Goal: Transaction & Acquisition: Purchase product/service

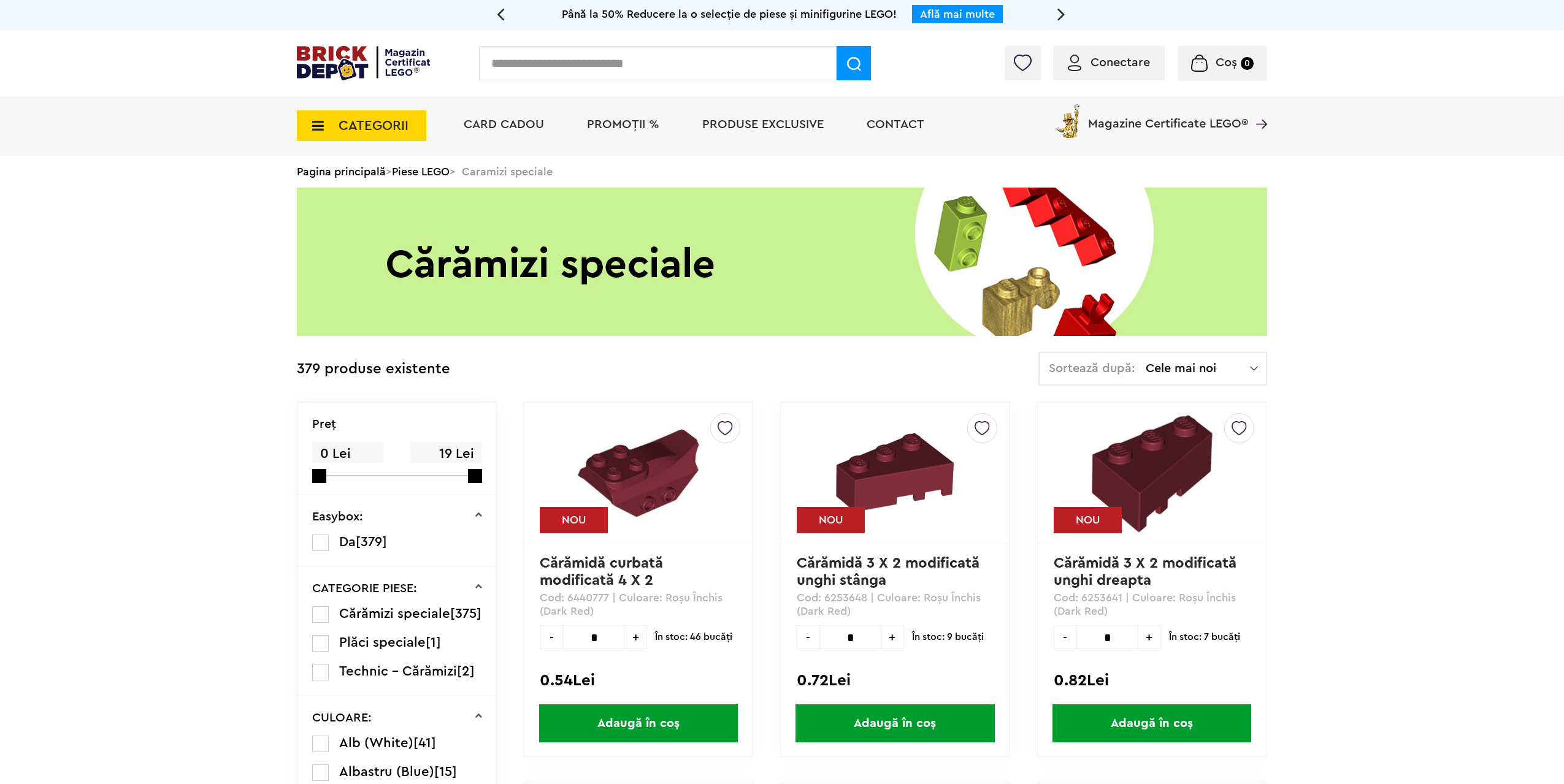
click at [424, 173] on link "Piese LEGO" at bounding box center [420, 171] width 57 height 11
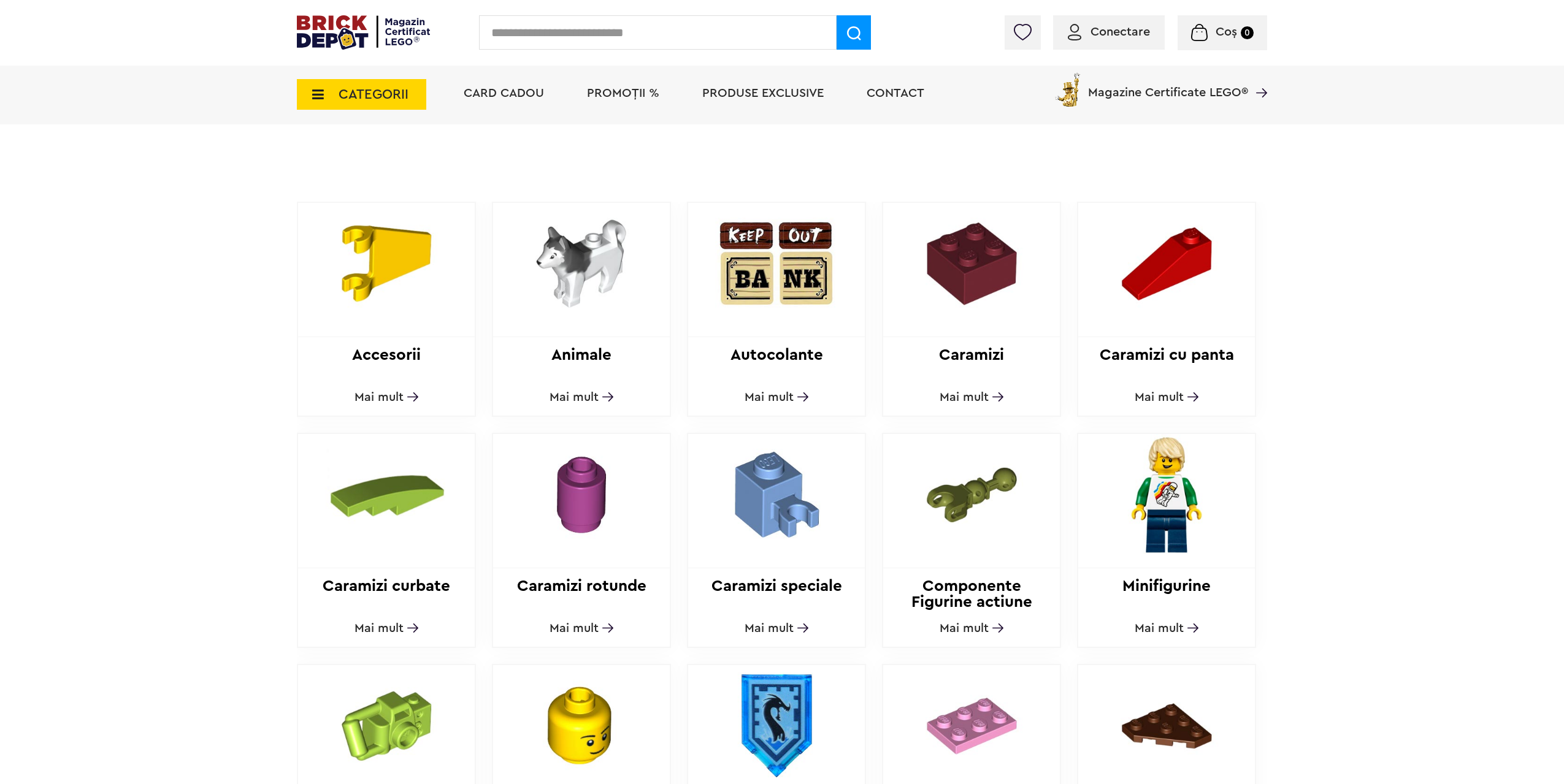
scroll to position [429, 0]
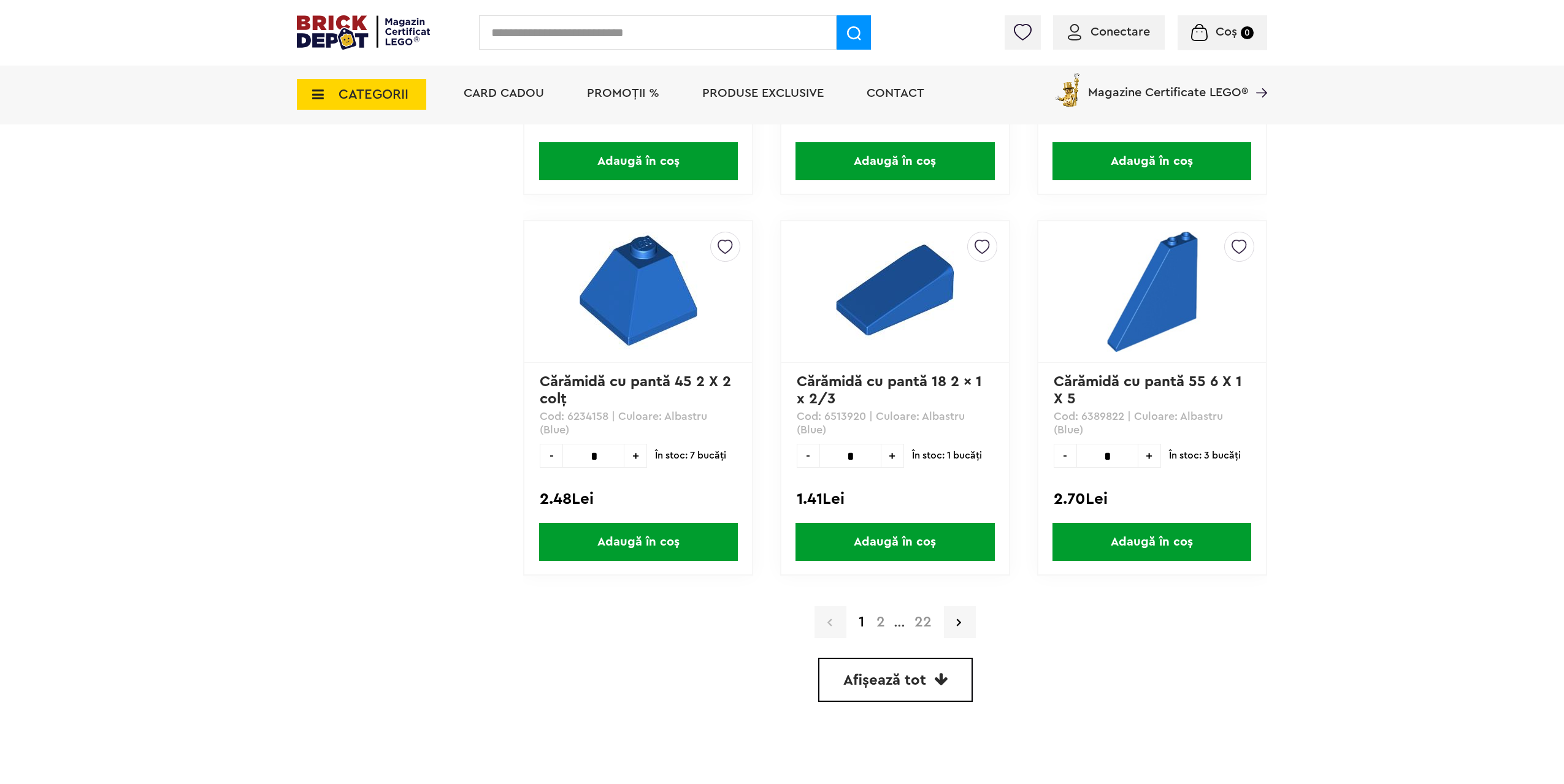
scroll to position [3679, 0]
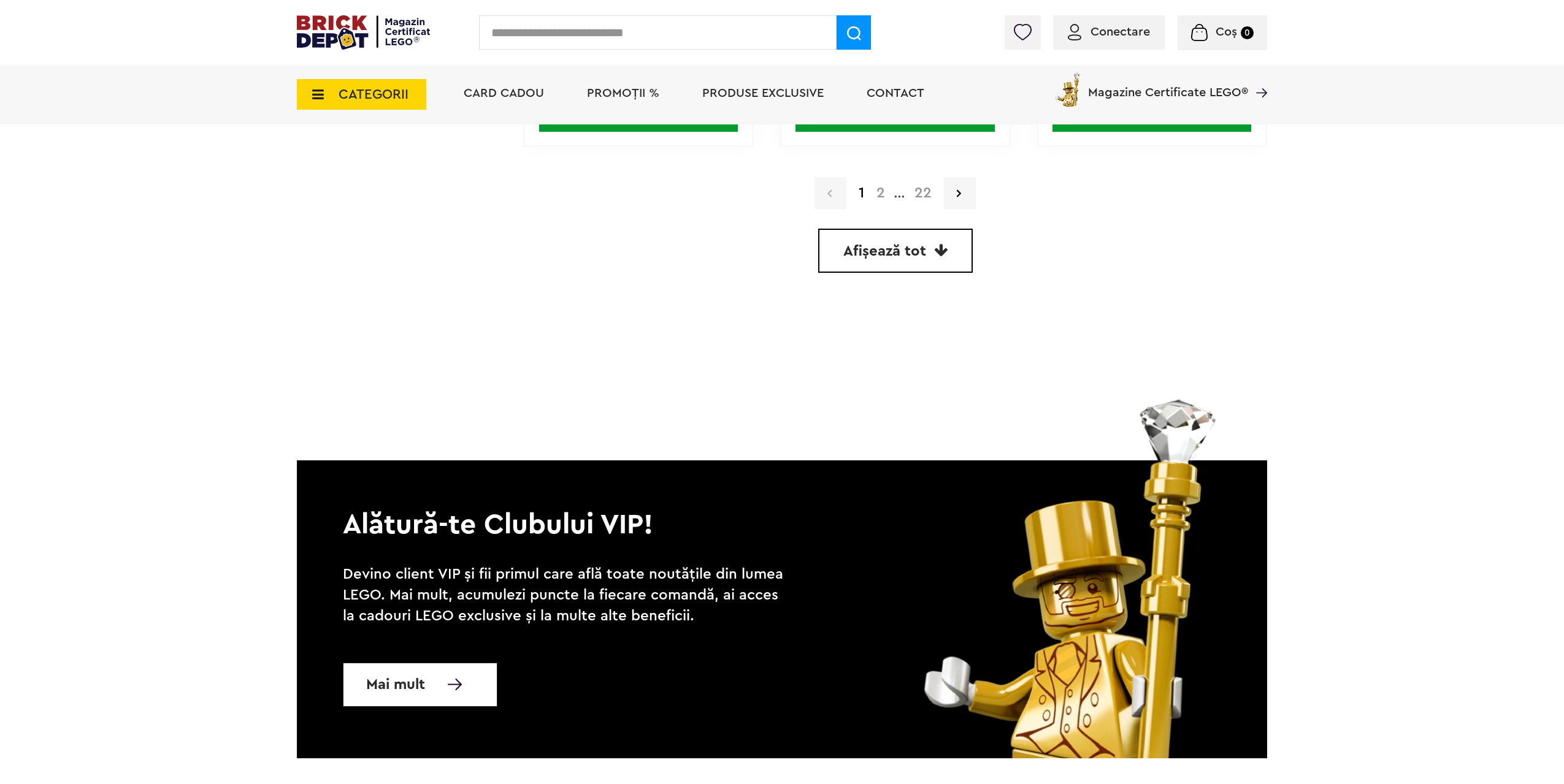
click at [896, 253] on span "Afișează tot" at bounding box center [884, 251] width 83 height 15
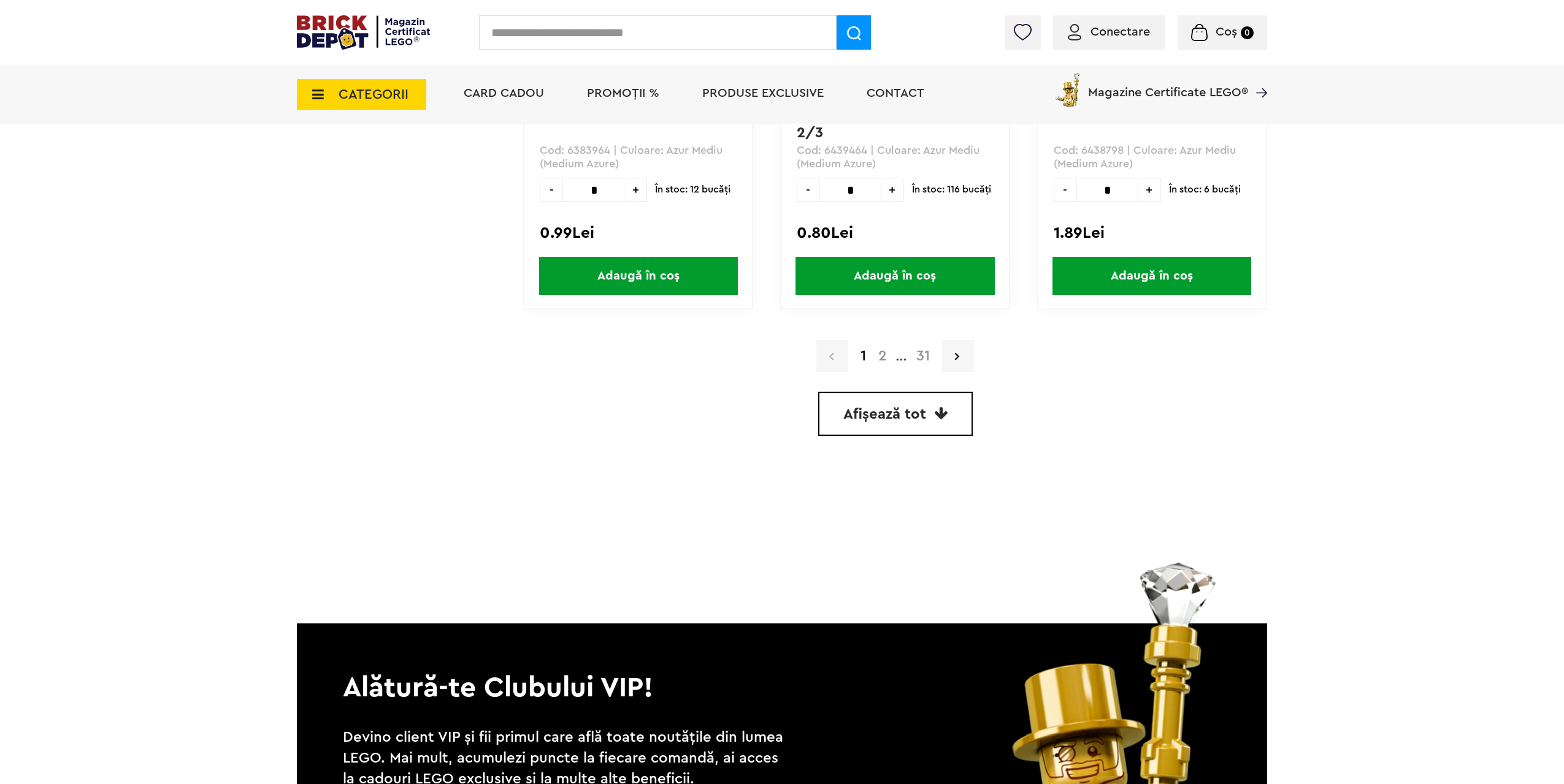
scroll to position [3495, 0]
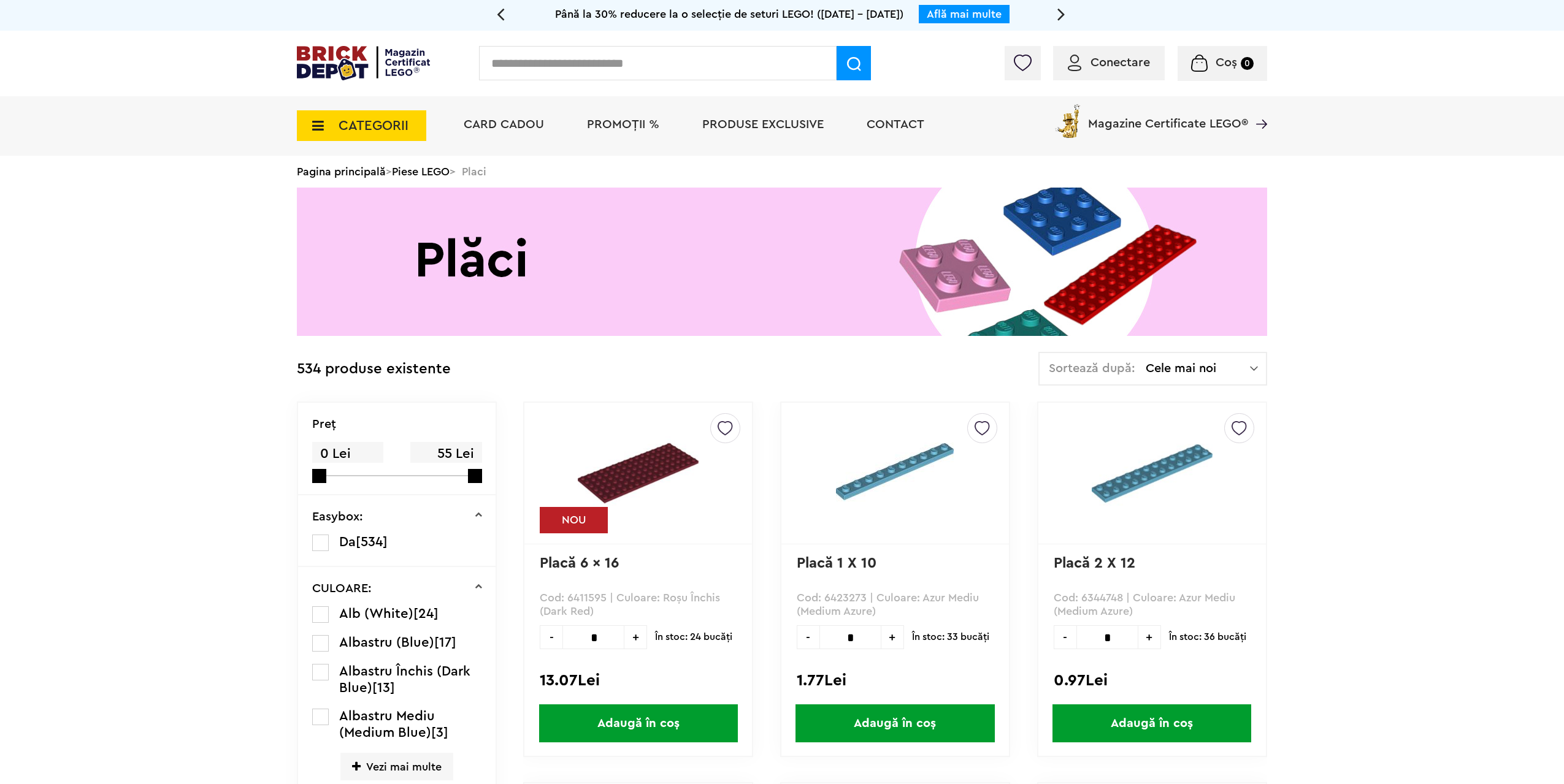
click at [589, 594] on p "Cod: 6411595 | Culoare: Roşu Închis (Dark Red)" at bounding box center [638, 605] width 197 height 28
copy p "6411595"
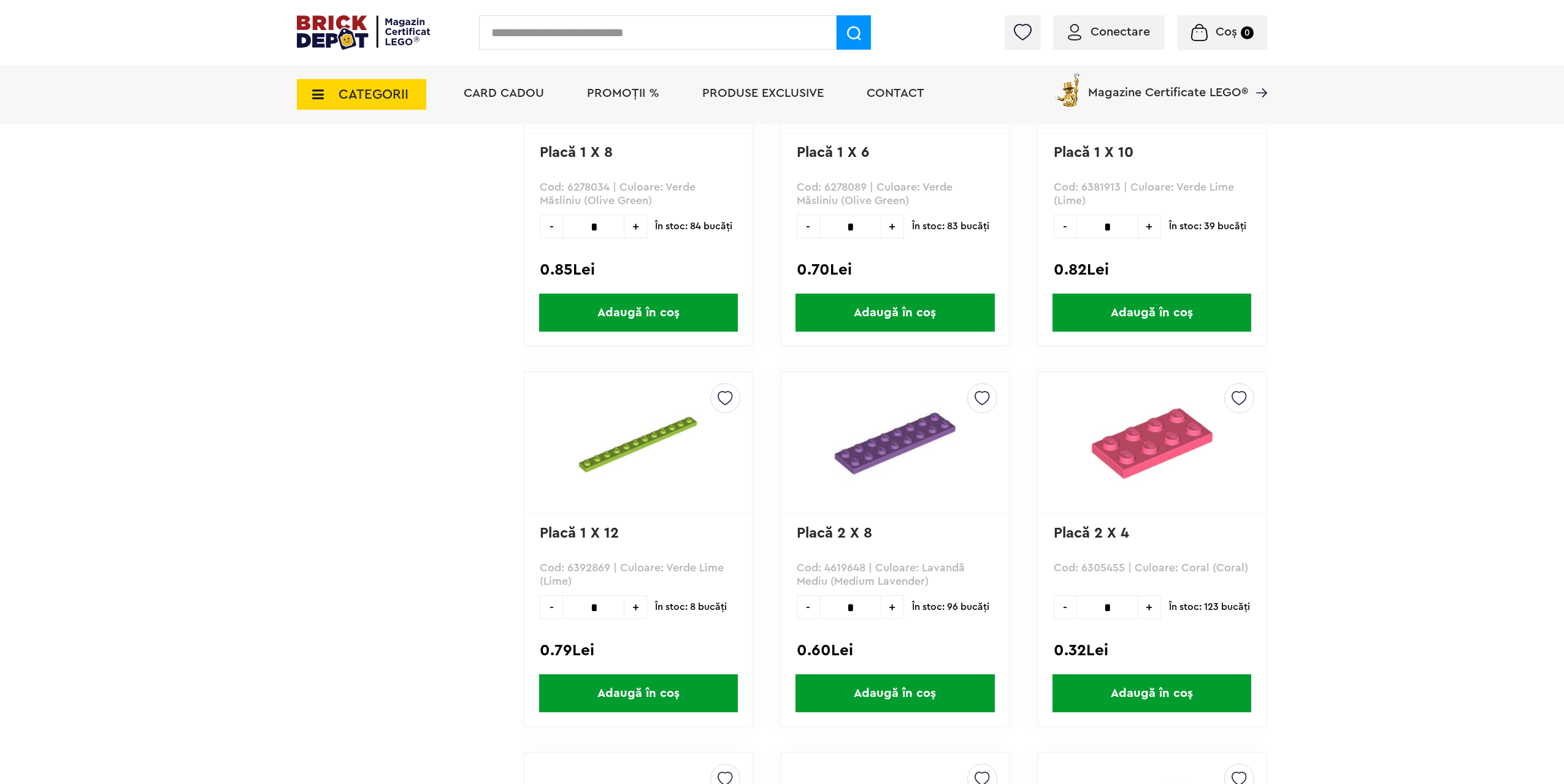
scroll to position [2146, 0]
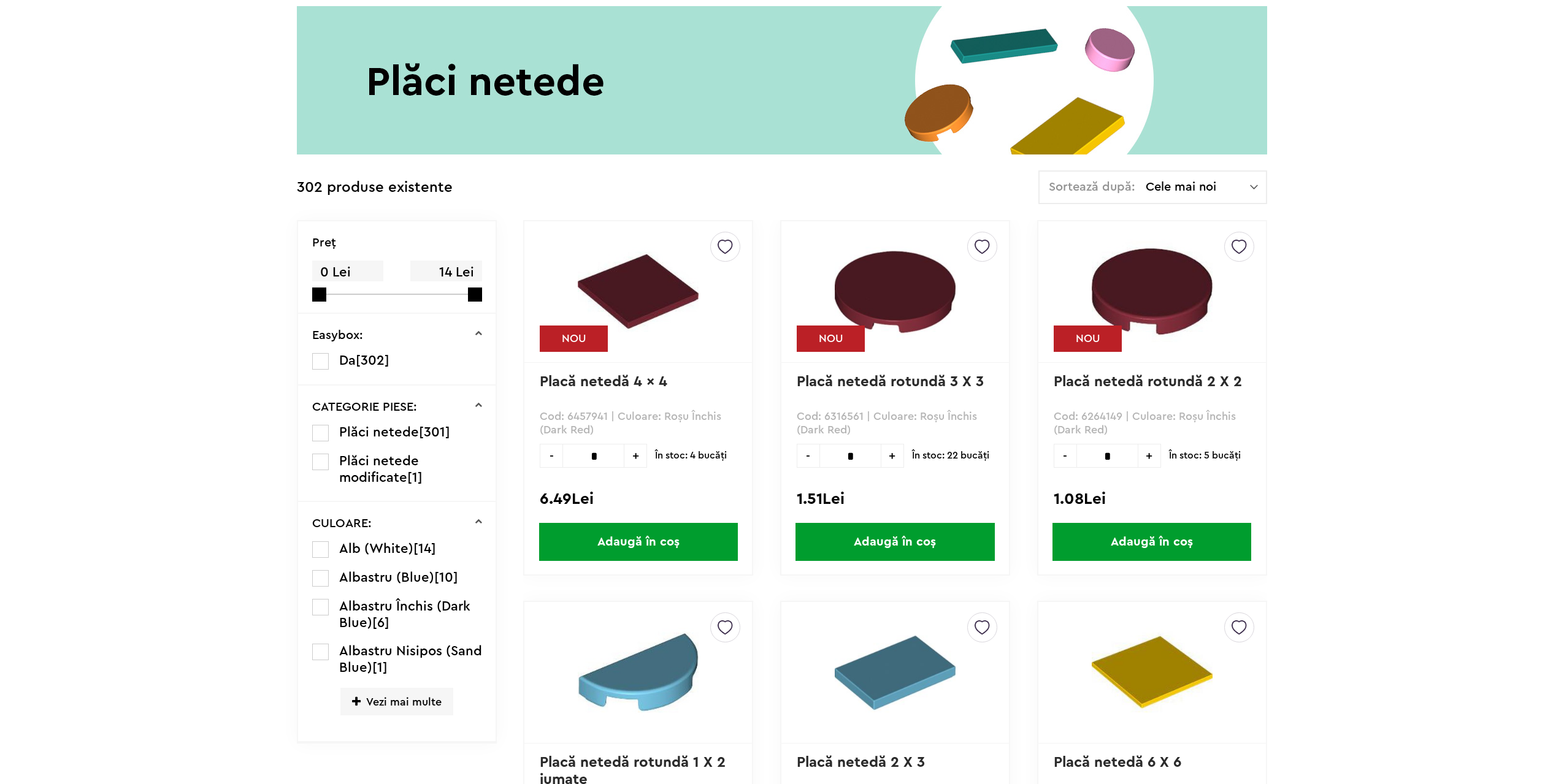
scroll to position [184, 0]
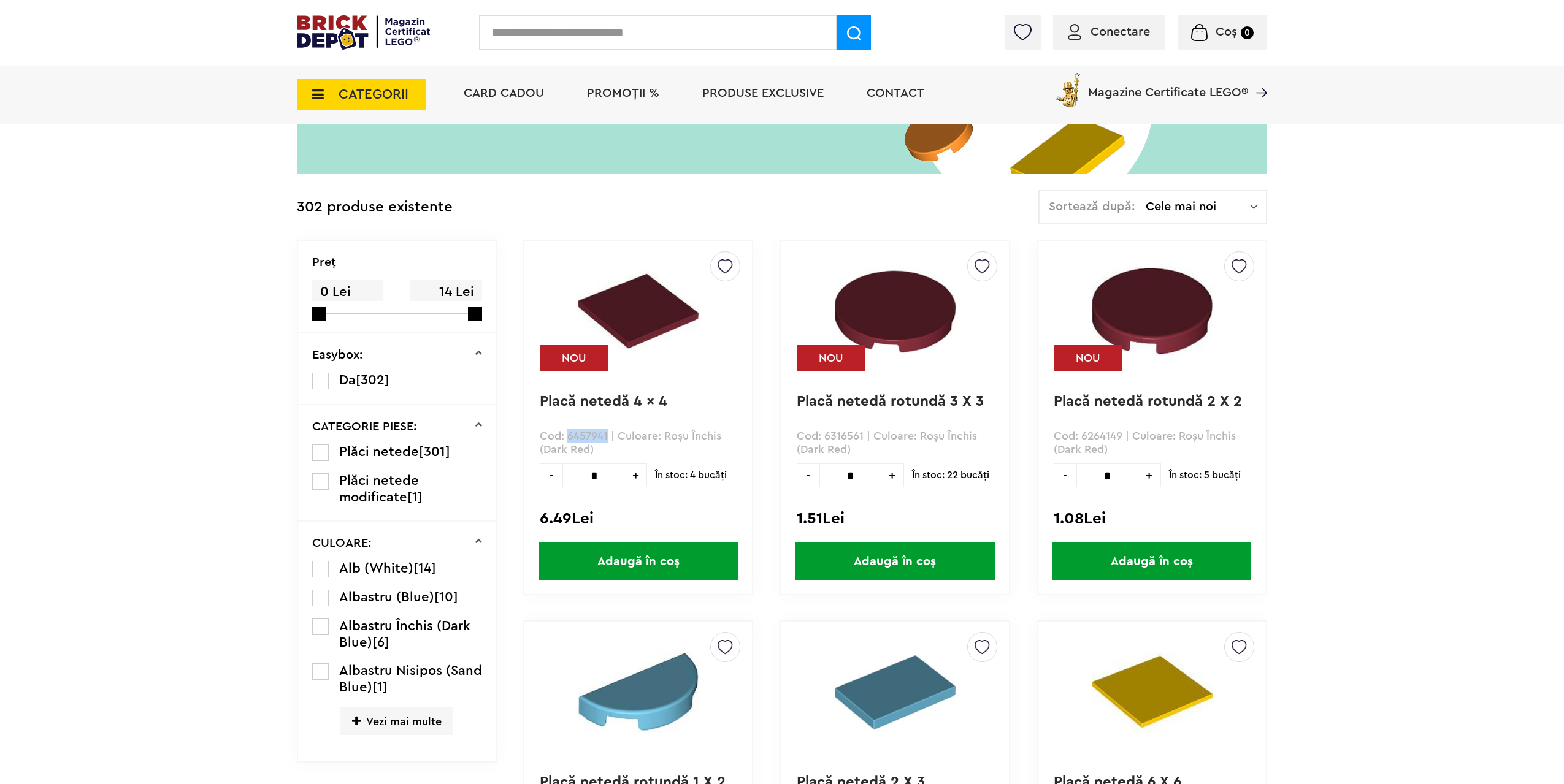
drag, startPoint x: 608, startPoint y: 440, endPoint x: 569, endPoint y: 437, distance: 39.1
click at [569, 437] on p "Cod: 6457941 | Culoare: Roşu Închis (Dark Red)" at bounding box center [638, 442] width 197 height 28
copy p "6457941"
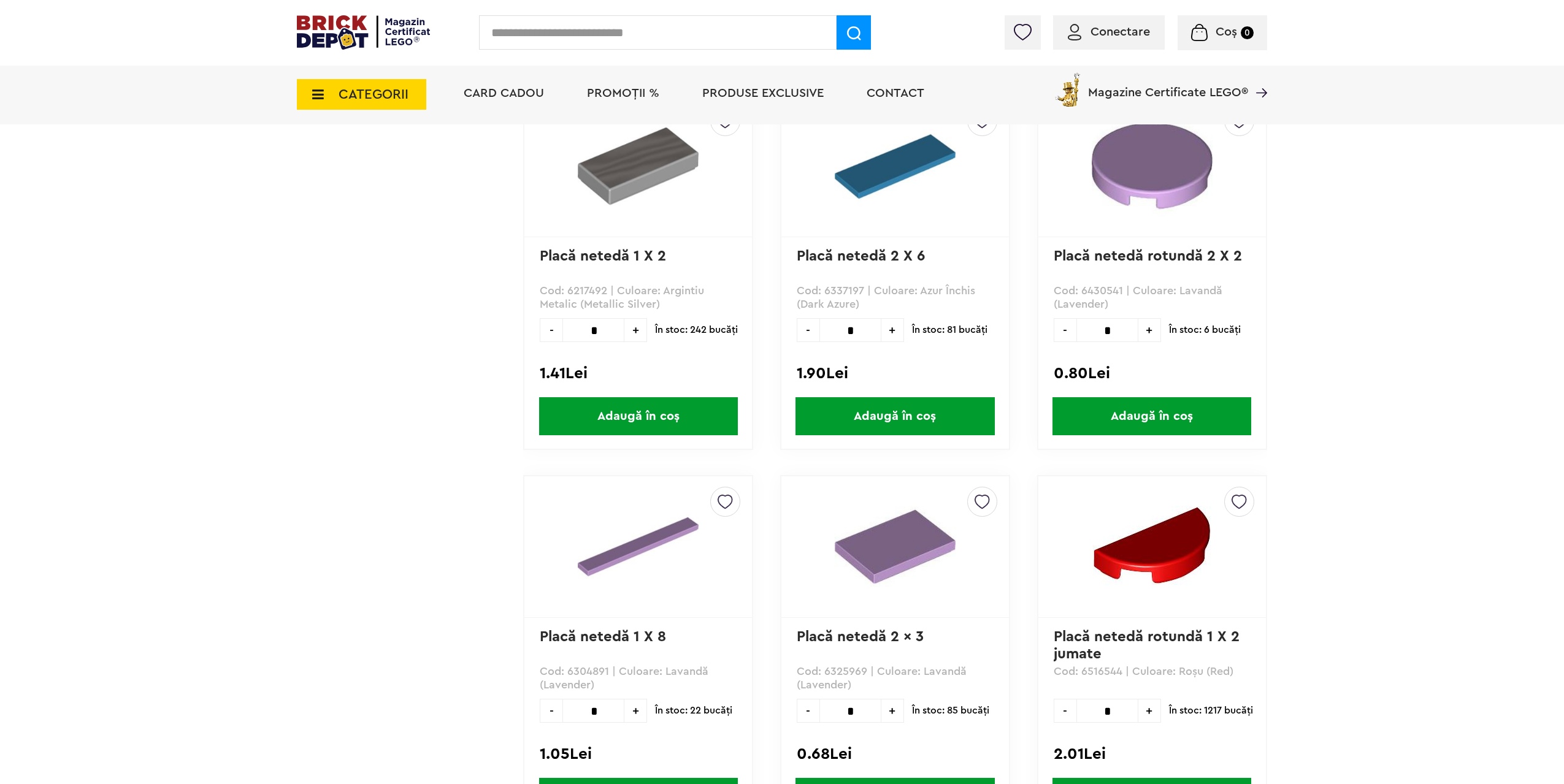
scroll to position [1901, 0]
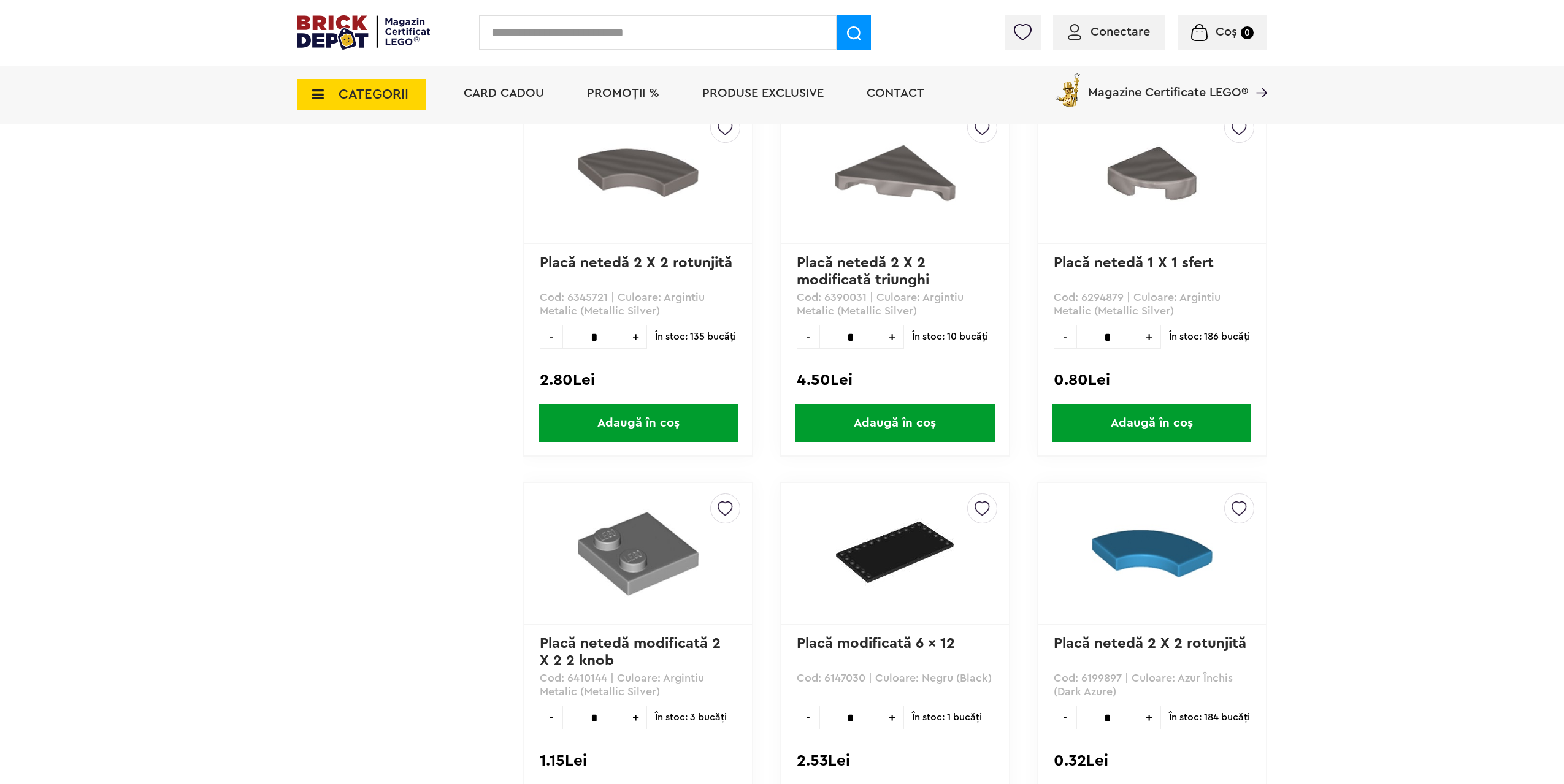
scroll to position [1594, 0]
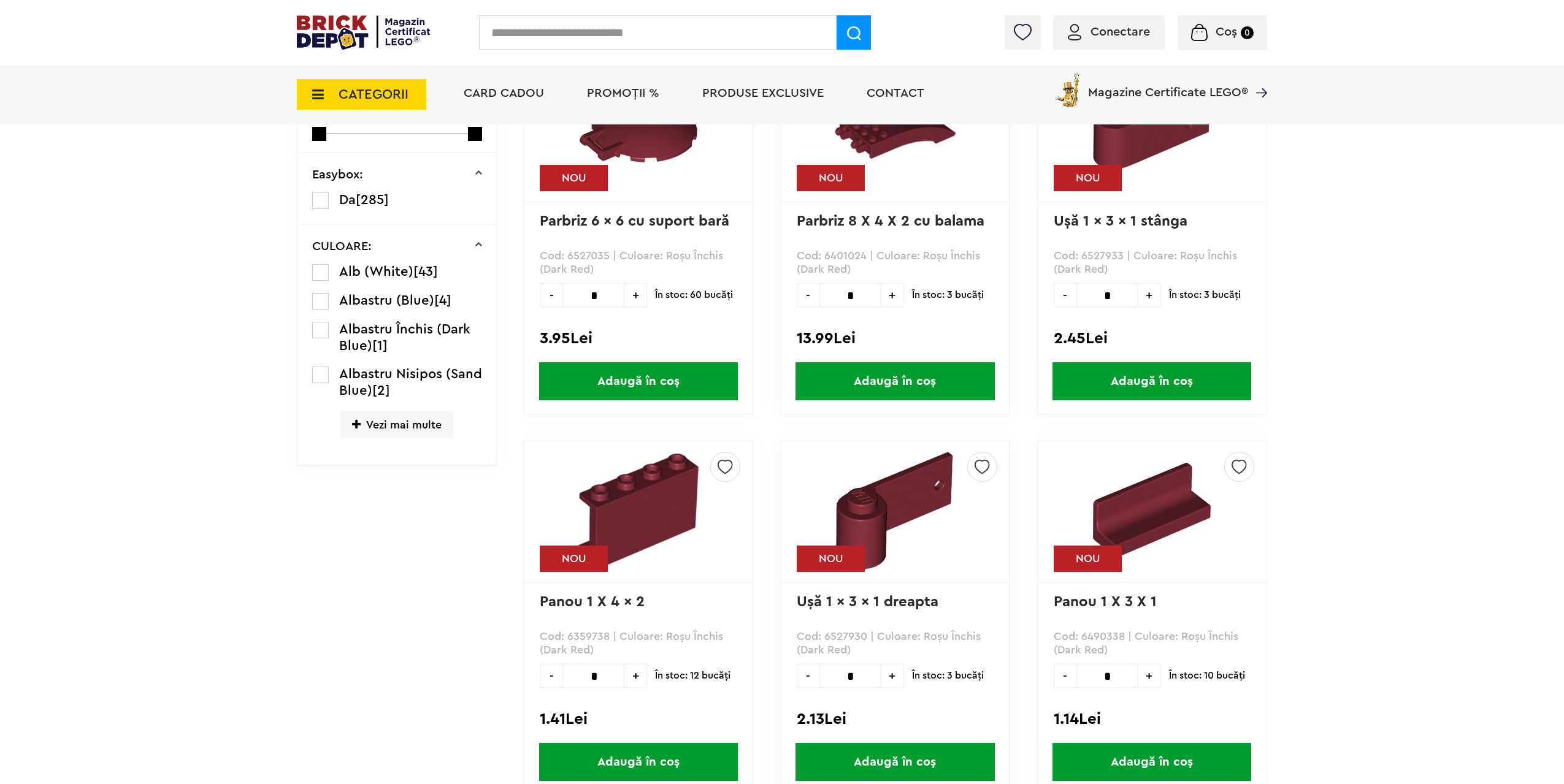
scroll to position [368, 0]
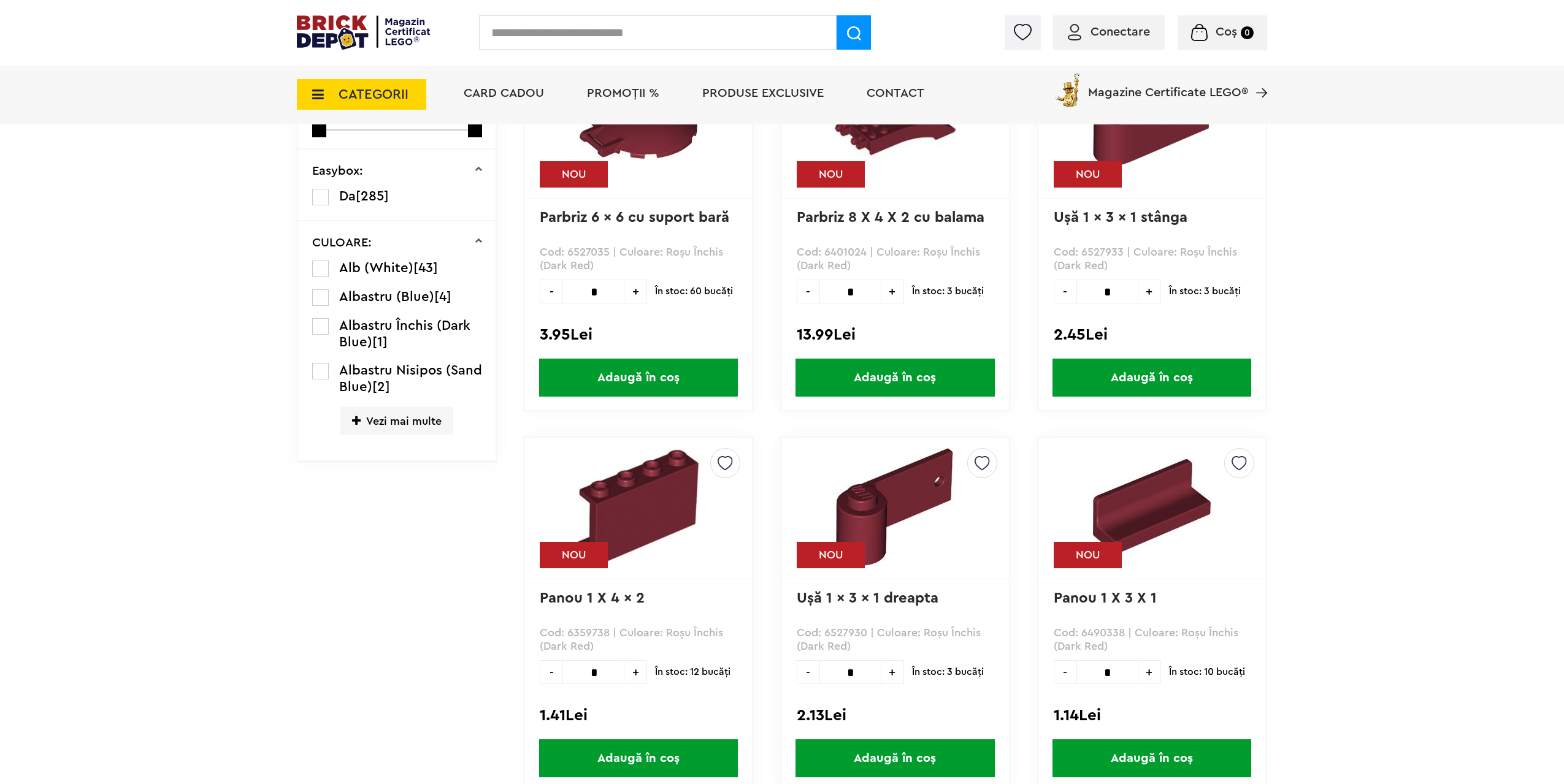
drag, startPoint x: 1124, startPoint y: 288, endPoint x: 1015, endPoint y: 288, distance: 109.0
type input "*"
click at [1141, 378] on span "Adaugă în coș" at bounding box center [1151, 377] width 198 height 38
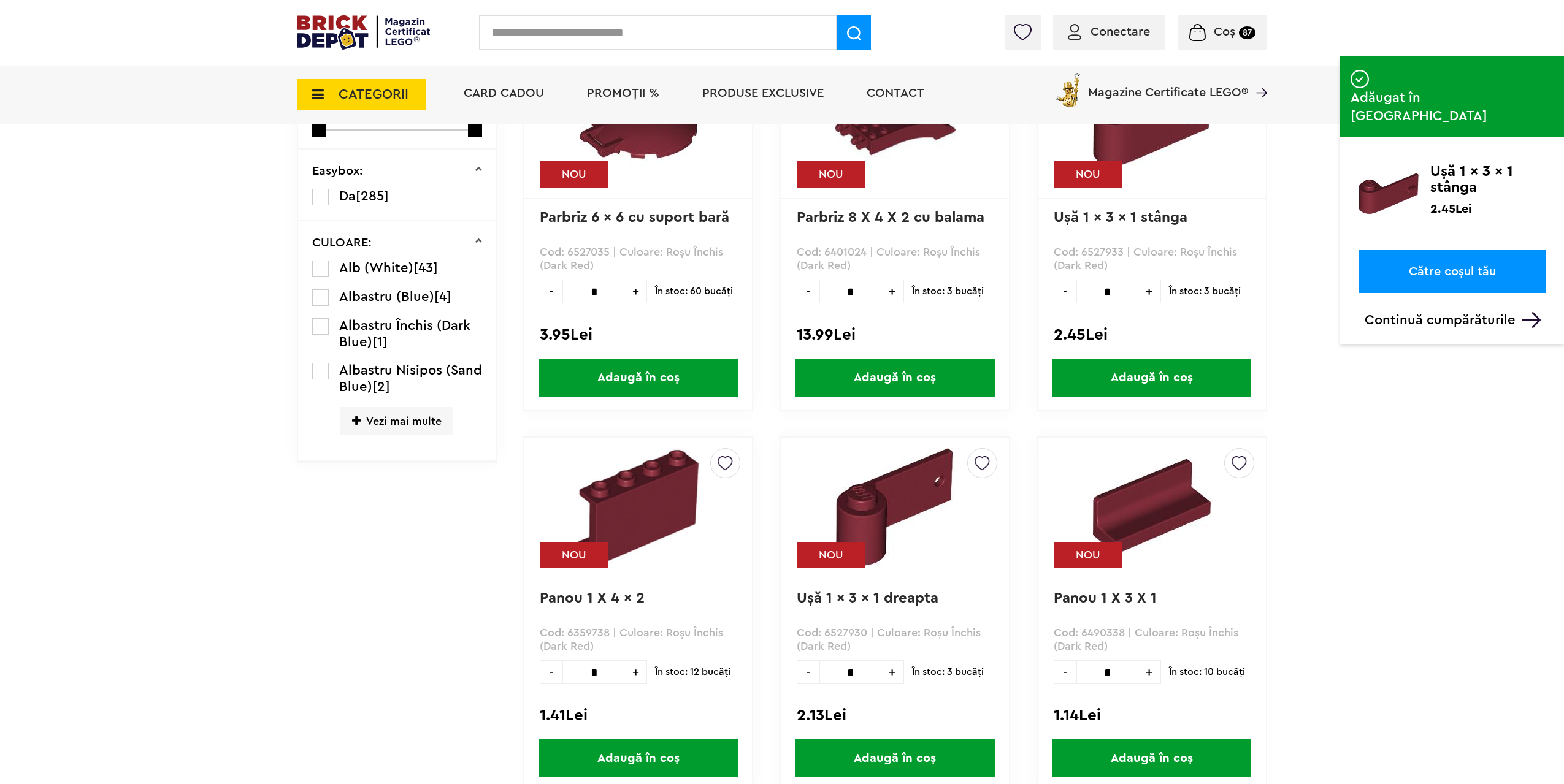
drag, startPoint x: 862, startPoint y: 674, endPoint x: 780, endPoint y: 667, distance: 82.3
click at [793, 667] on div "Creează o listă nouă NOU Ușă 1 x 3 x 1 dreapta Cod: 6527930 | Culoare: Roşu Înc…" at bounding box center [894, 614] width 230 height 356
type input "*"
click at [872, 760] on span "Adaugă în coș" at bounding box center [894, 758] width 198 height 38
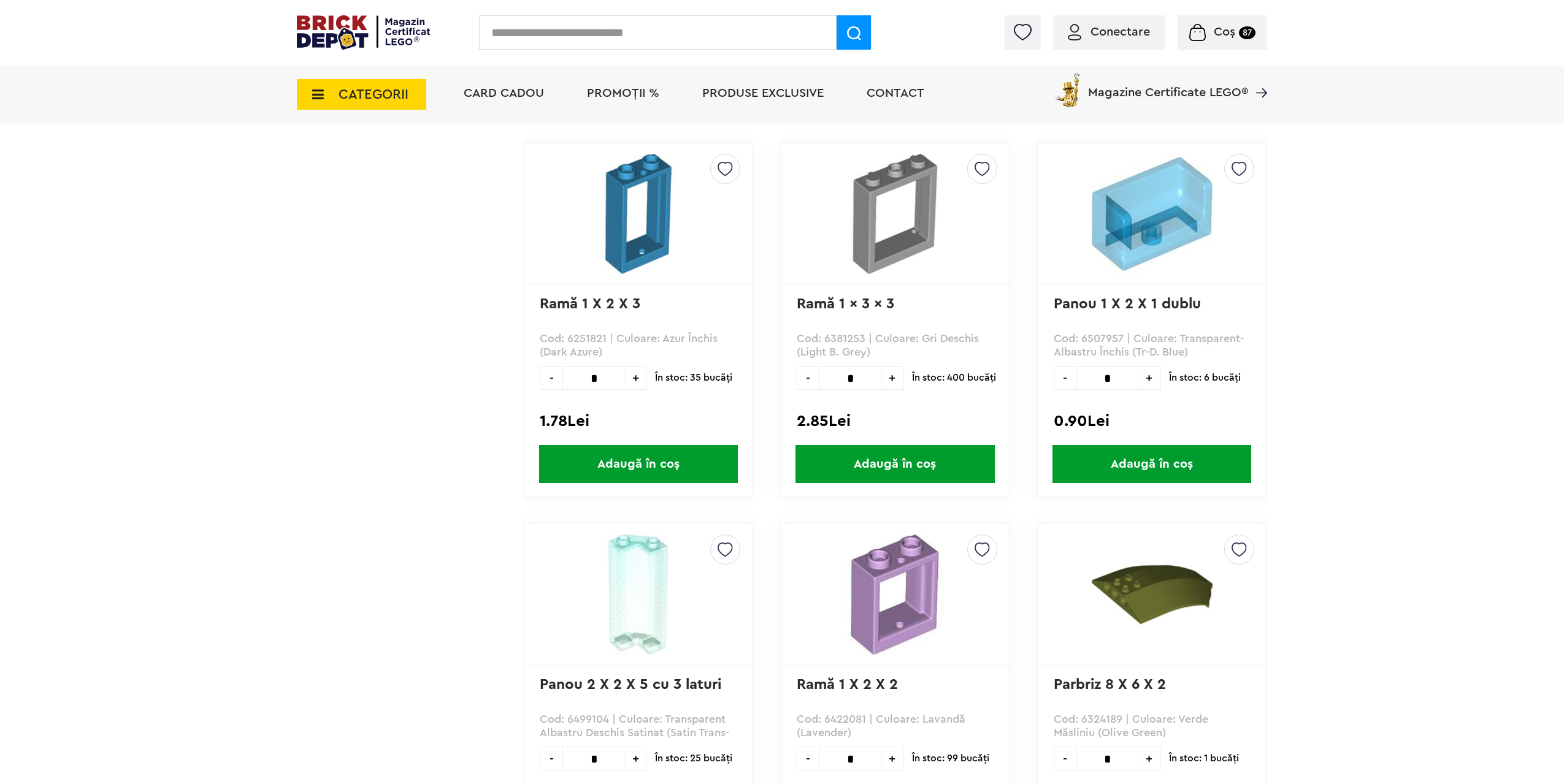
scroll to position [2759, 0]
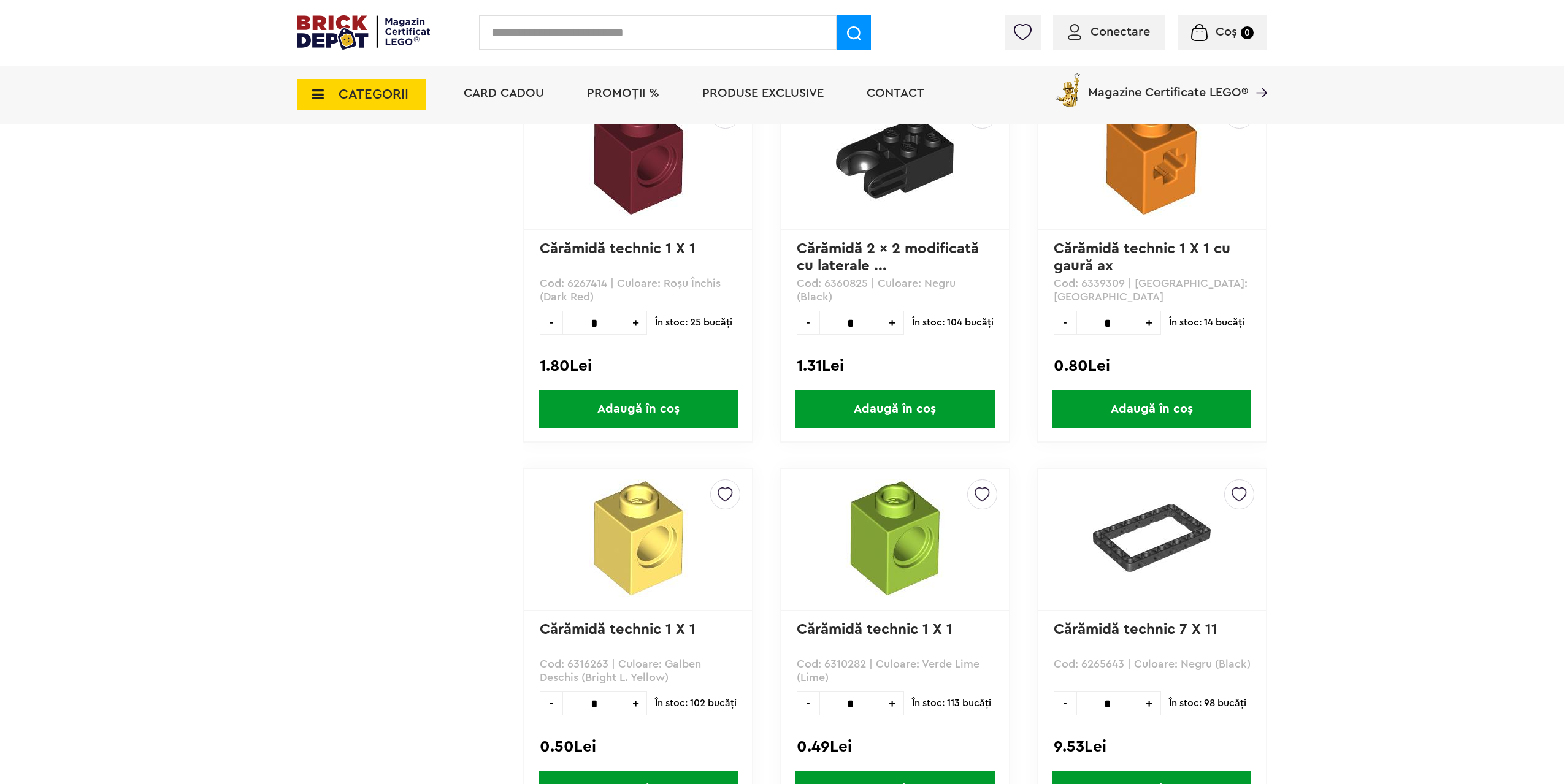
scroll to position [3127, 0]
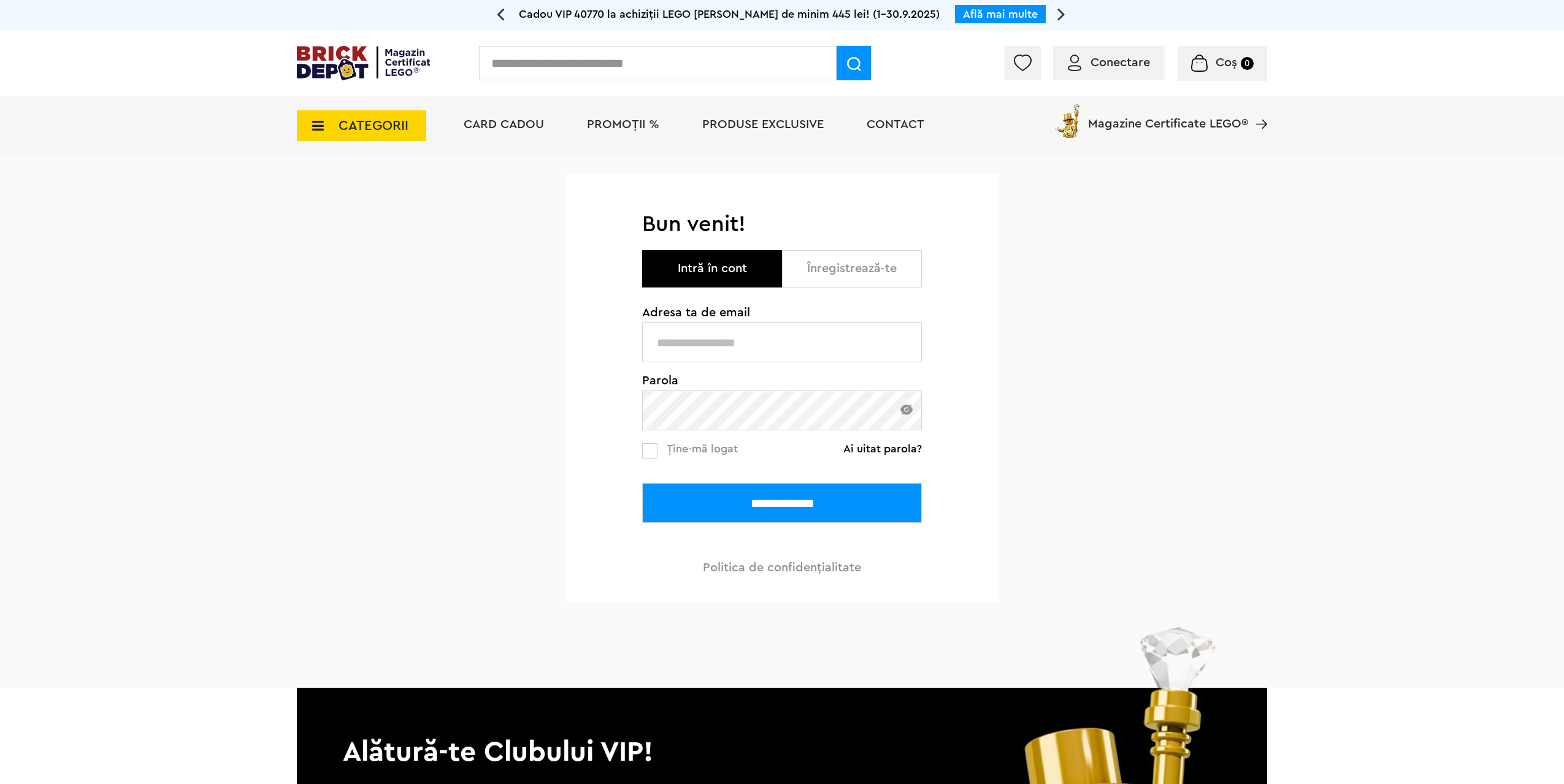
type input "**********"
click at [708, 497] on input "**********" at bounding box center [782, 503] width 279 height 40
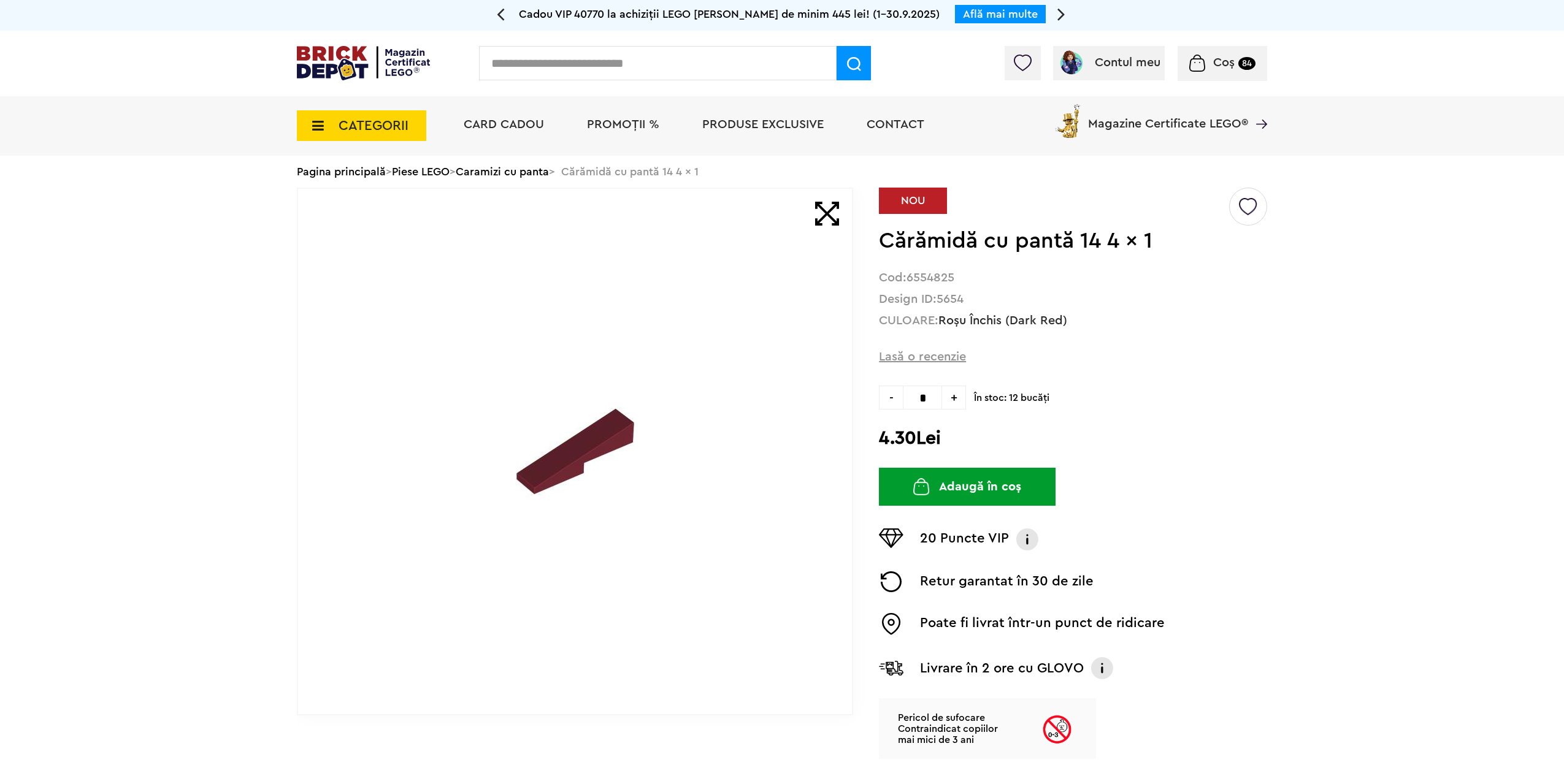
click at [958, 295] on strong "5654" at bounding box center [950, 299] width 27 height 12
copy strong "5654"
click at [629, 55] on input "text" at bounding box center [657, 63] width 357 height 34
paste input "****"
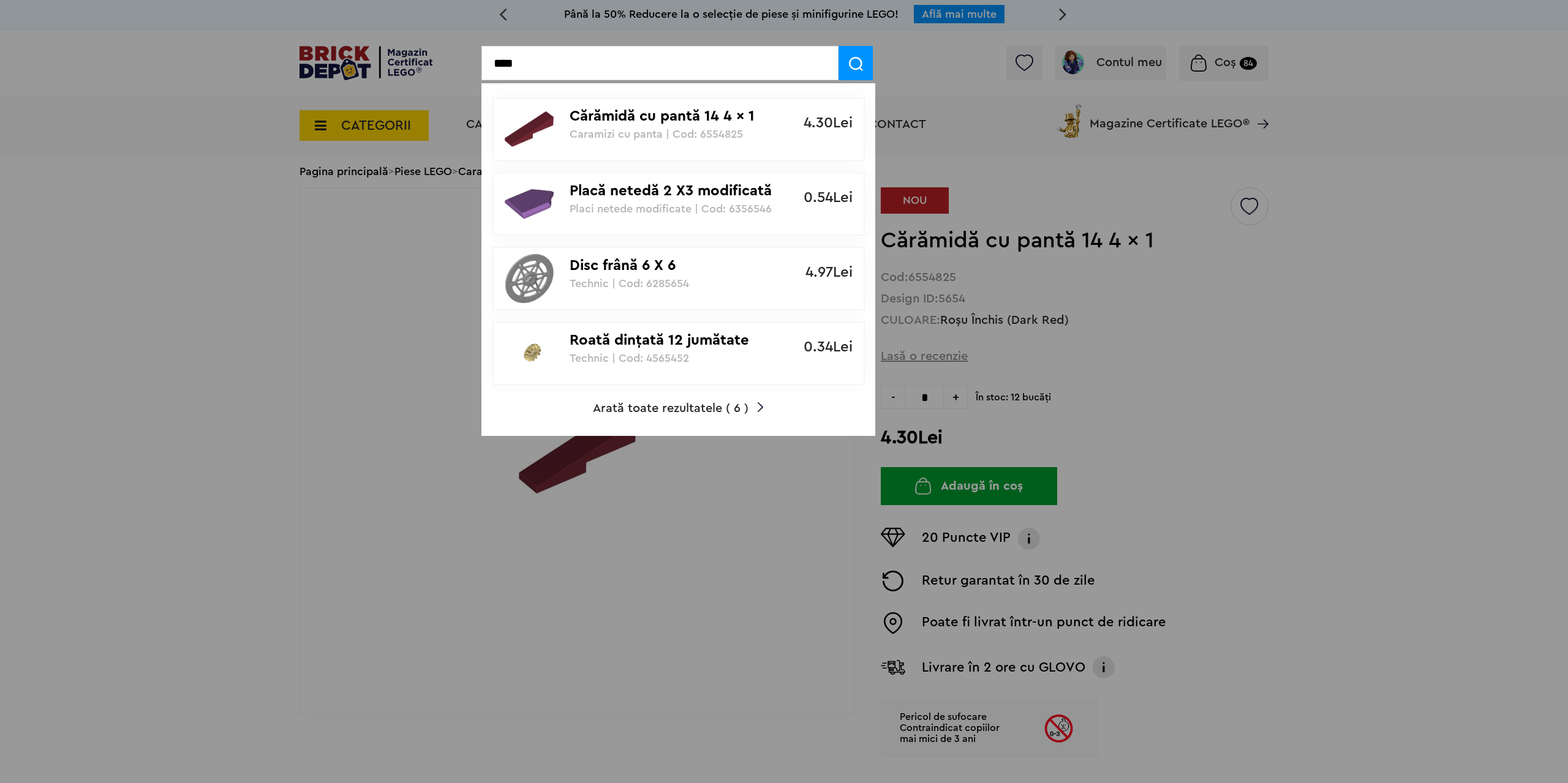
type input "****"
drag, startPoint x: 575, startPoint y: 54, endPoint x: 422, endPoint y: 56, distance: 153.0
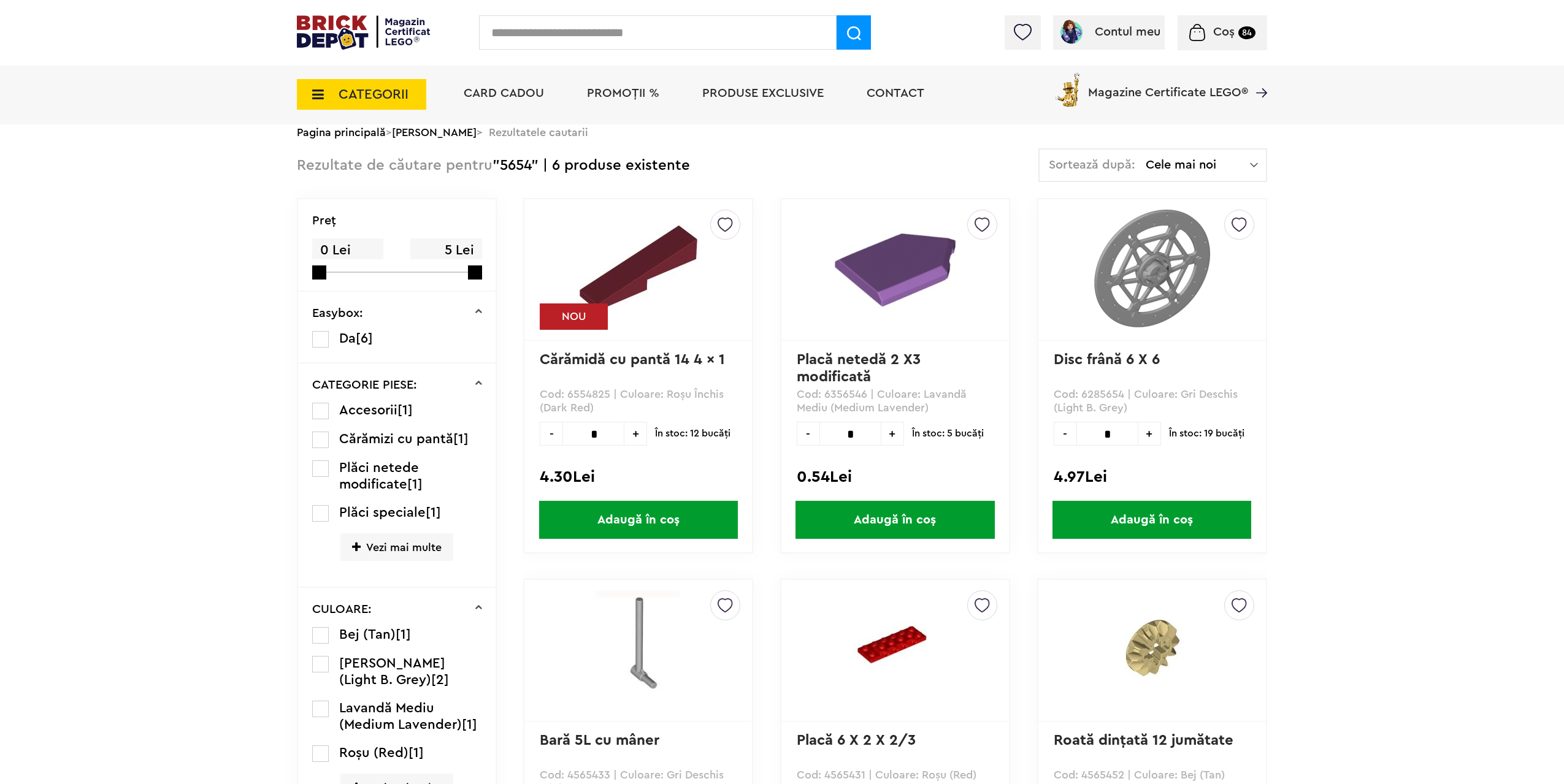
scroll to position [368, 0]
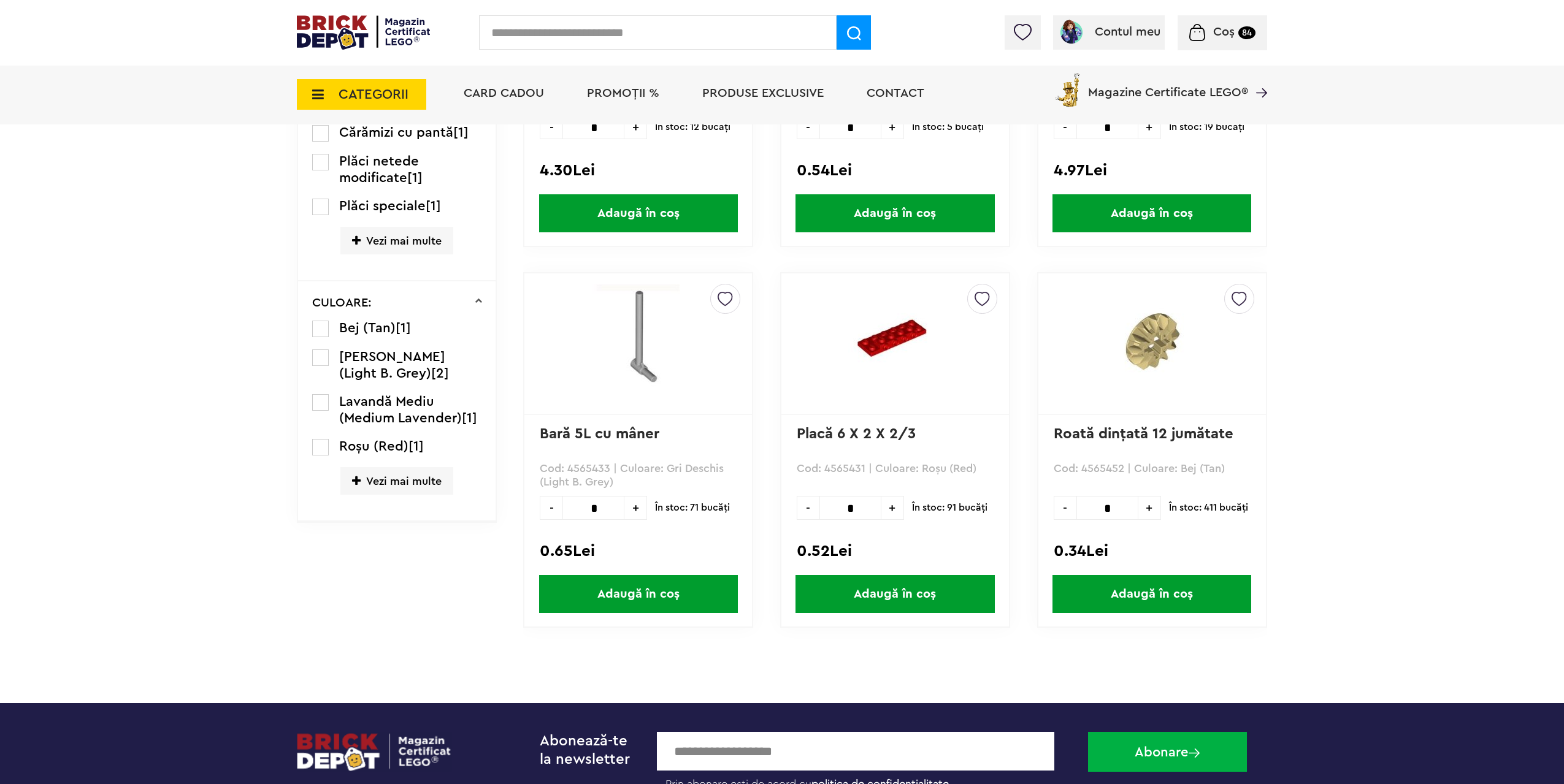
drag, startPoint x: 1106, startPoint y: 507, endPoint x: 985, endPoint y: 503, distance: 121.1
click at [1051, 503] on div "Default ( 7 ) Creează o listă nouă Roată dinţată 12 jumătate Cod: 4565452 | Cul…" at bounding box center [1152, 450] width 230 height 356
drag, startPoint x: 1120, startPoint y: 505, endPoint x: 1058, endPoint y: 507, distance: 62.0
click at [1064, 505] on div "- * +" at bounding box center [1107, 508] width 107 height 24
type input "*"
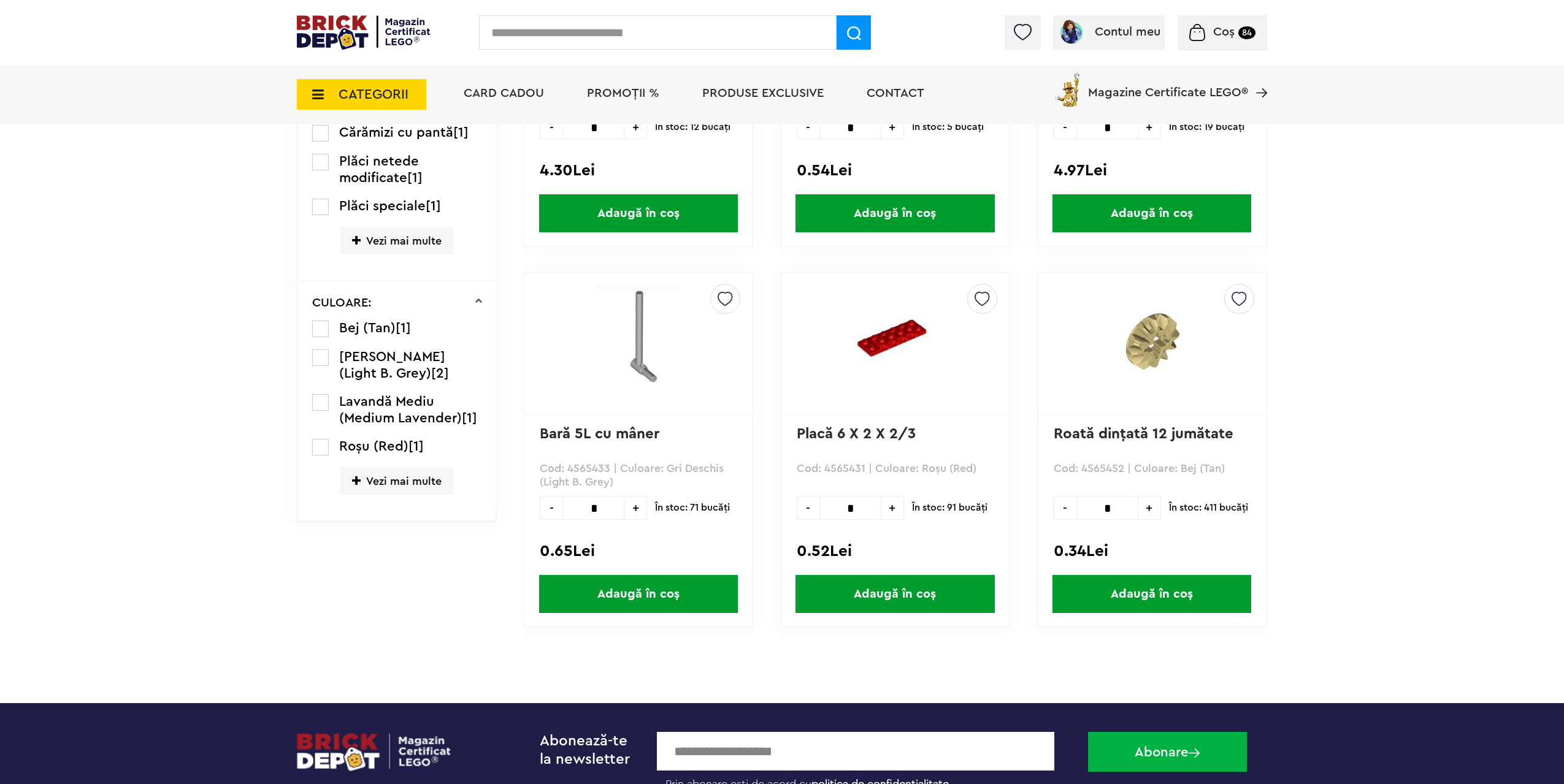
click at [1129, 591] on span "Adaugă în coș" at bounding box center [1151, 594] width 198 height 38
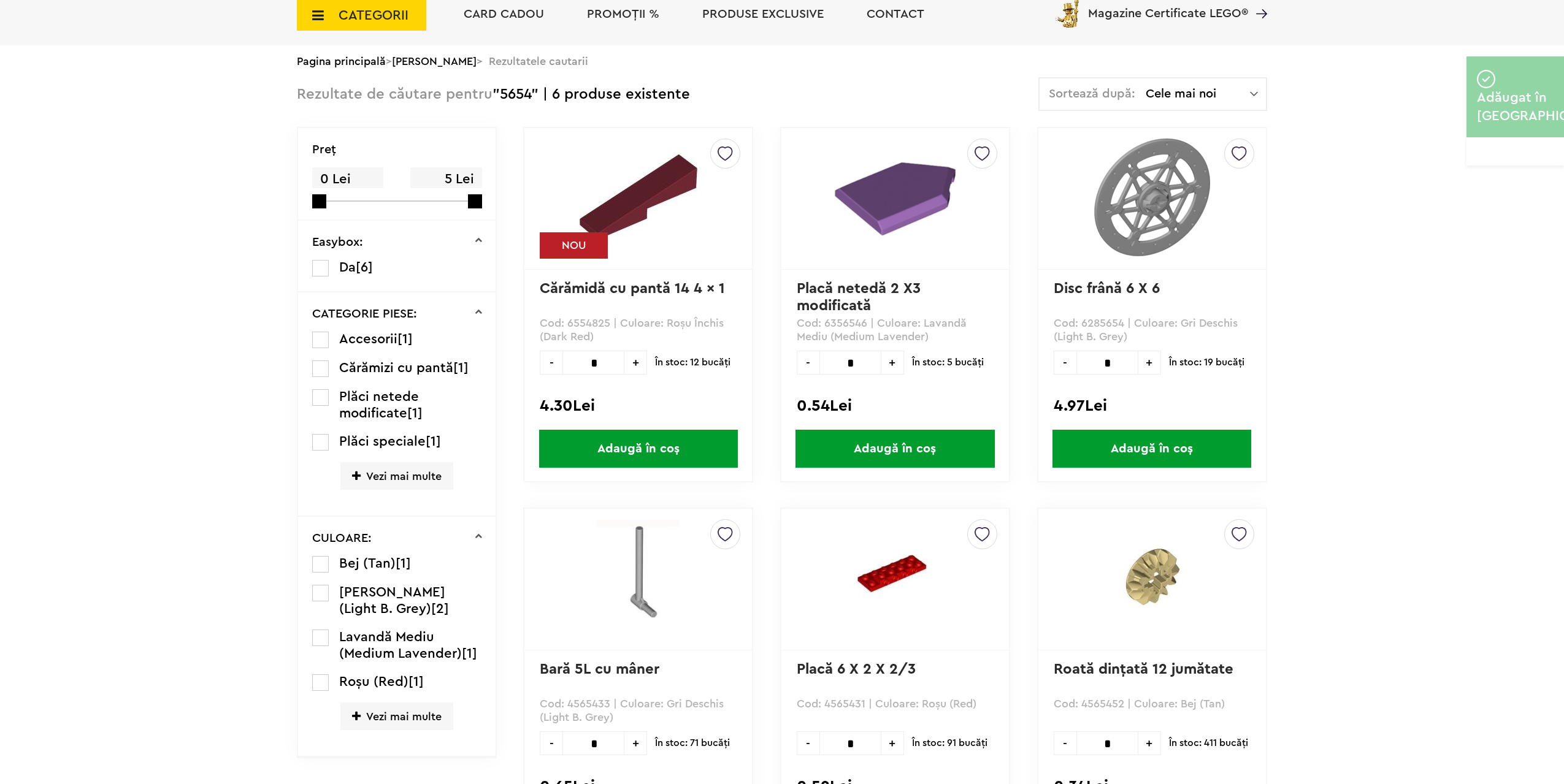
scroll to position [0, 0]
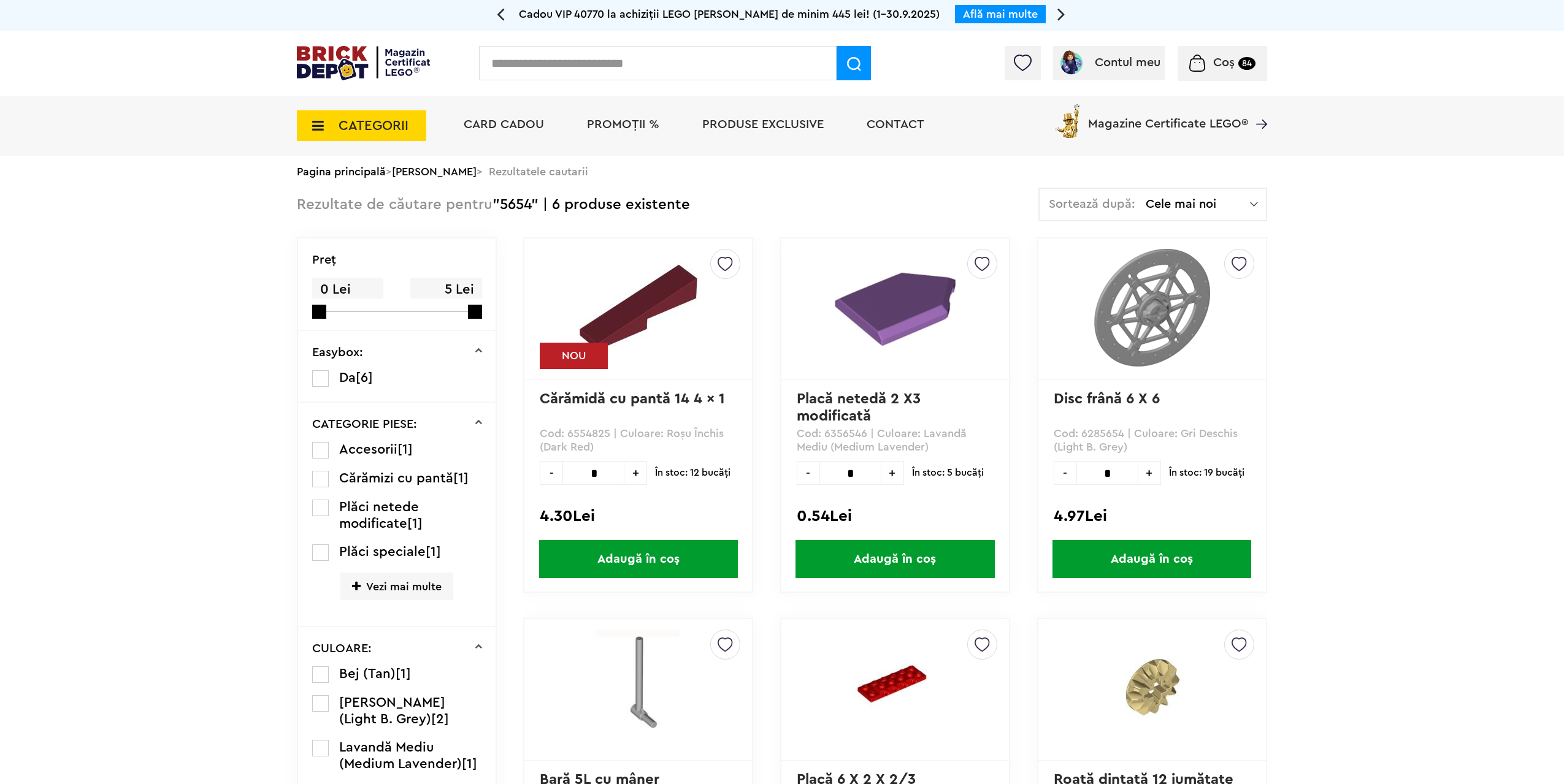
click at [595, 431] on p "Cod: 6554825 | Culoare: Roşu Închis (Dark Red)" at bounding box center [638, 440] width 197 height 28
copy p "6554825"
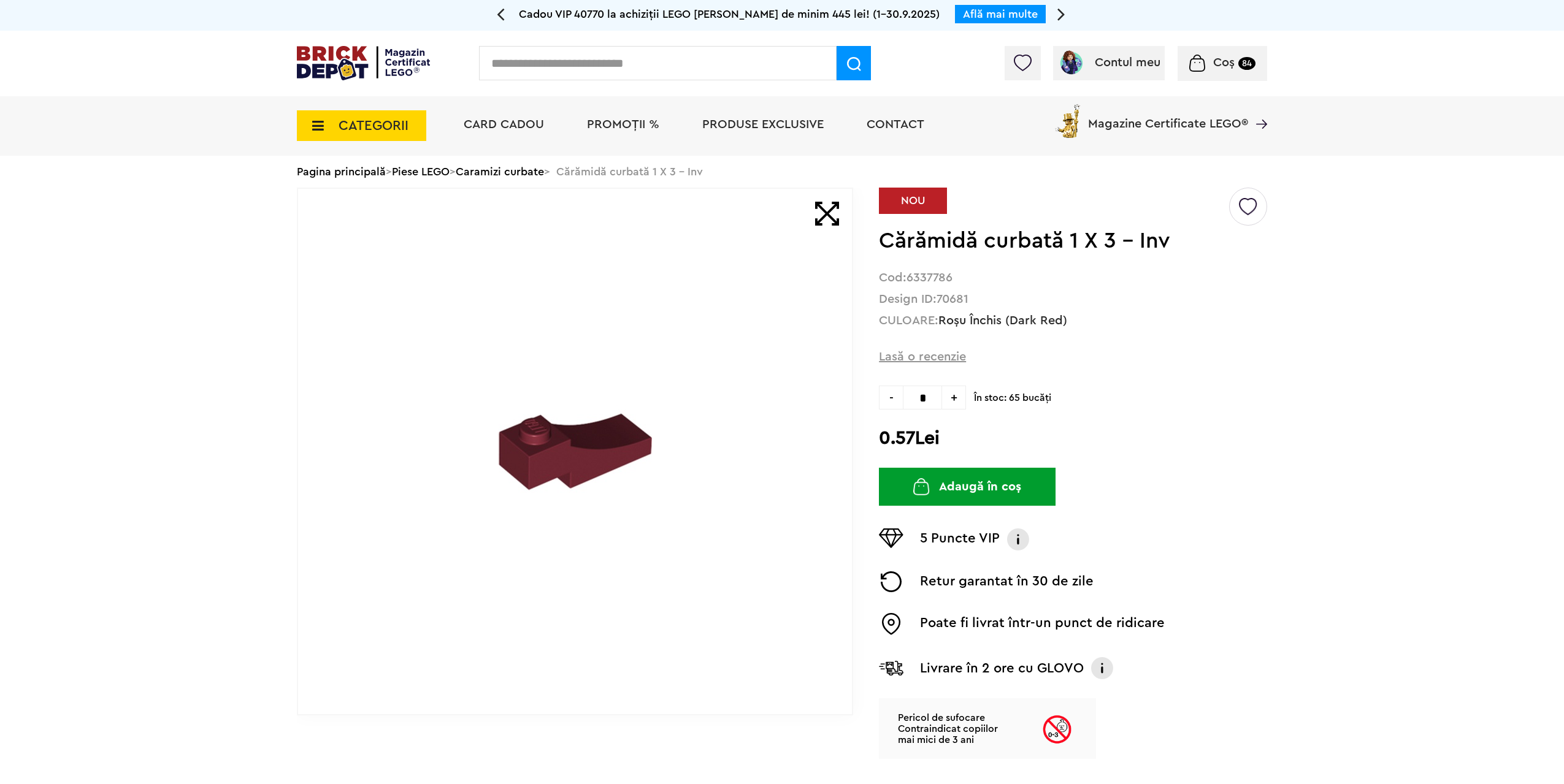
drag, startPoint x: 930, startPoint y: 397, endPoint x: 869, endPoint y: 399, distance: 61.0
click at [904, 399] on input "*" at bounding box center [922, 397] width 39 height 24
type input "**"
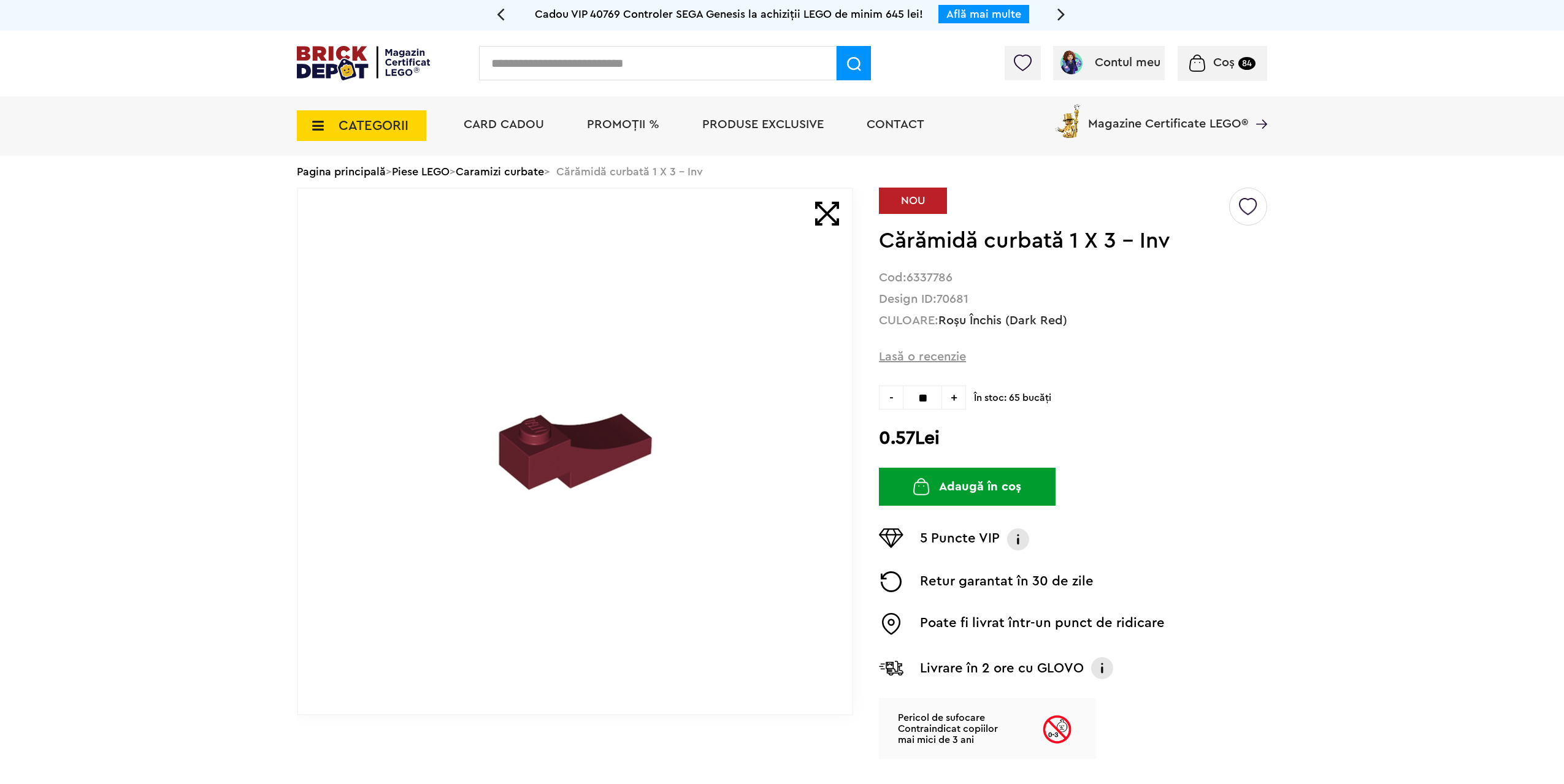
type input "**"
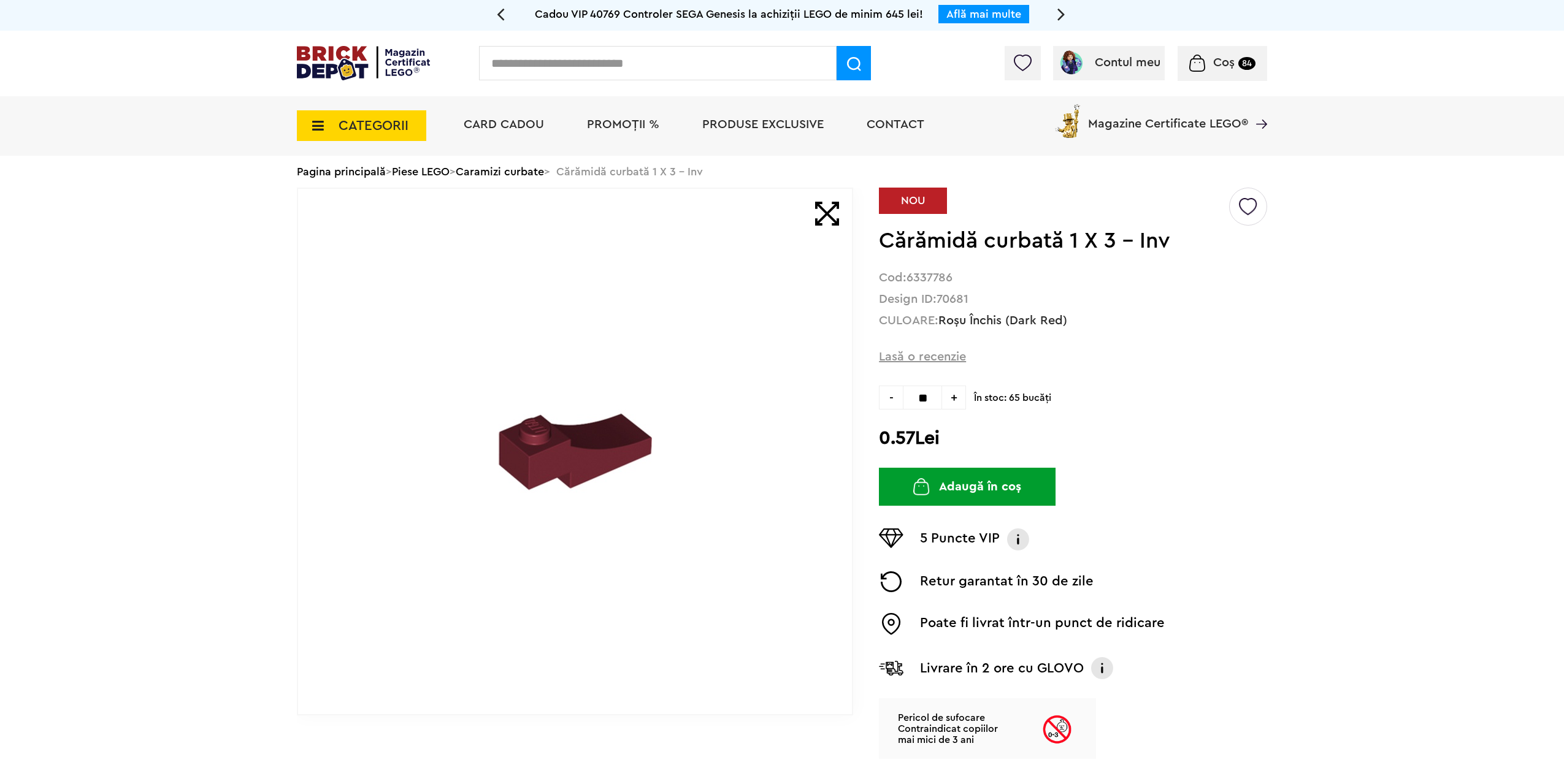
click at [957, 488] on button "Adaugă în coș" at bounding box center [967, 486] width 177 height 38
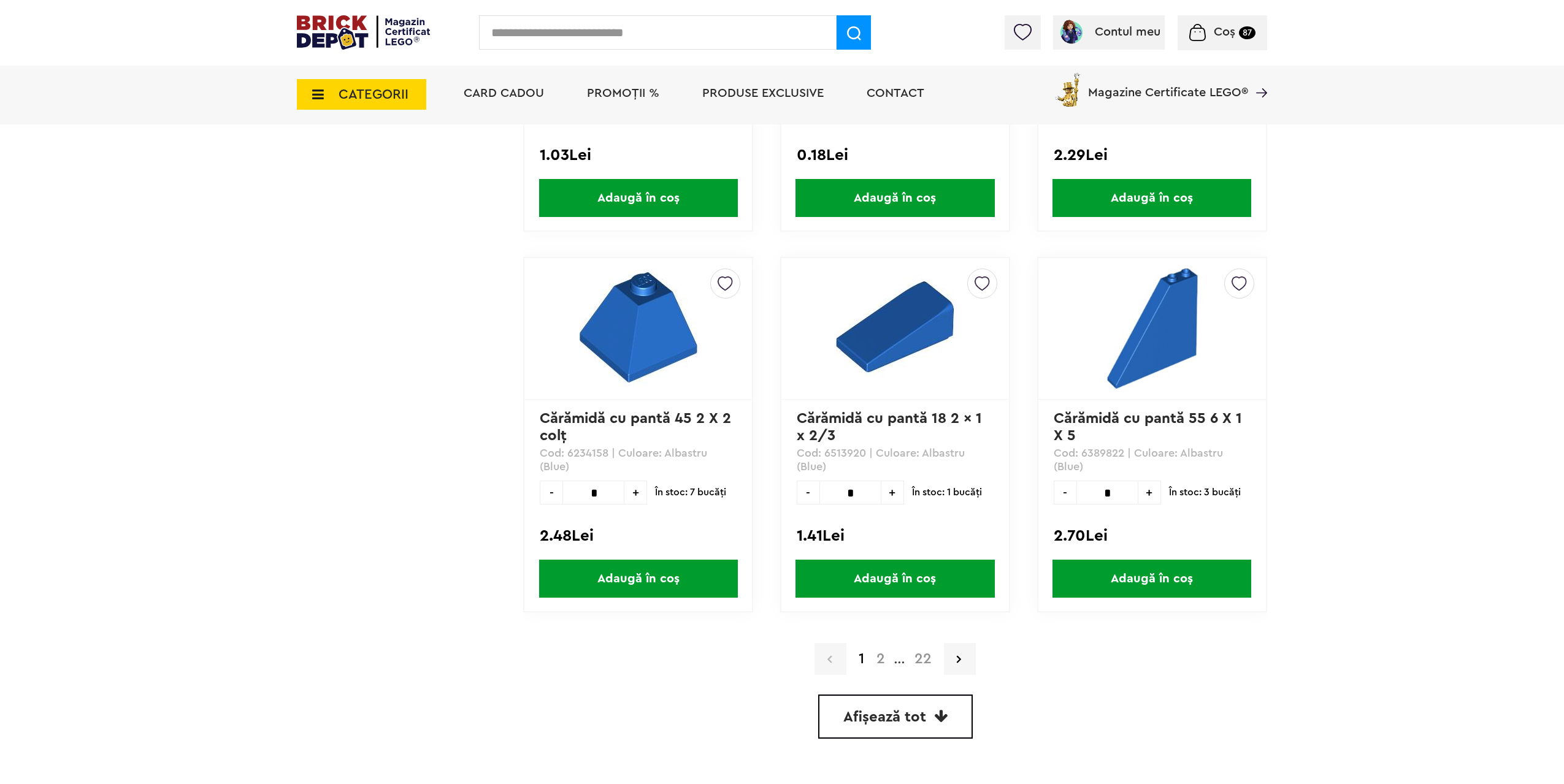
scroll to position [3372, 0]
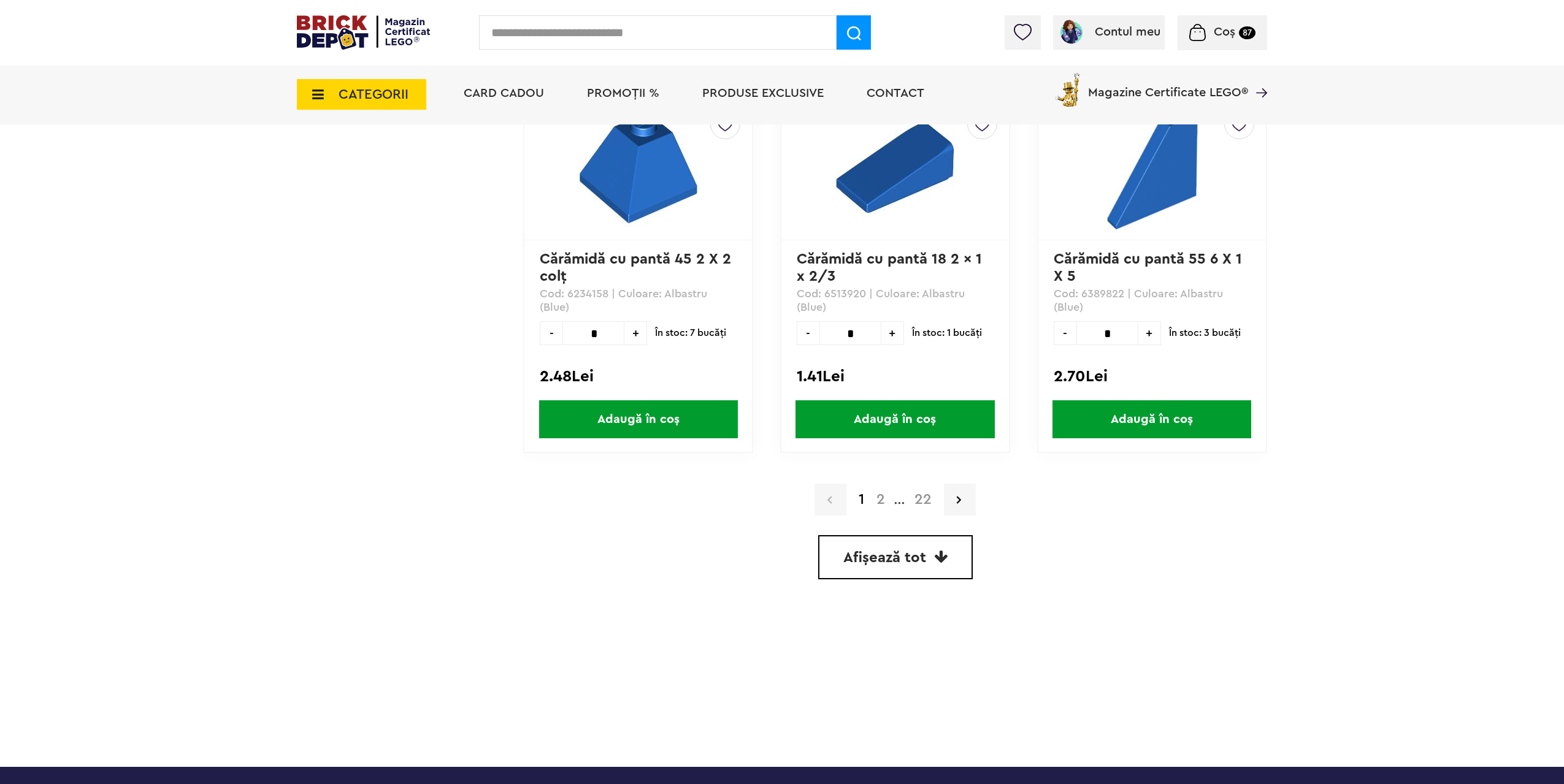
click at [871, 563] on span "Afișează tot" at bounding box center [884, 558] width 83 height 15
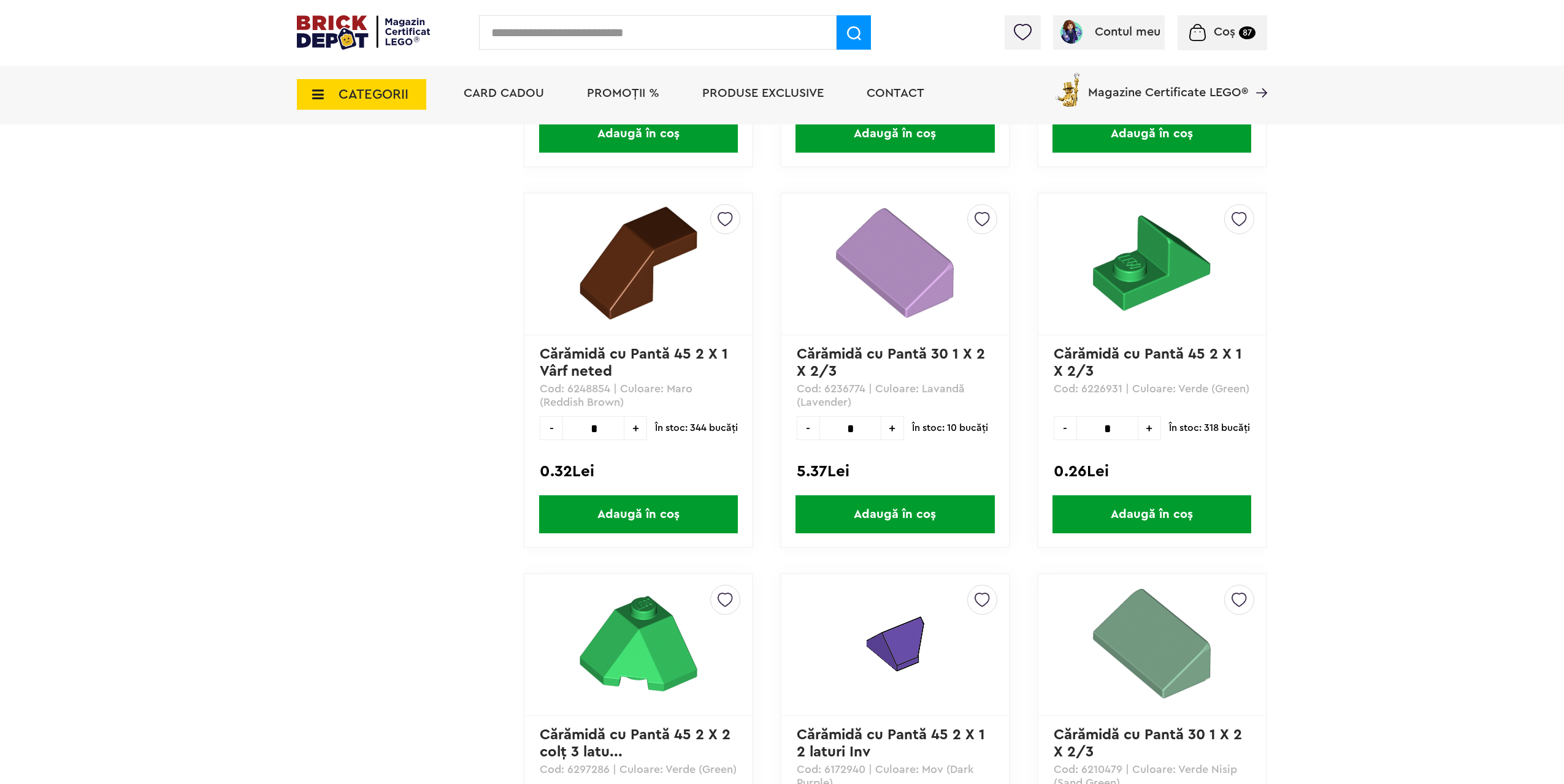
scroll to position [15395, 0]
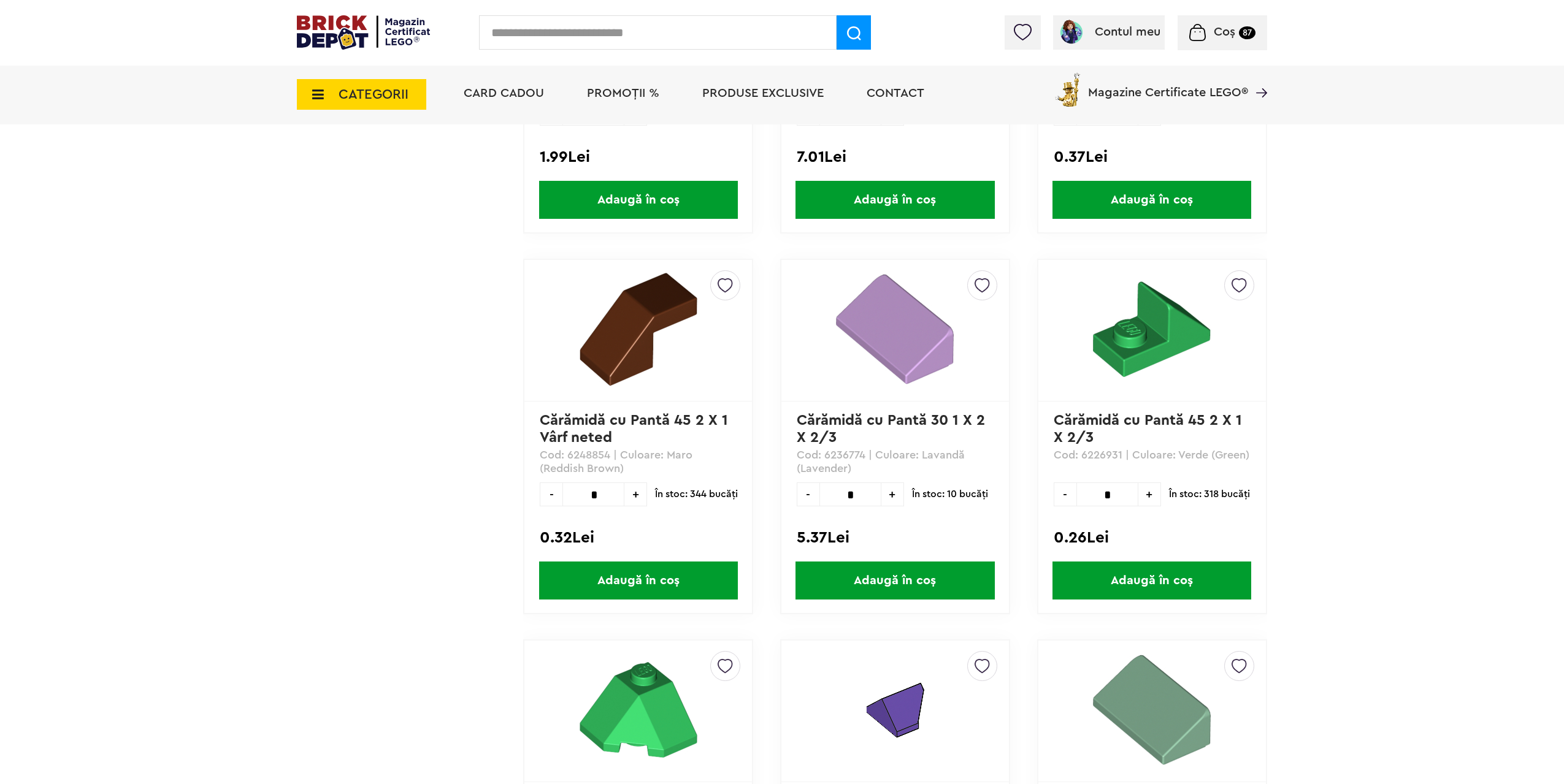
drag, startPoint x: 599, startPoint y: 492, endPoint x: 524, endPoint y: 488, distance: 75.1
click at [562, 490] on input "*" at bounding box center [593, 494] width 62 height 24
type input "**"
click at [625, 574] on span "Adaugă în coș" at bounding box center [638, 580] width 198 height 38
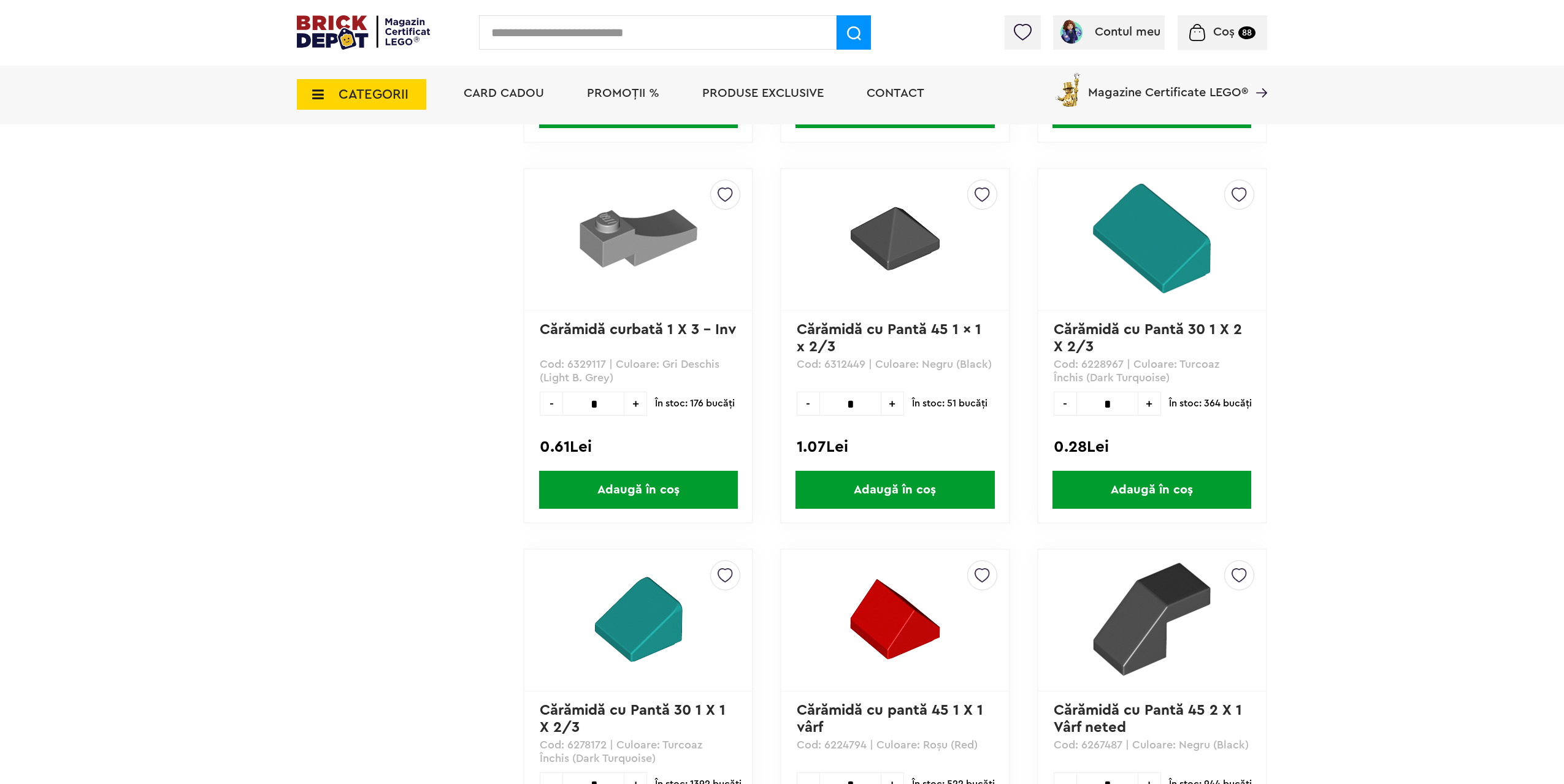
scroll to position [18215, 0]
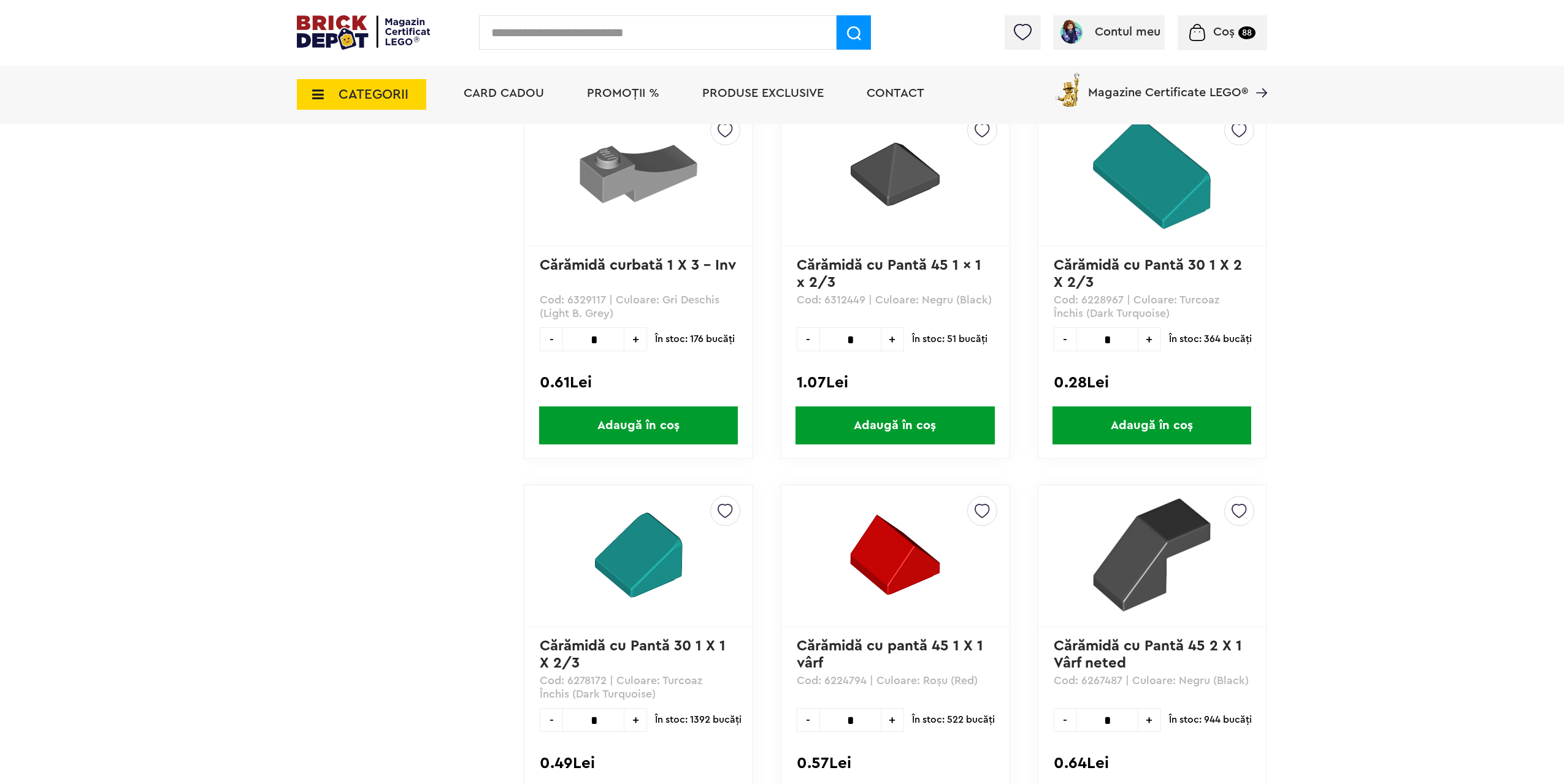
drag, startPoint x: 605, startPoint y: 344, endPoint x: 536, endPoint y: 339, distance: 69.2
click at [549, 339] on div "- * +" at bounding box center [594, 339] width 107 height 24
type input "**"
click at [622, 417] on span "Adaugă în coș" at bounding box center [638, 425] width 198 height 38
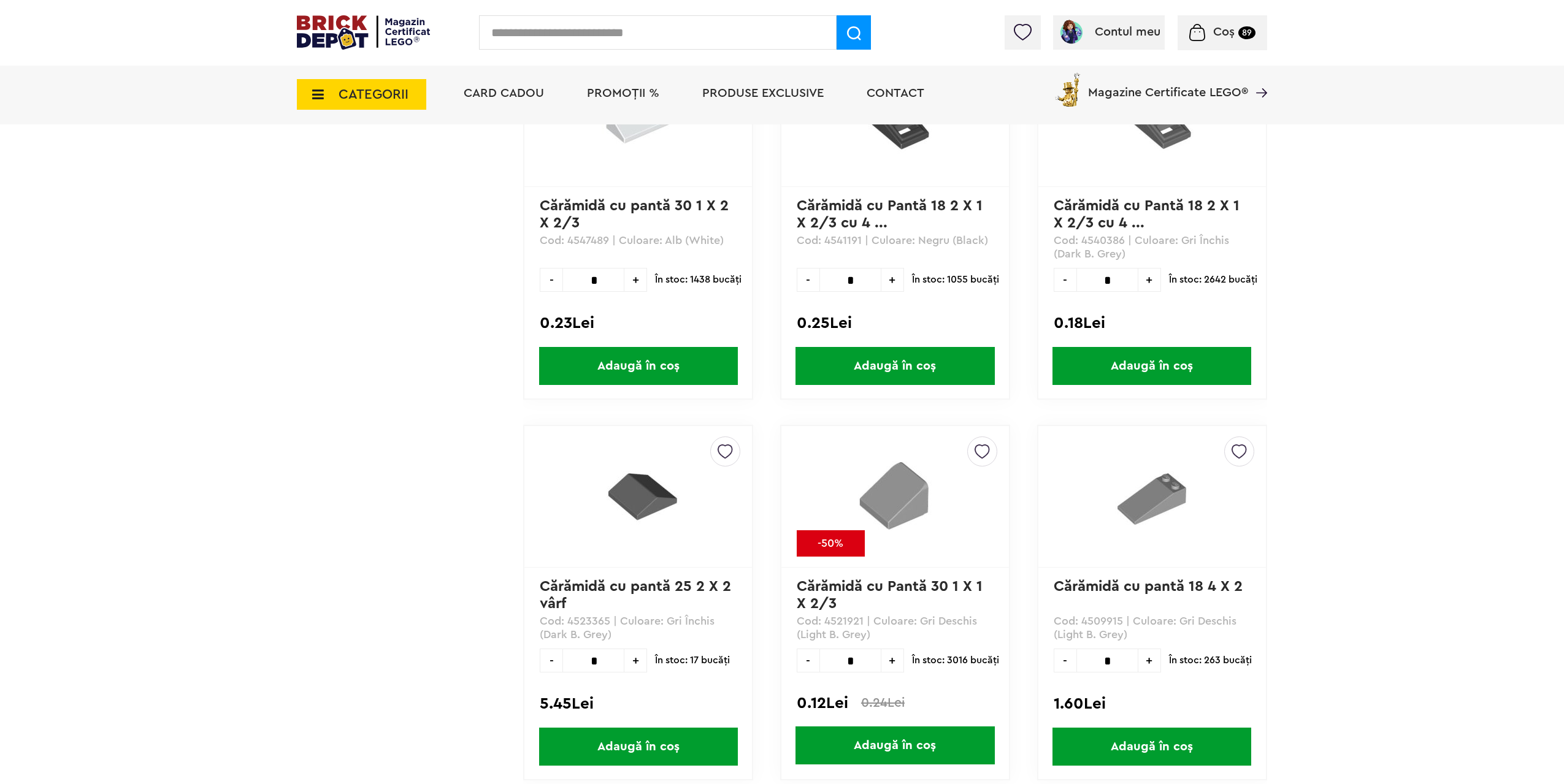
scroll to position [64628, 0]
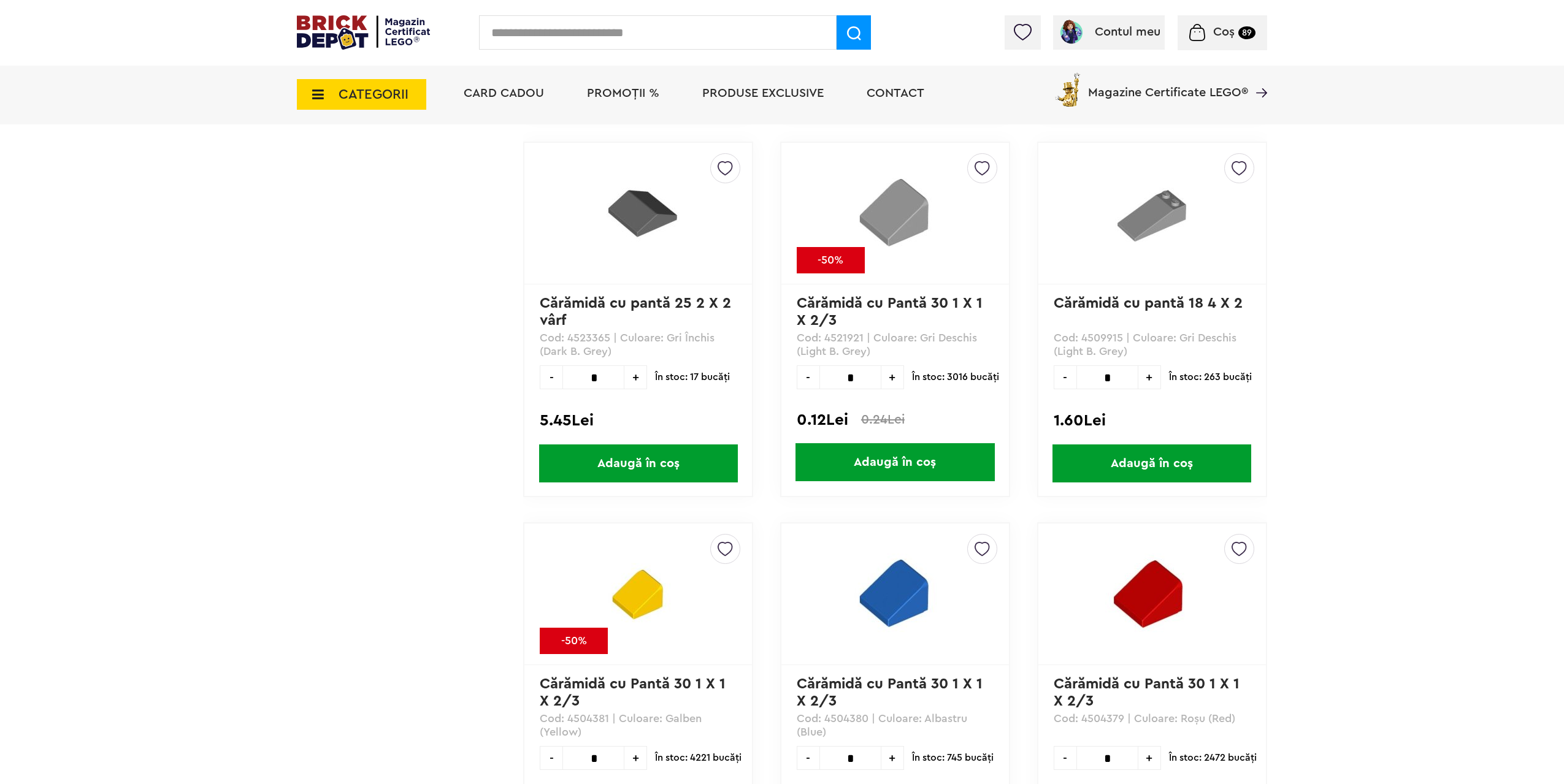
click at [864, 379] on input "*" at bounding box center [850, 377] width 62 height 24
drag, startPoint x: 869, startPoint y: 377, endPoint x: 832, endPoint y: 377, distance: 37.0
click at [832, 377] on input "*" at bounding box center [850, 377] width 62 height 24
type input "**"
click at [884, 464] on span "Adaugă în coș" at bounding box center [894, 462] width 198 height 38
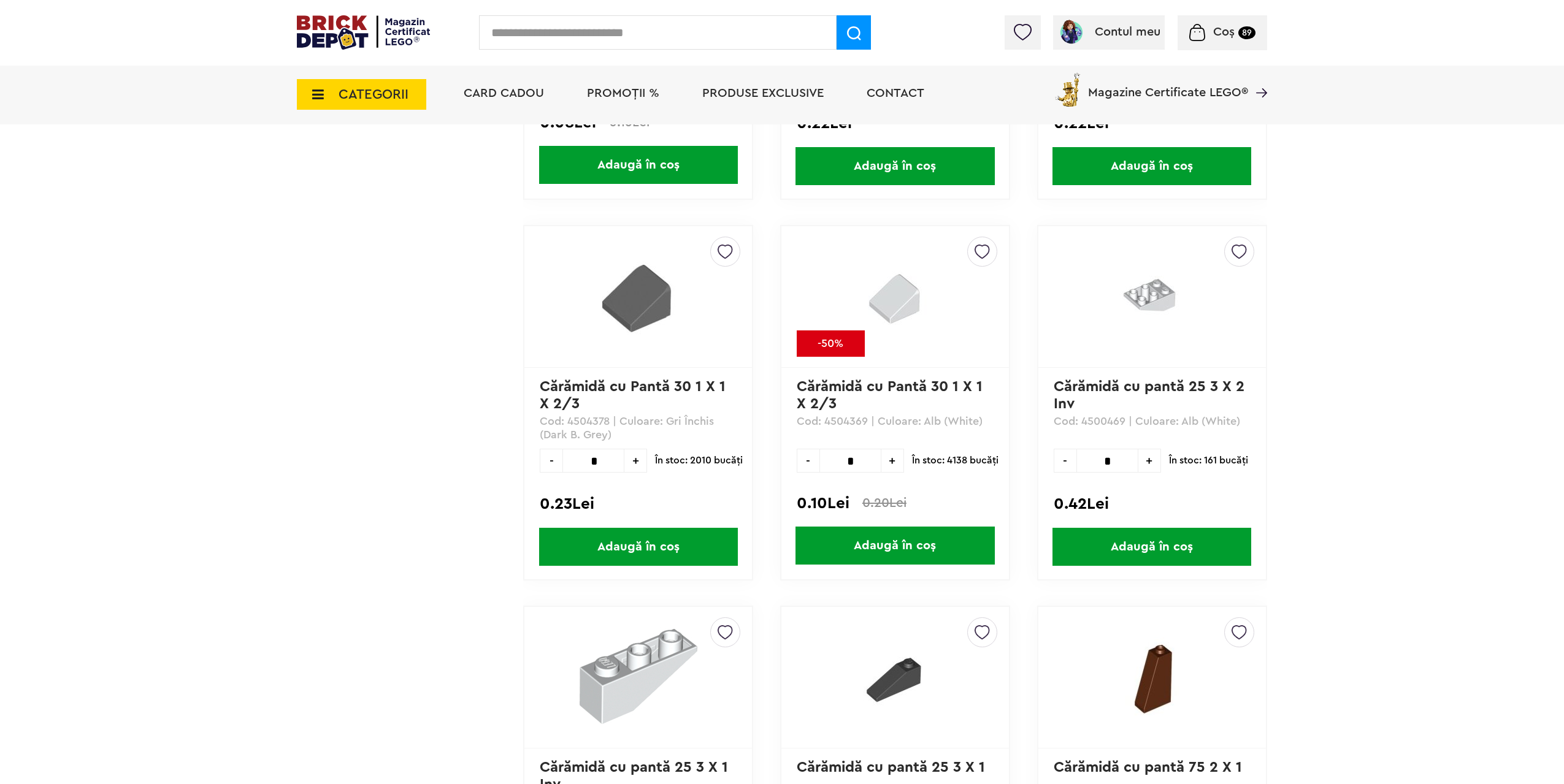
scroll to position [65303, 0]
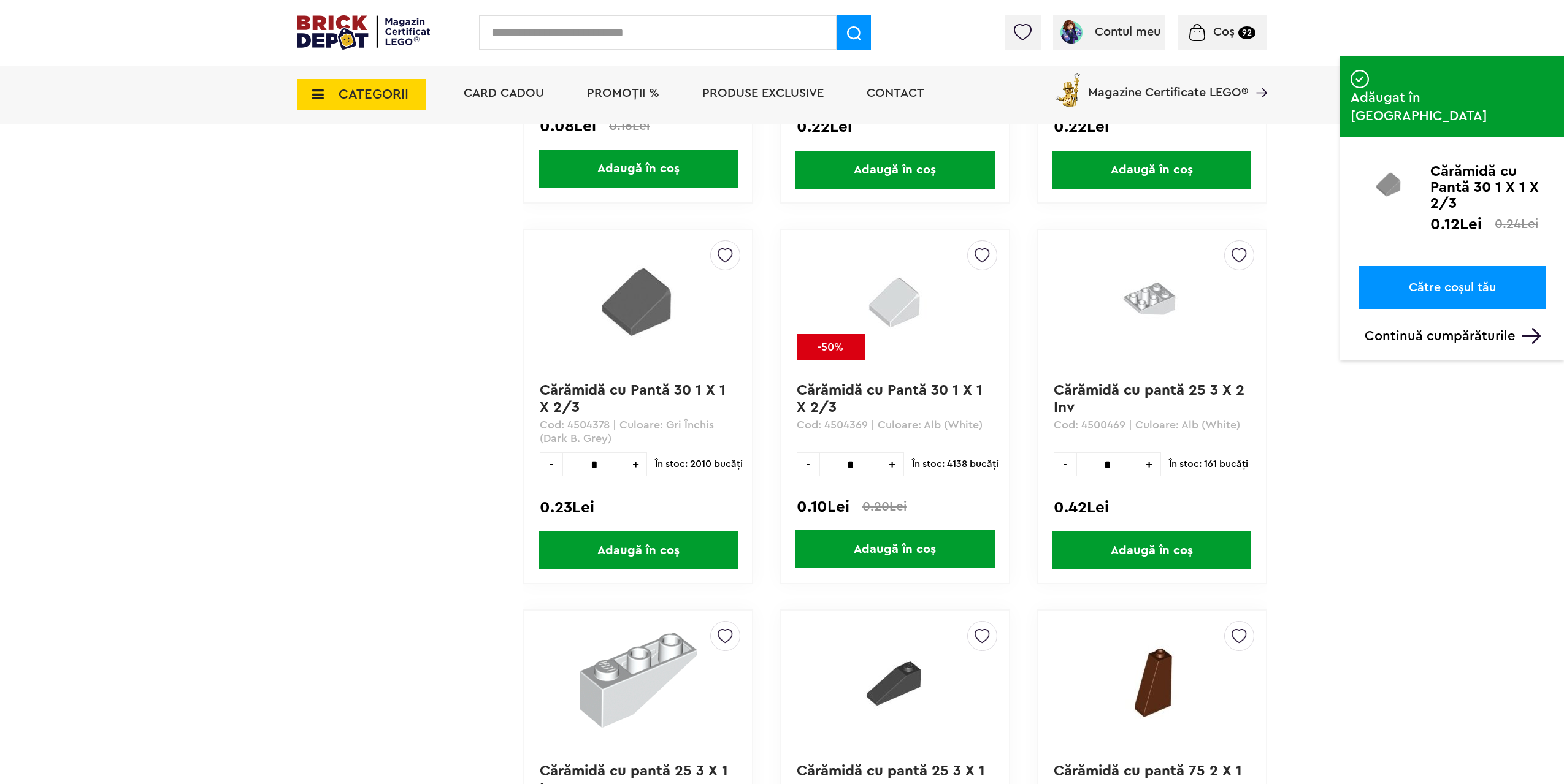
drag, startPoint x: 862, startPoint y: 468, endPoint x: 810, endPoint y: 463, distance: 52.2
click at [811, 463] on div "- * +" at bounding box center [850, 464] width 107 height 24
type input "**"
click at [853, 553] on span "Adaugă în coș" at bounding box center [894, 549] width 198 height 38
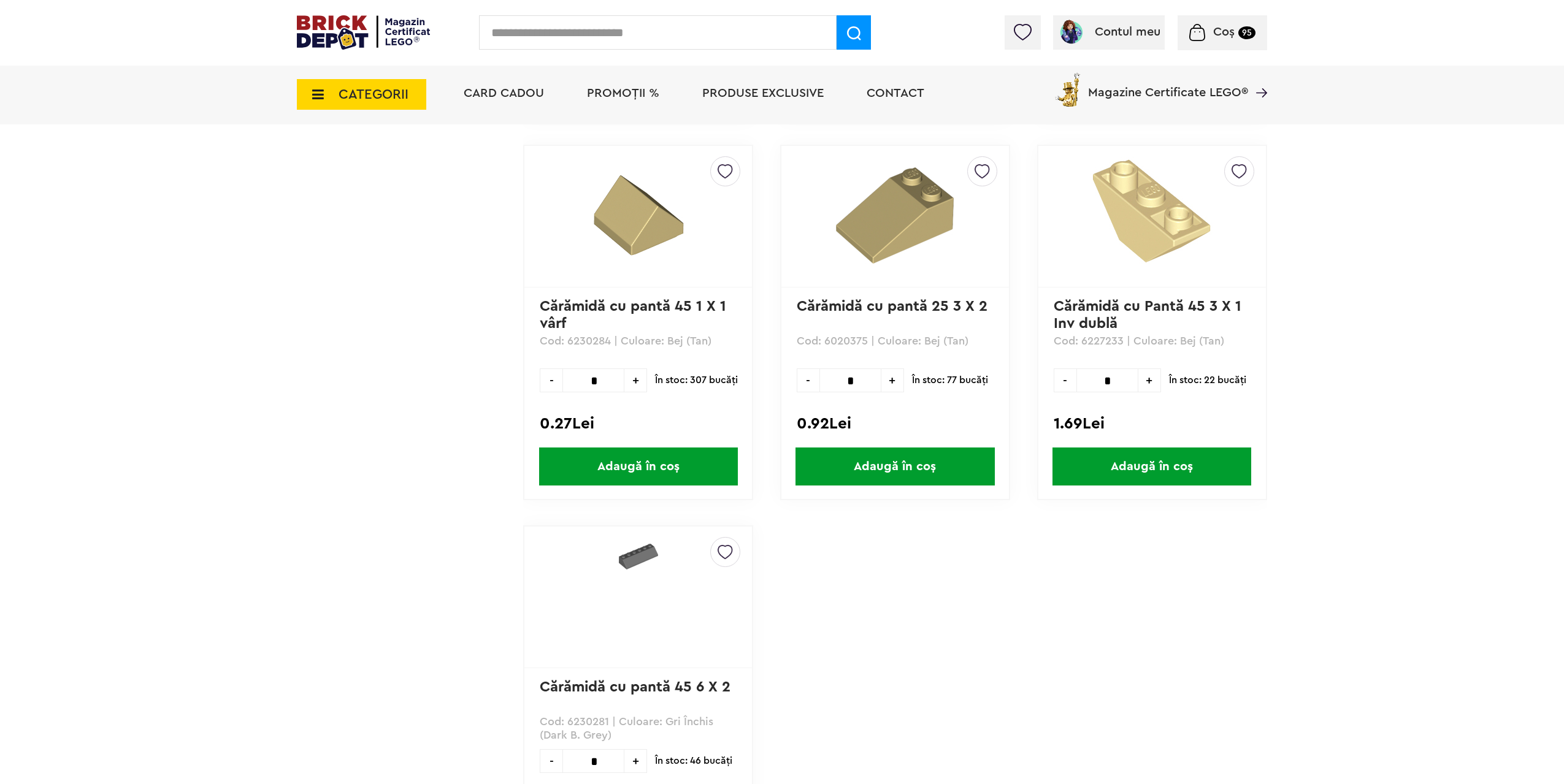
scroll to position [74499, 0]
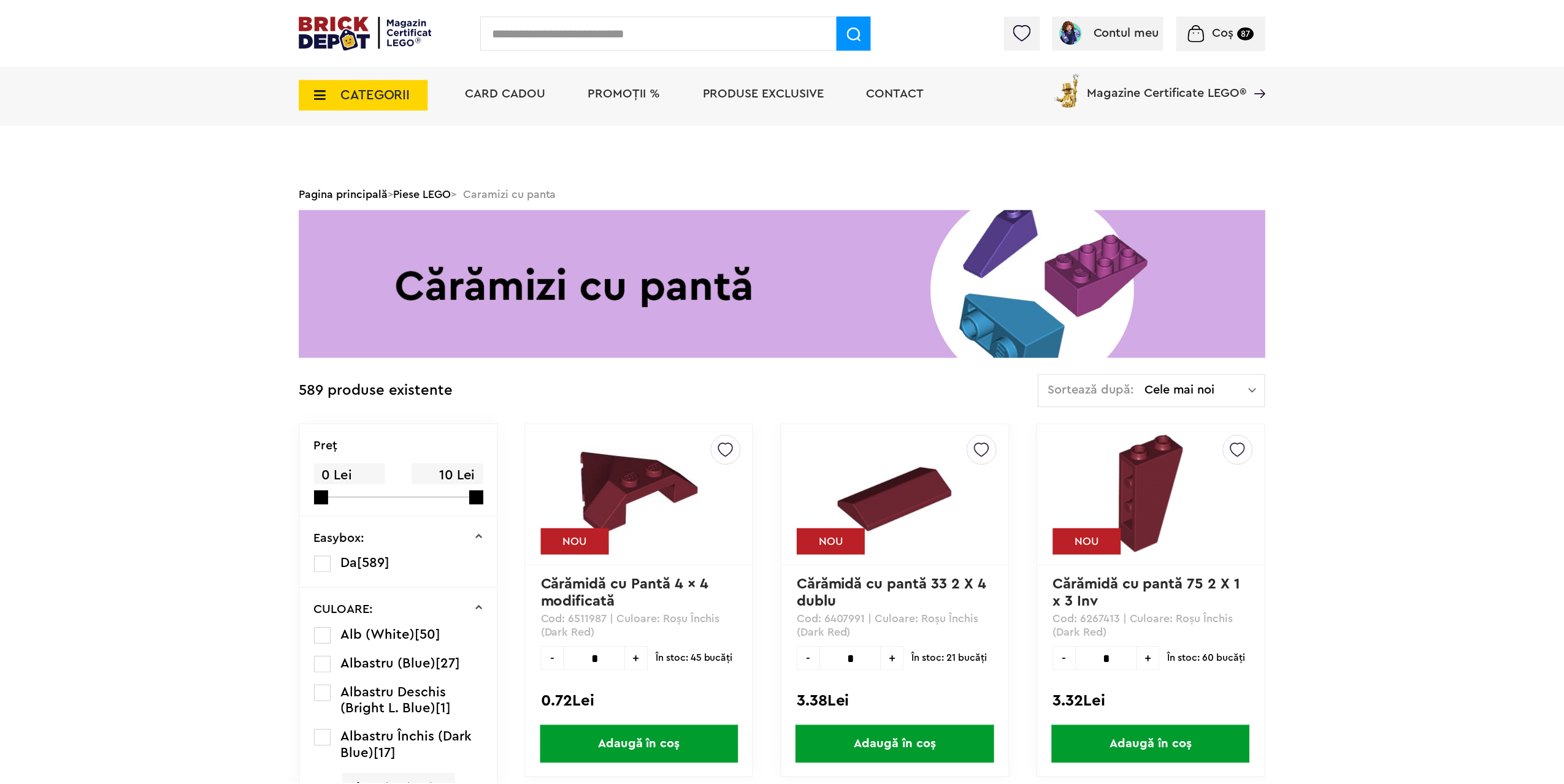
scroll to position [3601, 0]
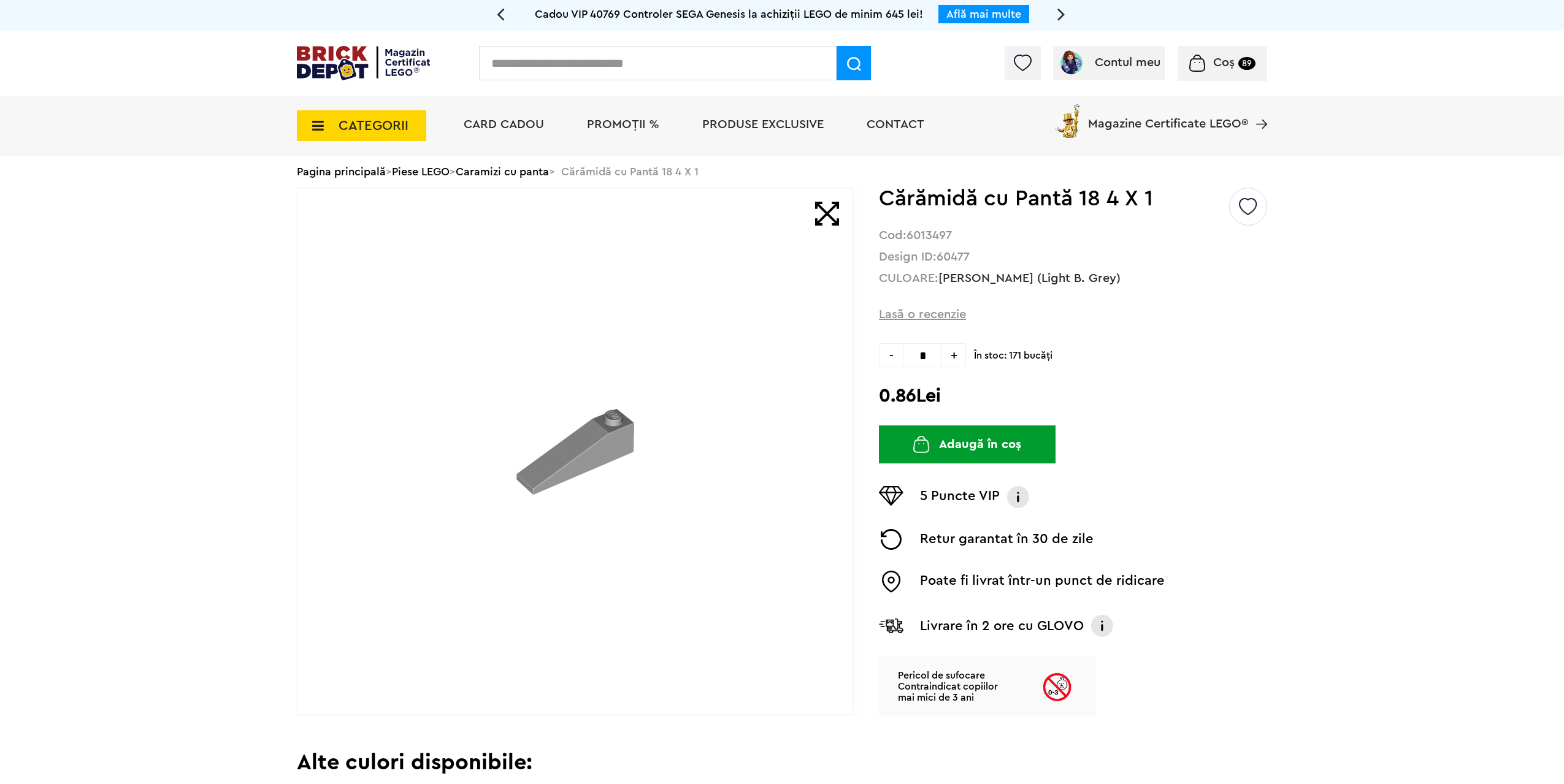
drag, startPoint x: 932, startPoint y: 354, endPoint x: 866, endPoint y: 354, distance: 66.0
click at [877, 354] on div "Default ( 7 ) Creează o listă nouă Cărămidă cu Pantă 18 4 X 1 Cod: 6013497 Desi…" at bounding box center [781, 452] width 970 height 529
type input "**"
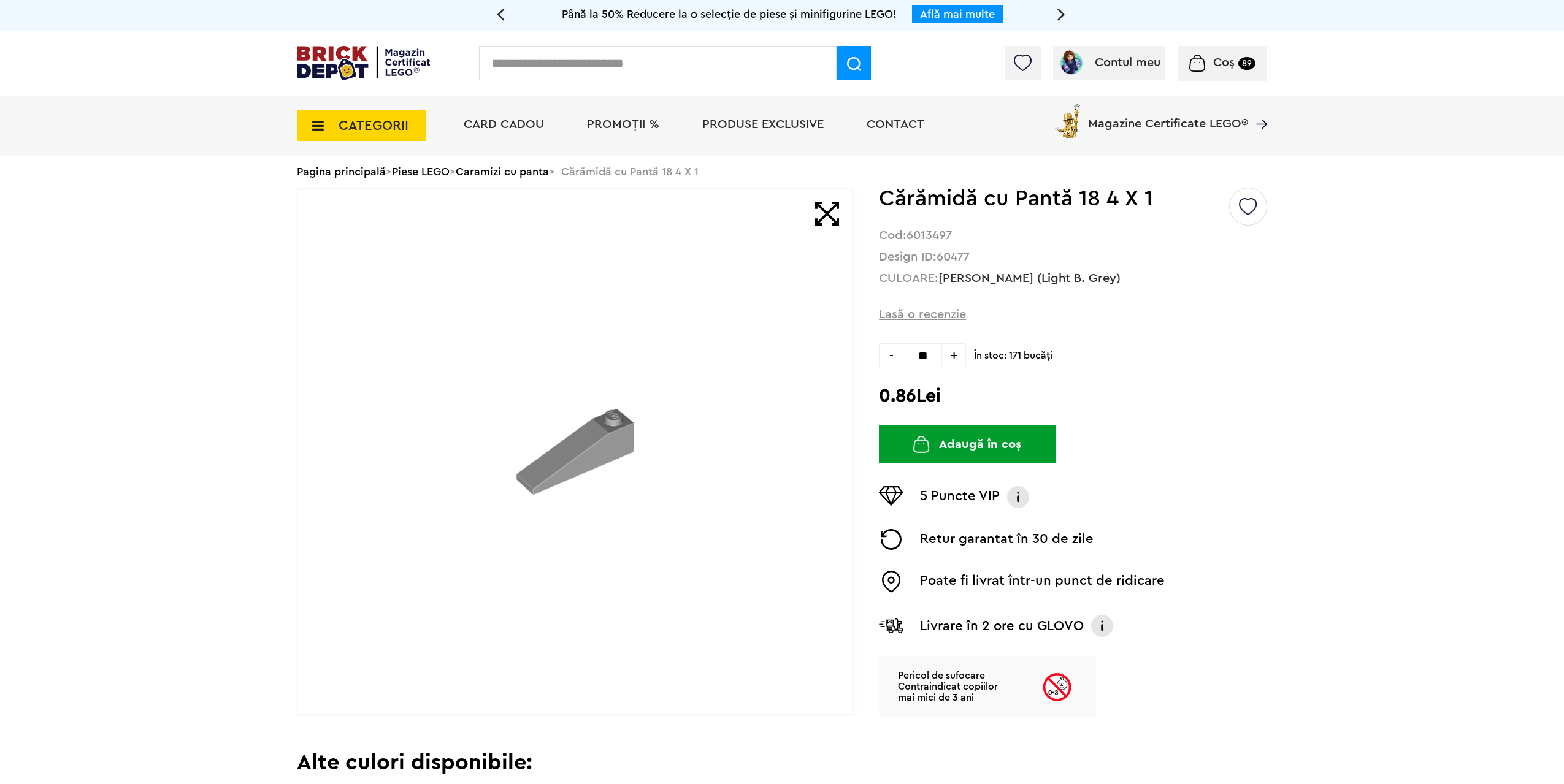
type input "**"
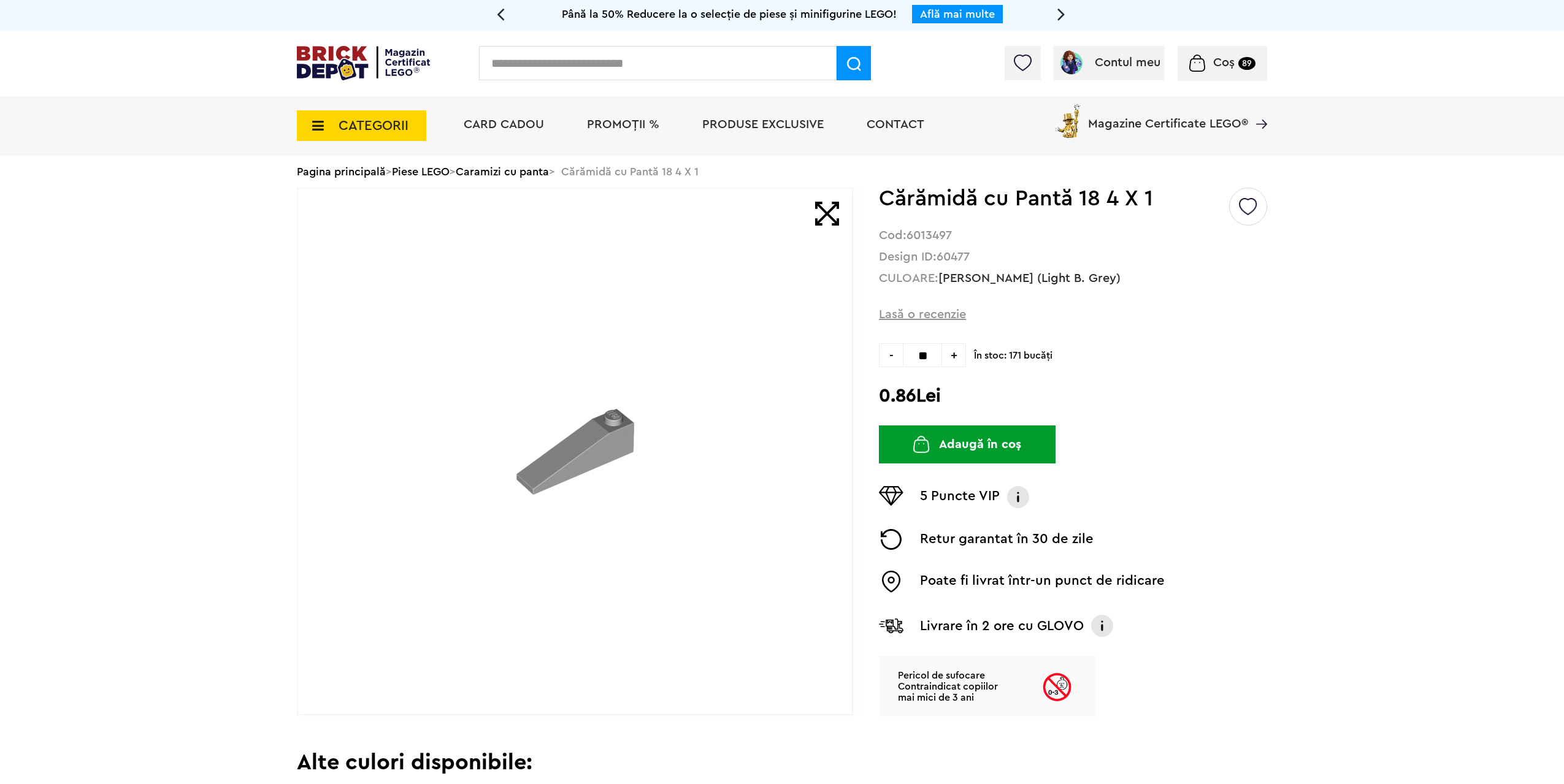
click at [971, 450] on button "Adaugă în coș" at bounding box center [967, 444] width 177 height 38
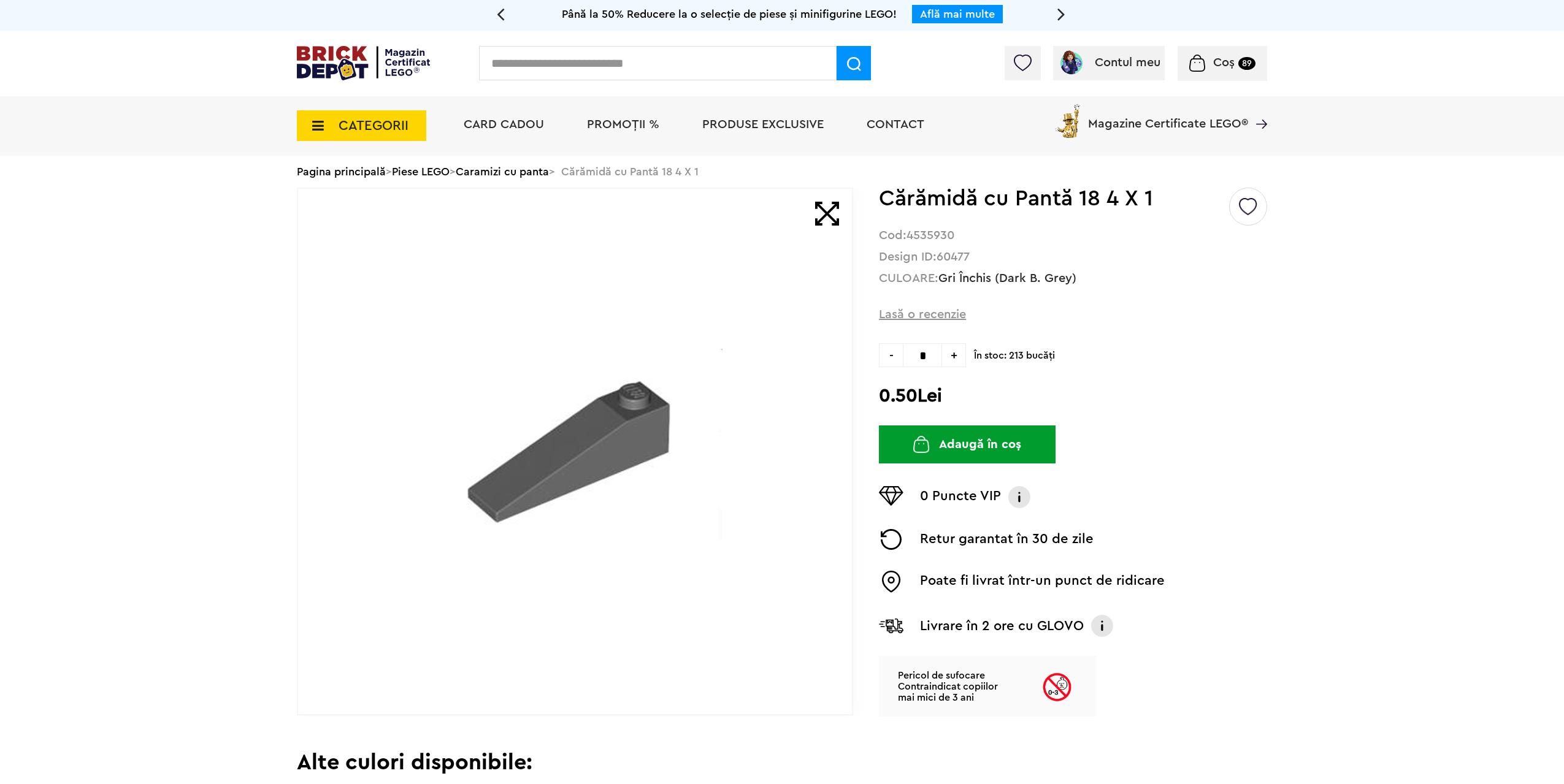
drag, startPoint x: 931, startPoint y: 358, endPoint x: 921, endPoint y: 358, distance: 10.0
click at [921, 358] on input "*" at bounding box center [922, 355] width 39 height 24
type input "**"
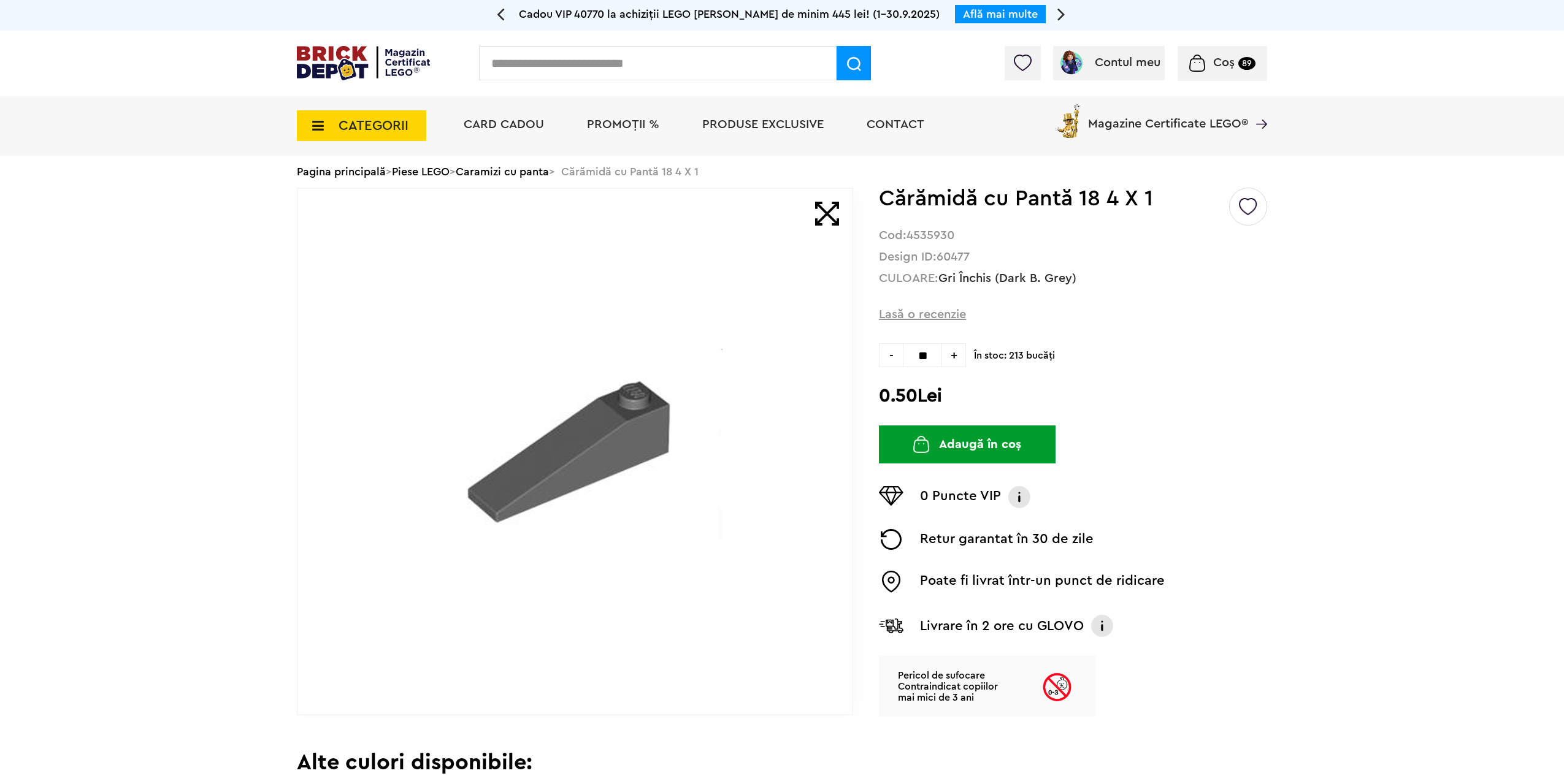
type input "**"
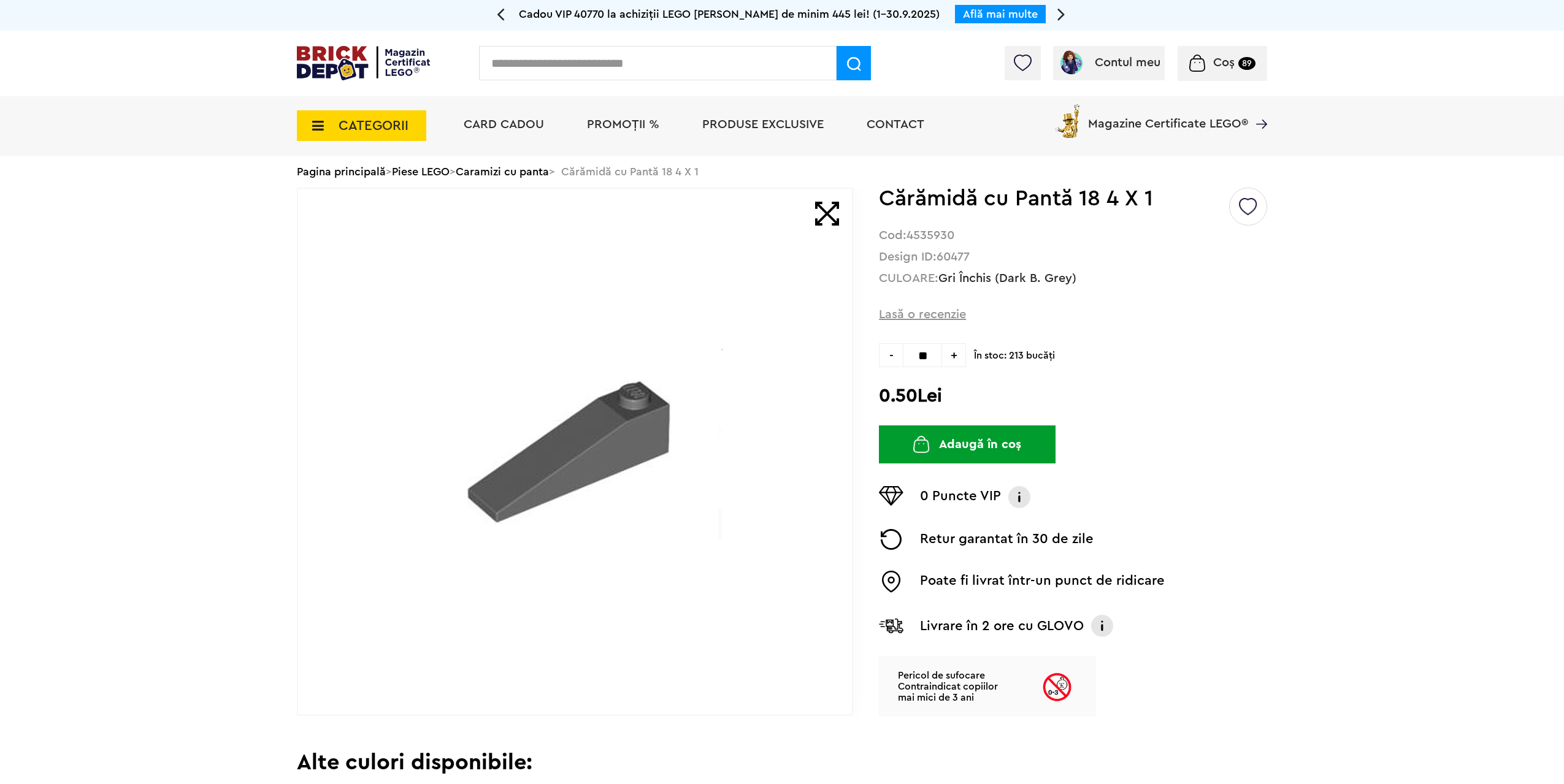
click at [960, 450] on button "Adaugă în coș" at bounding box center [967, 444] width 177 height 38
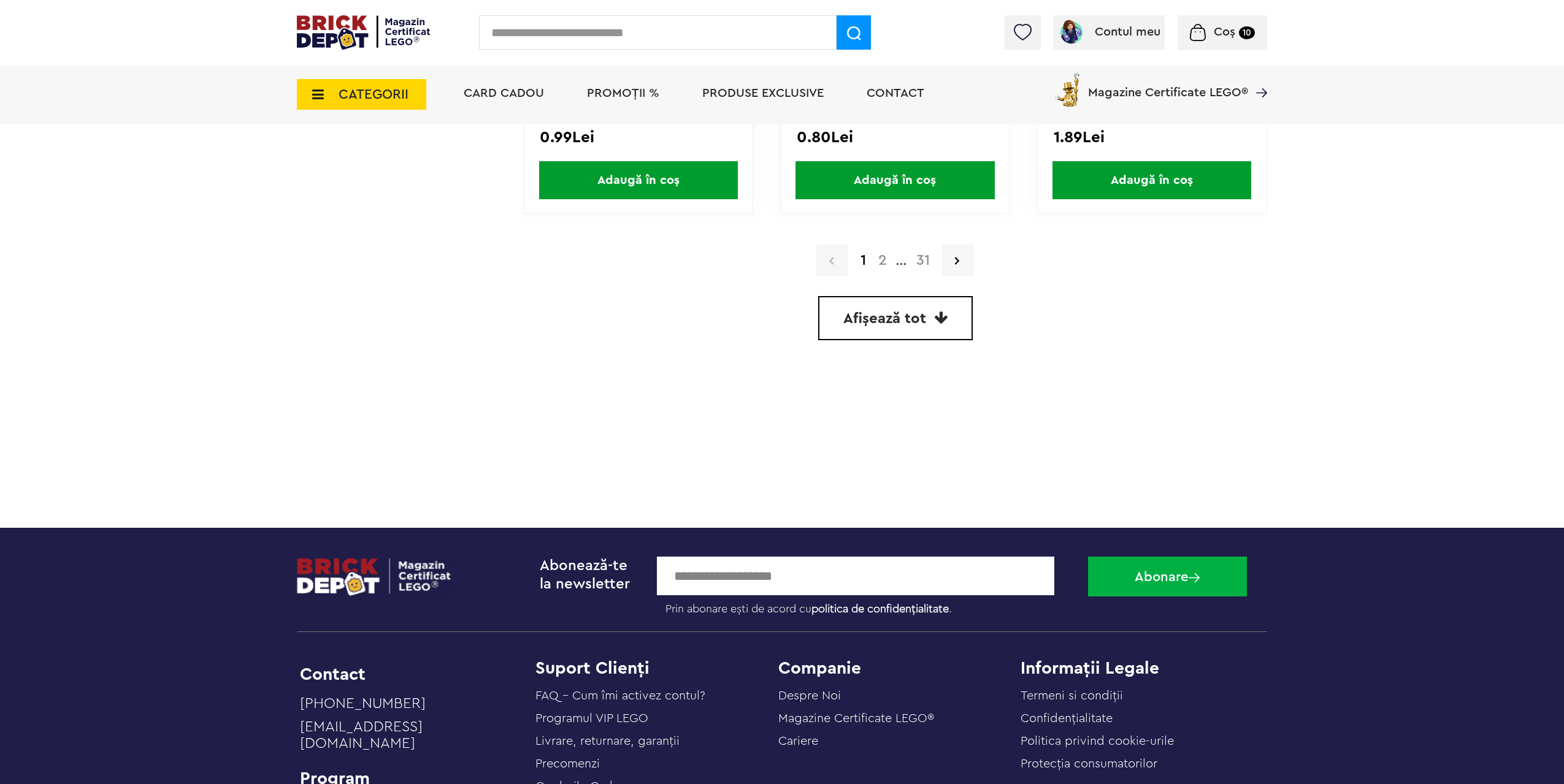
scroll to position [3495, 0]
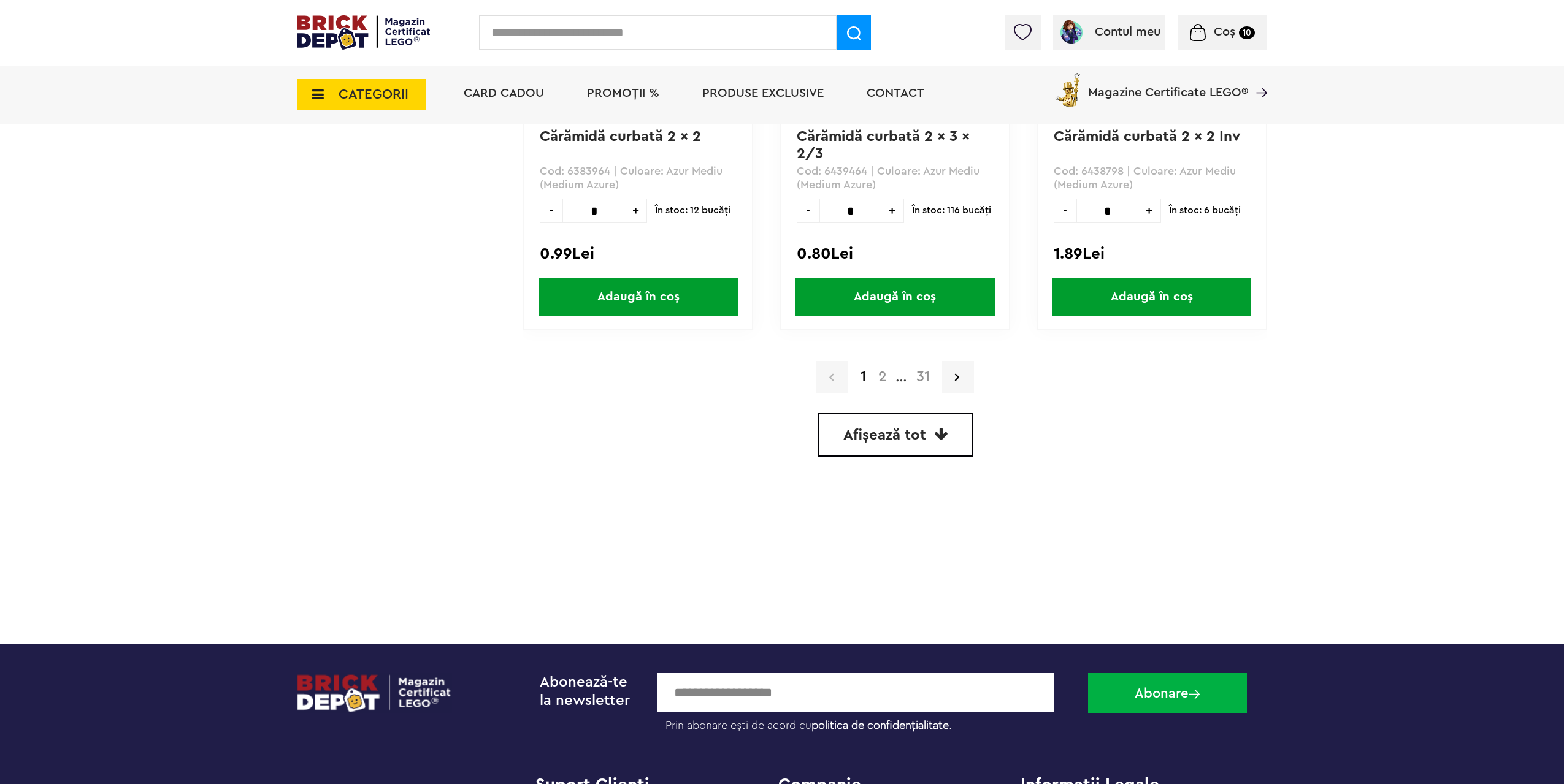
click at [903, 440] on span "Afișează tot" at bounding box center [884, 435] width 83 height 15
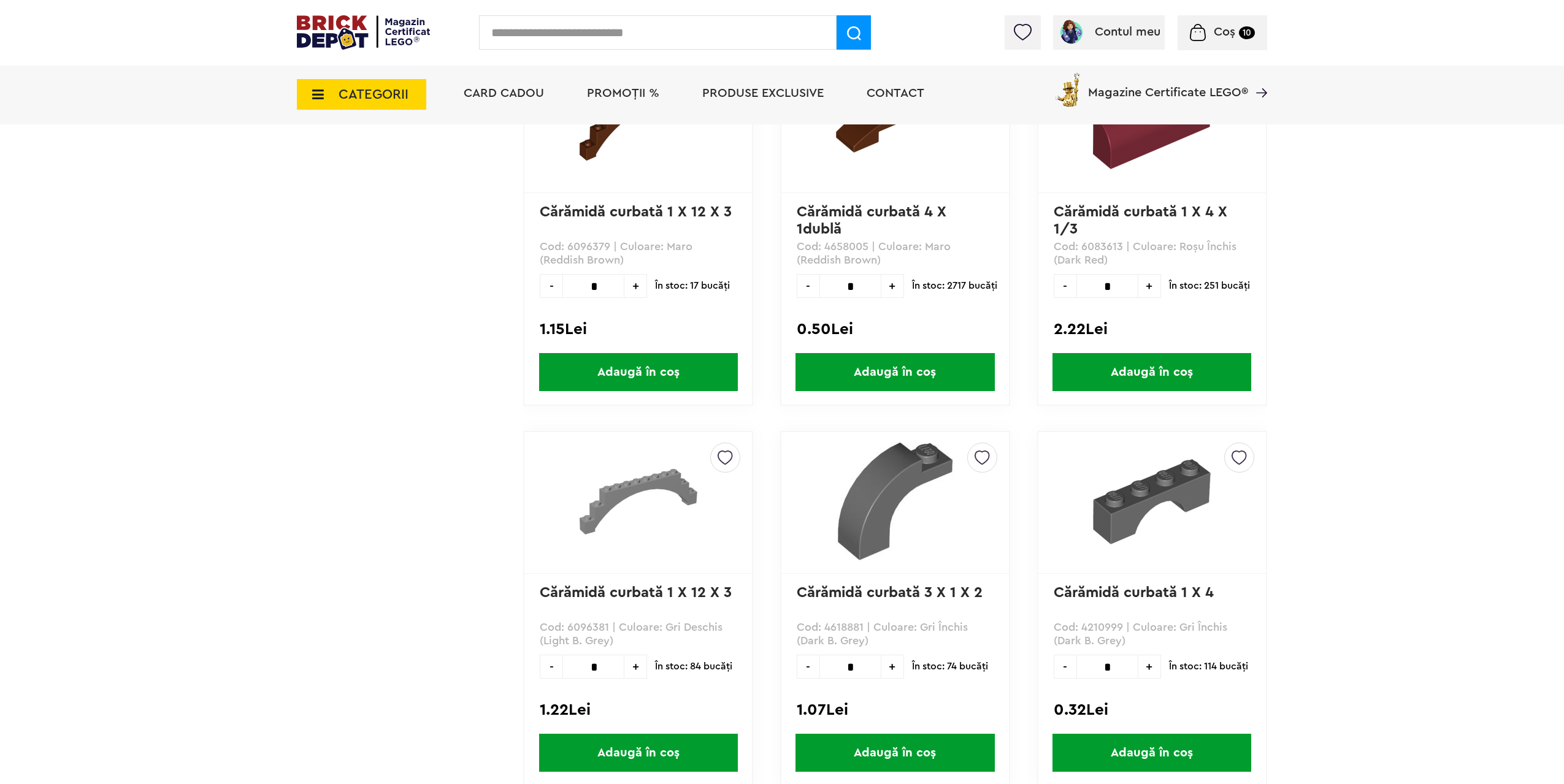
scroll to position [76829, 0]
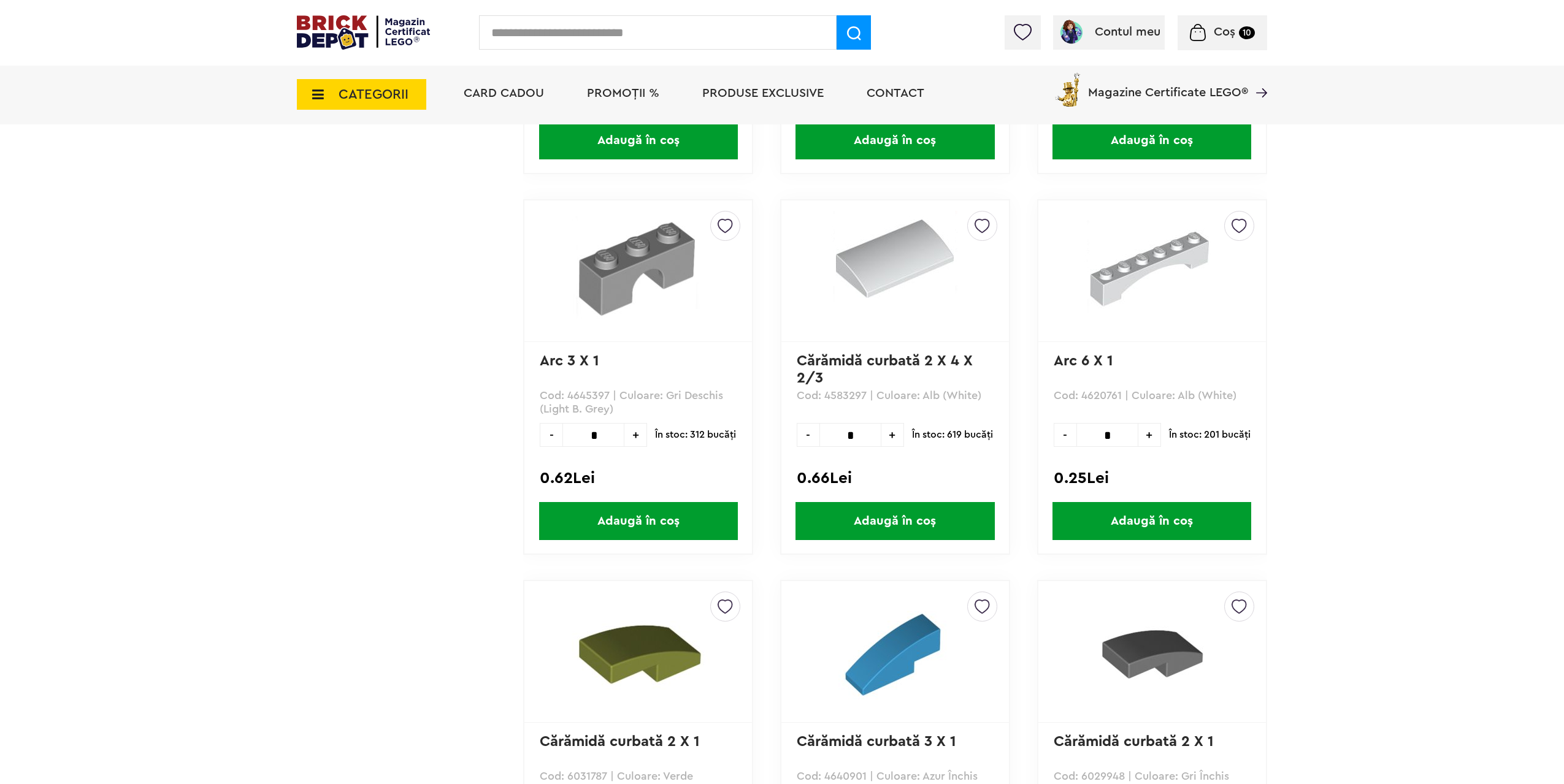
scroll to position [85903, 0]
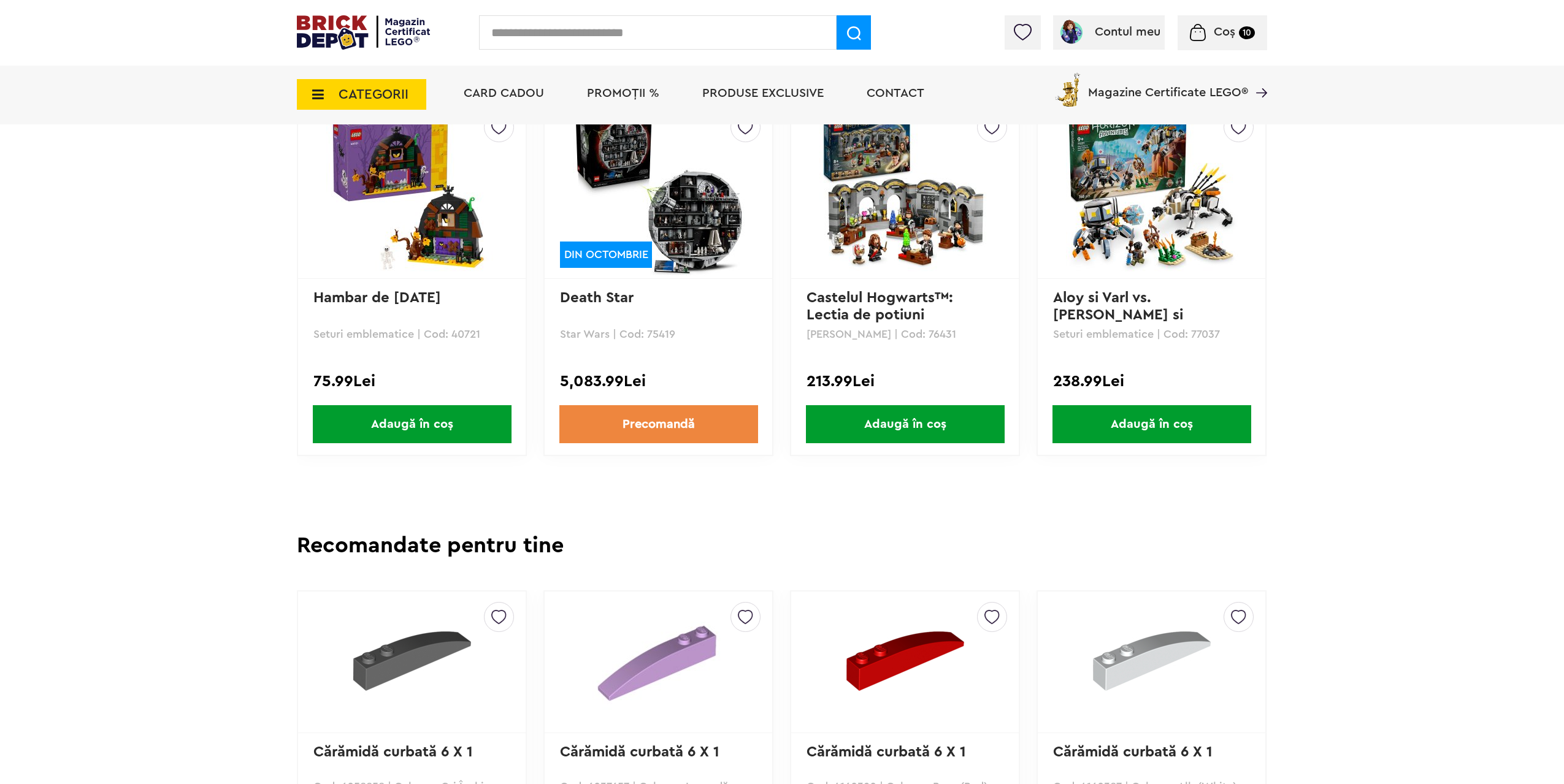
scroll to position [736, 0]
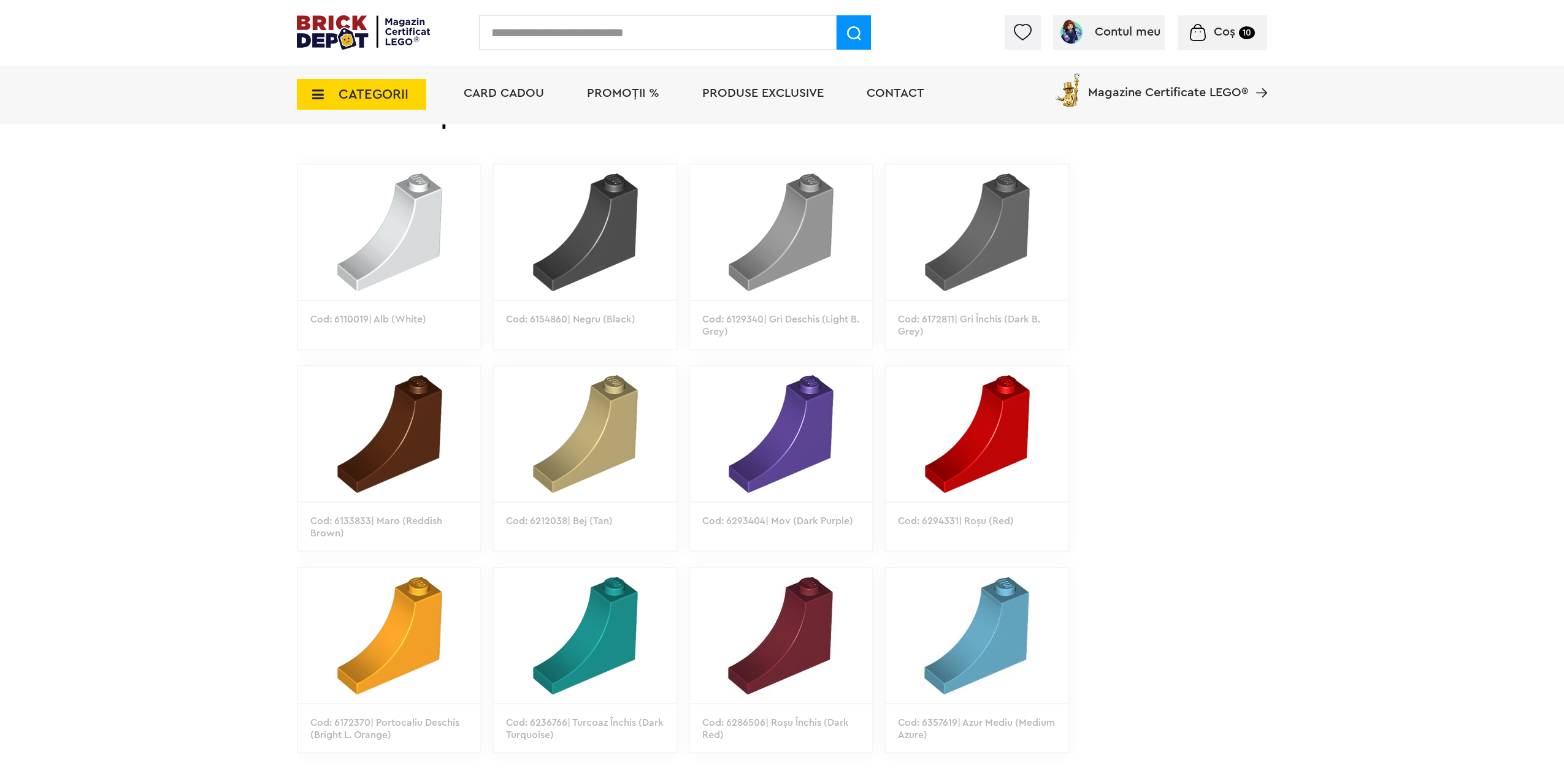
scroll to position [797, 0]
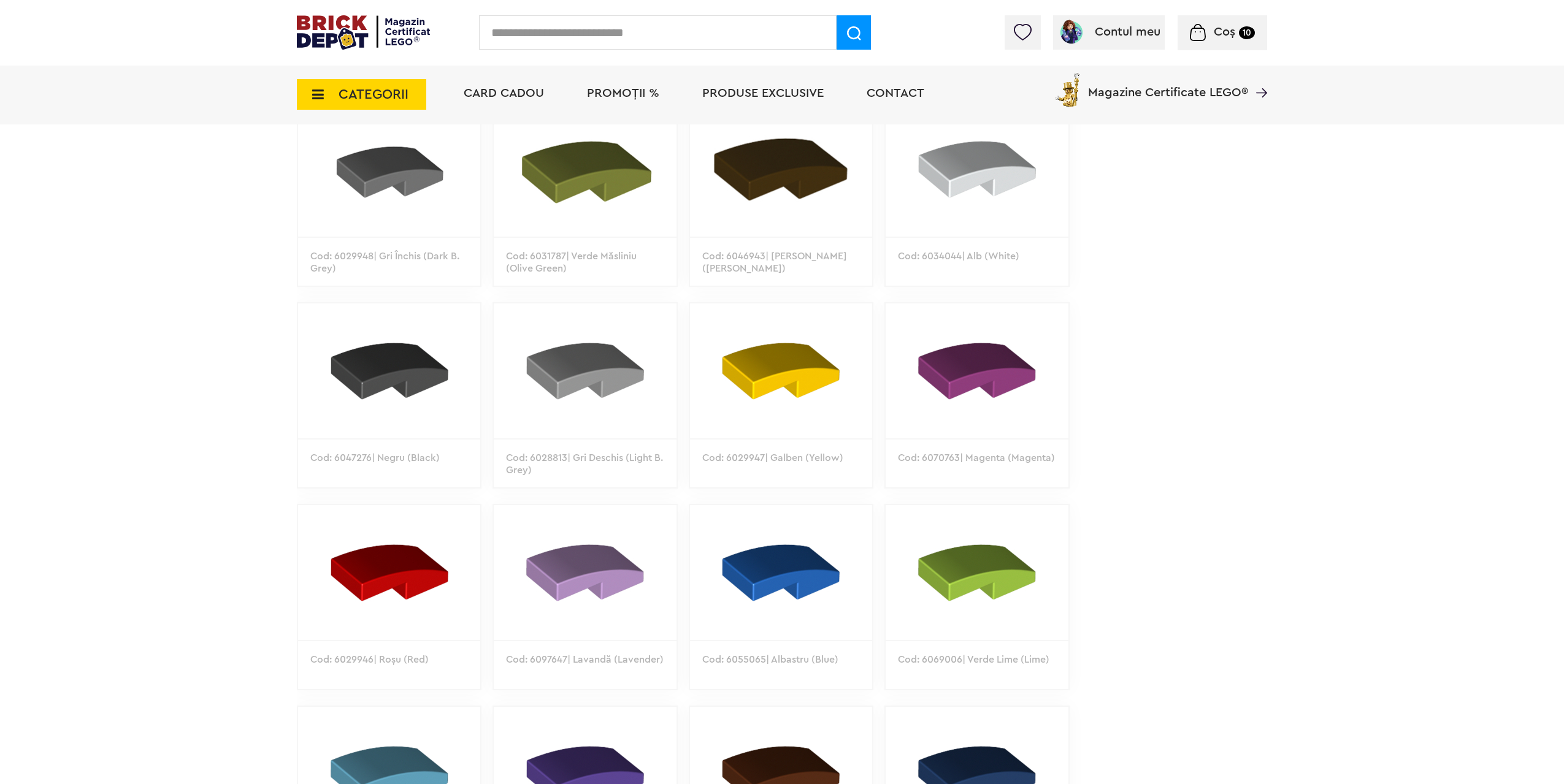
scroll to position [736, 0]
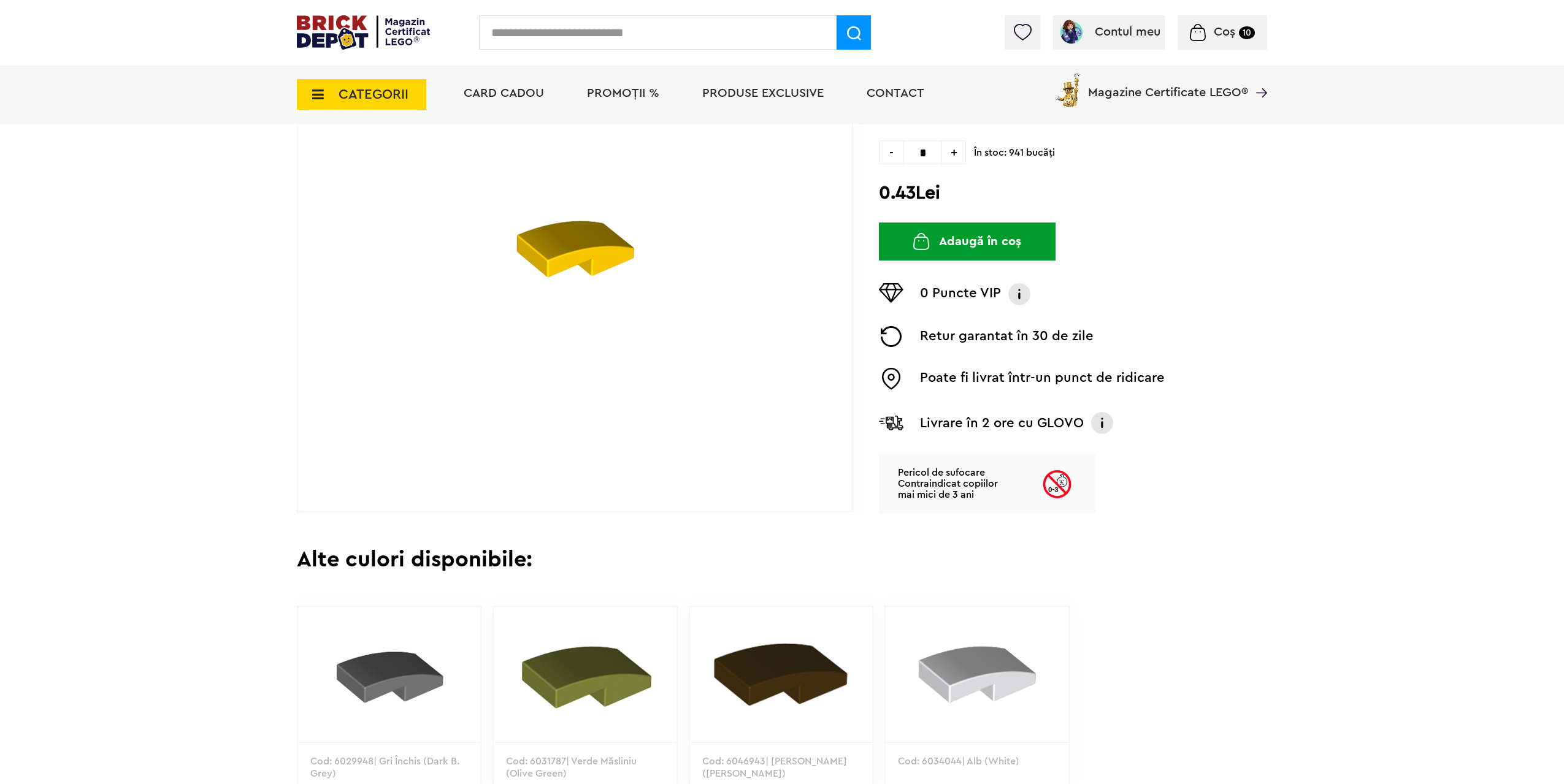
scroll to position [62, 0]
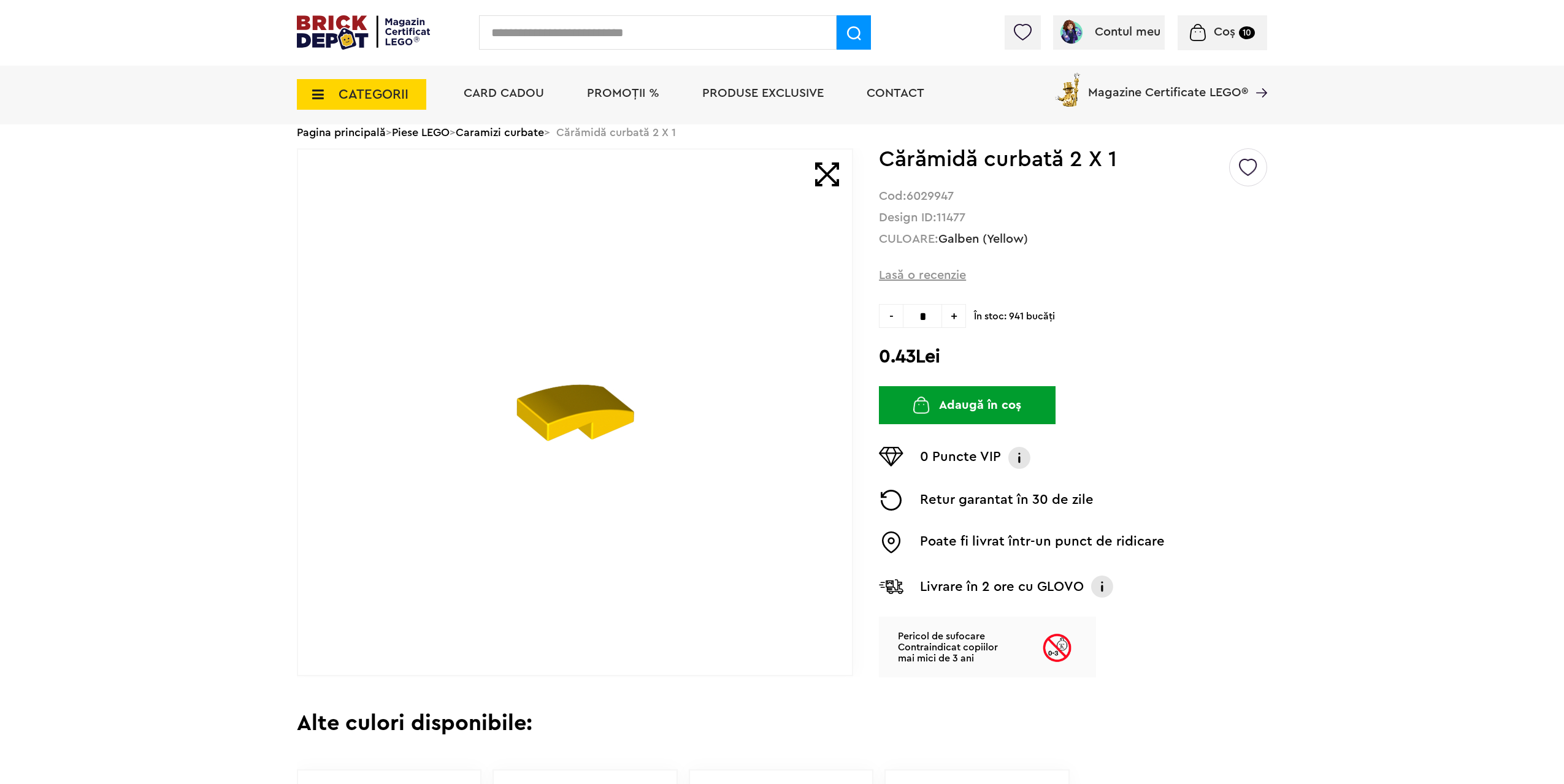
drag, startPoint x: 928, startPoint y: 314, endPoint x: 911, endPoint y: 318, distance: 17.5
click at [915, 318] on input "*" at bounding box center [922, 316] width 39 height 24
type input "**"
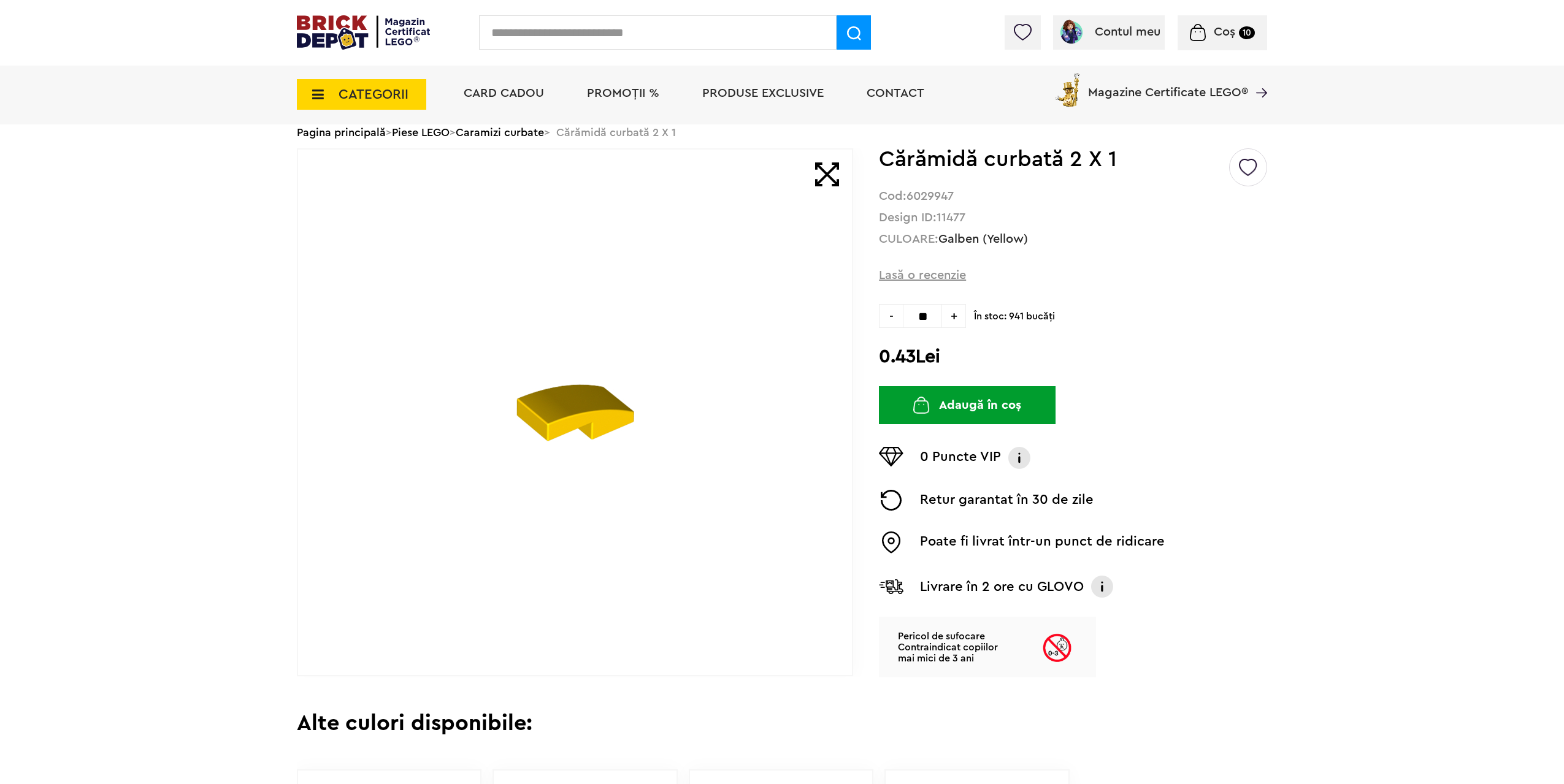
type input "**"
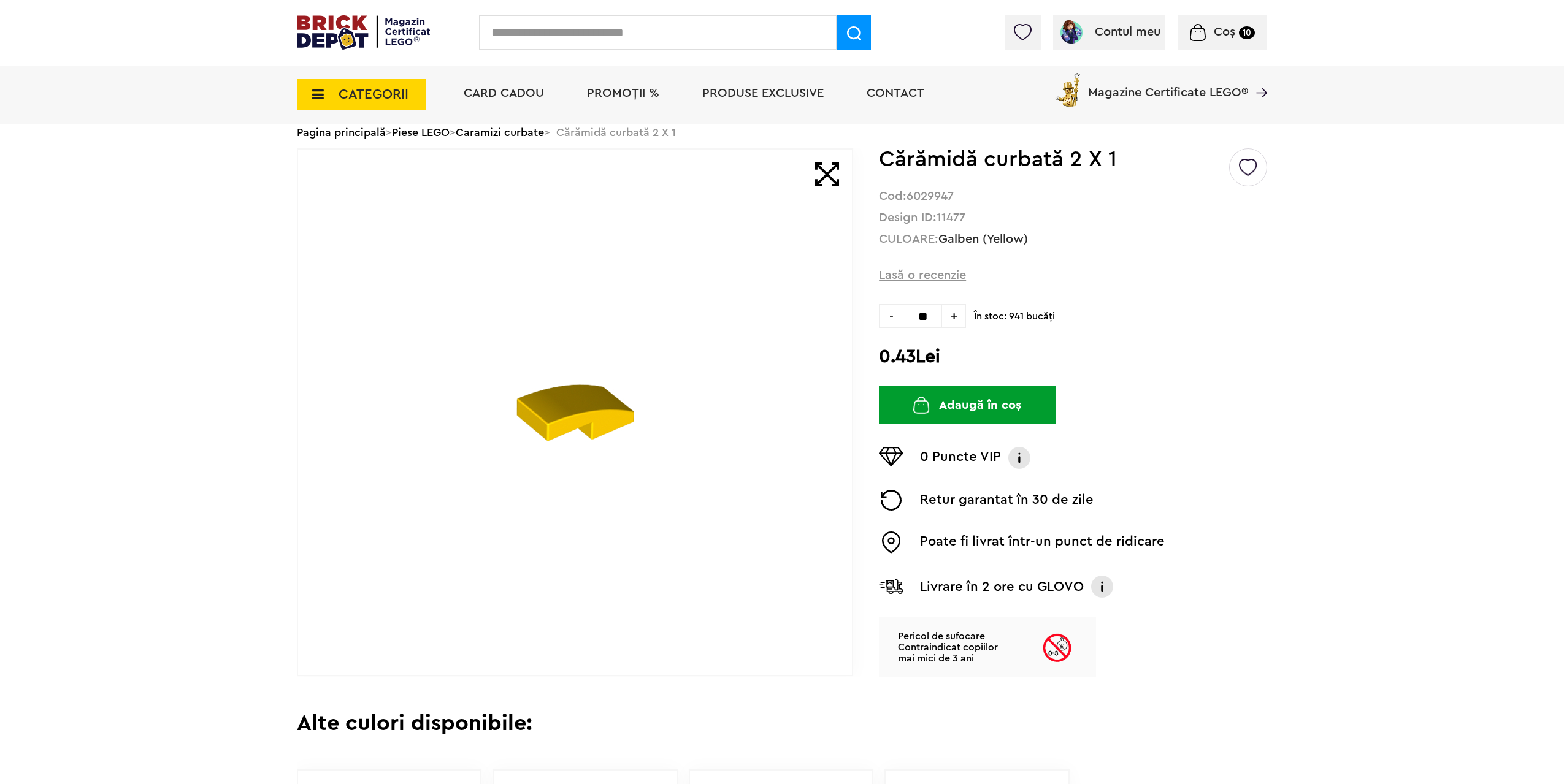
click at [980, 407] on button "Adaugă în coș" at bounding box center [967, 405] width 177 height 38
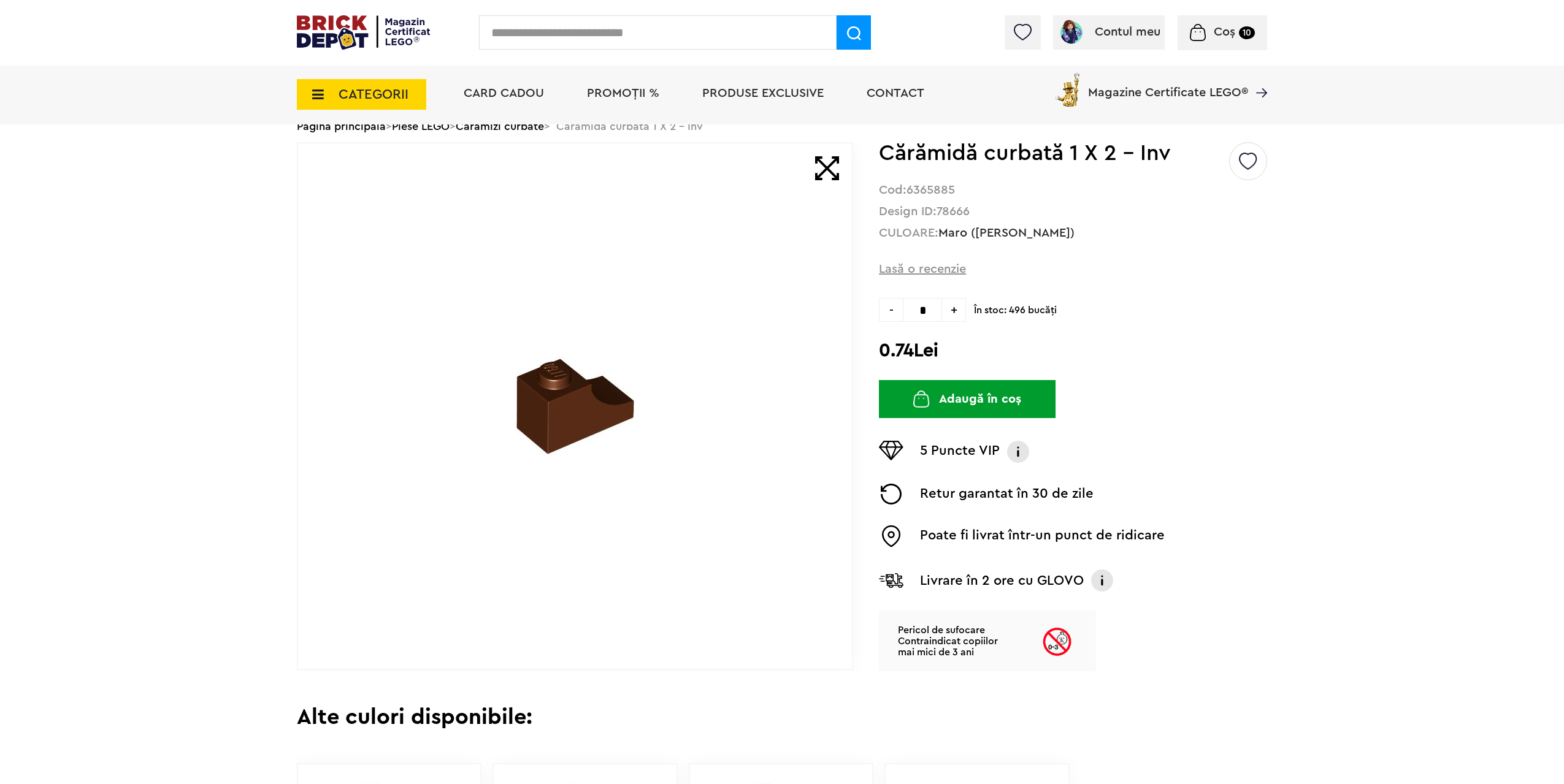
scroll to position [122, 0]
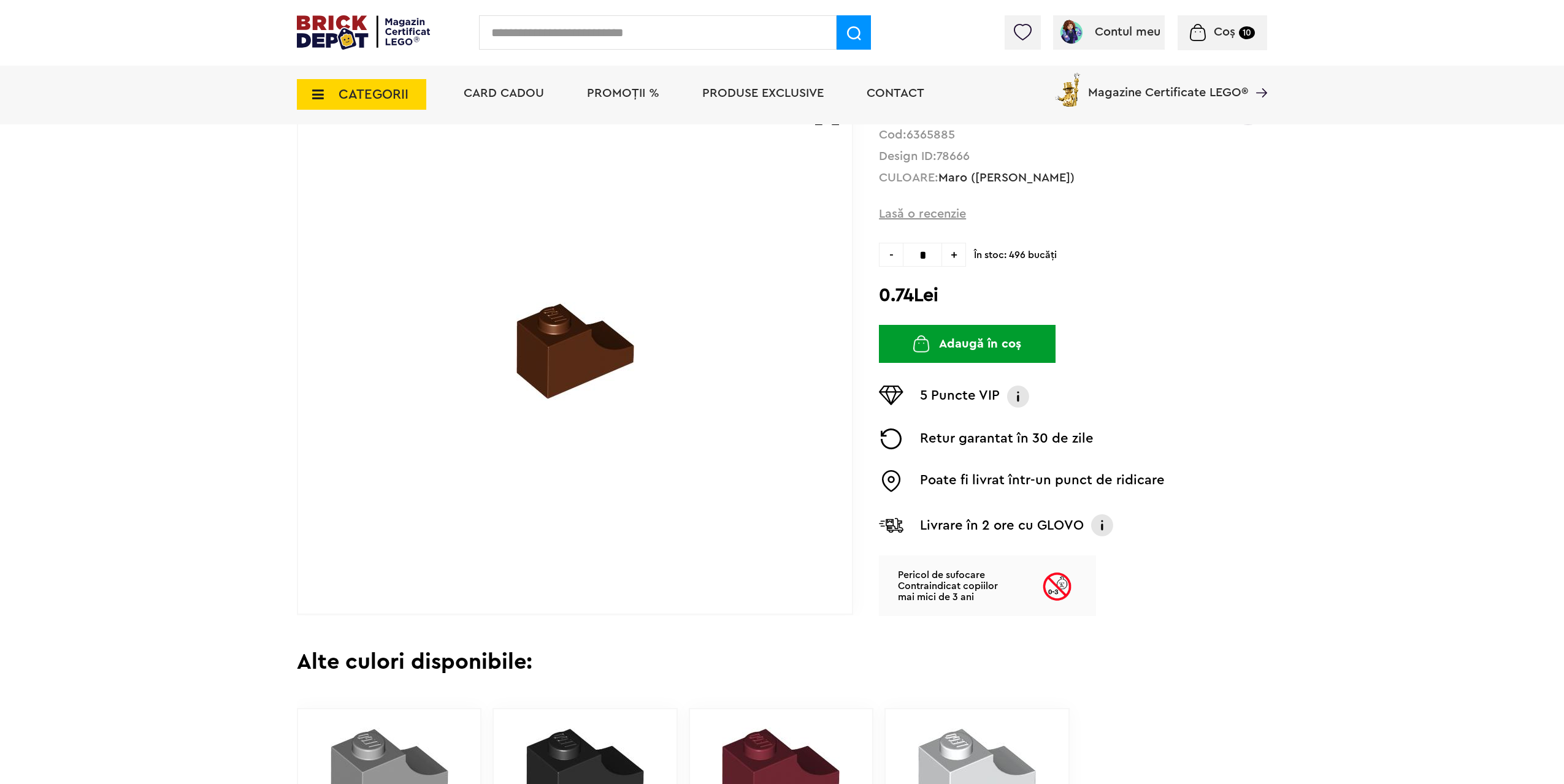
click at [944, 156] on strong "78666" at bounding box center [953, 156] width 33 height 12
copy strong "78666"
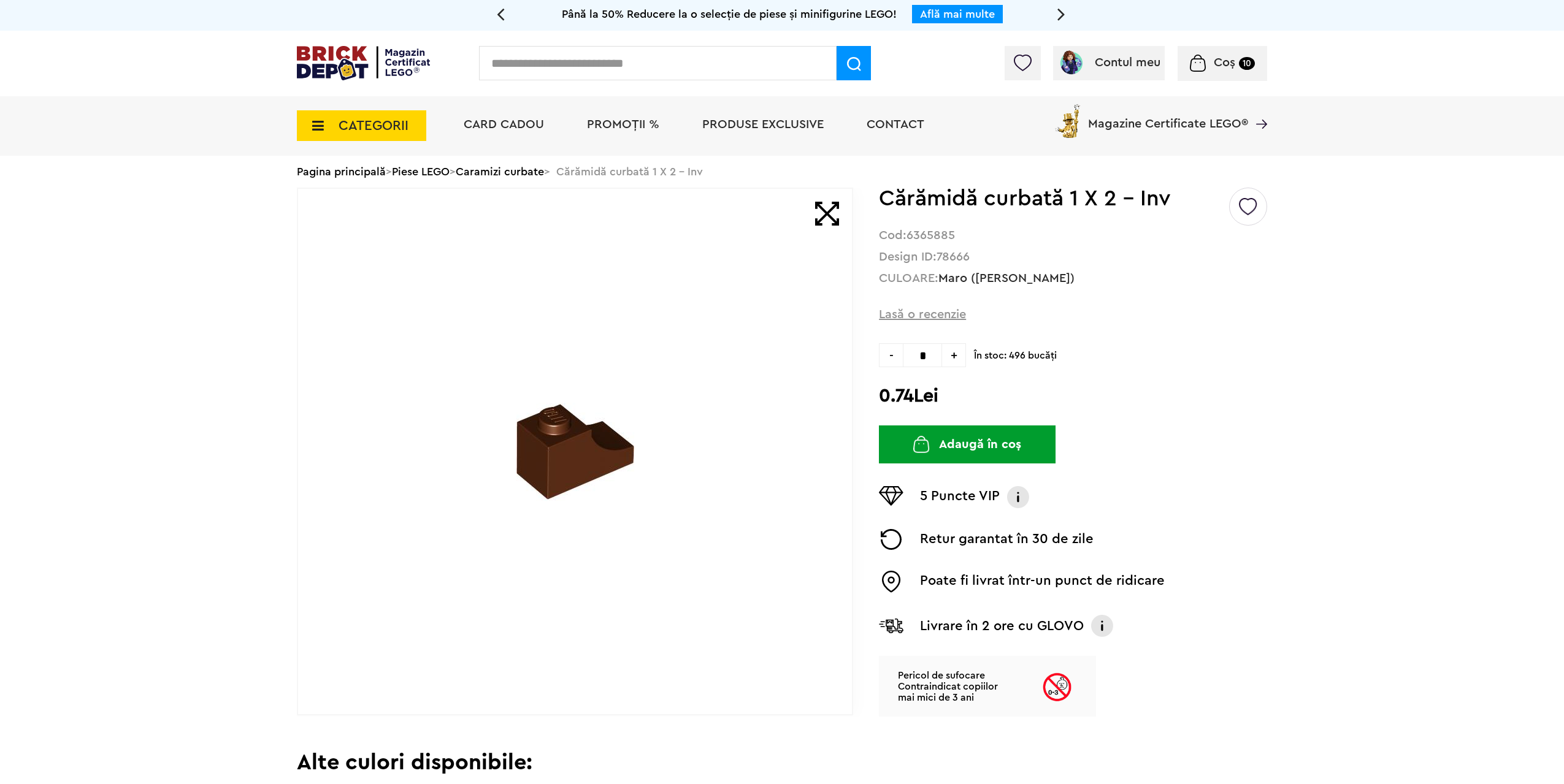
click at [945, 238] on strong "6365885" at bounding box center [931, 235] width 49 height 12
copy strong "6365885"
drag, startPoint x: 927, startPoint y: 355, endPoint x: 882, endPoint y: 355, distance: 45.0
click at [893, 355] on div "- * +" at bounding box center [922, 355] width 87 height 24
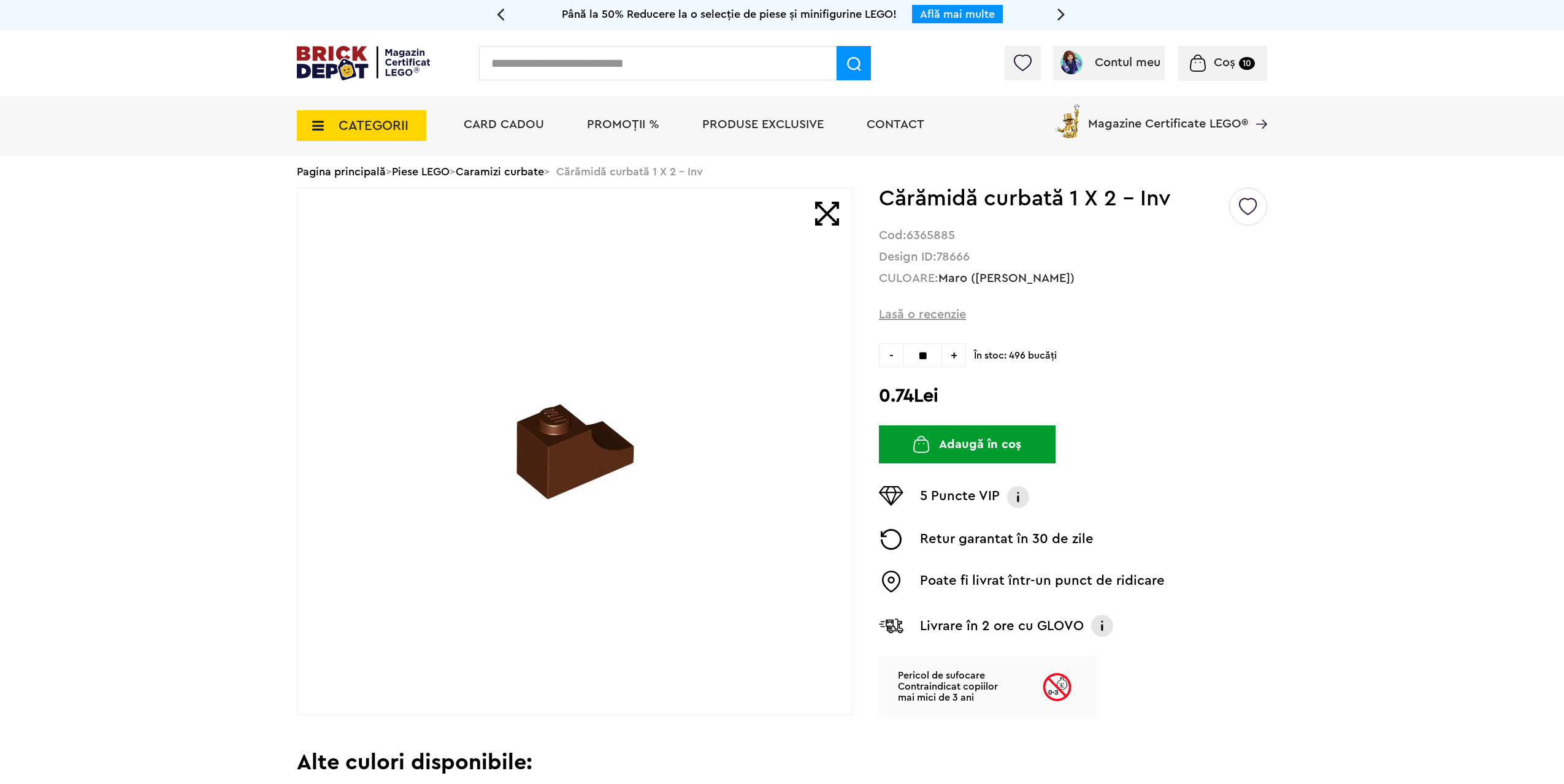
type input "**"
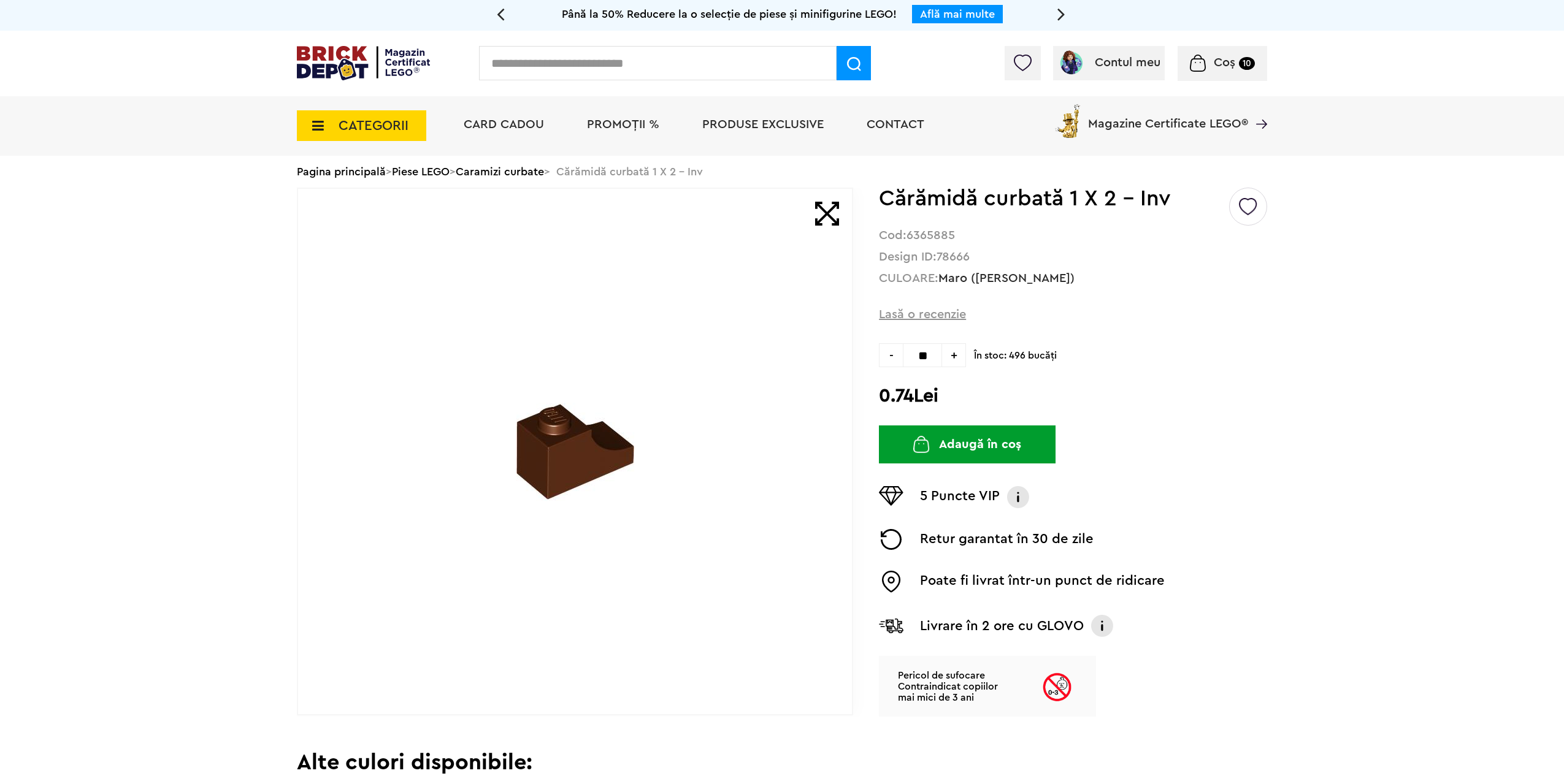
type input "**"
click at [975, 446] on button "Adaugă în coș" at bounding box center [967, 444] width 177 height 38
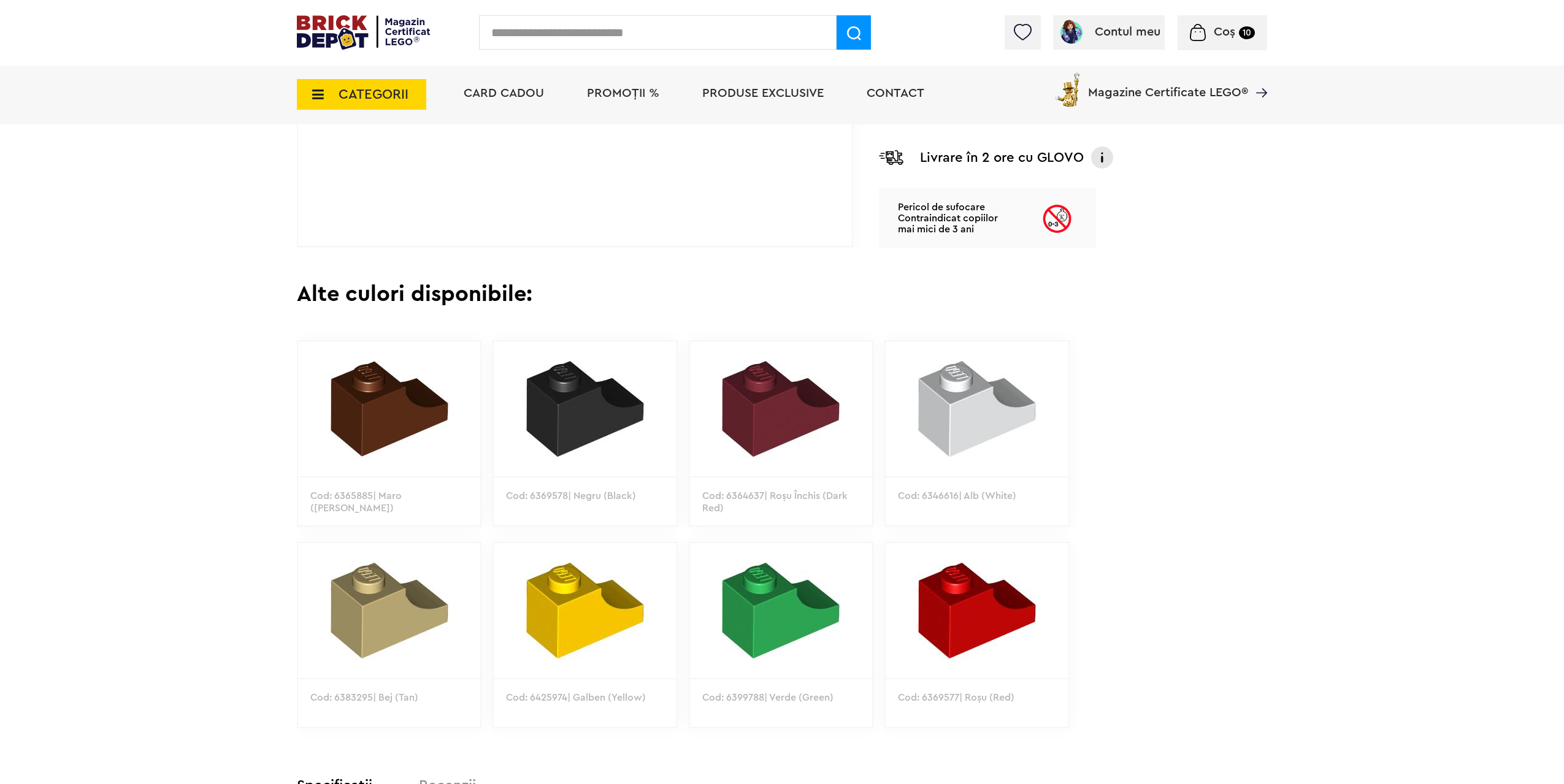
scroll to position [122, 0]
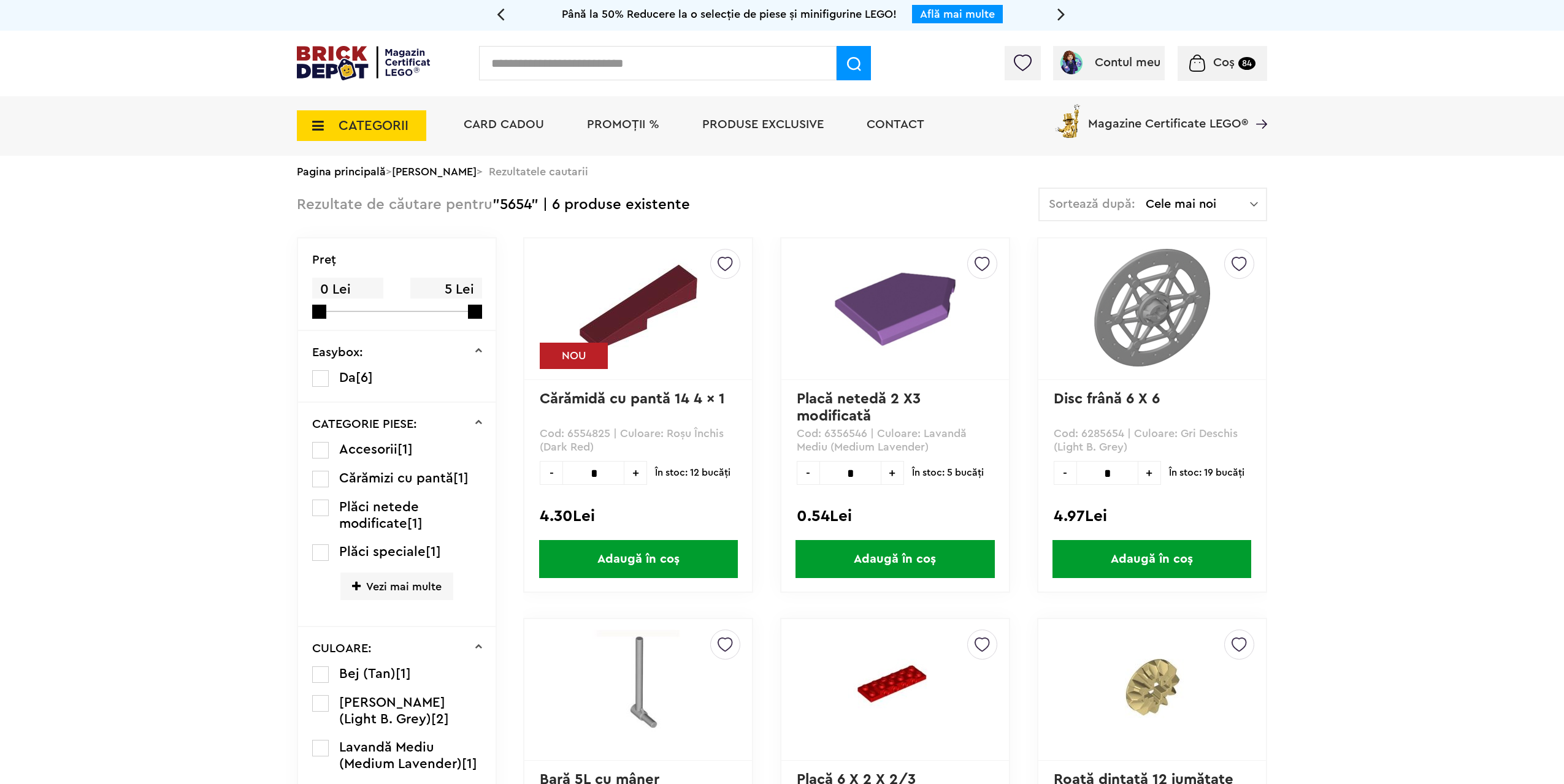
click at [357, 125] on span "CATEGORII" at bounding box center [374, 125] width 70 height 14
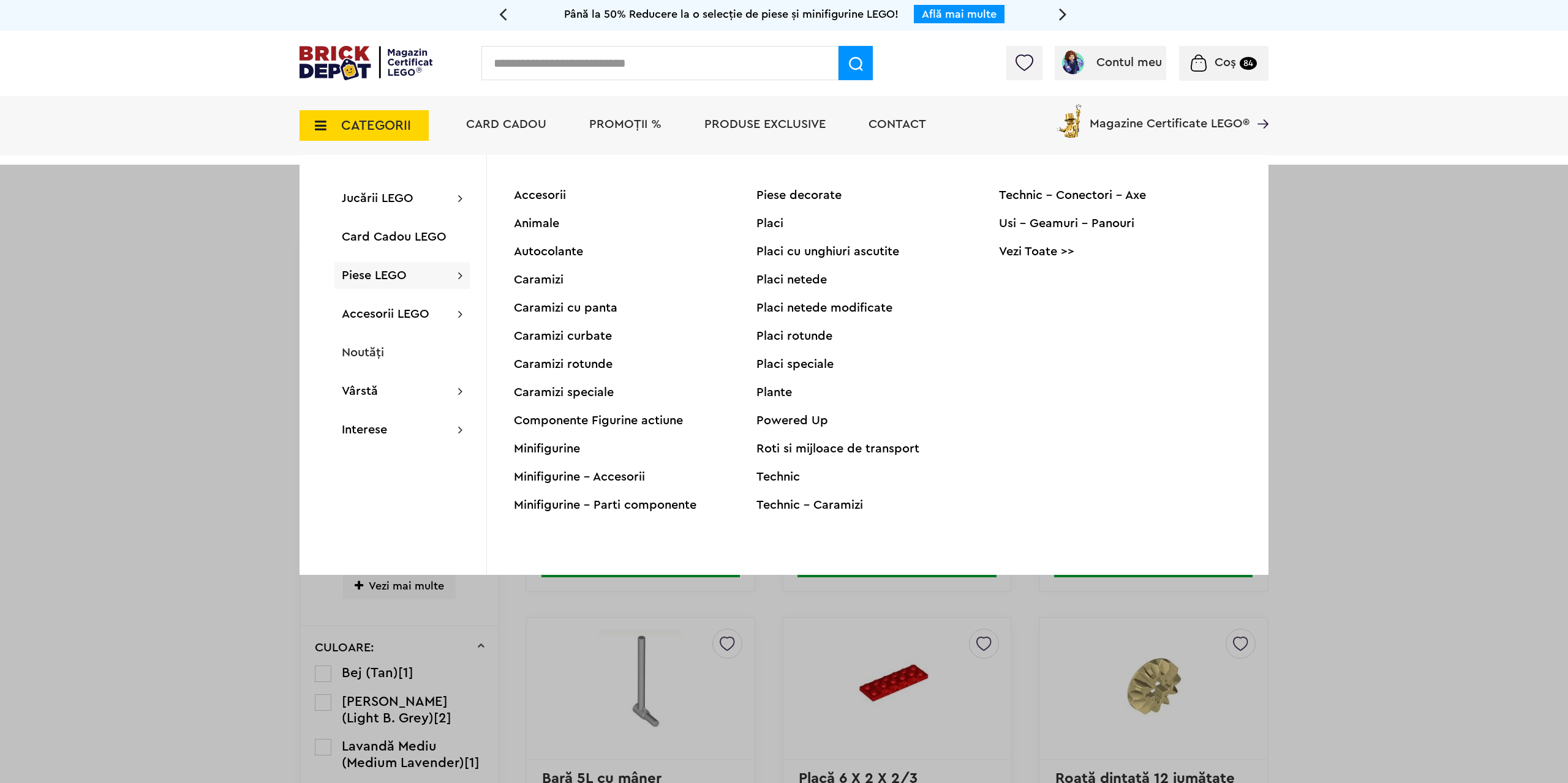
click at [357, 281] on span "Piese LEGO" at bounding box center [374, 275] width 65 height 12
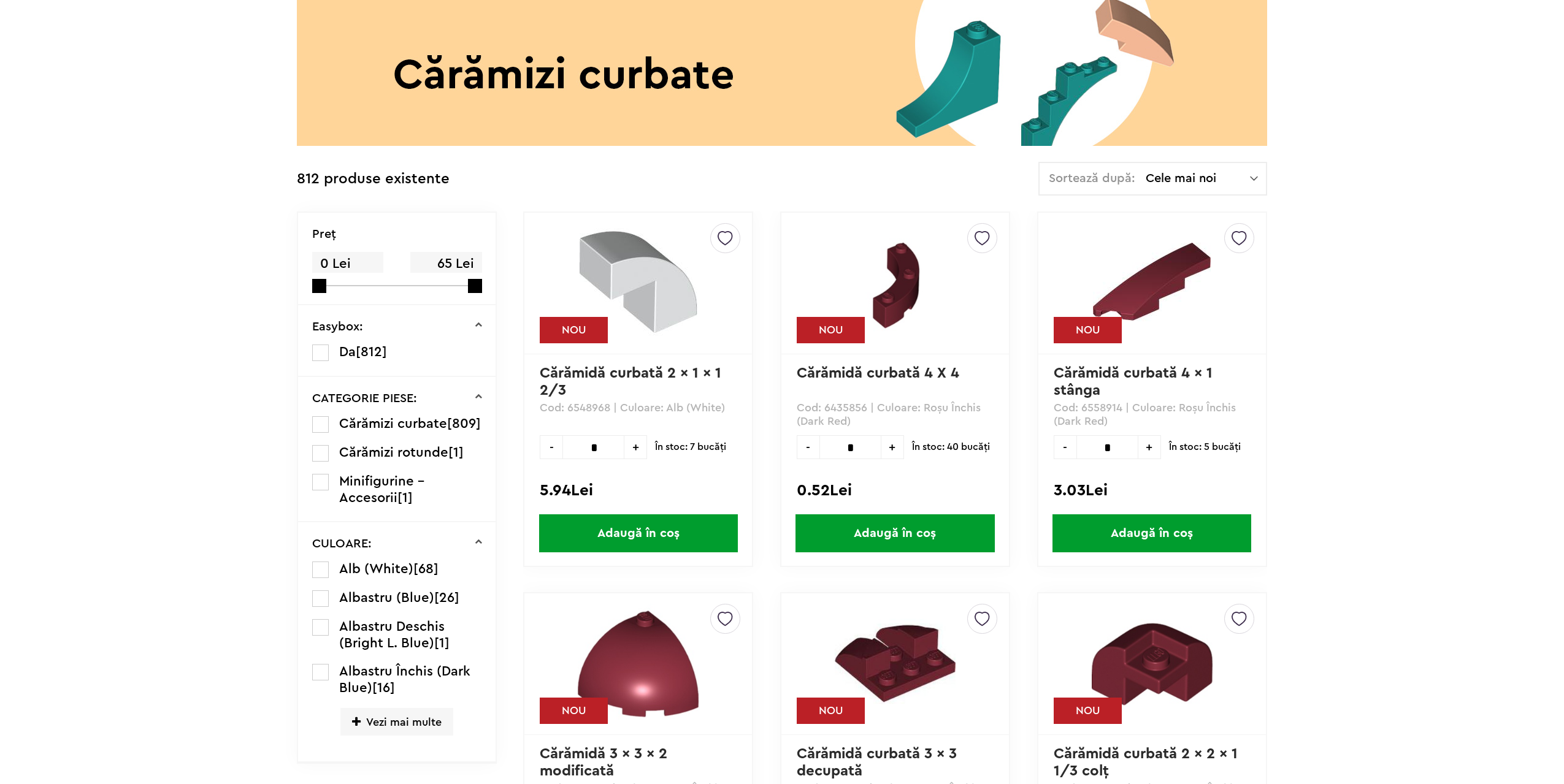
scroll to position [306, 0]
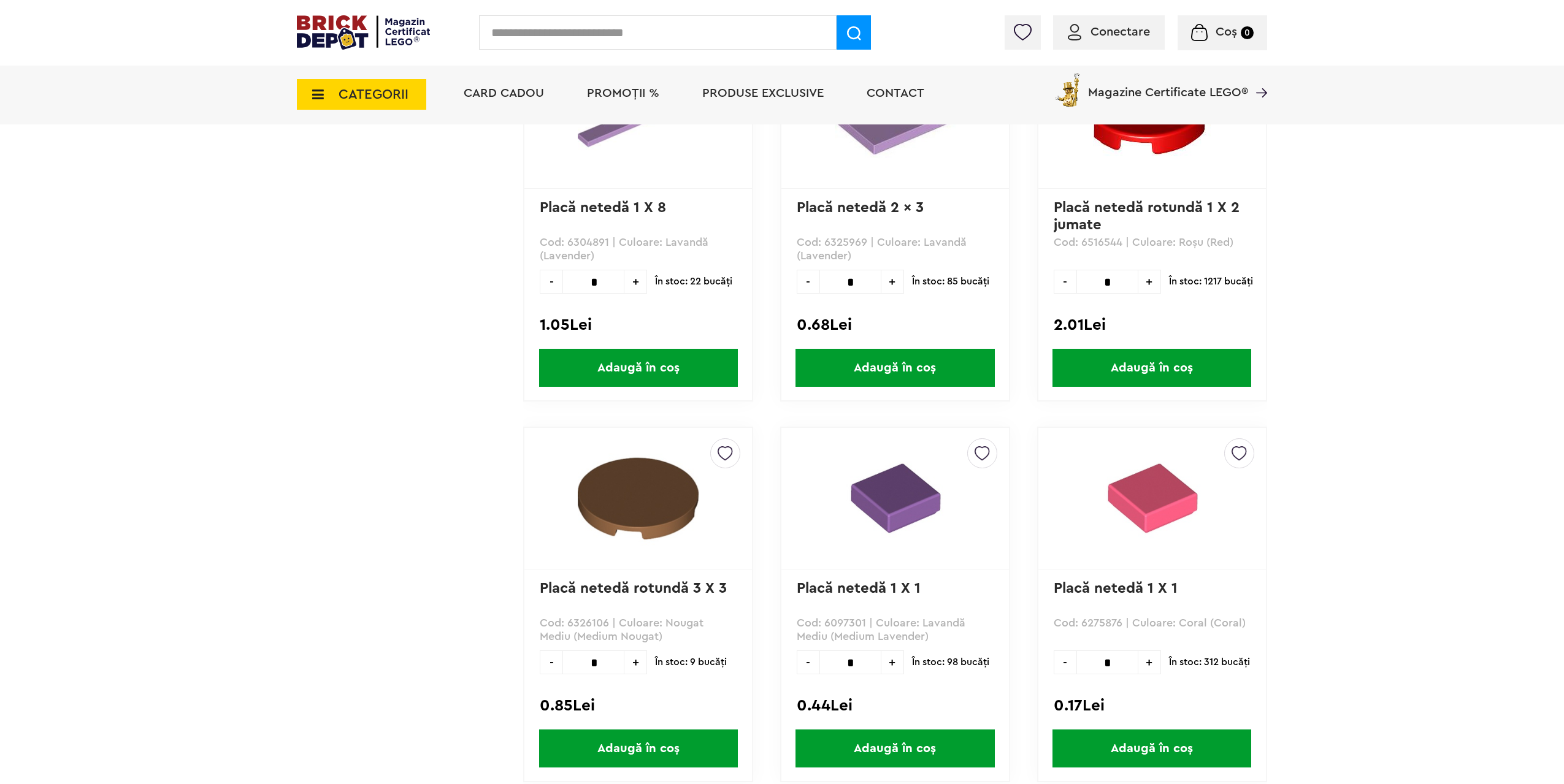
click at [1234, 35] on span "Coș" at bounding box center [1226, 32] width 21 height 12
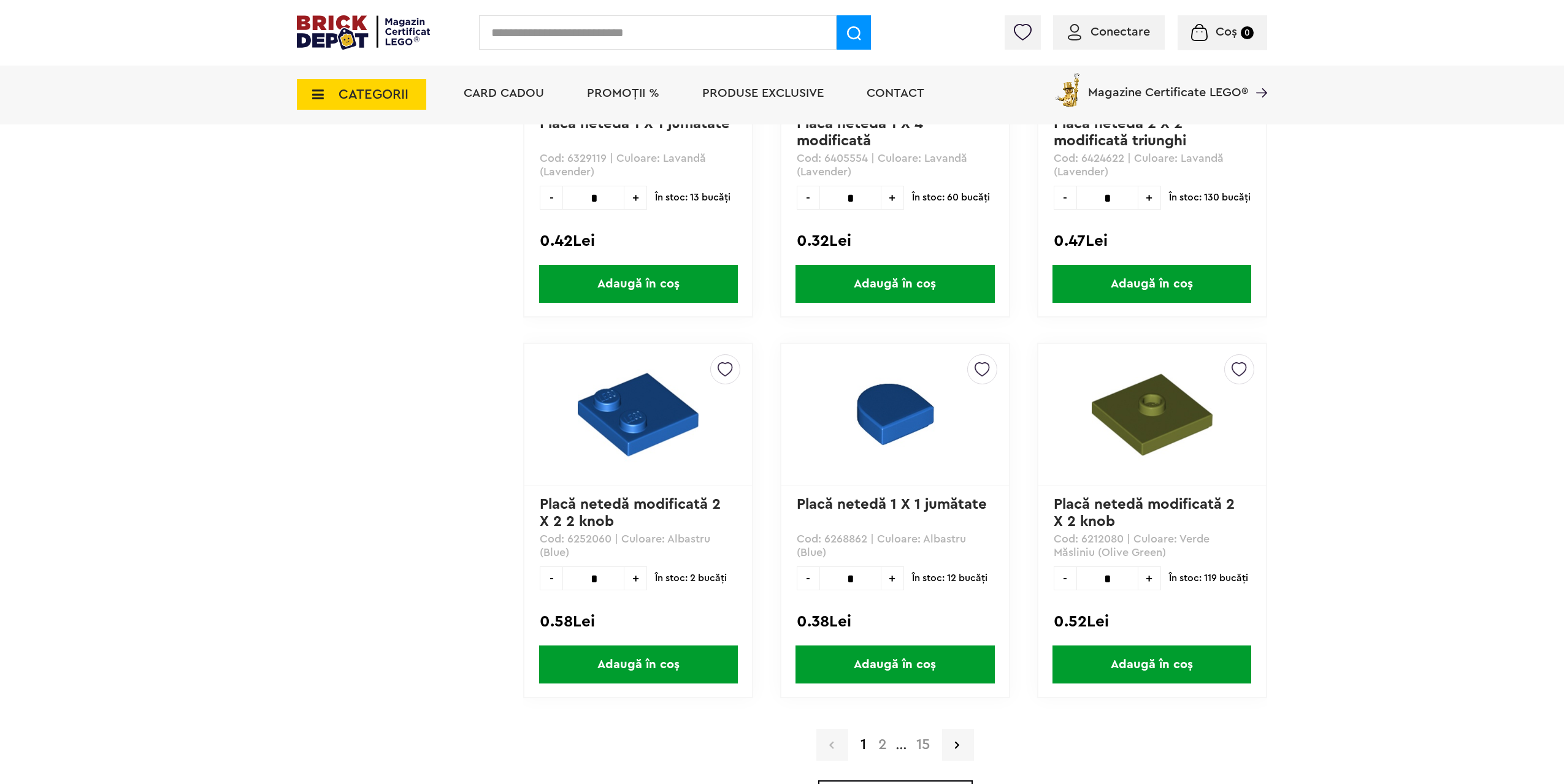
scroll to position [2759, 0]
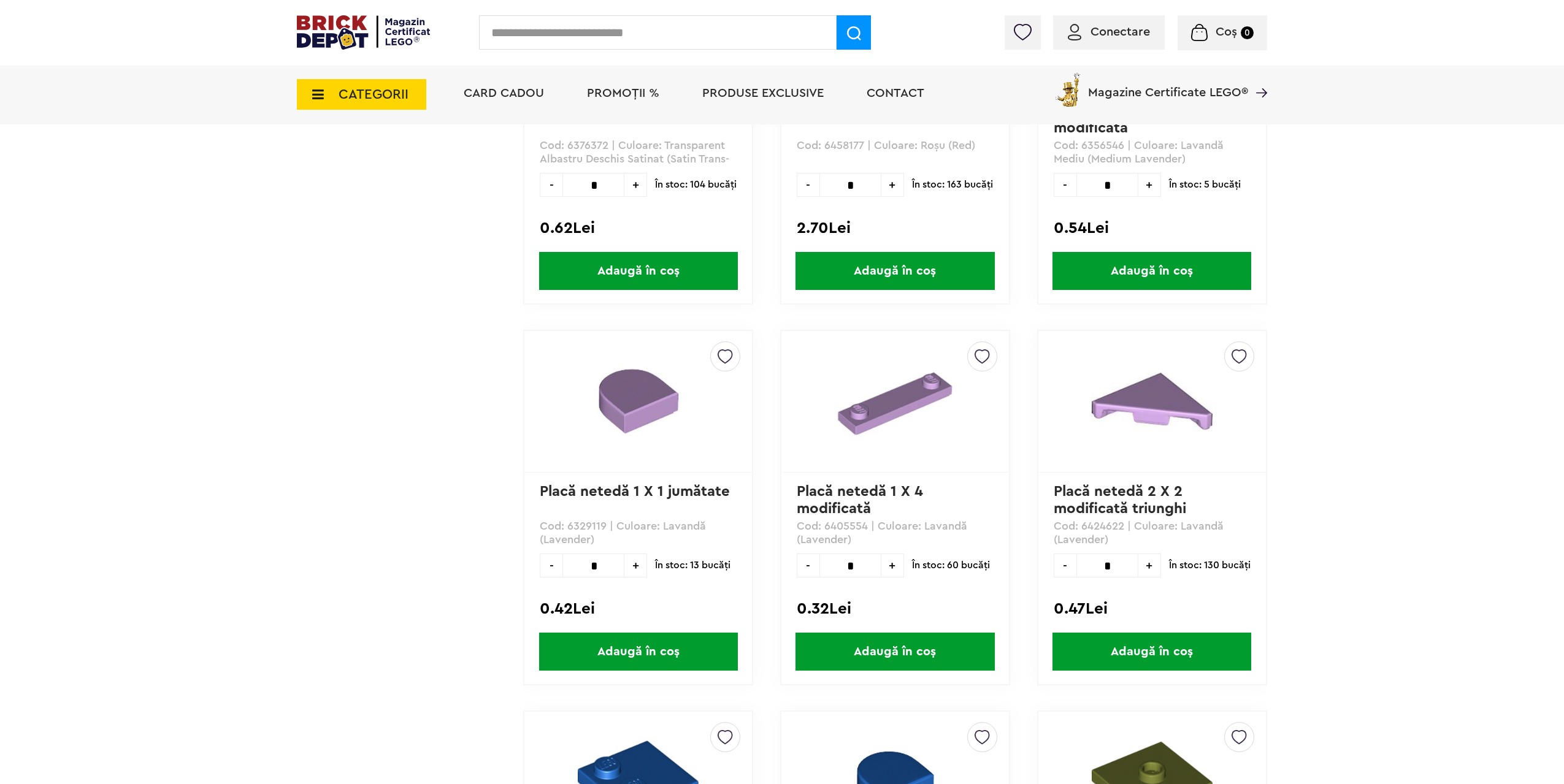
click at [855, 501] on link "Placă netedă 1 X 4 modificată" at bounding box center [861, 500] width 130 height 32
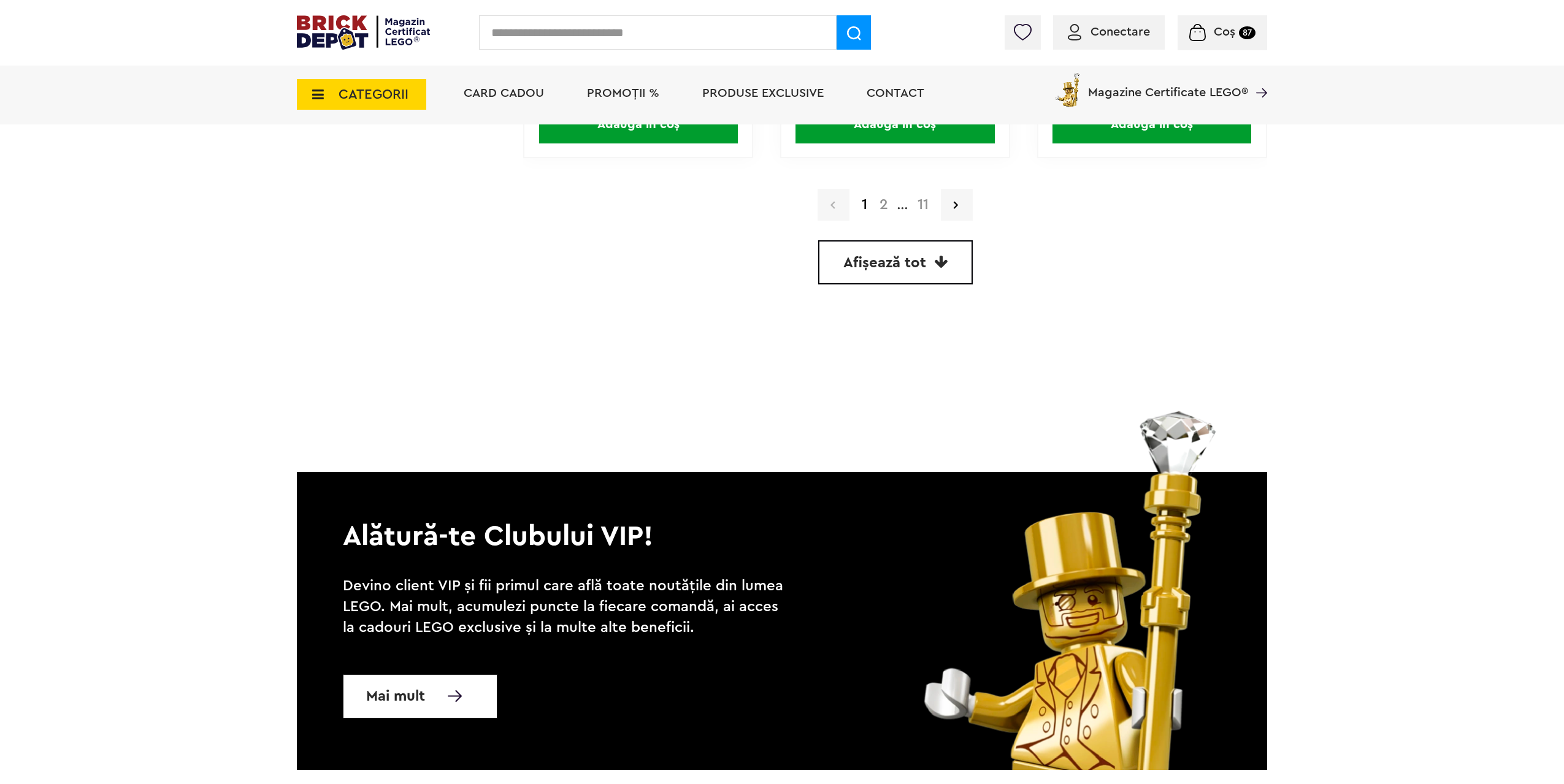
scroll to position [3690, 0]
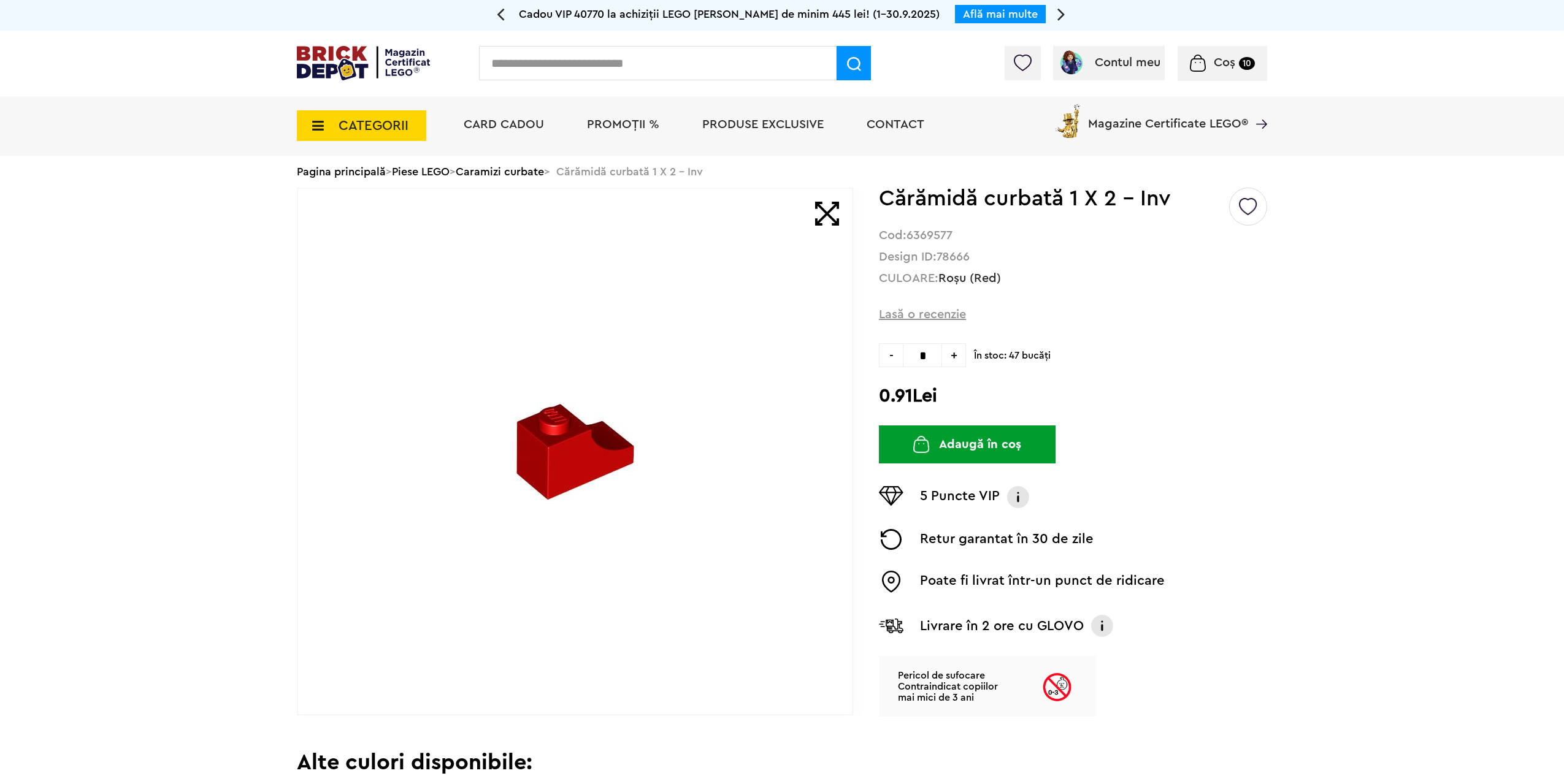
drag, startPoint x: 938, startPoint y: 356, endPoint x: 801, endPoint y: 331, distance: 139.3
click at [856, 344] on div "Default ( 7 ) Creează o listă nouă Cărămidă curbată 1 X 2 - Inv Cod: 6369577 De…" at bounding box center [781, 452] width 970 height 529
type input "*"
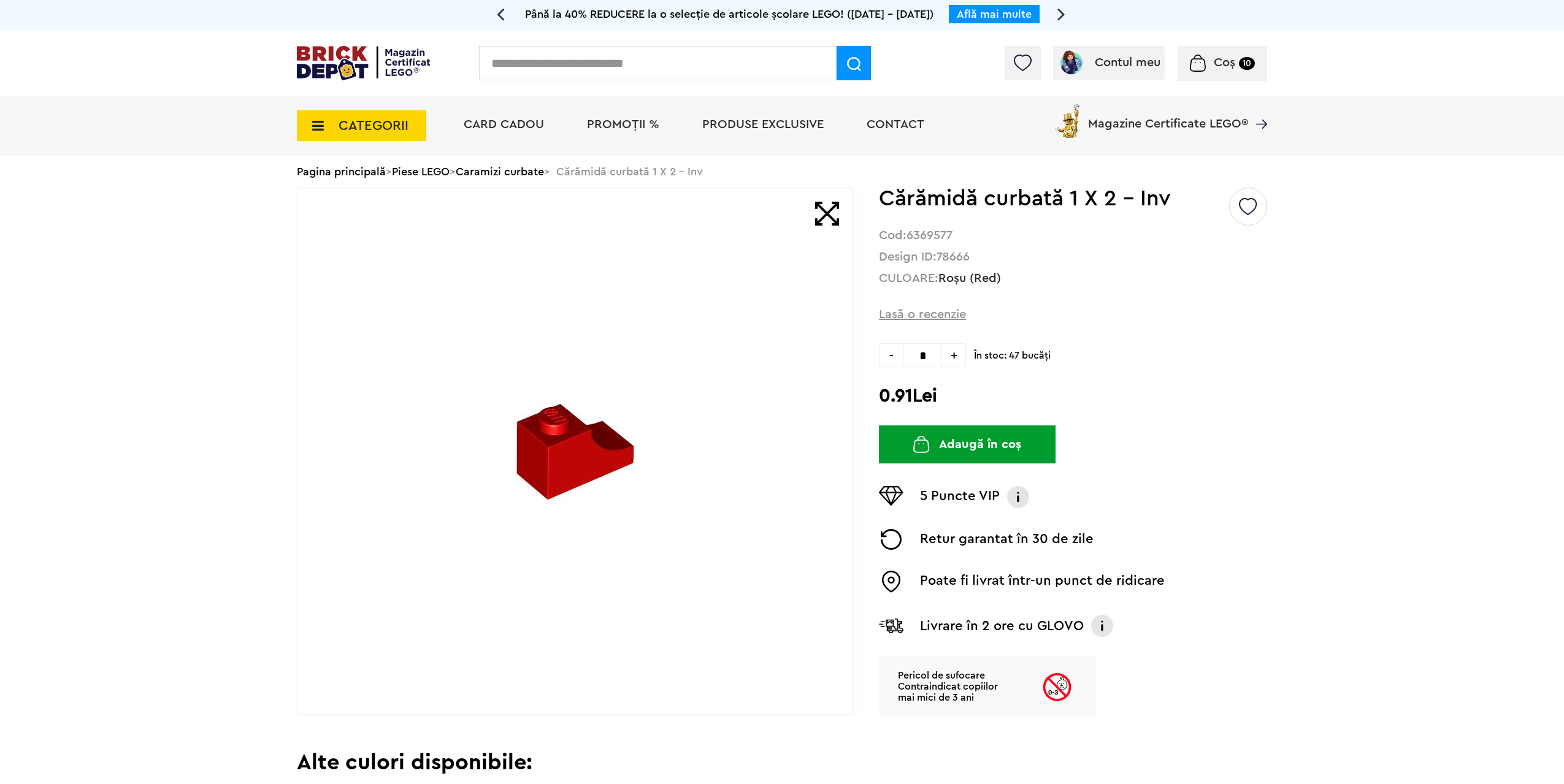
type input "*"
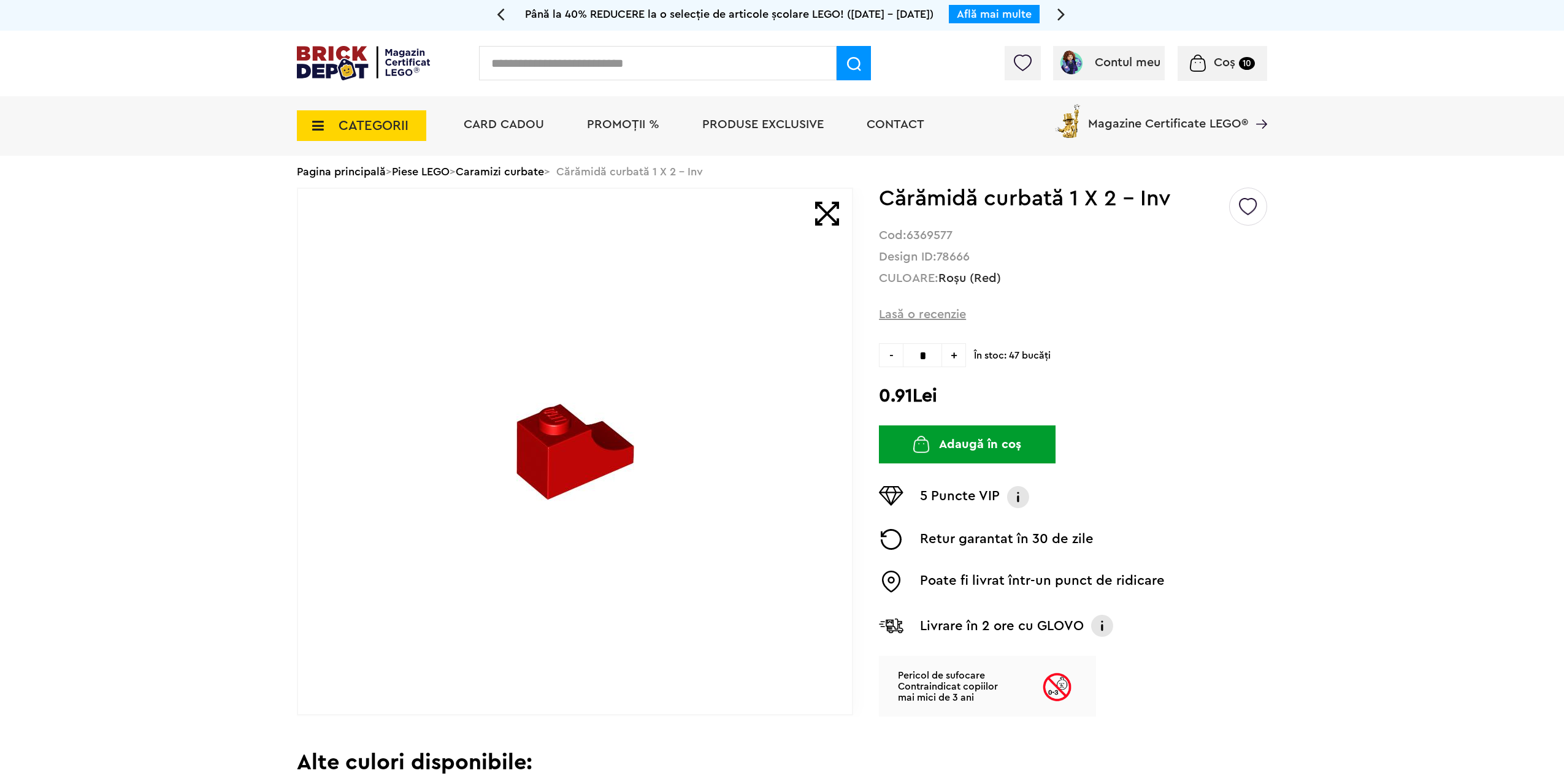
click at [950, 442] on button "Adaugă în coș" at bounding box center [967, 444] width 177 height 38
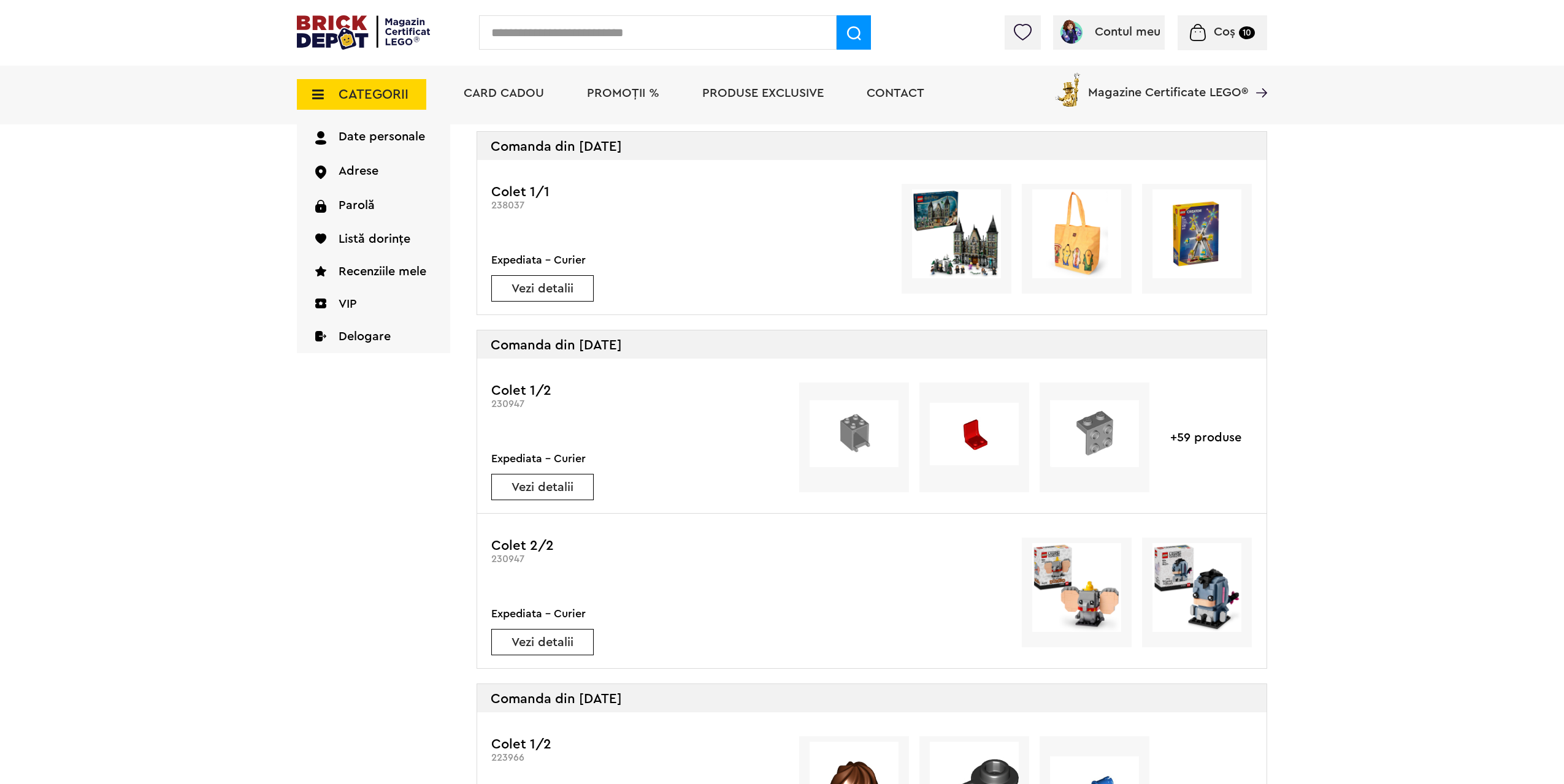
scroll to position [122, 0]
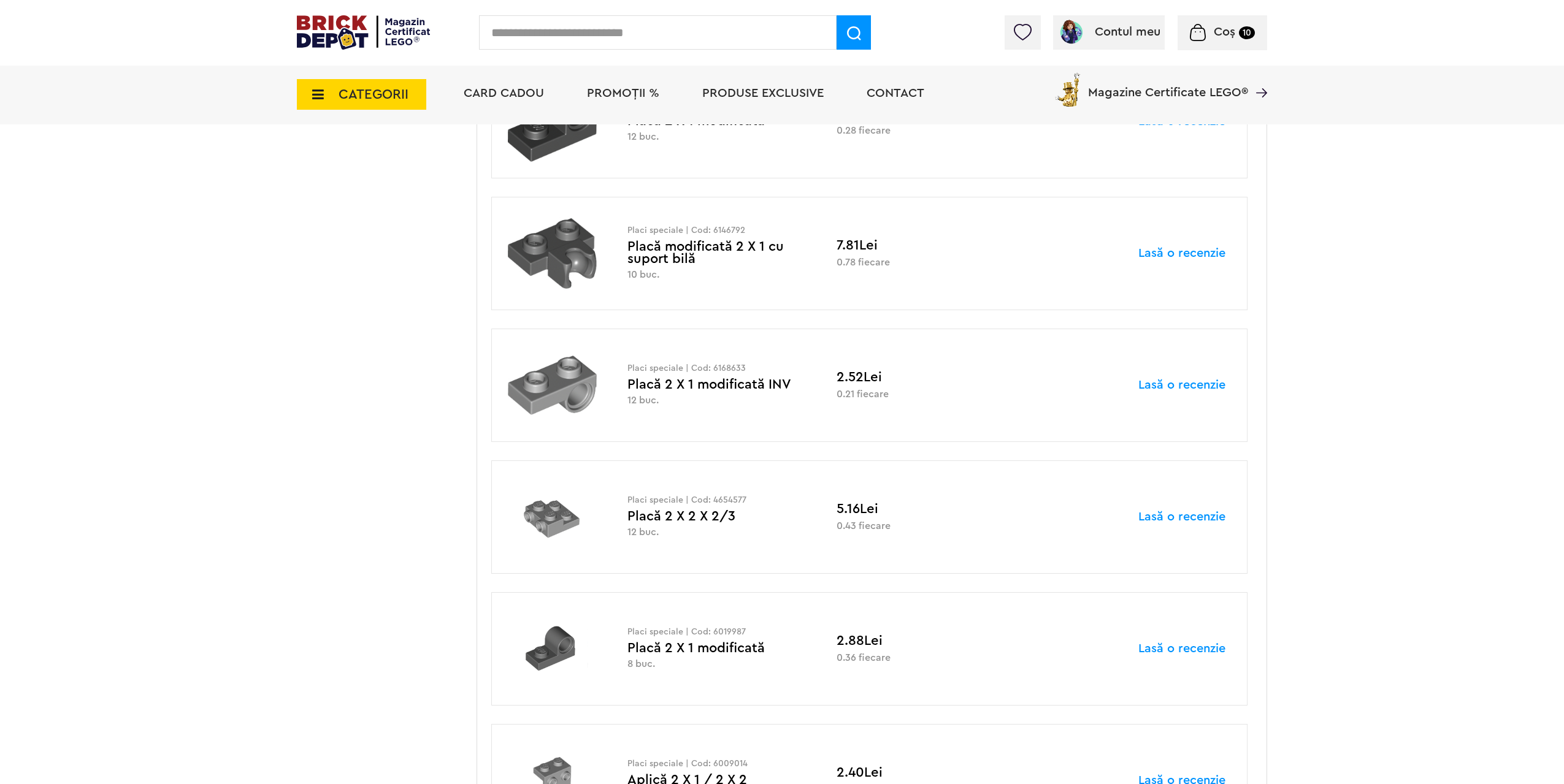
scroll to position [3205, 0]
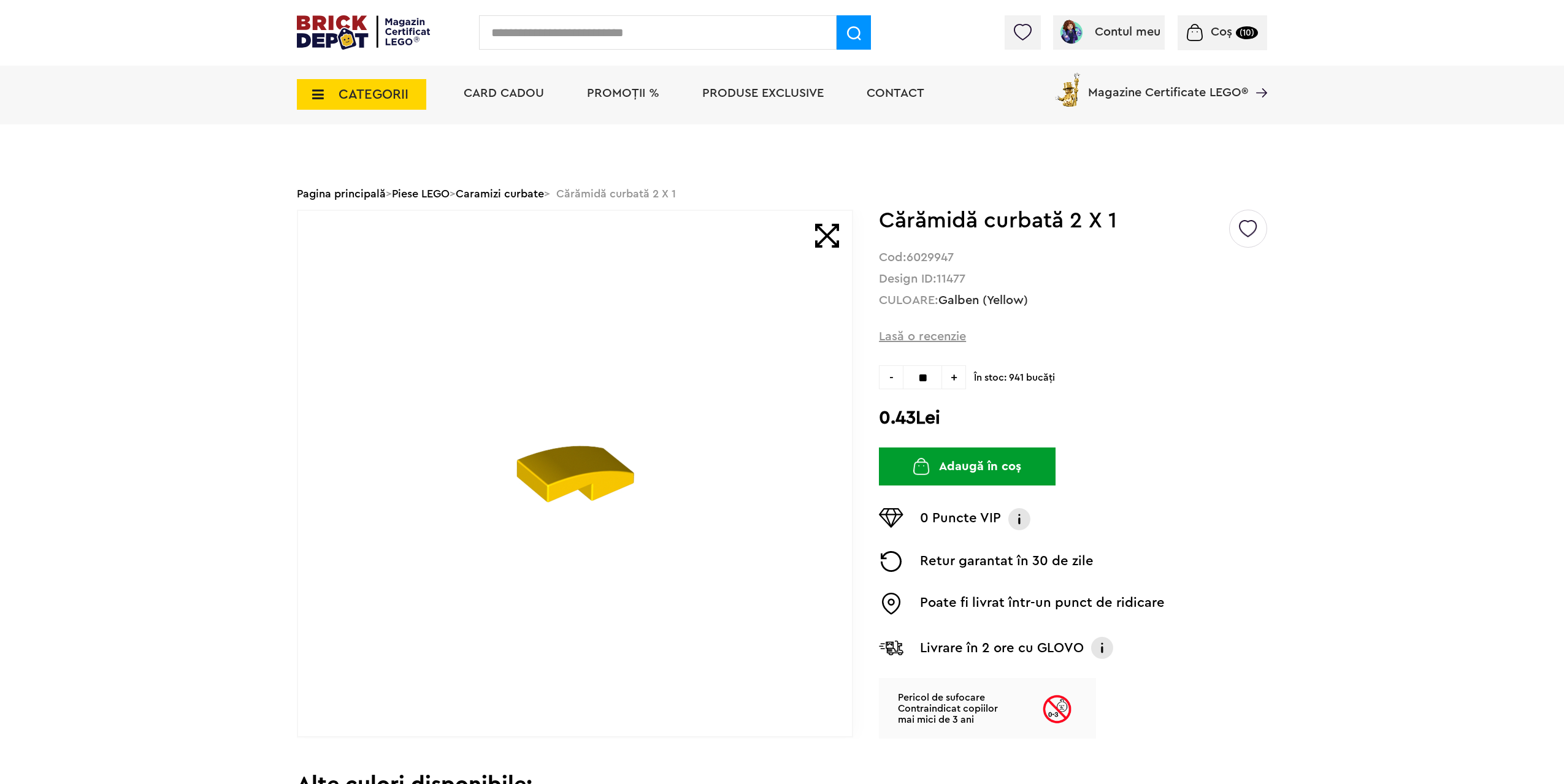
scroll to position [62, 0]
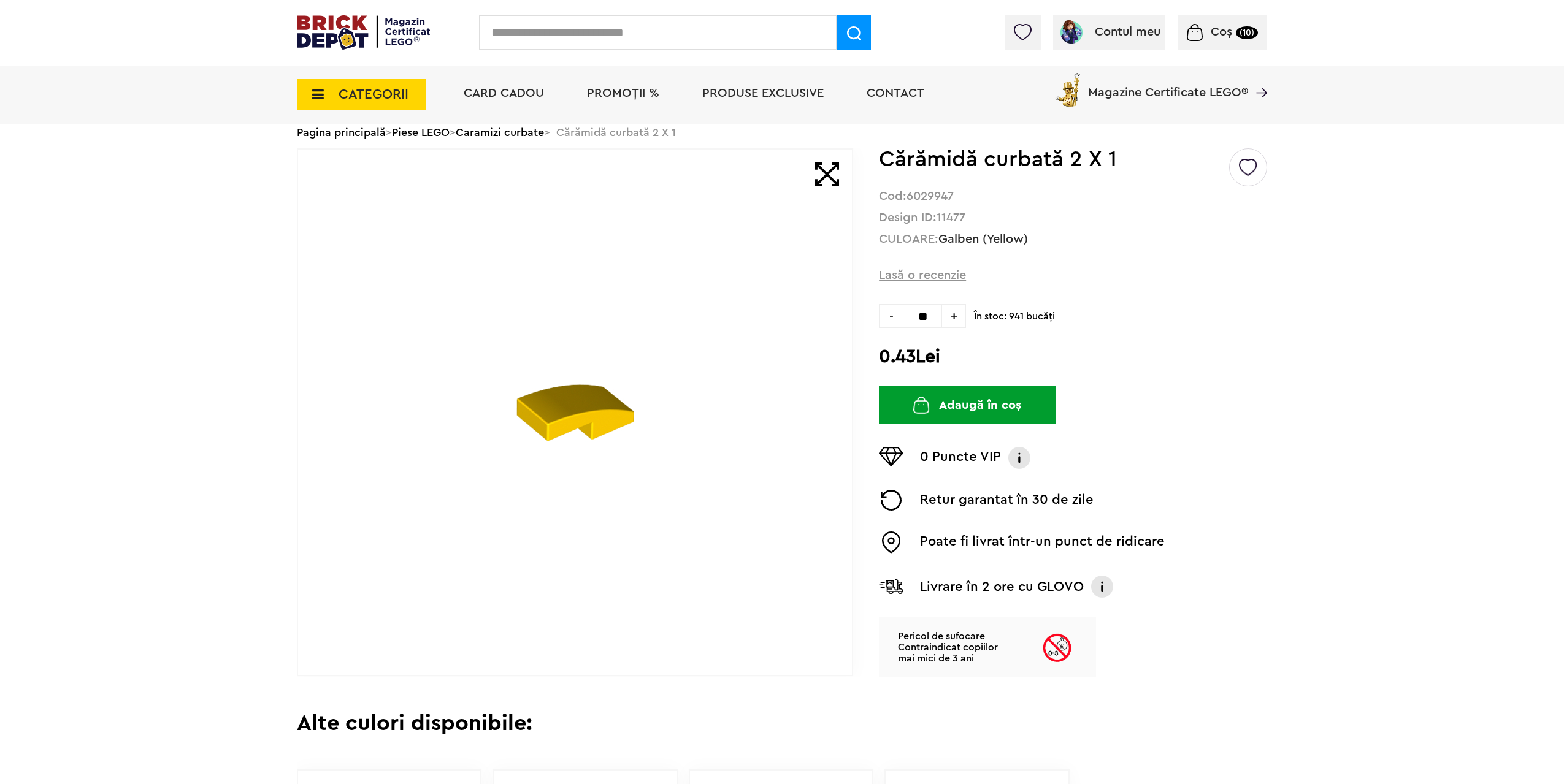
click at [1230, 32] on span "Coș" at bounding box center [1221, 32] width 21 height 12
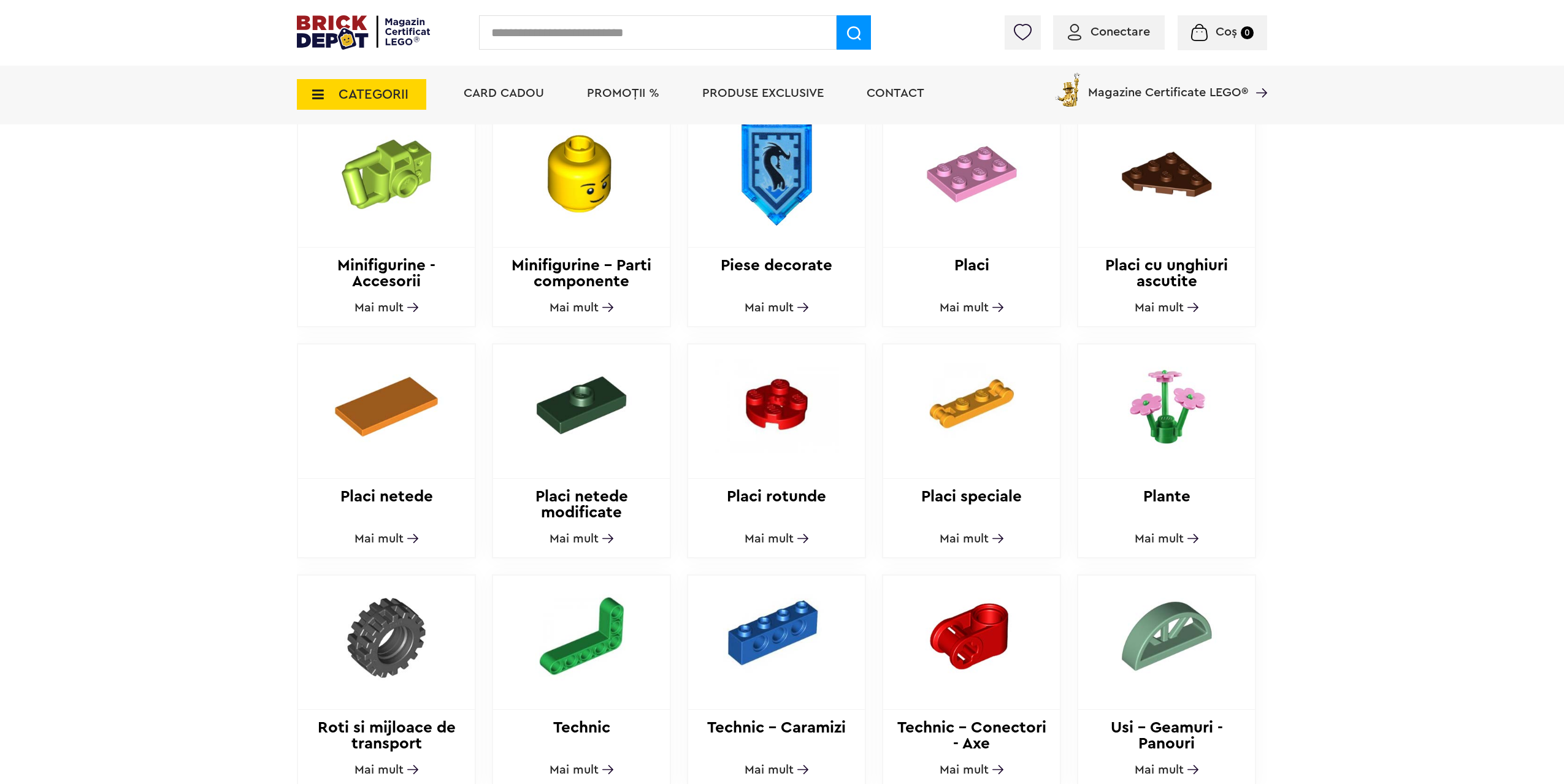
scroll to position [1042, 0]
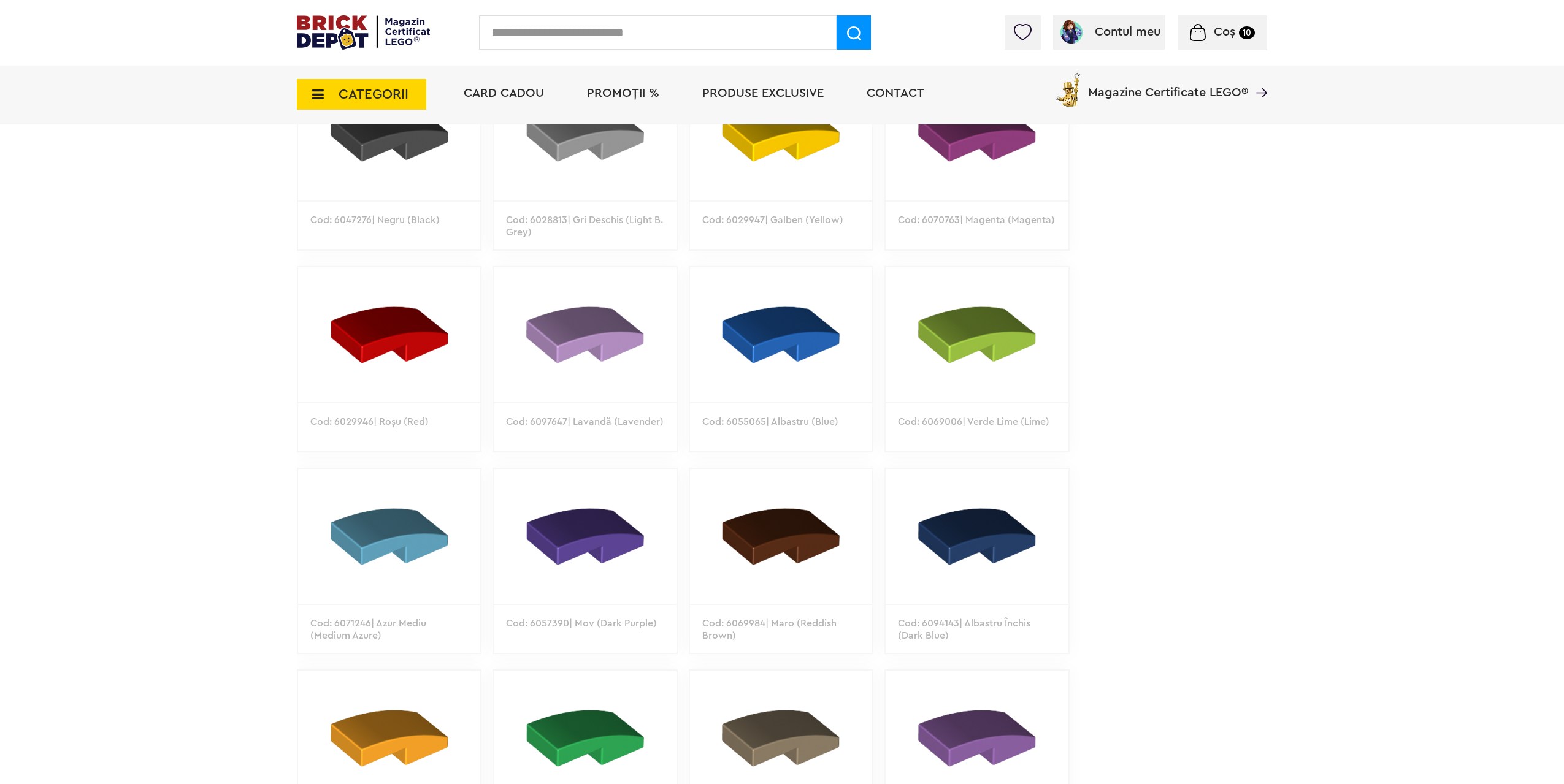
scroll to position [1103, 0]
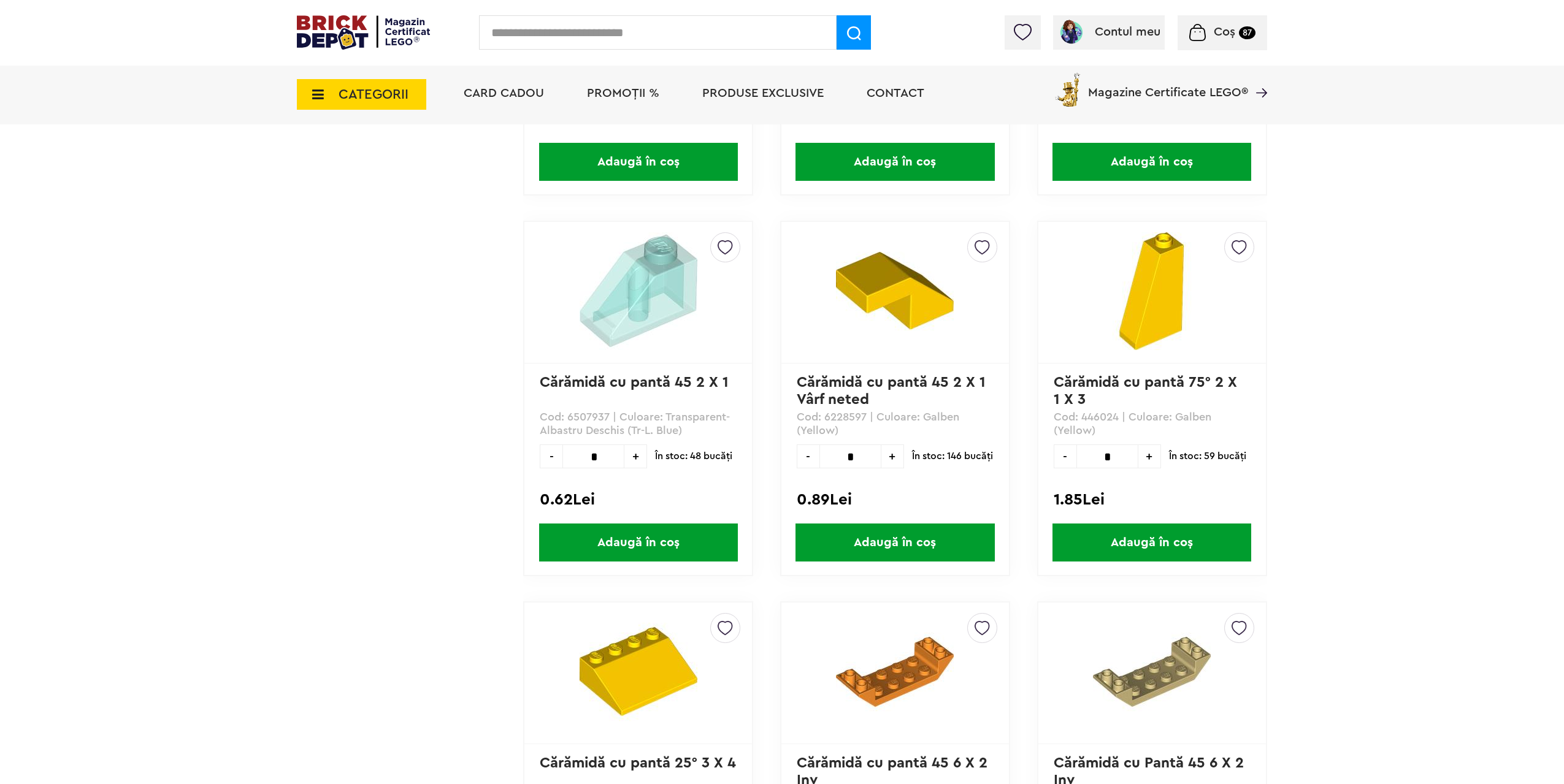
scroll to position [6115, 0]
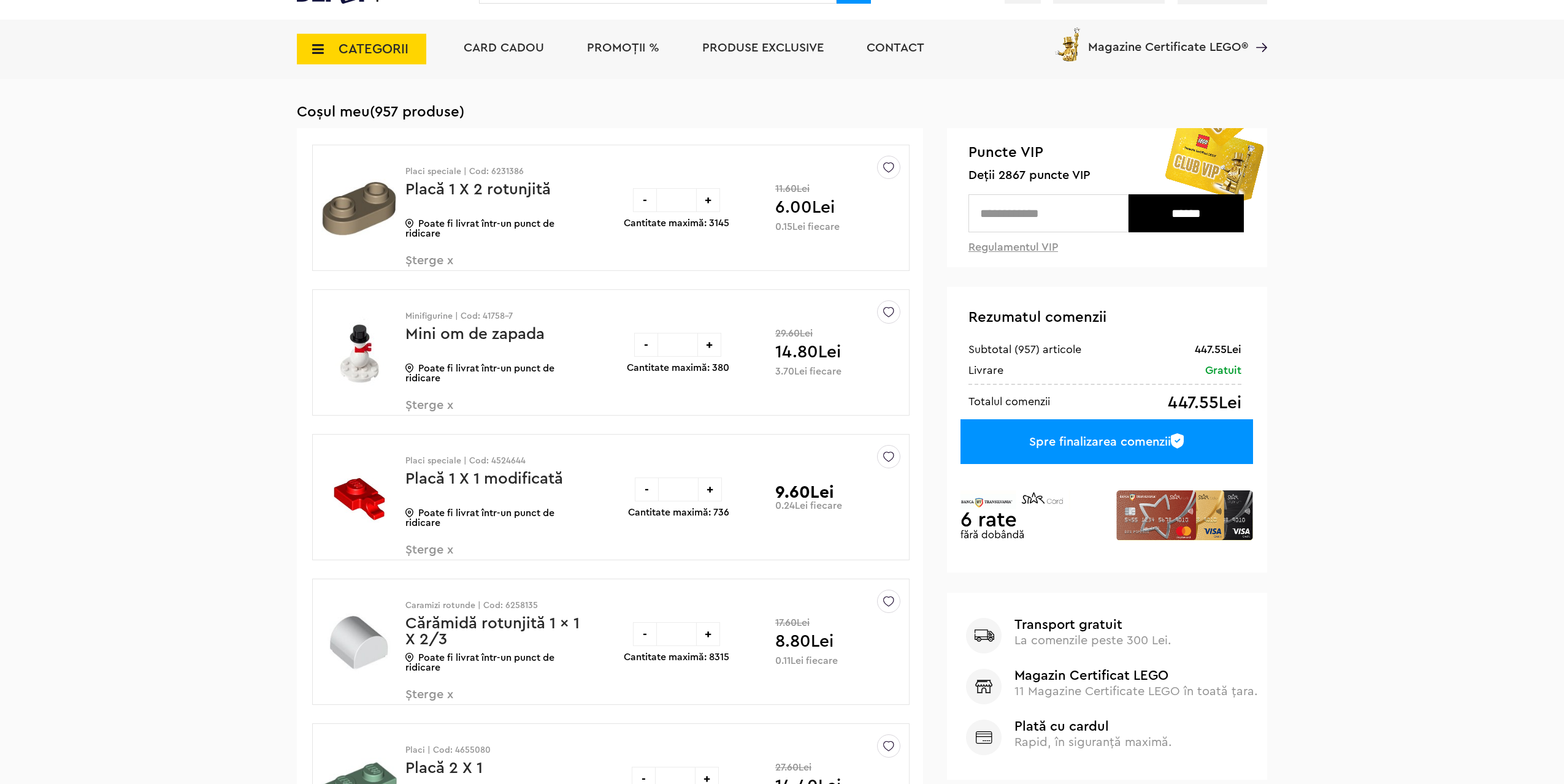
scroll to position [184, 0]
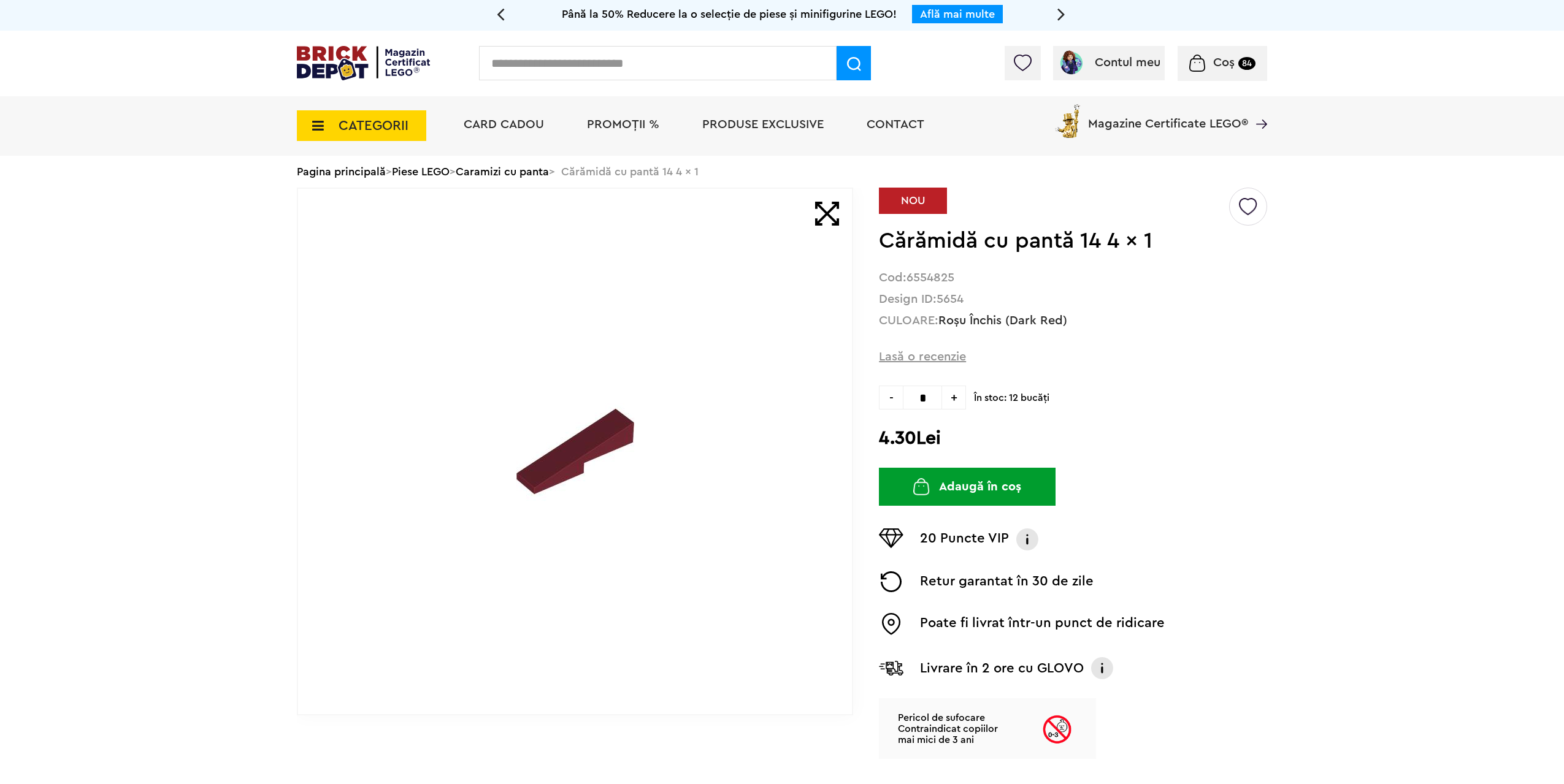
click at [1251, 256] on div "Default ( 7 ) Creează o listă nouă NOU Cărămidă cu pantă 14 4 x 1 Cod: 6554825 …" at bounding box center [1073, 473] width 388 height 571
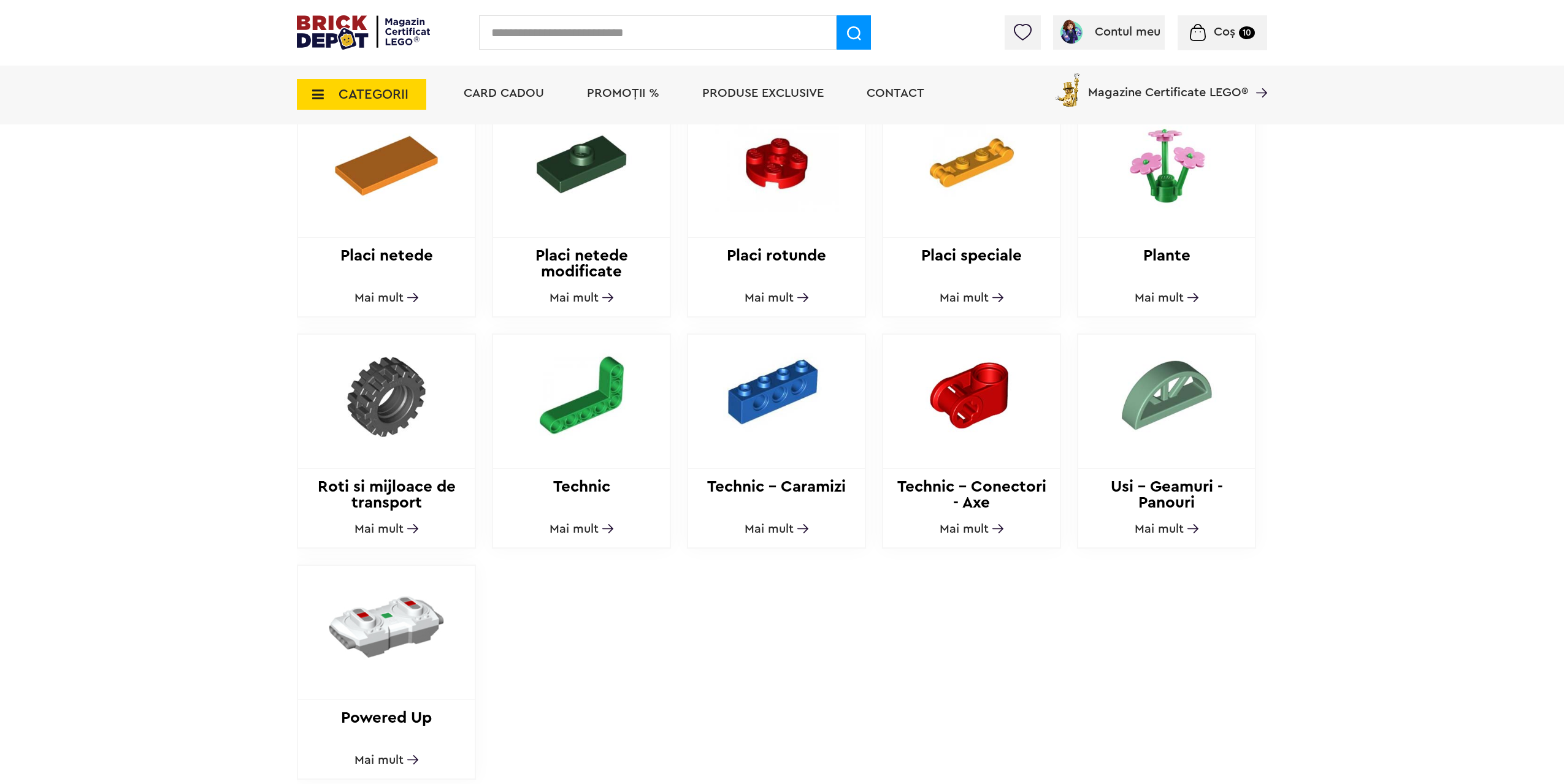
scroll to position [1165, 0]
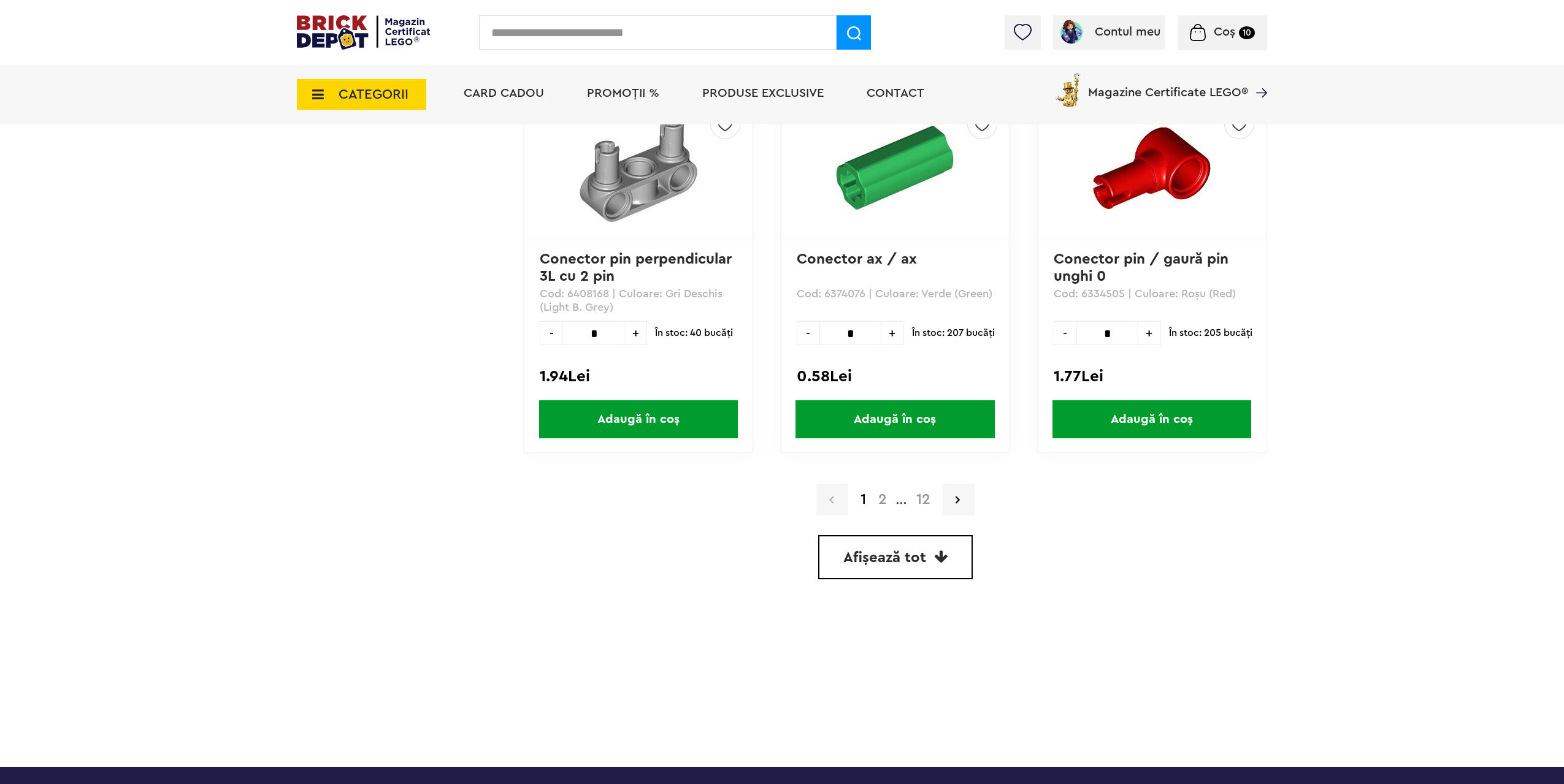
scroll to position [3556, 0]
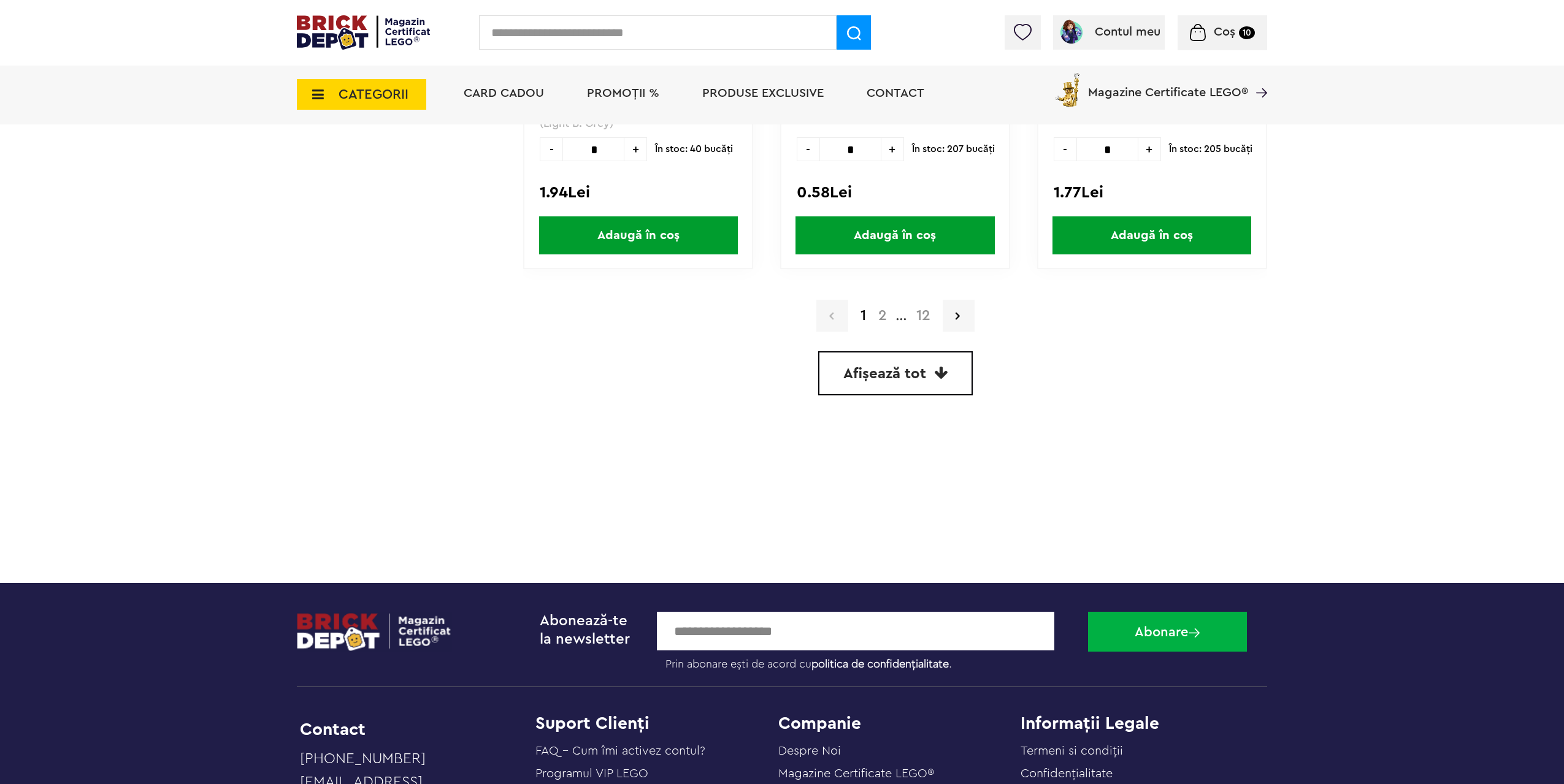
click at [912, 381] on span "Afișează tot" at bounding box center [884, 374] width 83 height 15
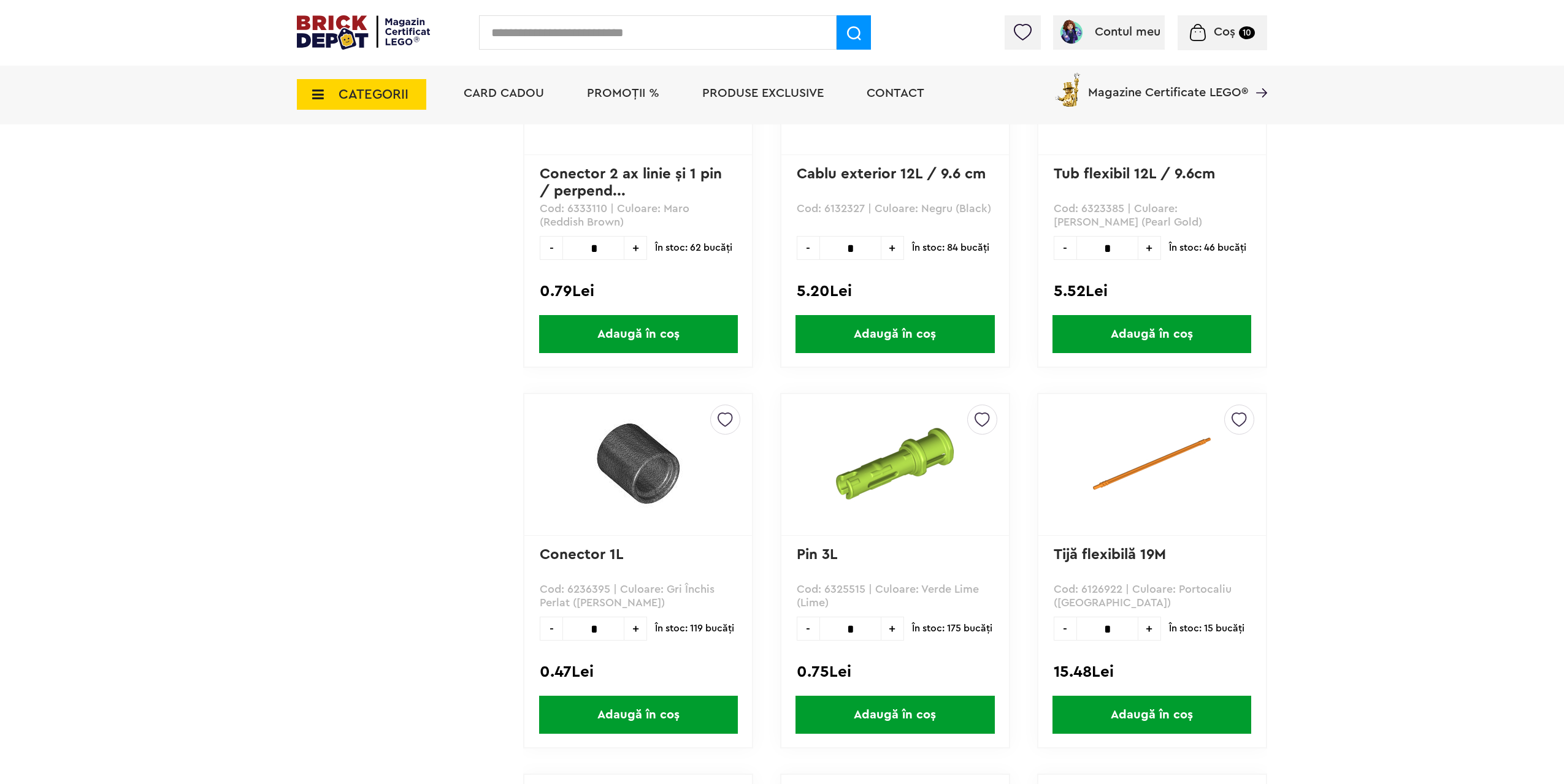
scroll to position [9303, 0]
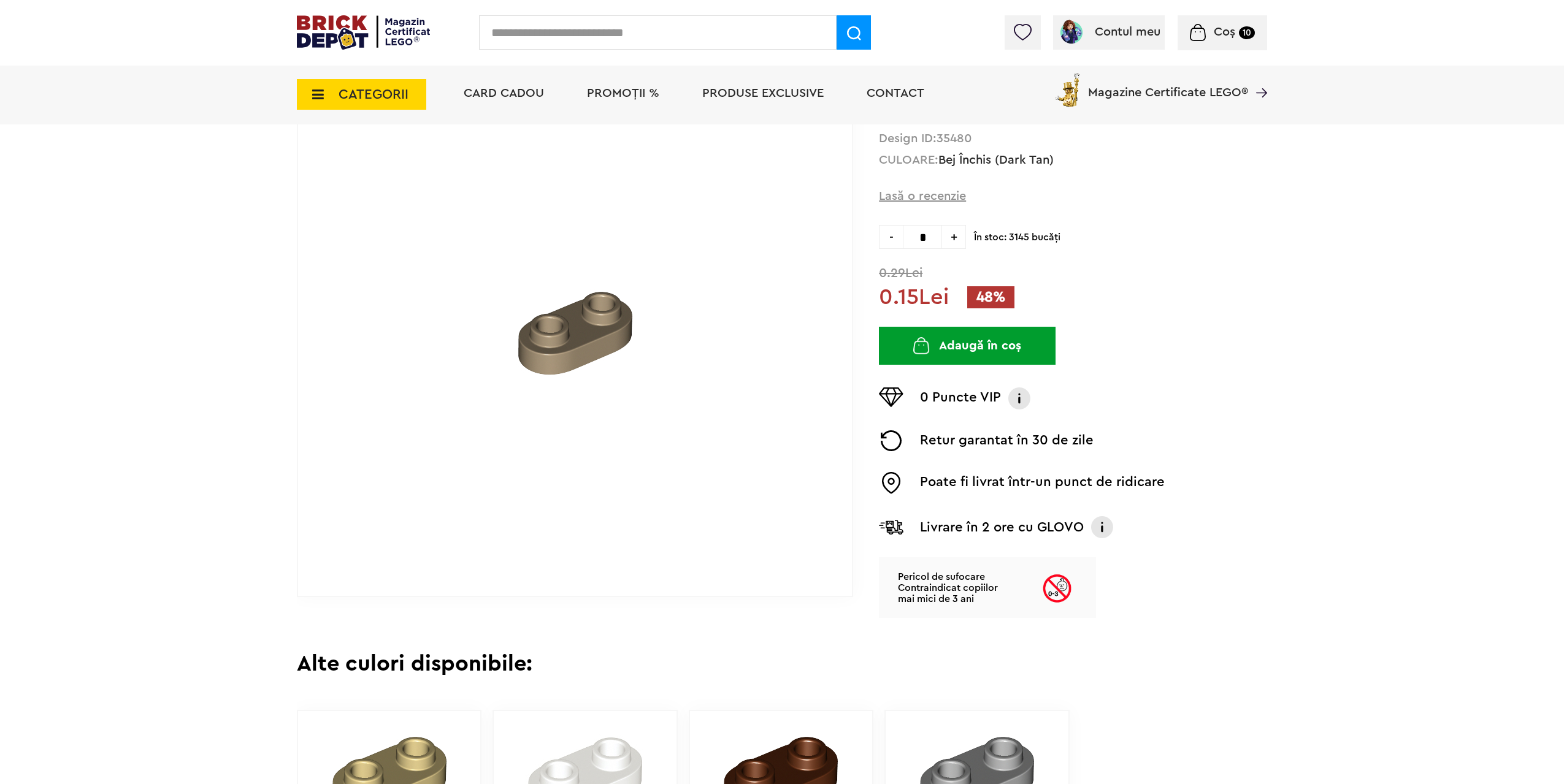
scroll to position [306, 0]
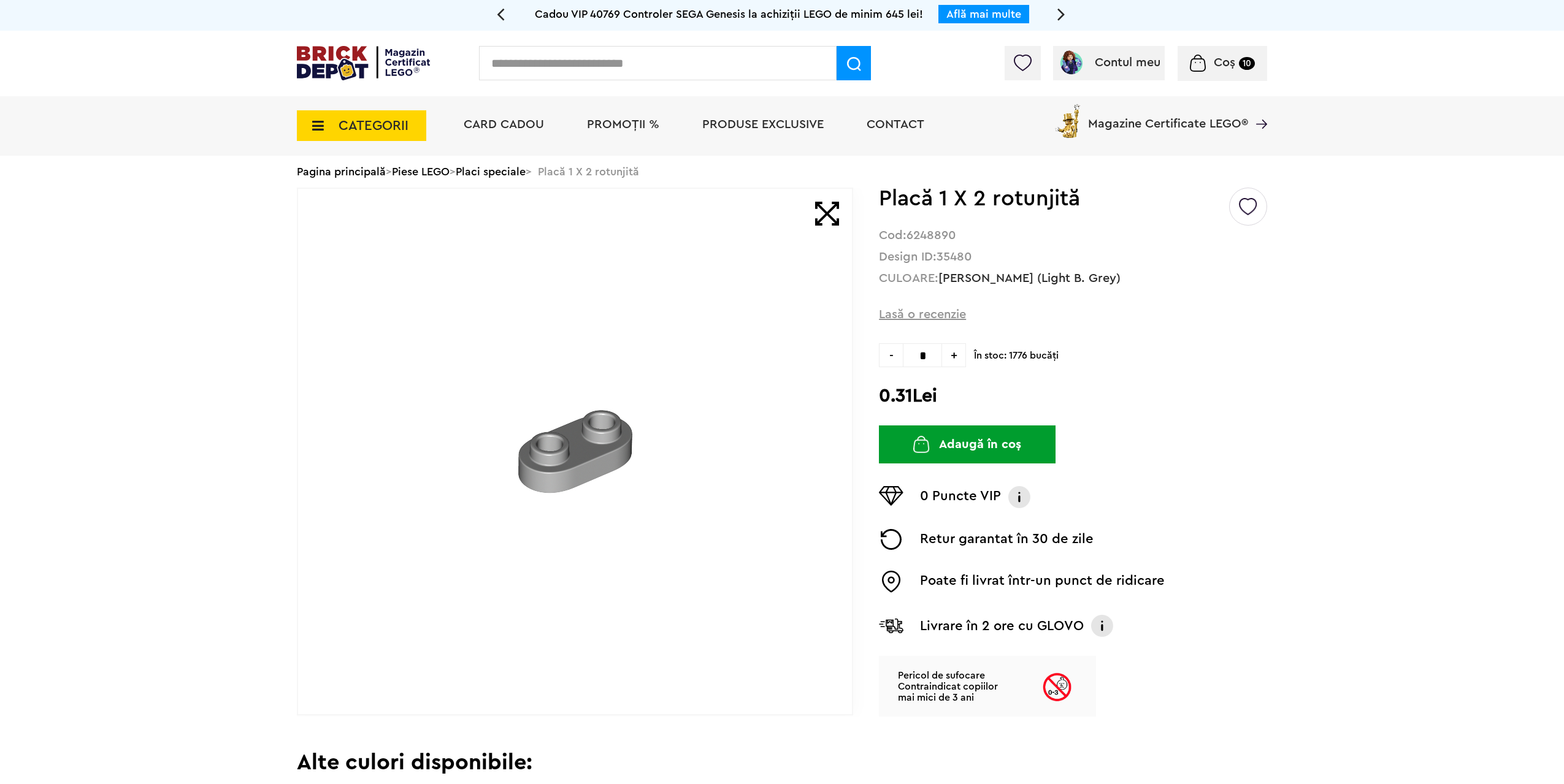
drag, startPoint x: 926, startPoint y: 357, endPoint x: 827, endPoint y: 347, distance: 99.5
click at [873, 352] on div "Default ( 7 ) Creează o listă nouă Placă 1 X 2 rotunjită Cod: 6248890 Design ID…" at bounding box center [781, 452] width 970 height 529
type input "**"
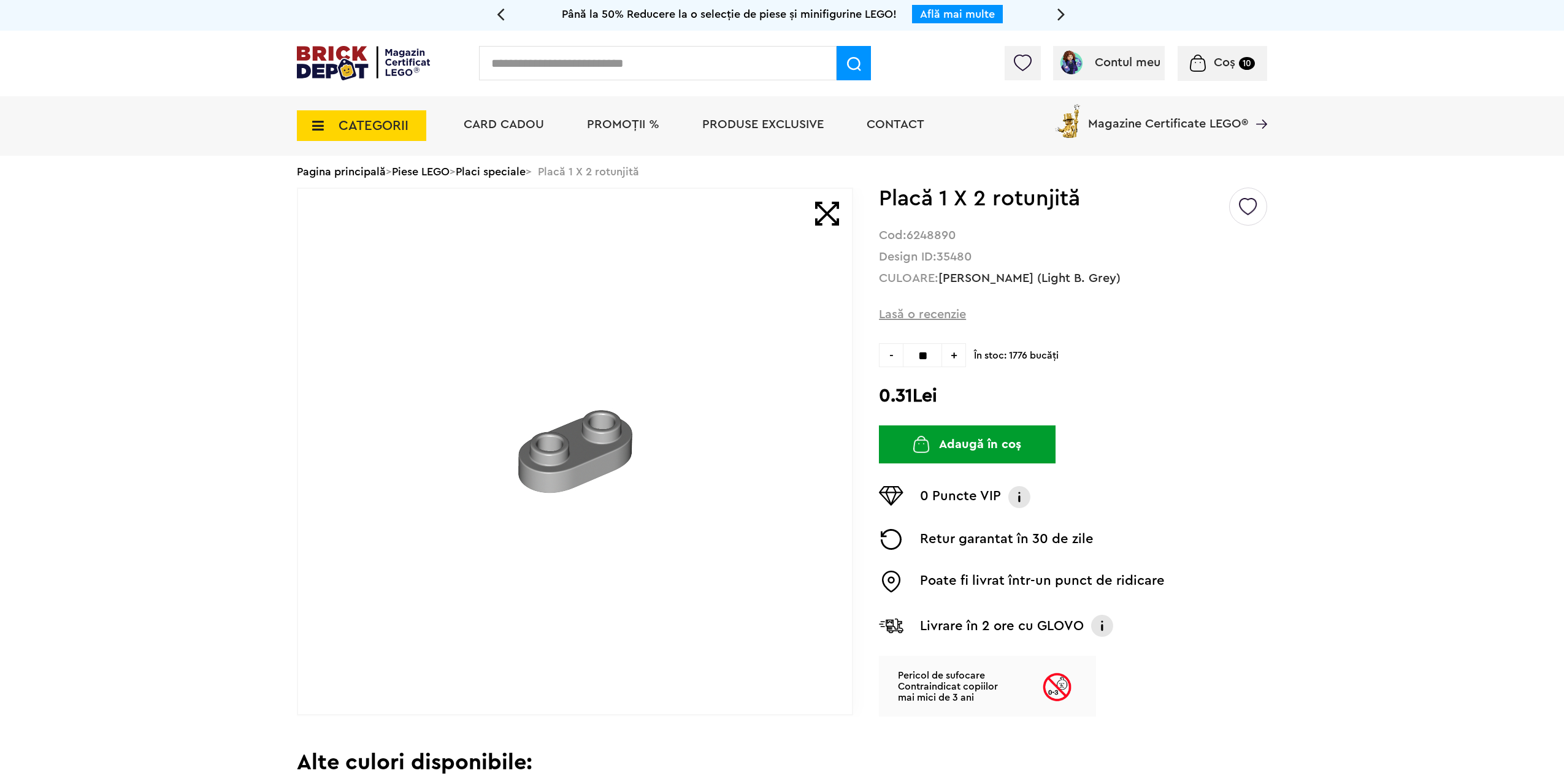
type input "**"
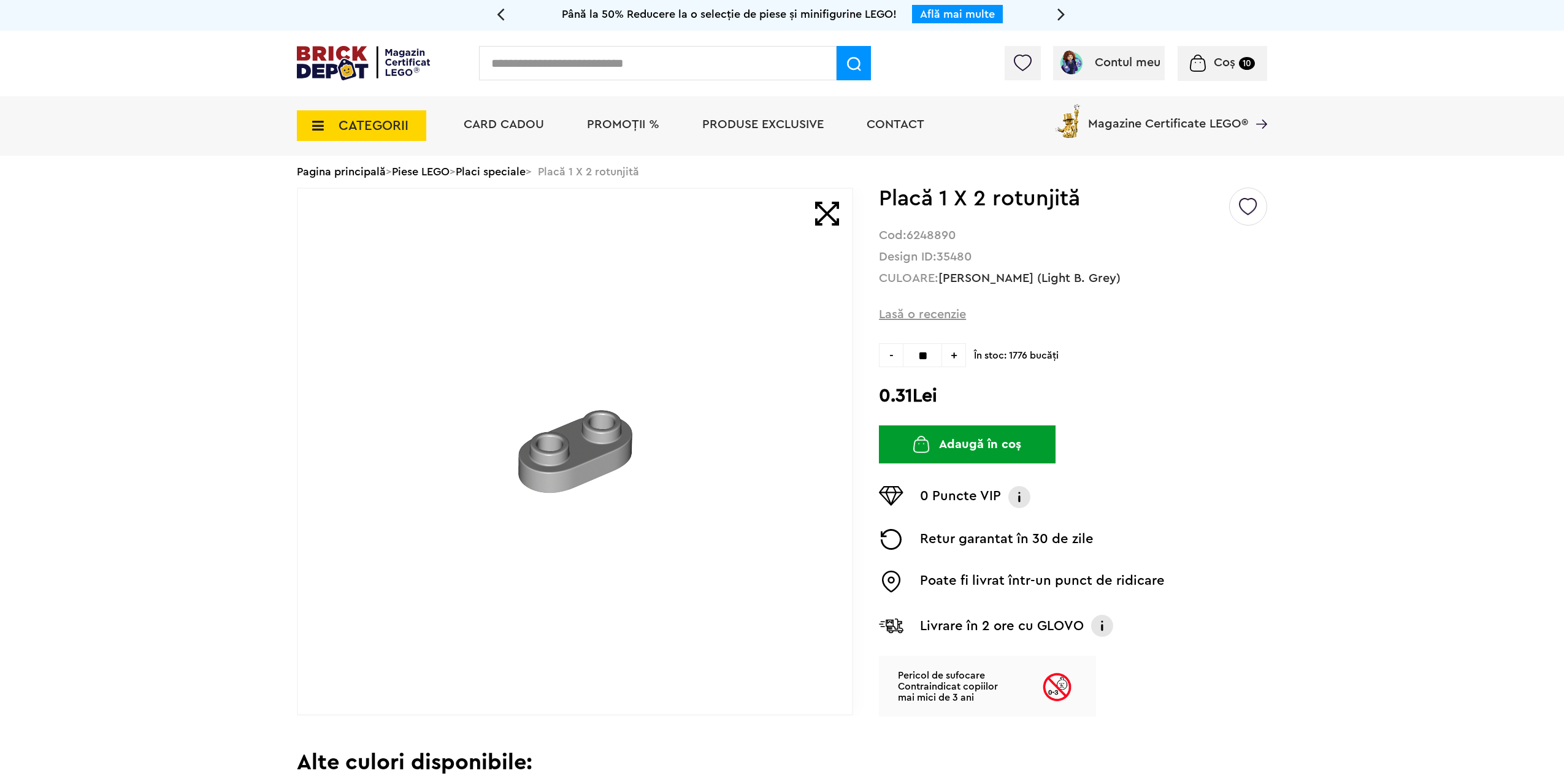
click at [963, 441] on button "Adaugă în coș" at bounding box center [967, 444] width 177 height 38
click at [886, 355] on div "- * +" at bounding box center [922, 355] width 87 height 24
type input "**"
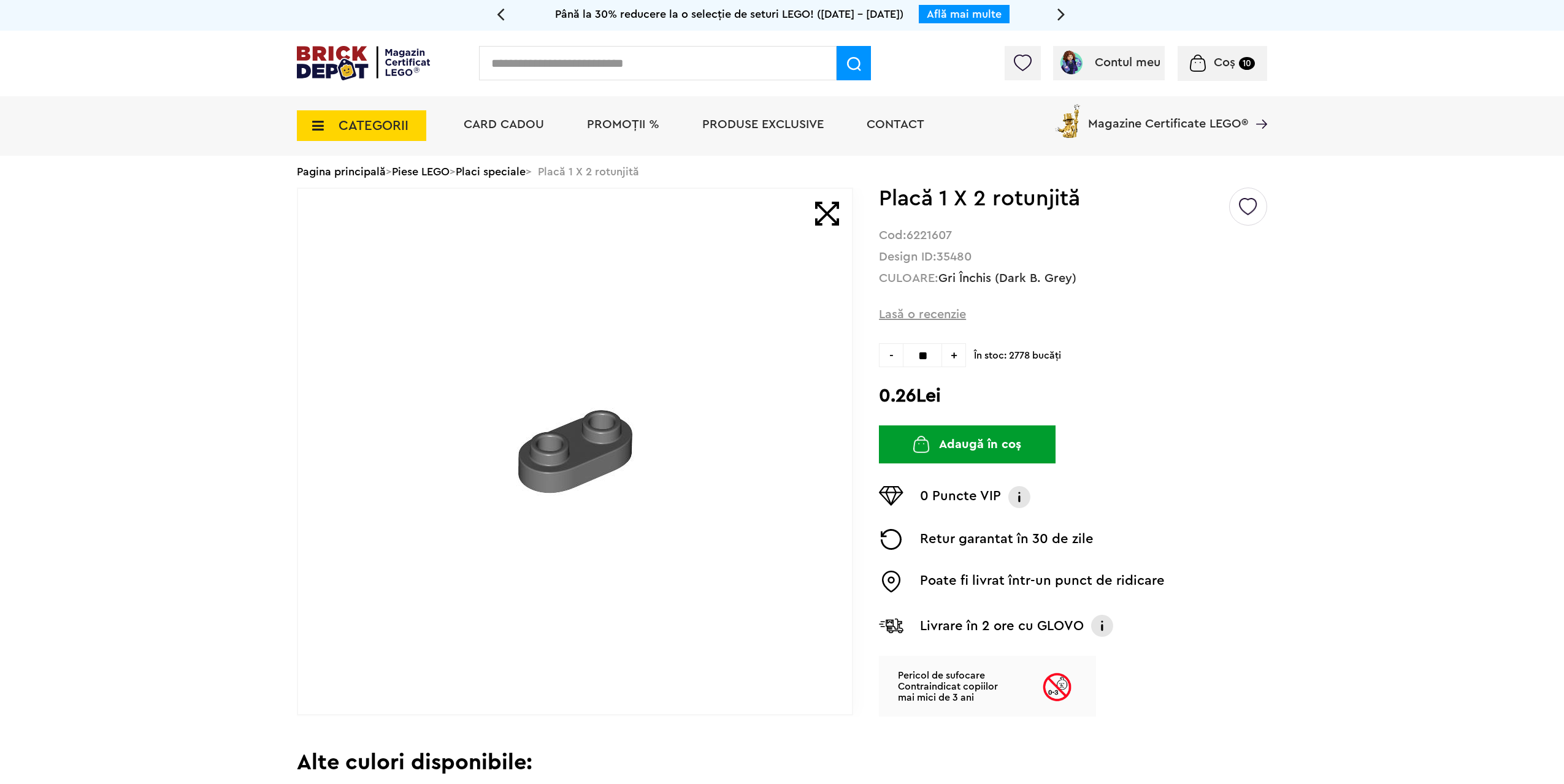
type input "**"
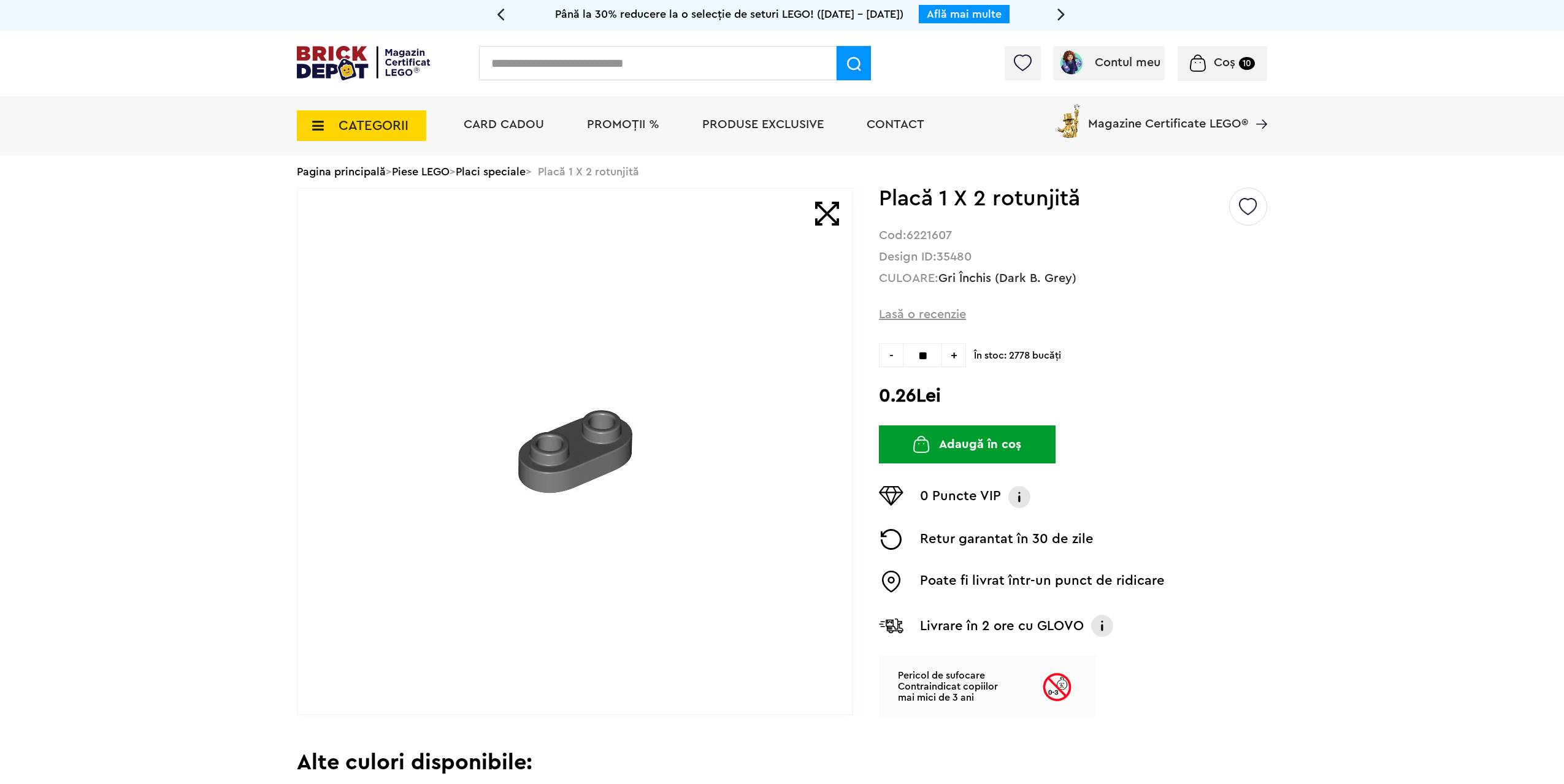
click at [942, 447] on button "Adaugă în coș" at bounding box center [967, 444] width 177 height 38
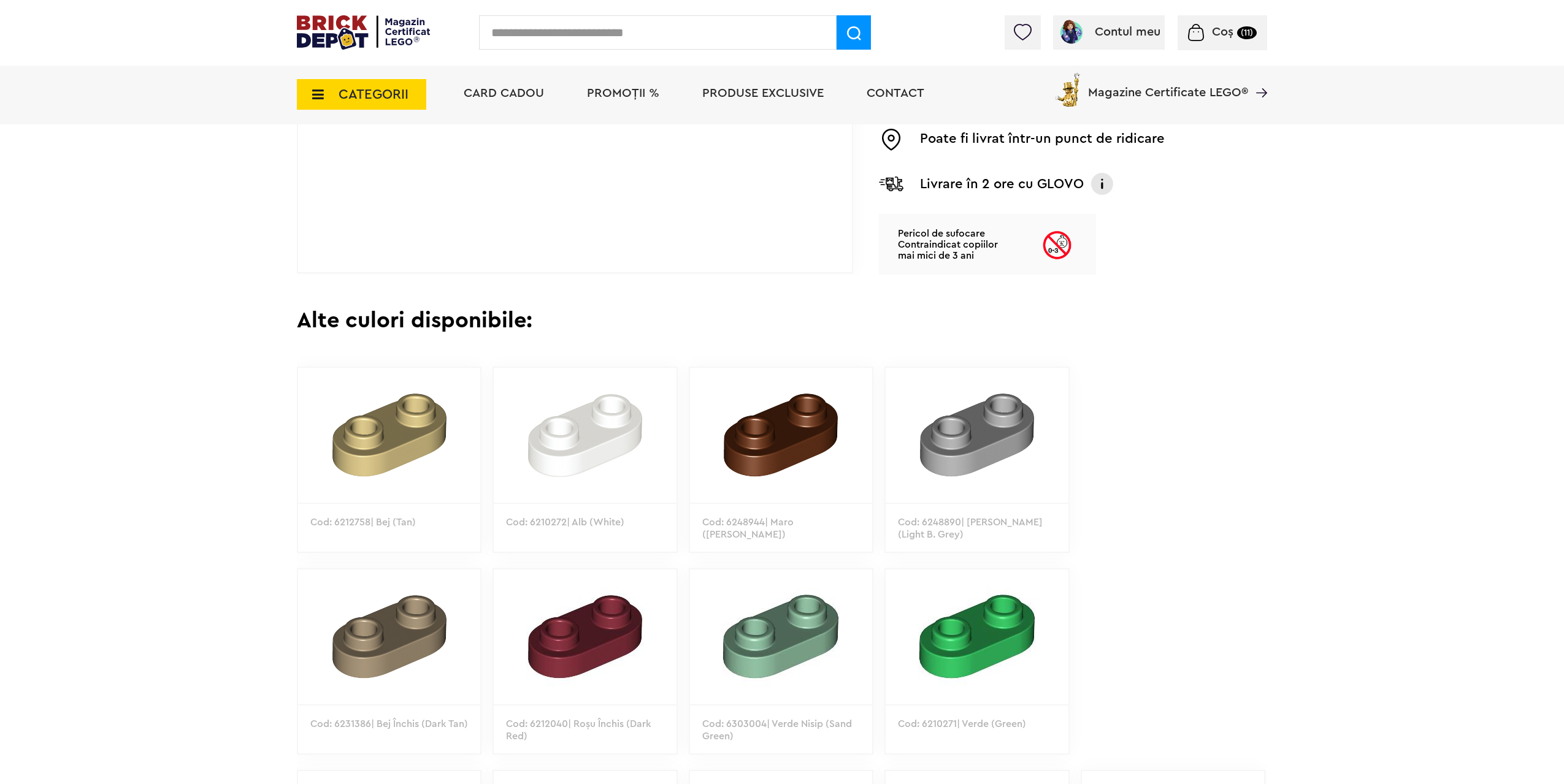
scroll to position [552, 0]
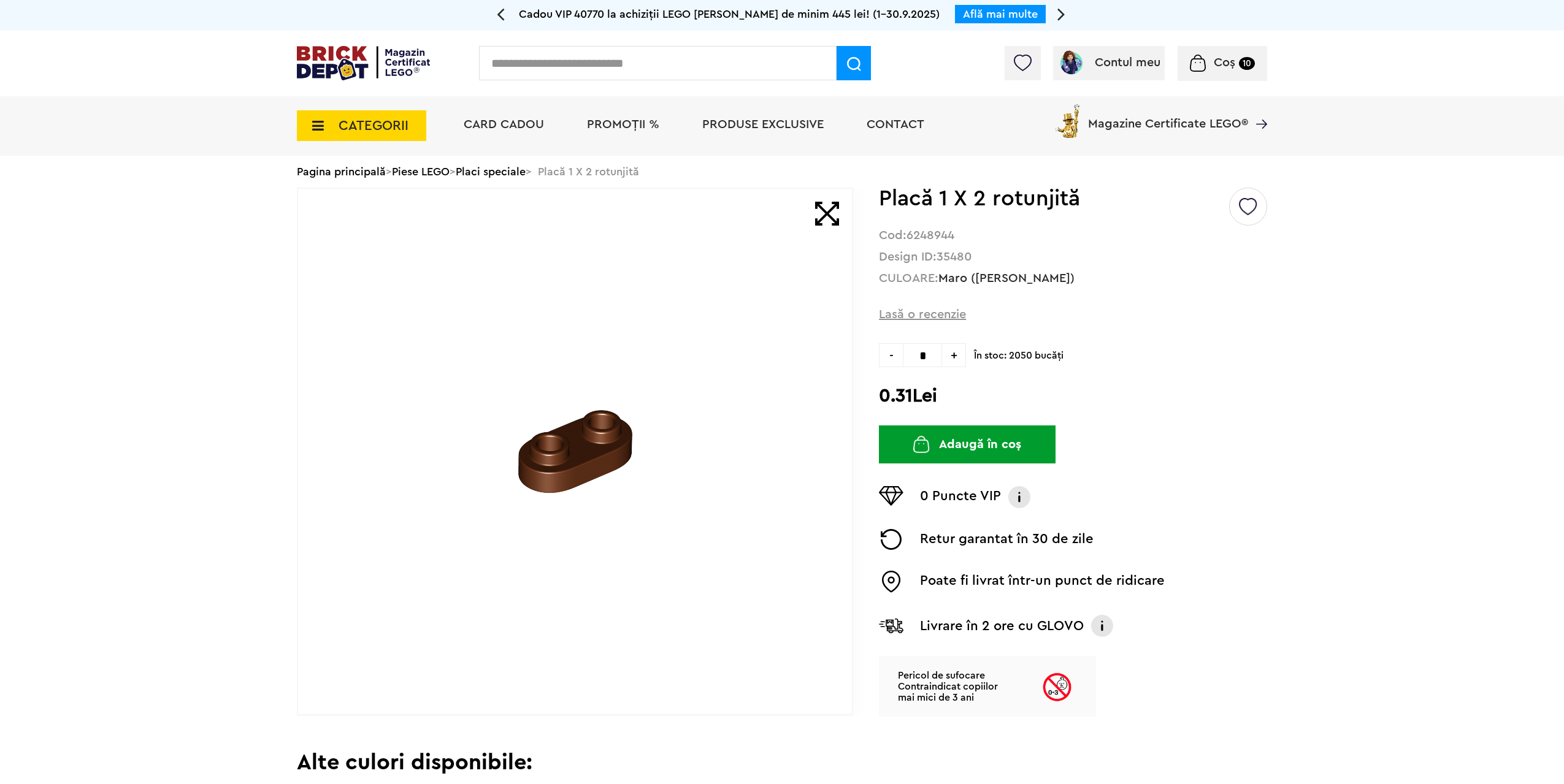
drag, startPoint x: 927, startPoint y: 356, endPoint x: 879, endPoint y: 351, distance: 48.3
click at [888, 352] on div "- * +" at bounding box center [922, 355] width 87 height 24
type input "**"
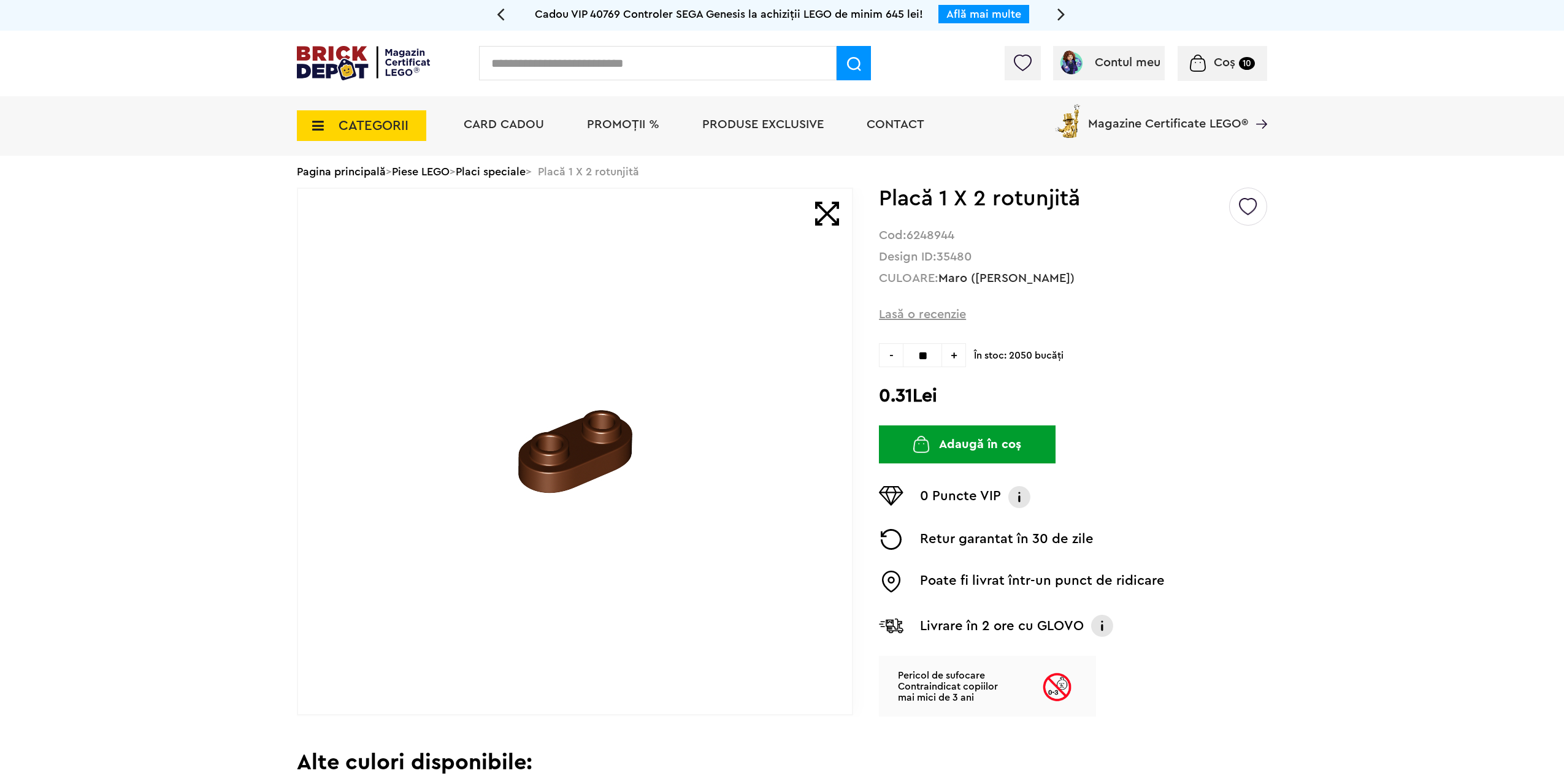
type input "**"
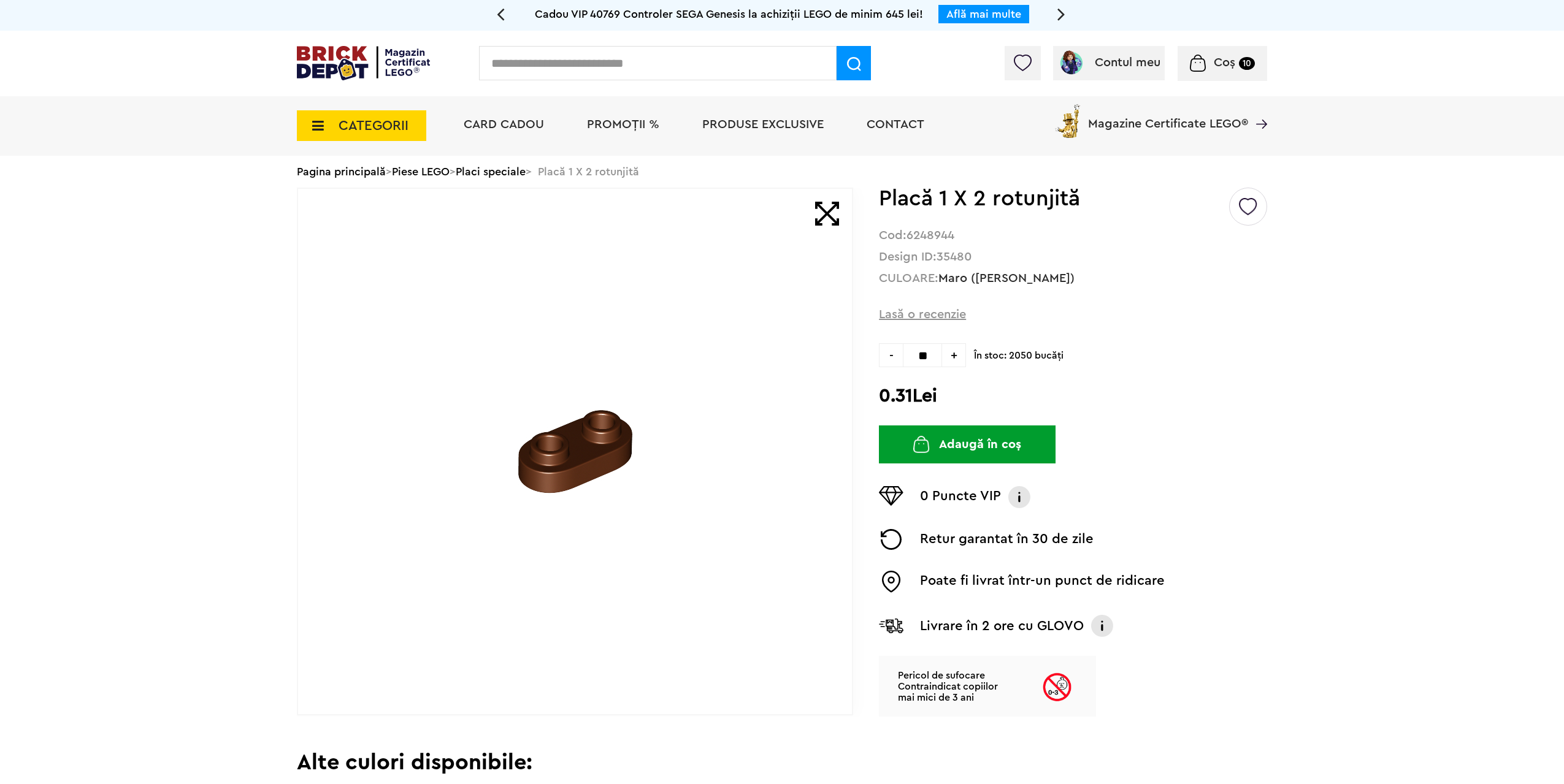
click at [981, 448] on button "Adaugă în coș" at bounding box center [967, 444] width 177 height 38
click at [824, 348] on div "Default ( 7 ) Creează o listă nouă Placă 1 X 2 rotunjită Cod: 6303004 Design ID…" at bounding box center [781, 452] width 970 height 529
type input "**"
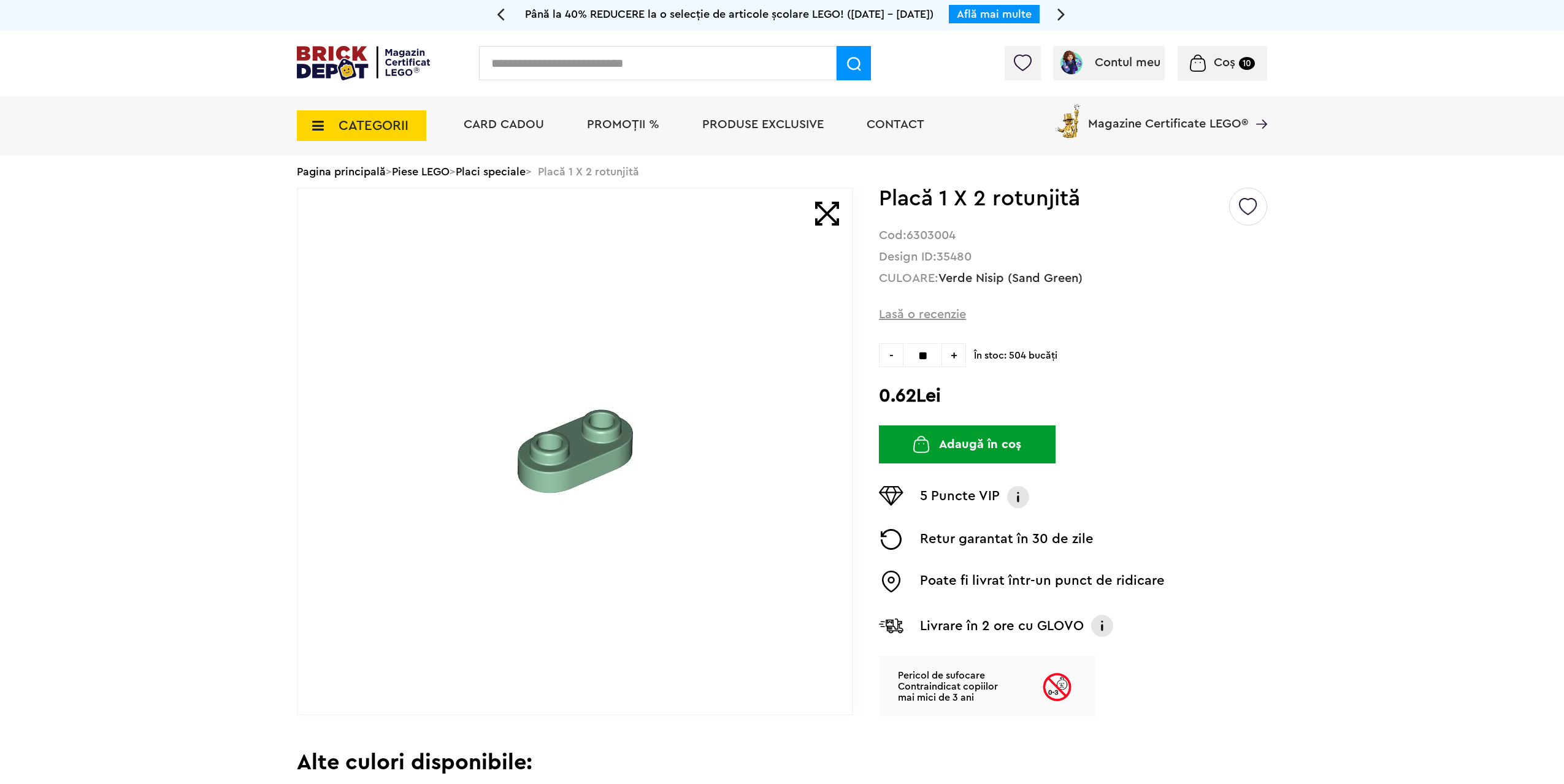
type input "**"
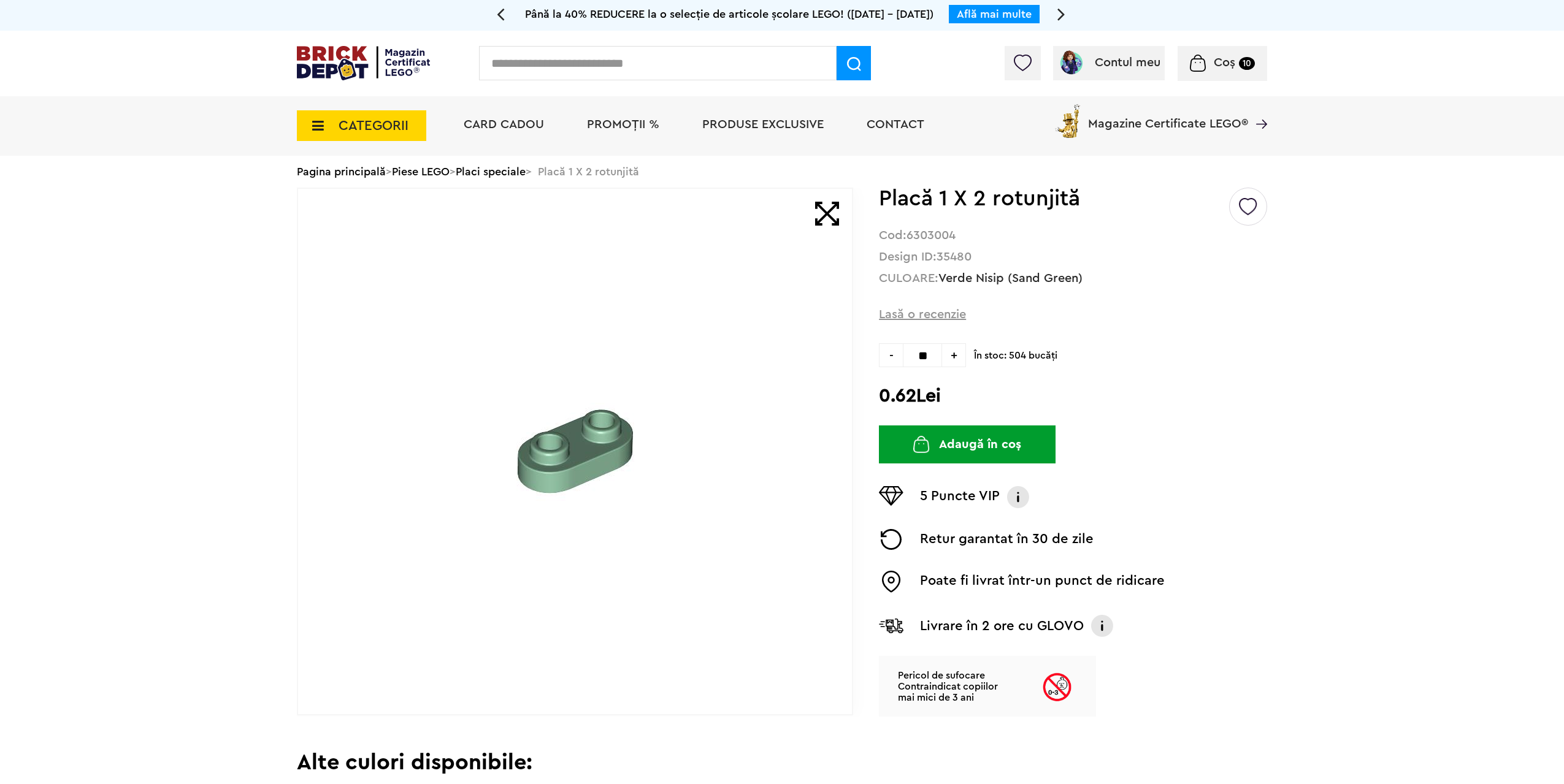
click at [952, 447] on button "Adaugă în coș" at bounding box center [967, 444] width 177 height 38
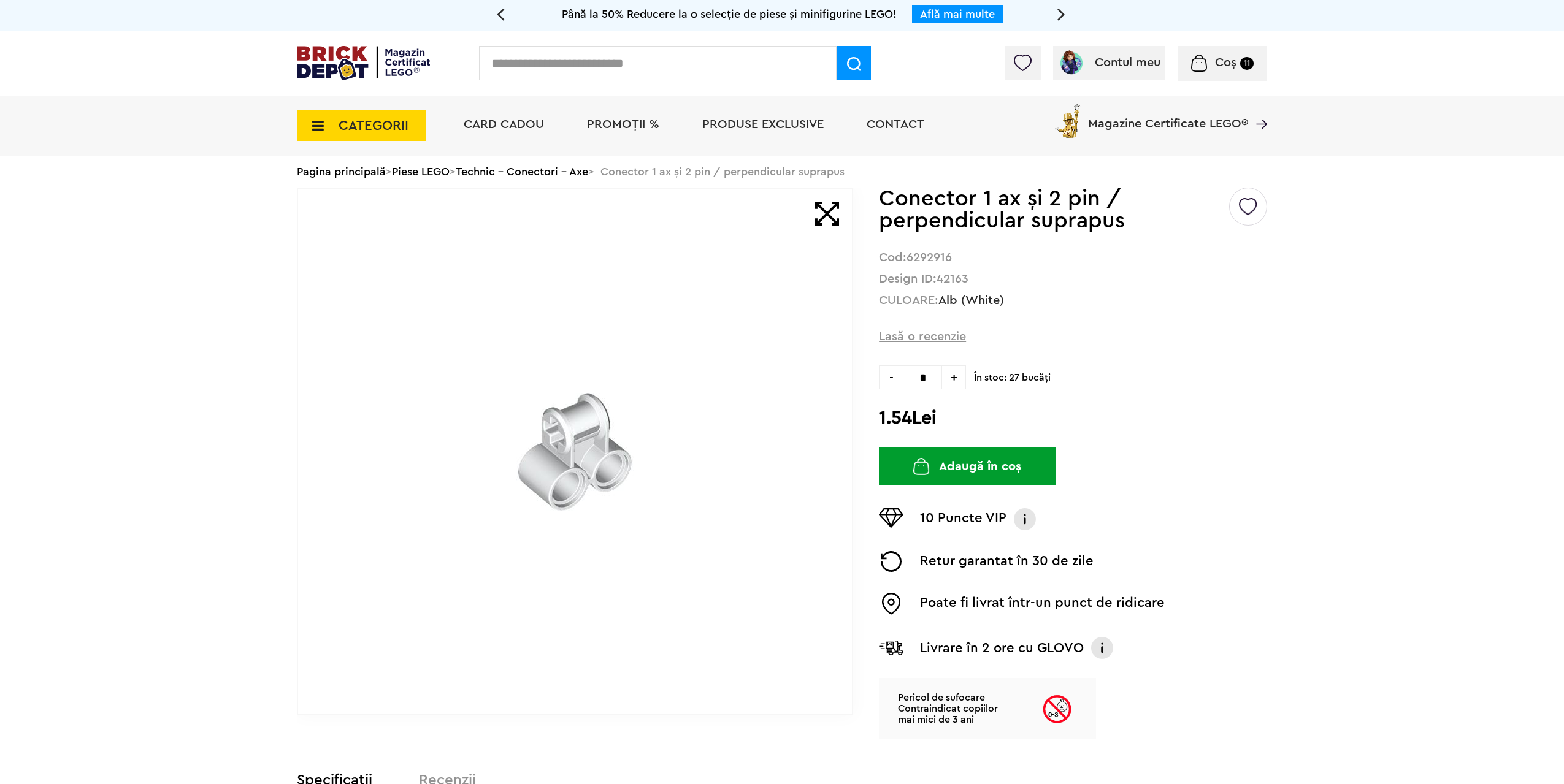
click at [968, 279] on strong "42163" at bounding box center [952, 279] width 32 height 12
click at [959, 274] on strong "42163" at bounding box center [952, 279] width 32 height 12
copy strong "42163"
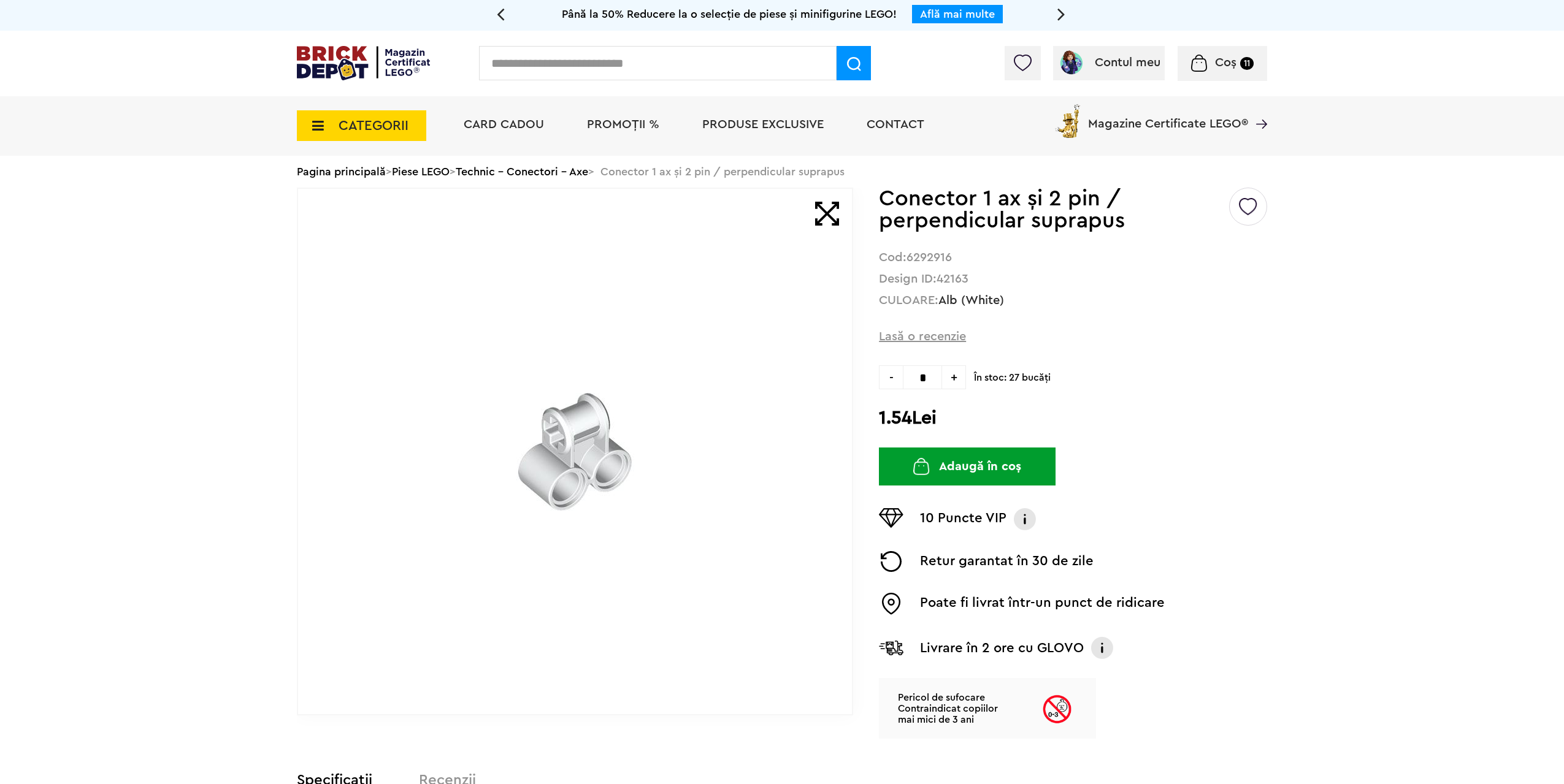
click at [732, 54] on input "text" at bounding box center [657, 63] width 357 height 34
paste input "*****"
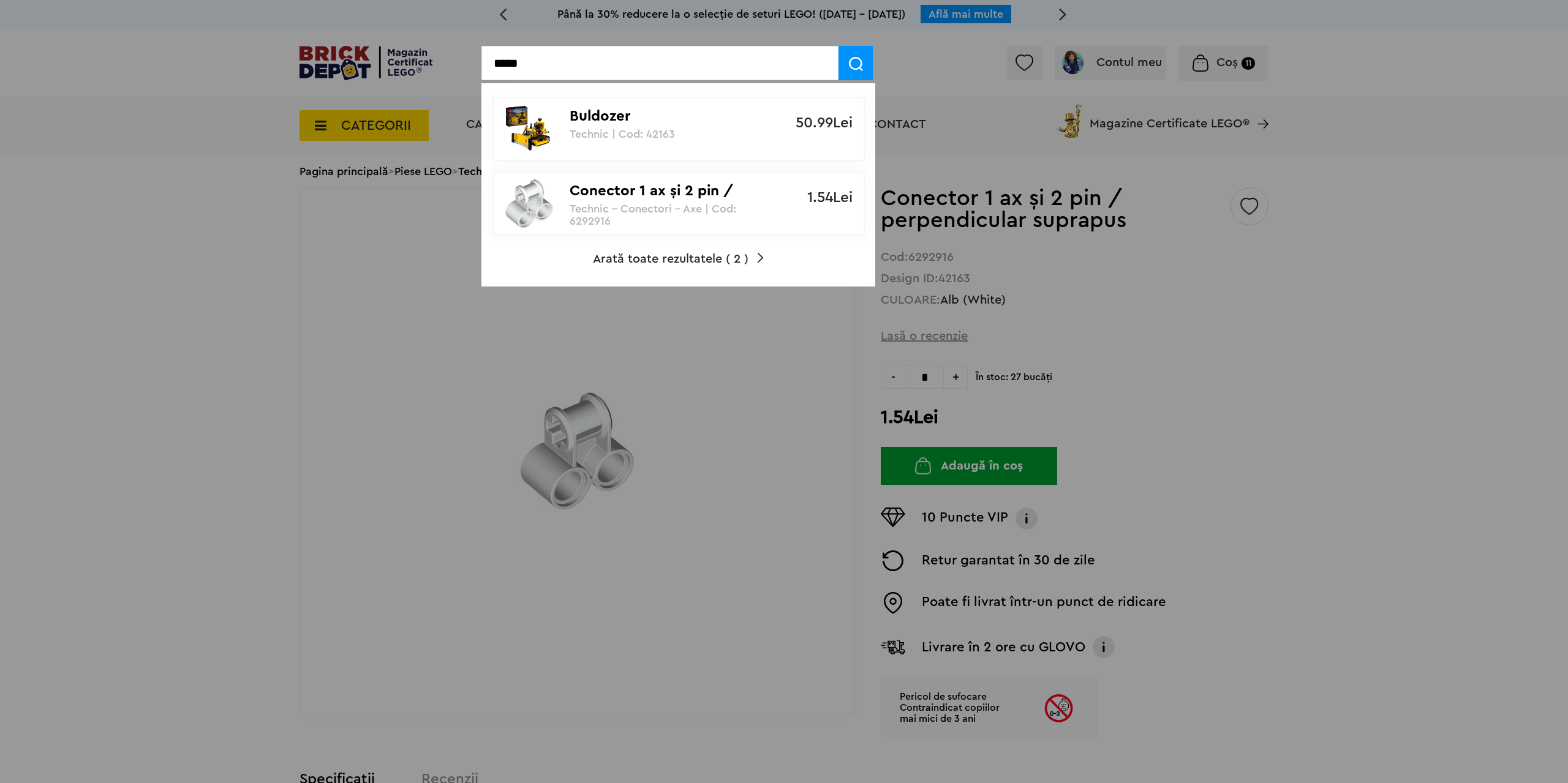
type input "*****"
click at [851, 66] on img at bounding box center [856, 64] width 14 height 14
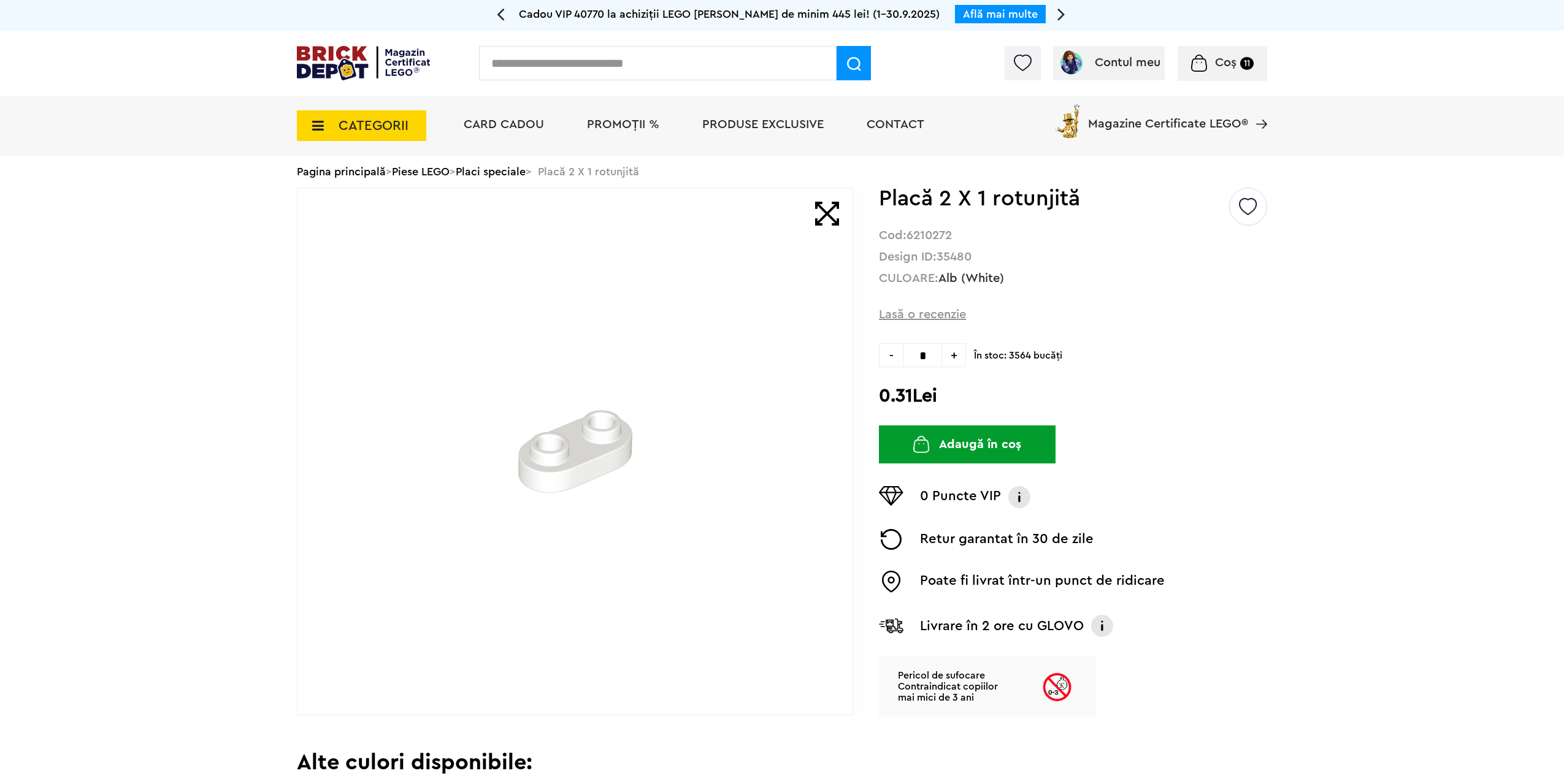
drag, startPoint x: 923, startPoint y: 352, endPoint x: 869, endPoint y: 352, distance: 54.0
click at [876, 352] on div "Default ( 7 ) Creează o listă nouă Placă 2 X 1 rotunjită Cod: 6210272 Design ID…" at bounding box center [781, 452] width 970 height 529
type input "**"
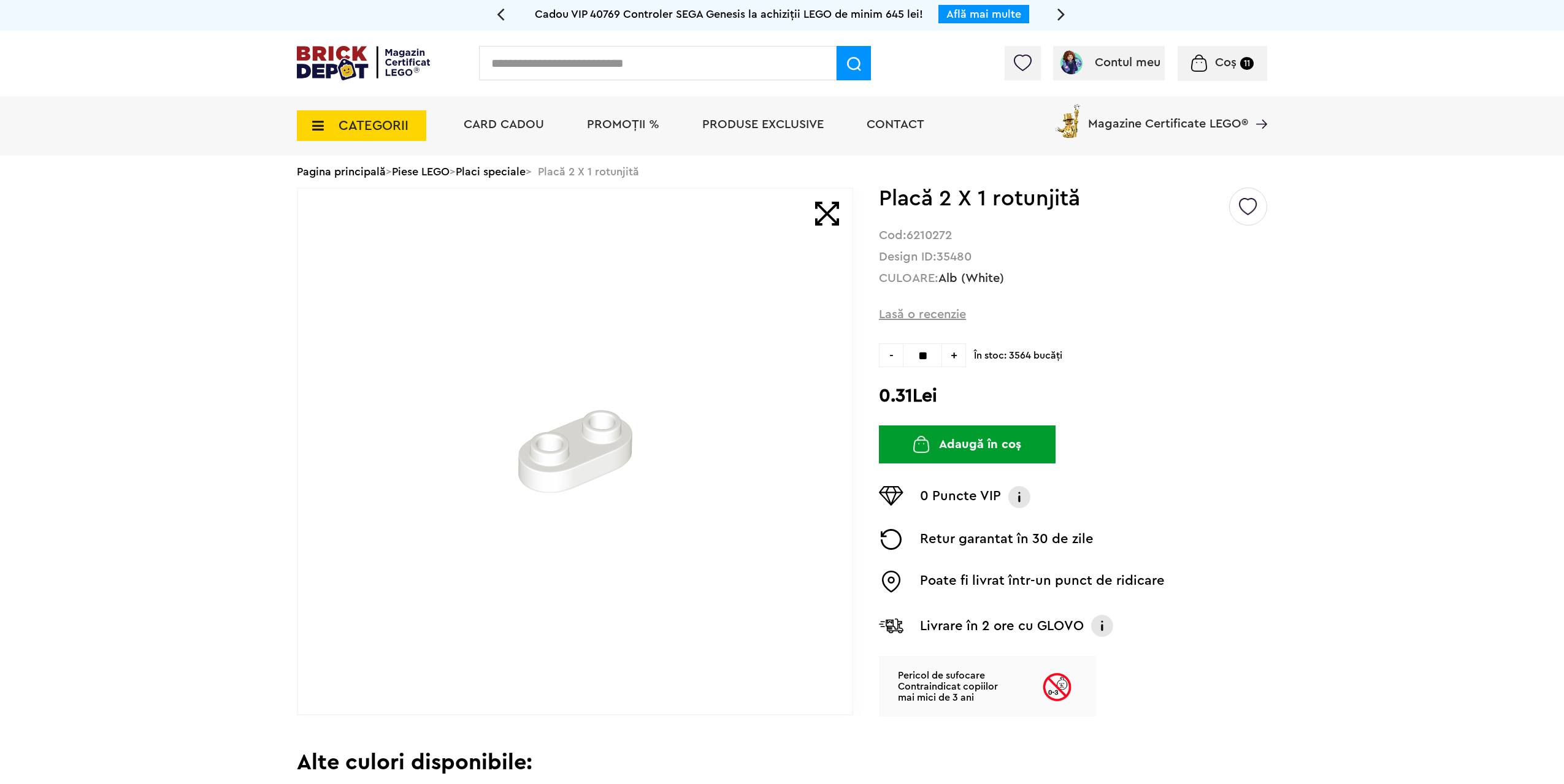
type input "**"
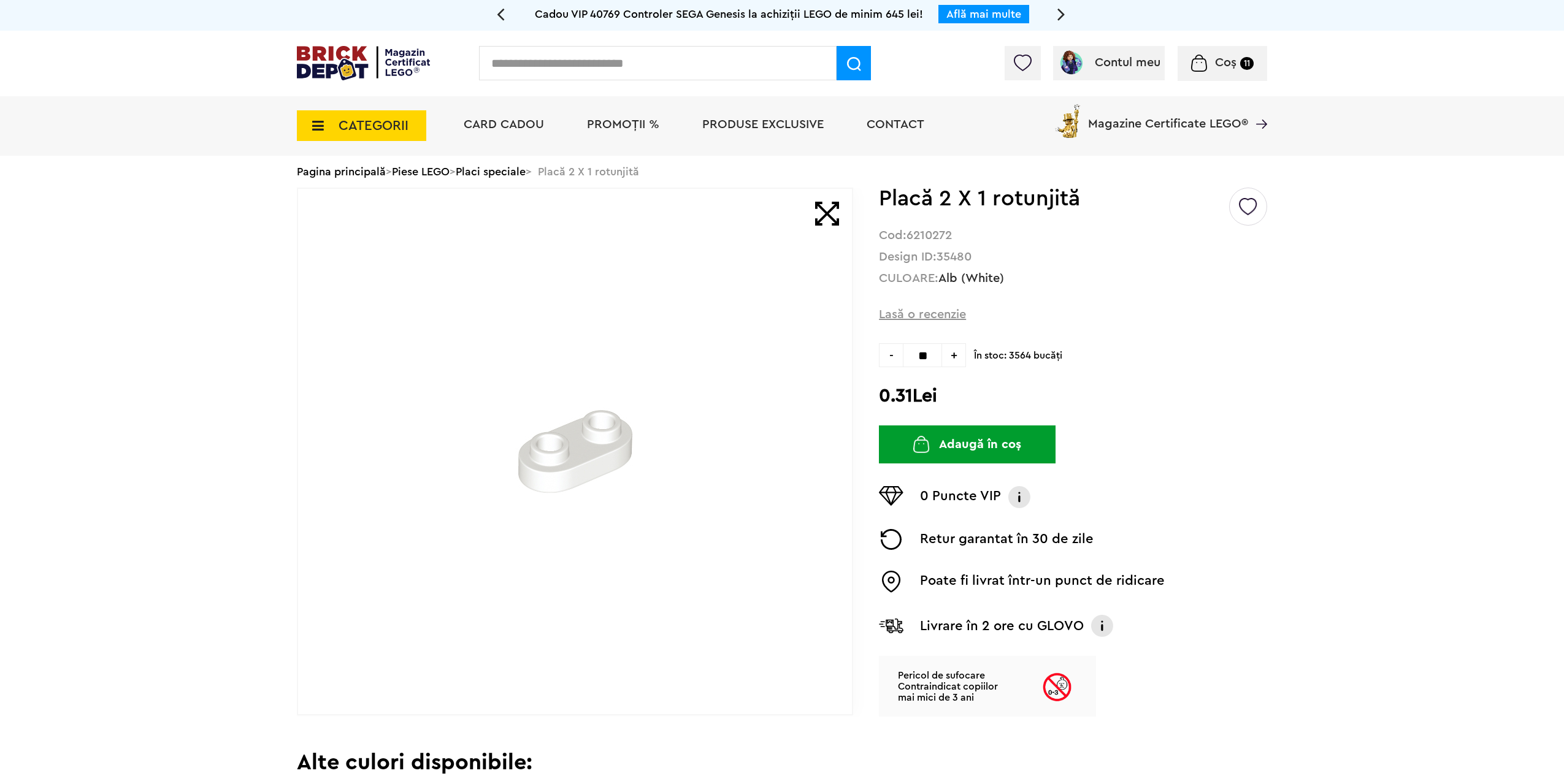
click at [964, 445] on button "Adaugă în coș" at bounding box center [967, 444] width 177 height 38
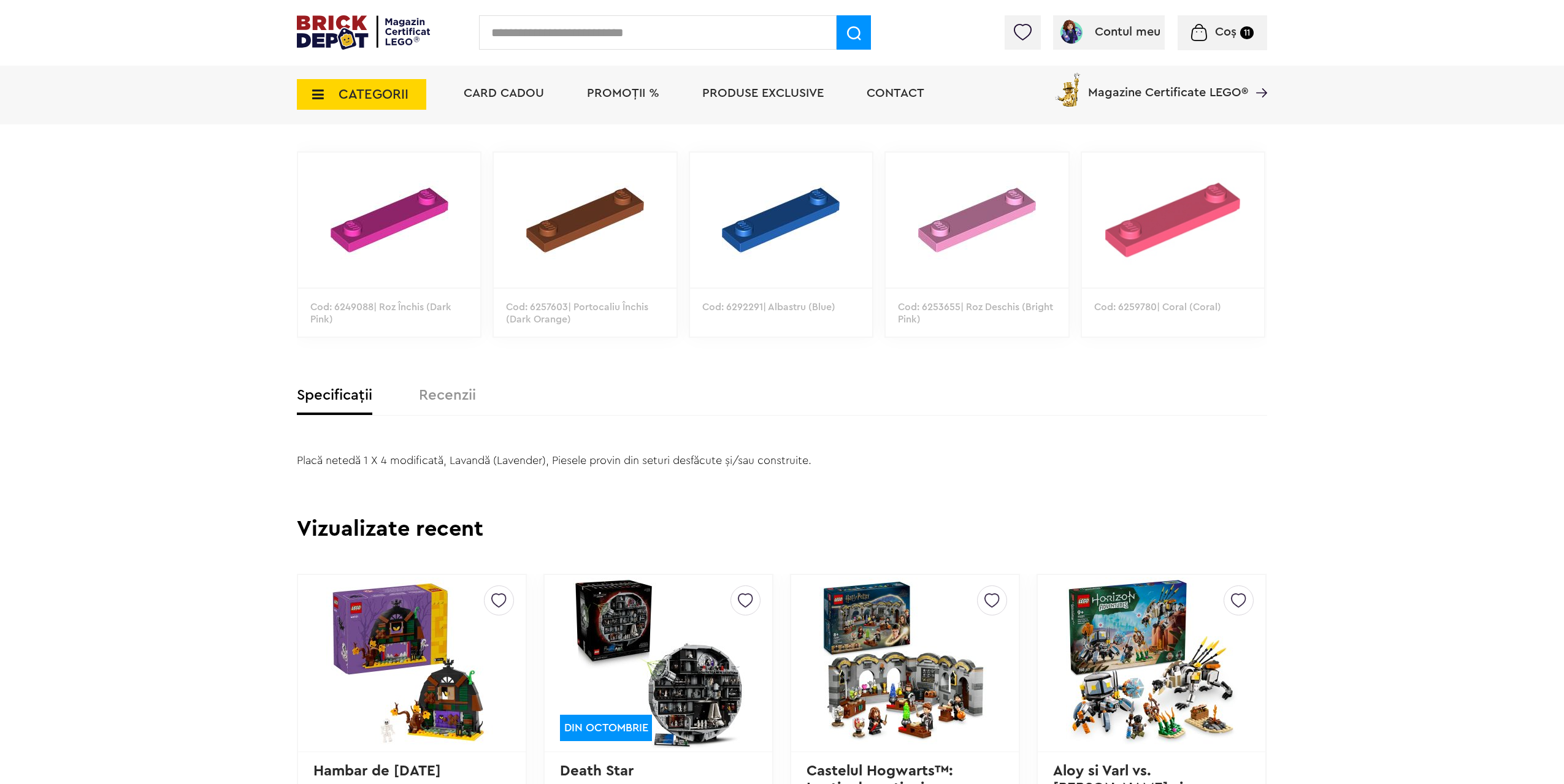
scroll to position [490, 0]
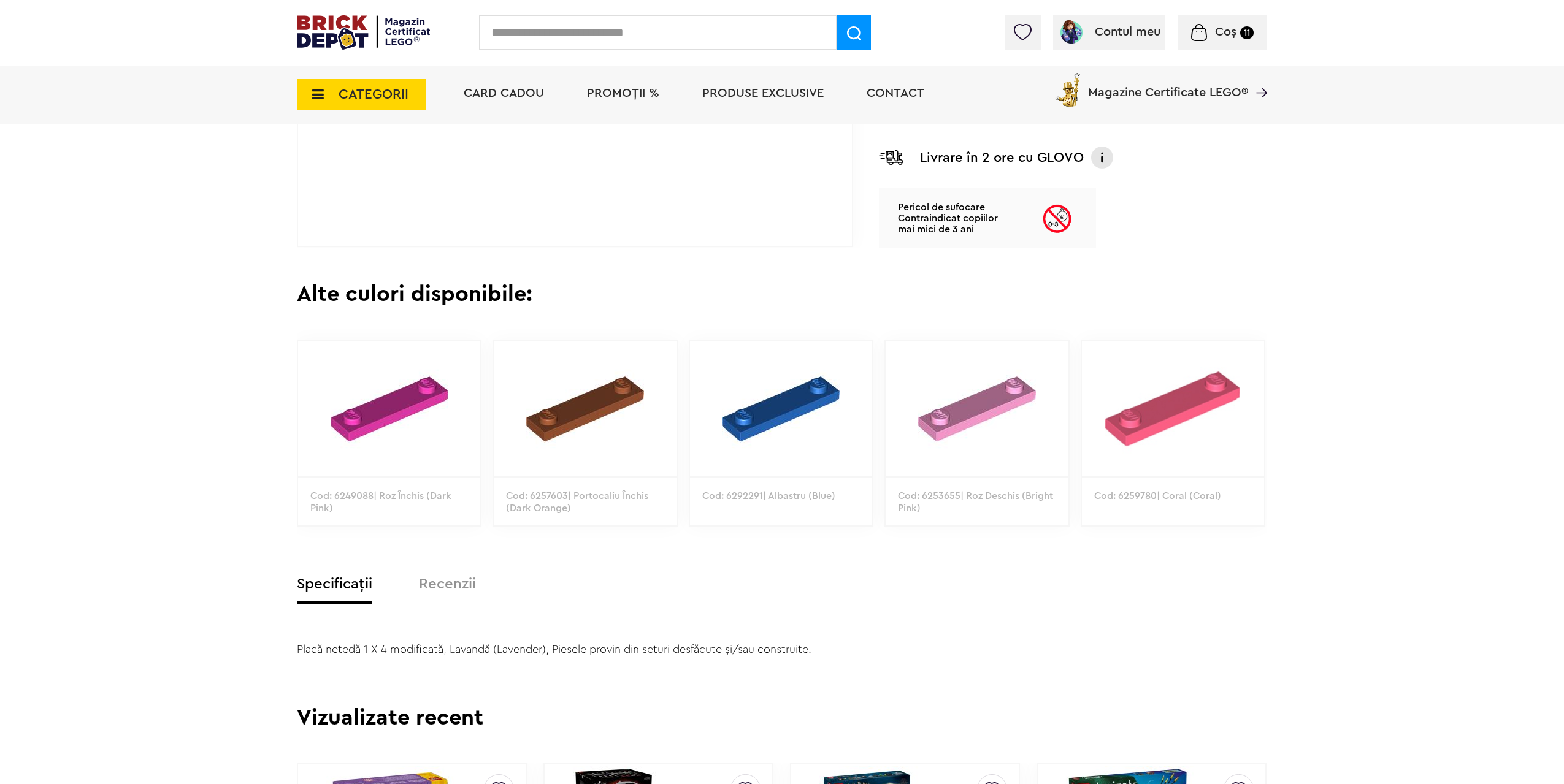
click at [577, 398] on img at bounding box center [584, 409] width 182 height 135
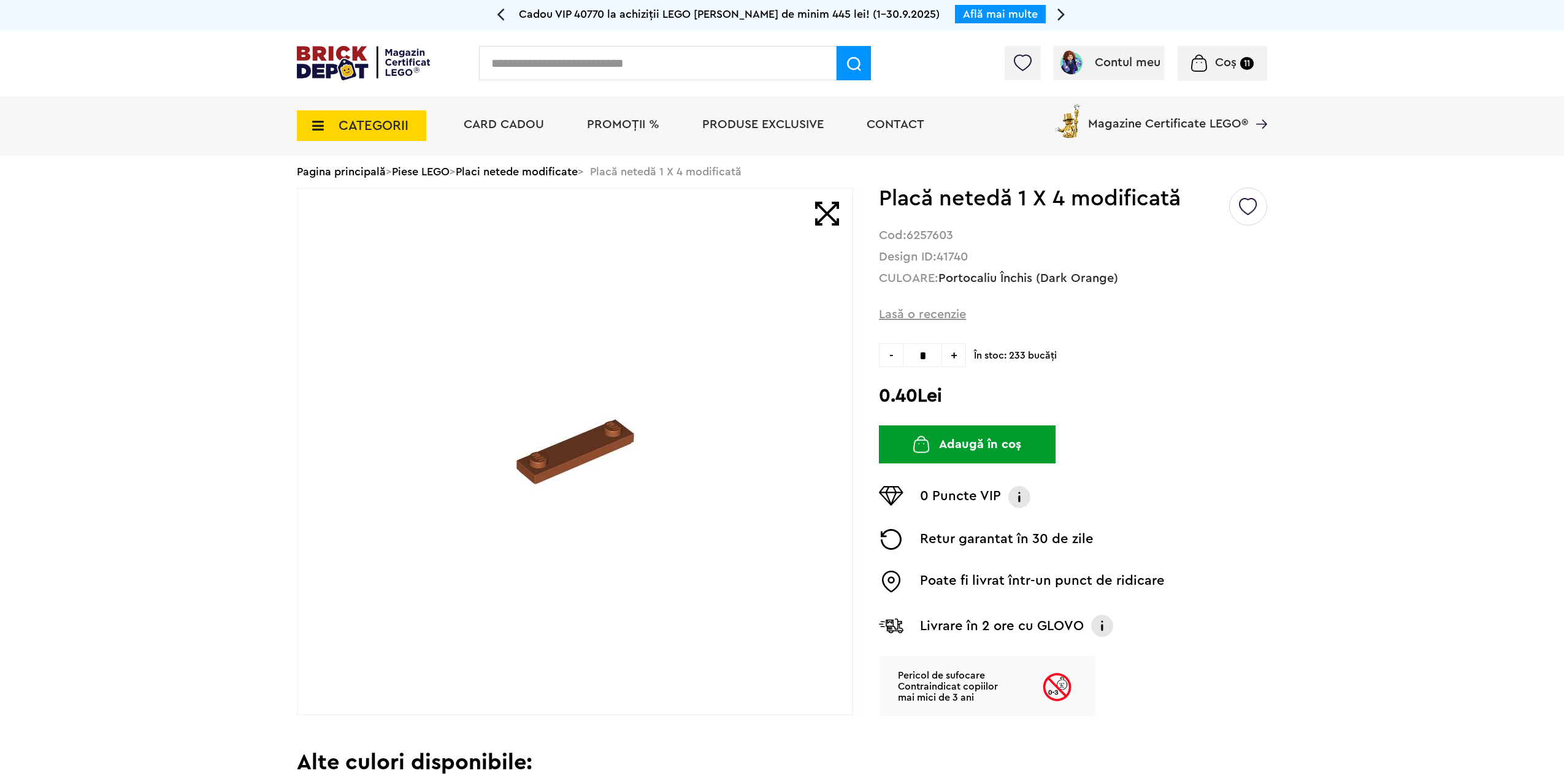
drag, startPoint x: 930, startPoint y: 353, endPoint x: 702, endPoint y: 344, distance: 228.2
click at [881, 357] on div "- * +" at bounding box center [922, 355] width 87 height 24
type input "*"
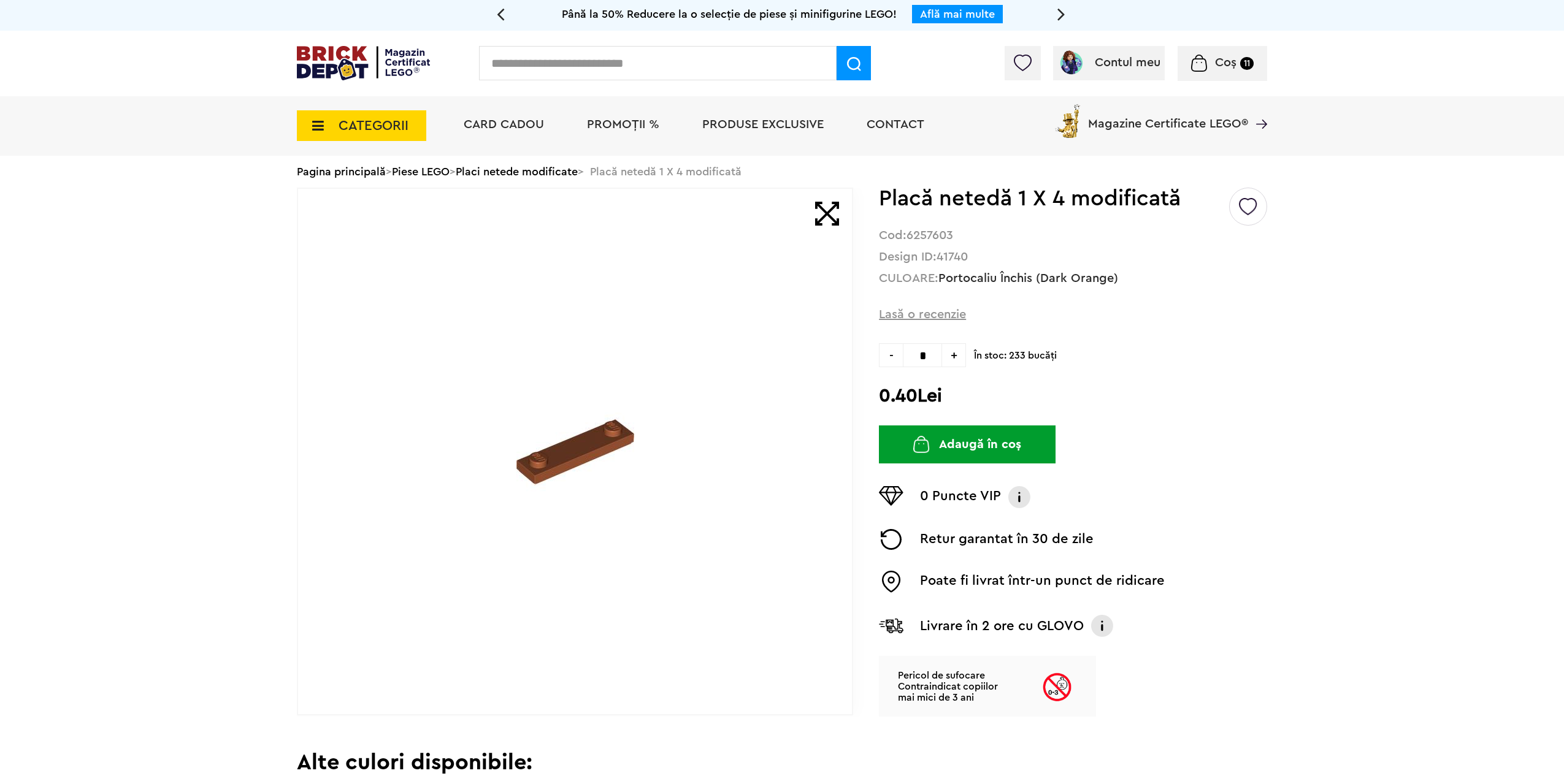
type input "*"
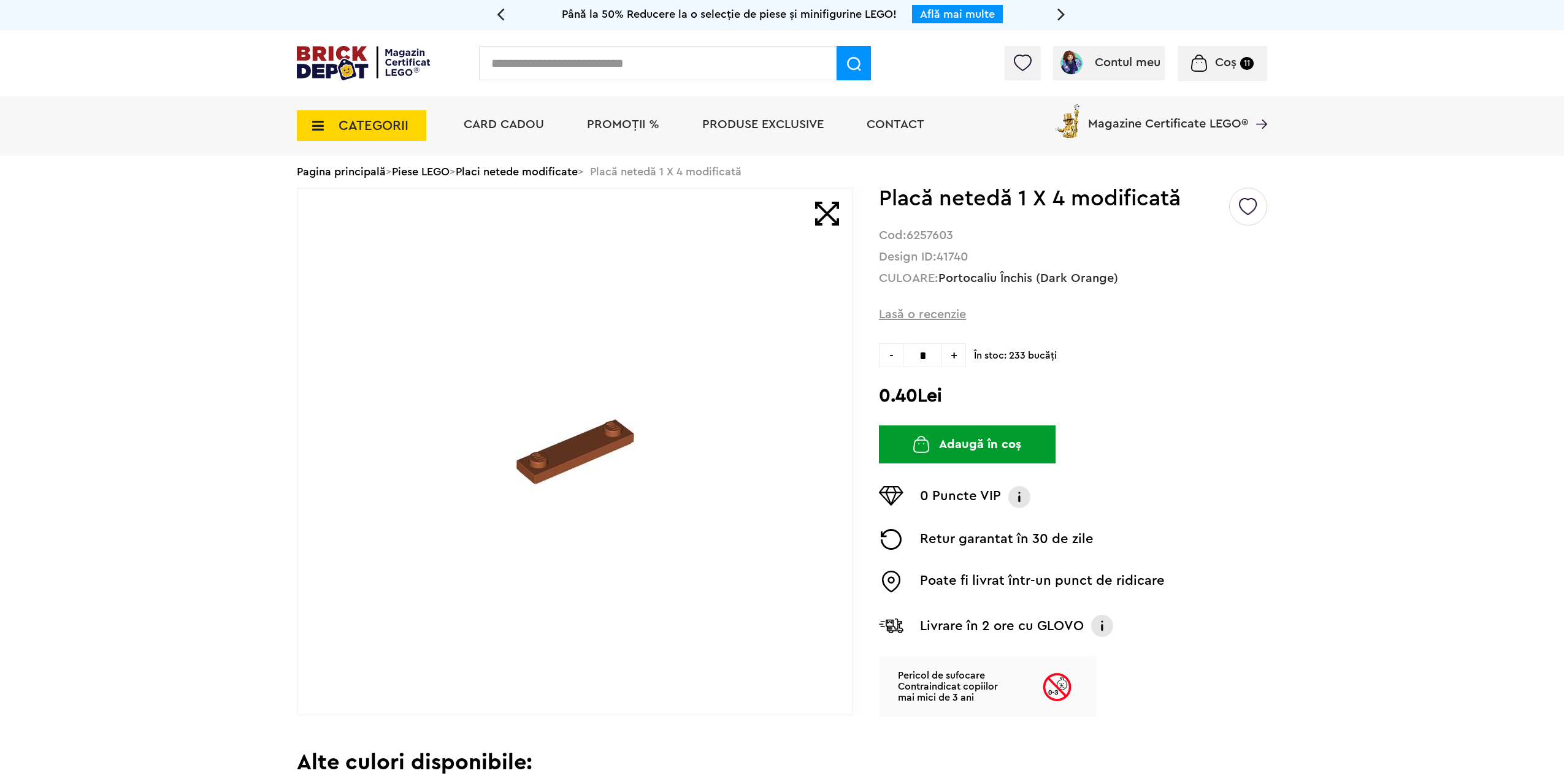
click at [975, 441] on button "Adaugă în coș" at bounding box center [967, 444] width 177 height 38
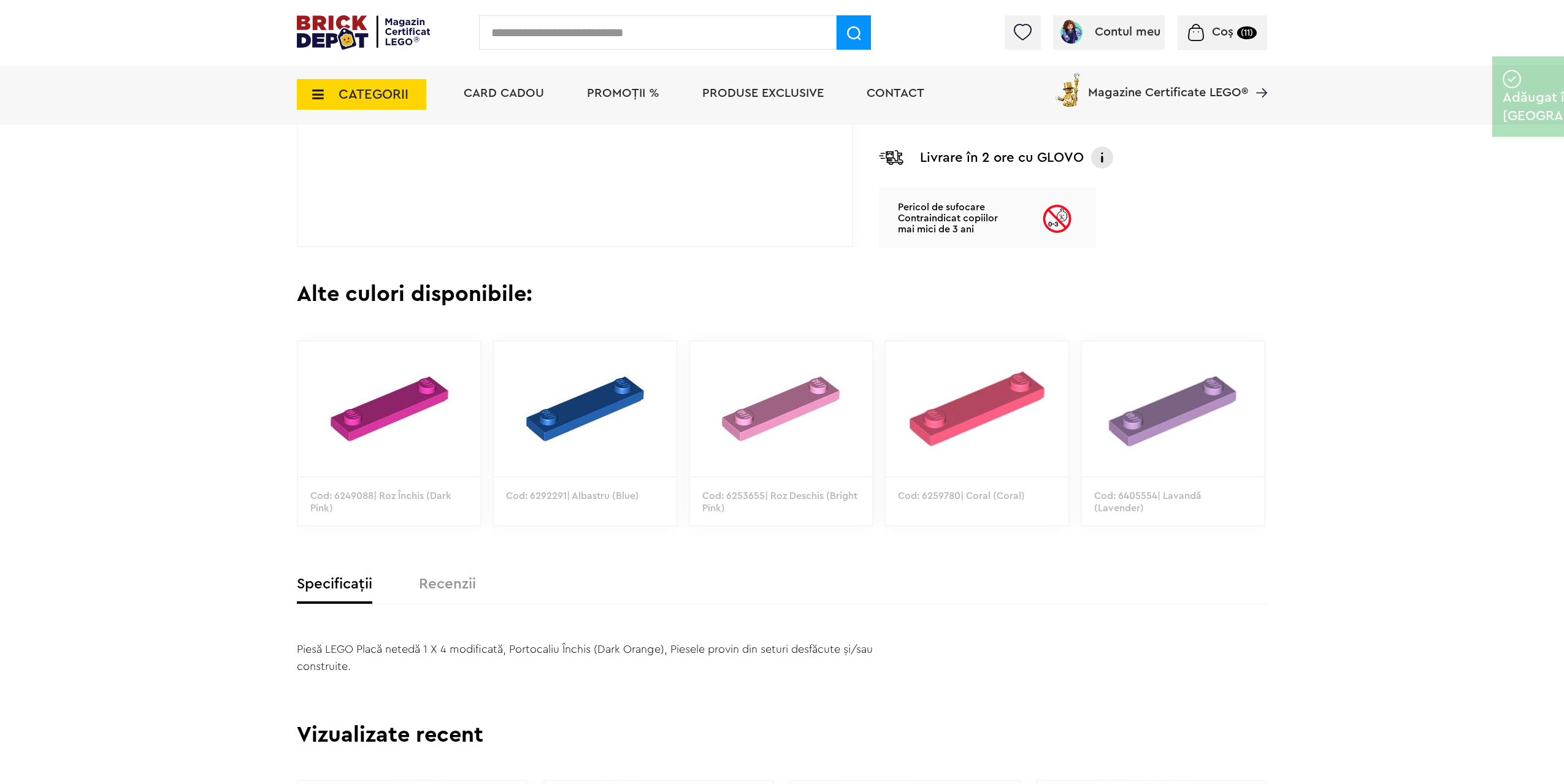
scroll to position [858, 0]
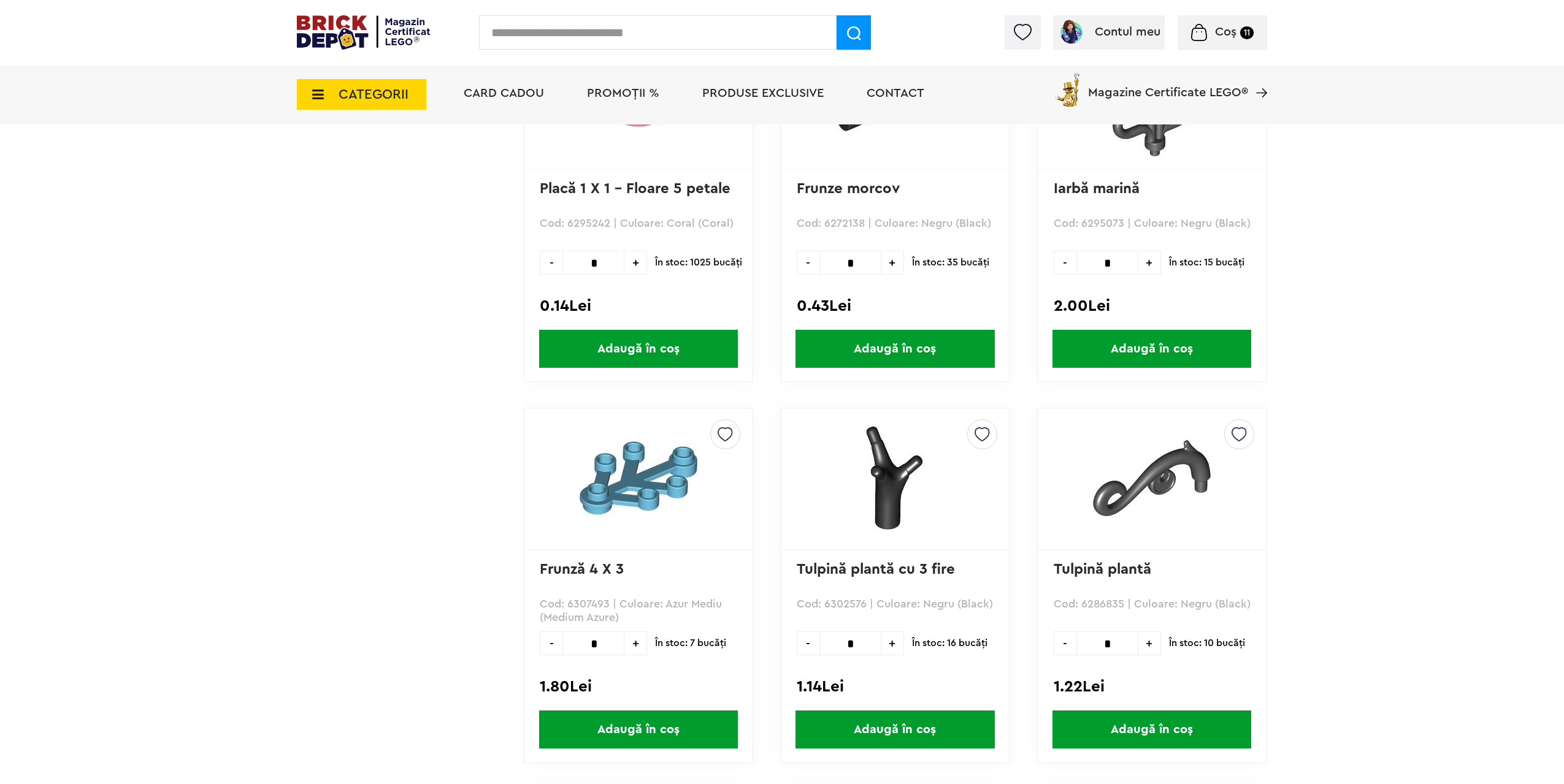
scroll to position [2820, 0]
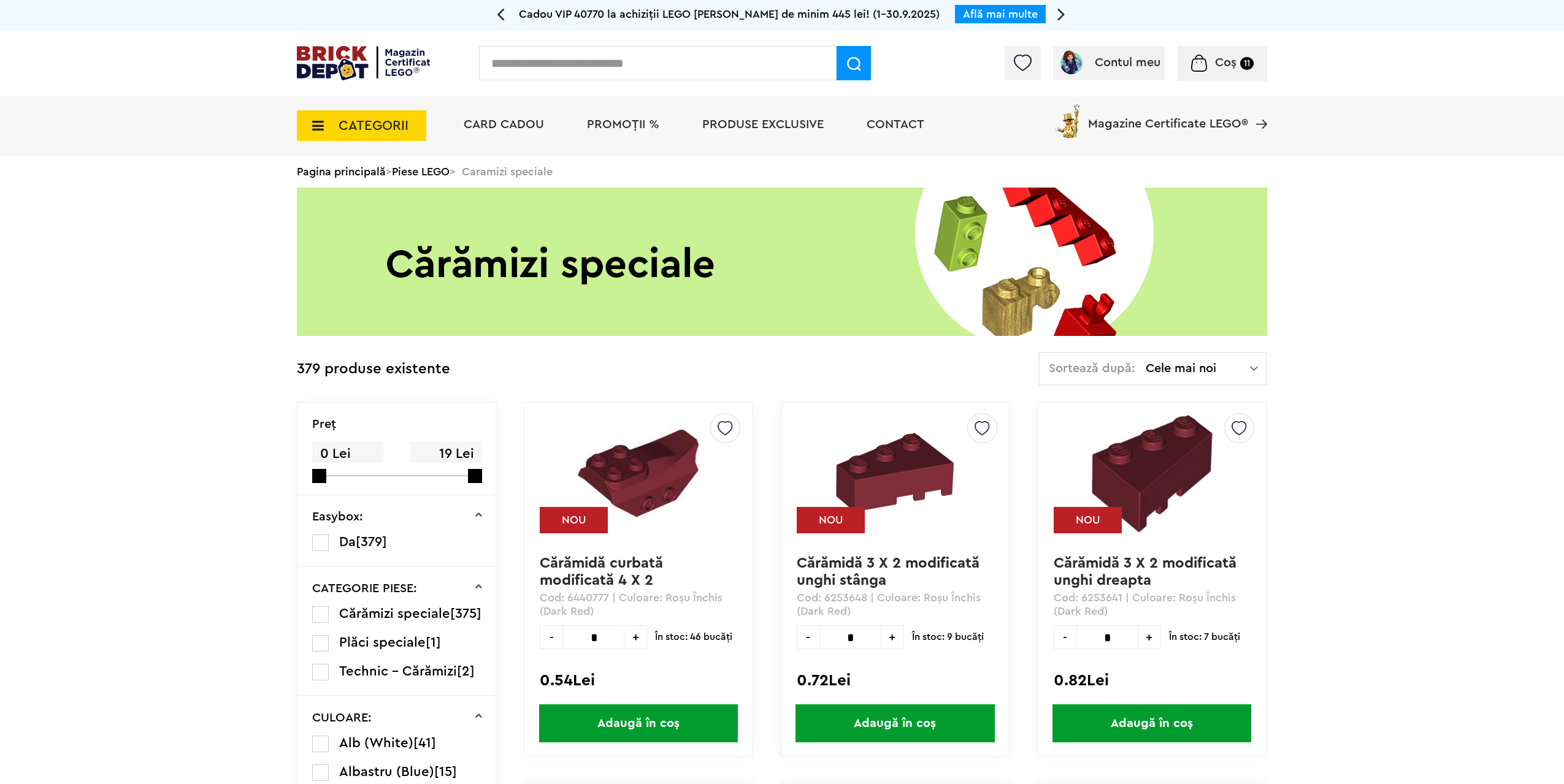
click at [429, 143] on div "CATEGORII Jucării LEGO Card Cadou LEGO Animal Crossing Nou Architecture Nou Art…" at bounding box center [781, 125] width 970 height 59
click at [439, 166] on link "Piese LEGO" at bounding box center [420, 171] width 57 height 11
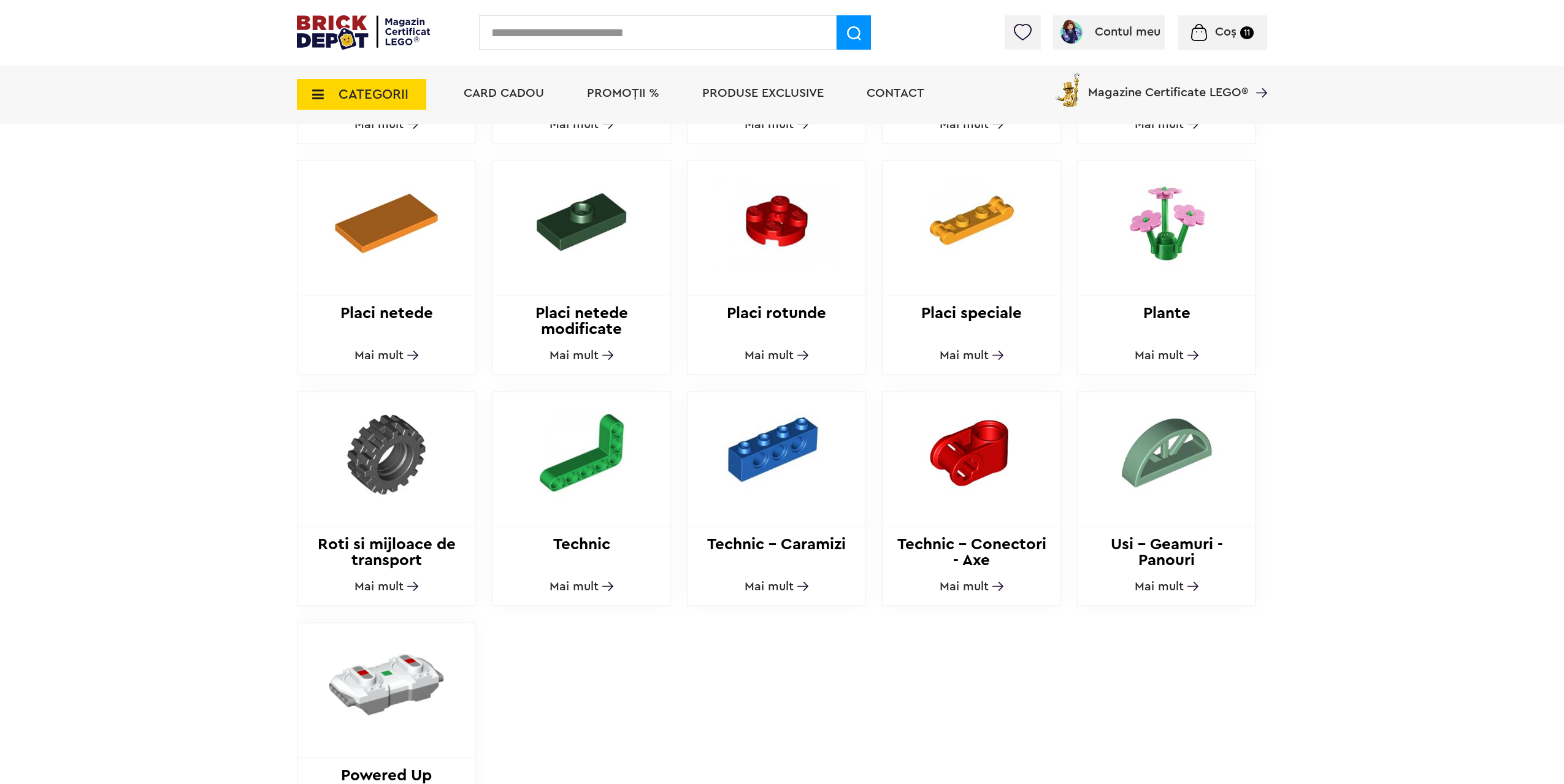
scroll to position [1103, 0]
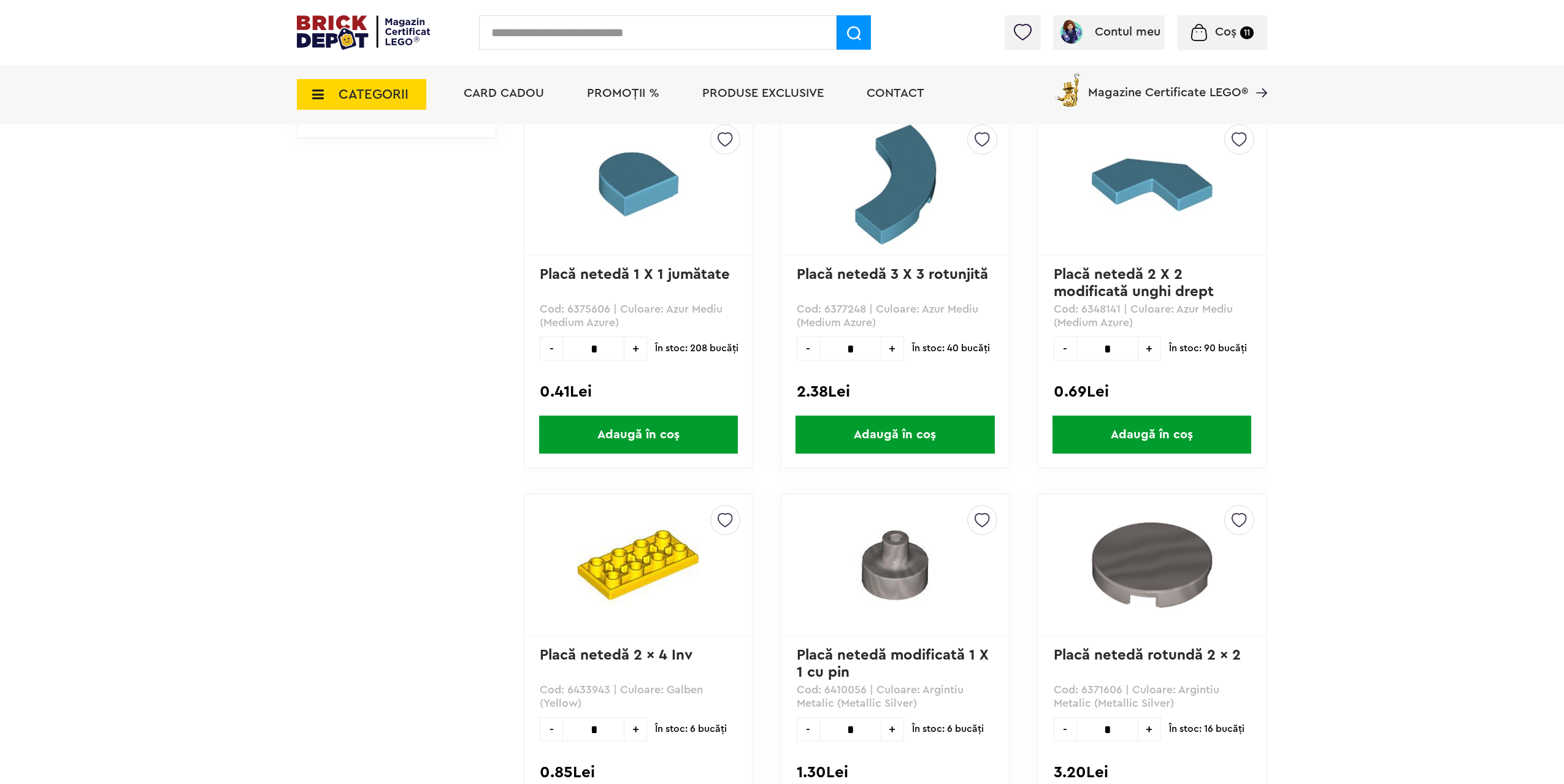
scroll to position [694, 0]
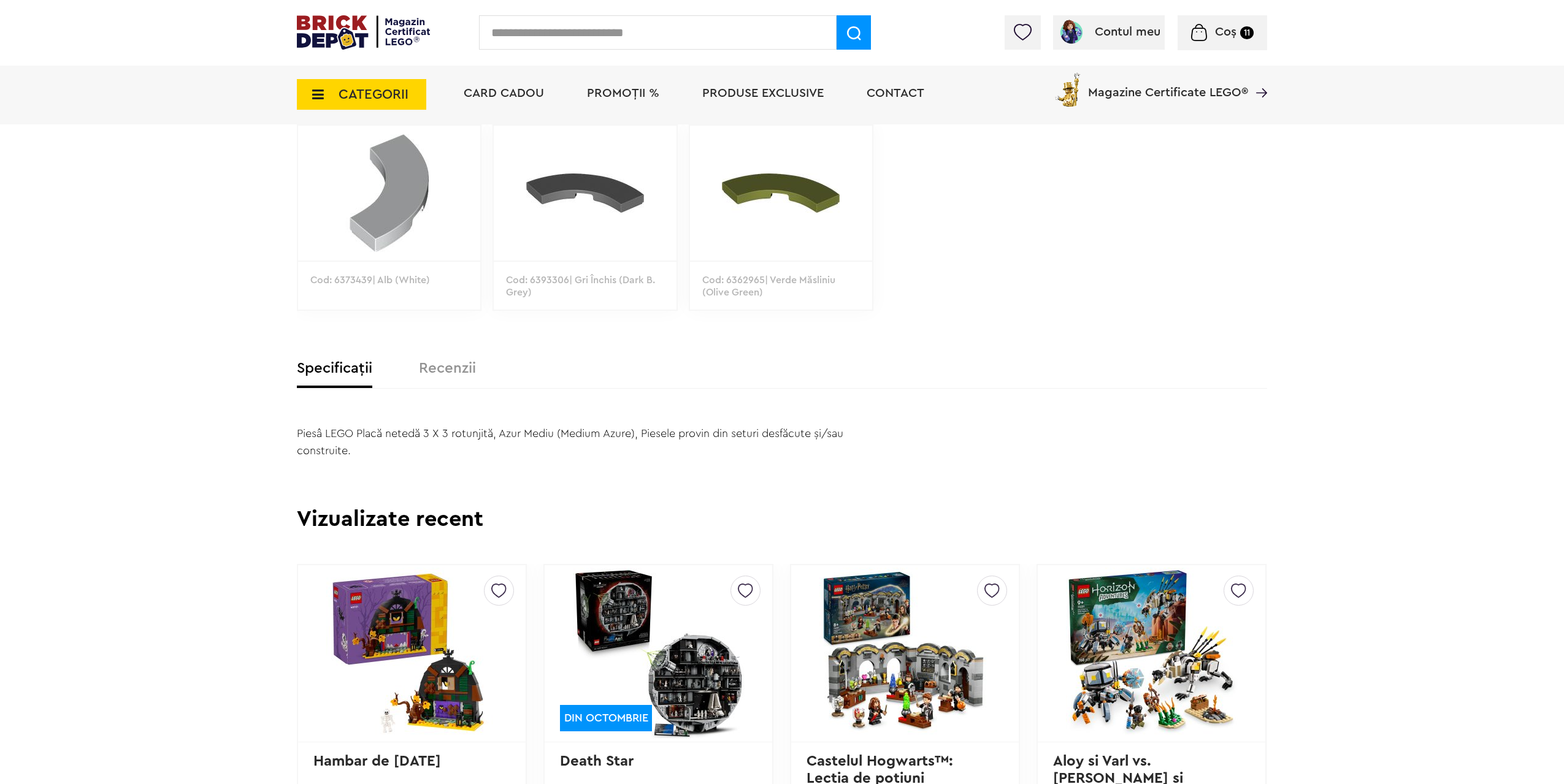
scroll to position [552, 0]
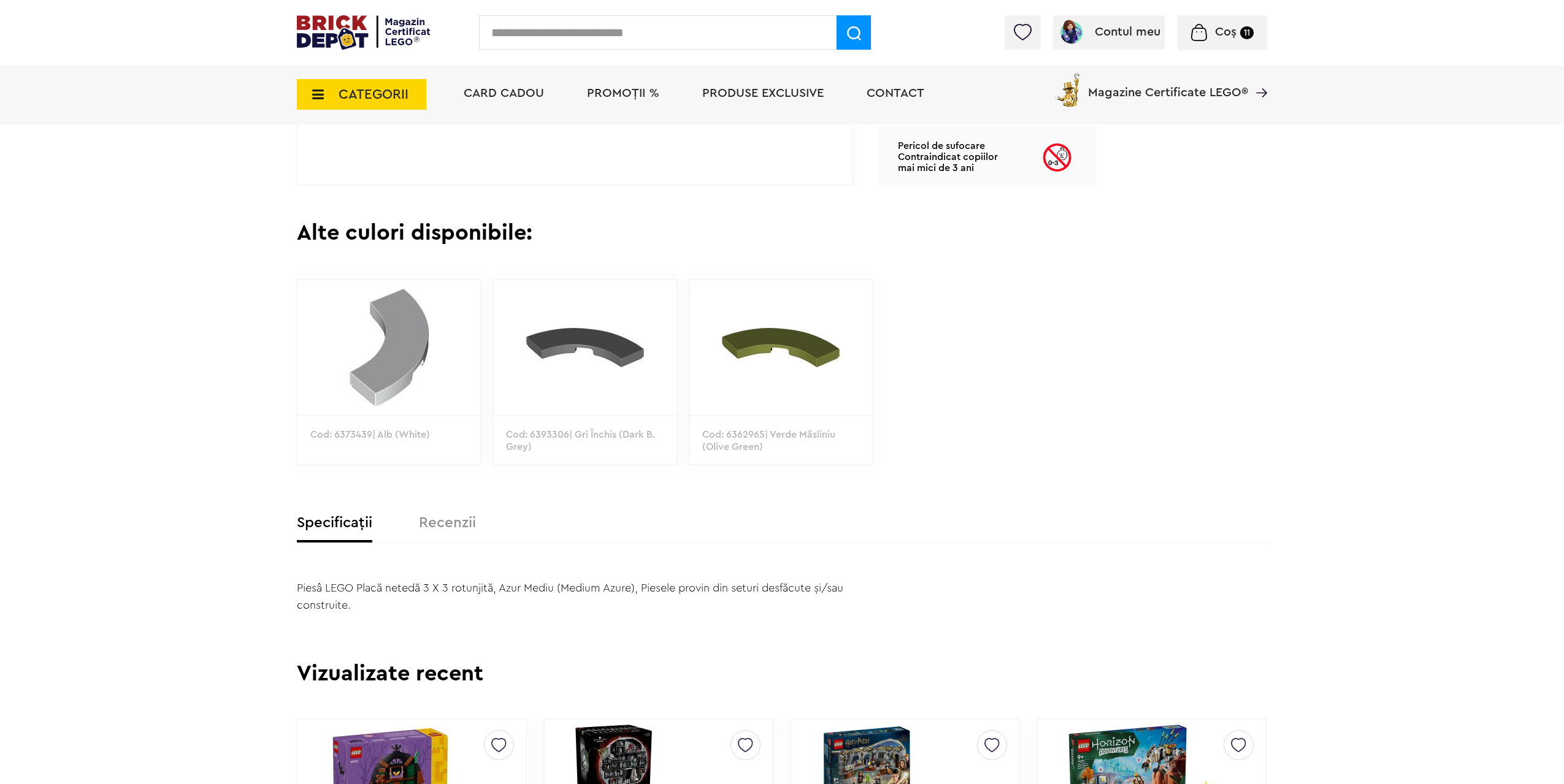
click at [549, 432] on p "Cod: 6393306| Gri Închis (Dark B. Grey)" at bounding box center [584, 453] width 182 height 74
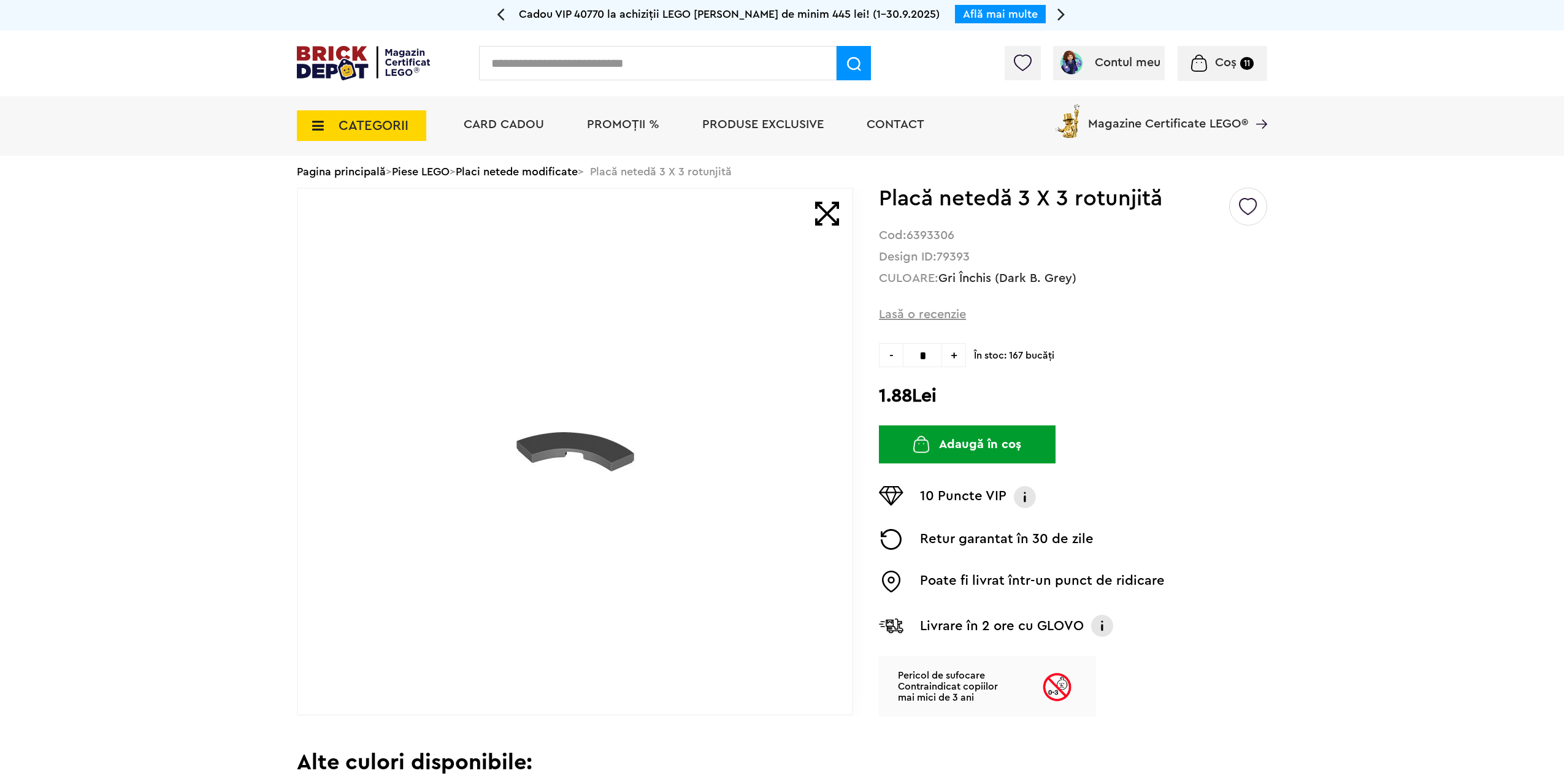
click at [961, 256] on strong "79393" at bounding box center [953, 256] width 33 height 12
copy strong "79393"
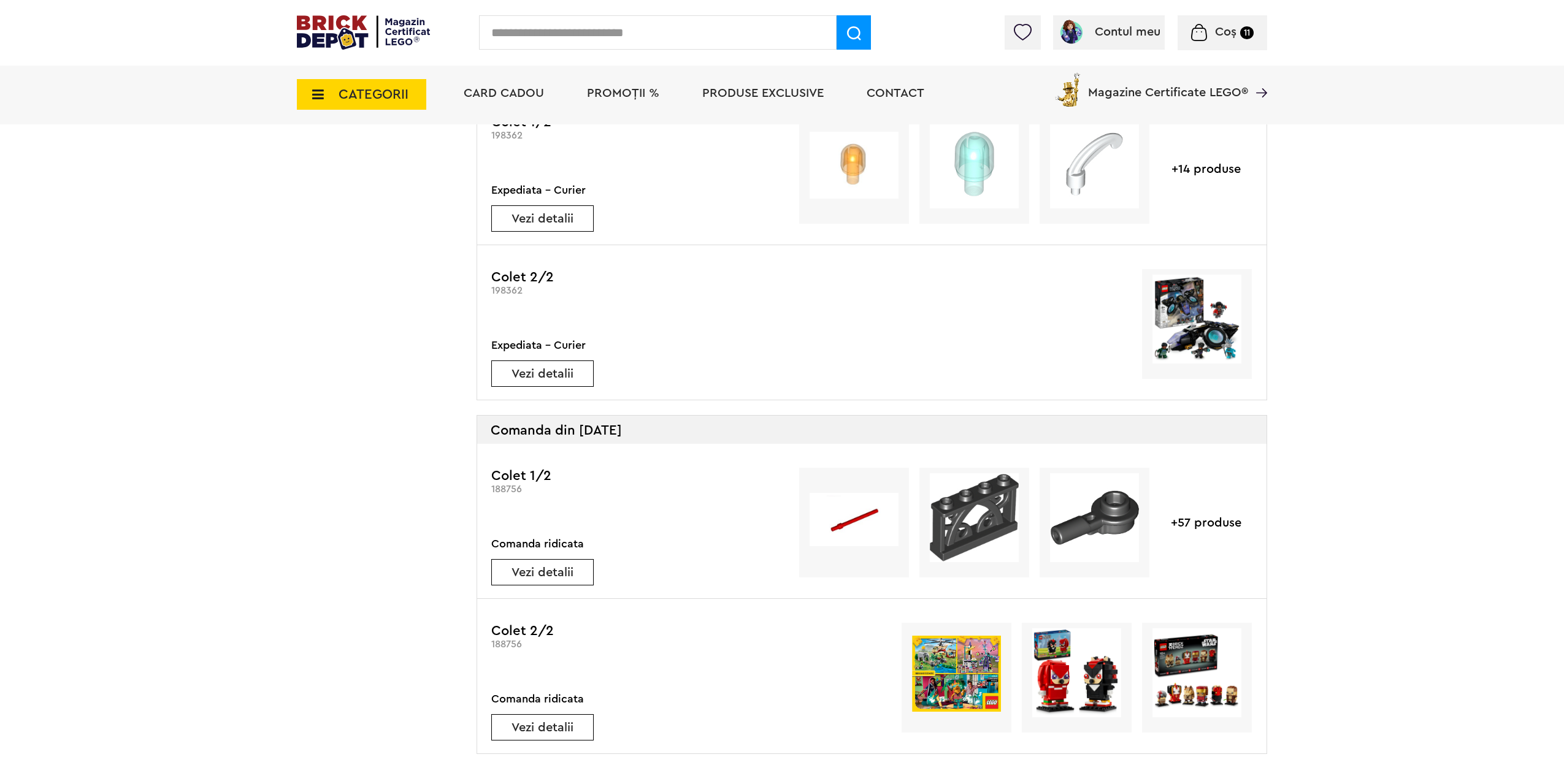
scroll to position [1778, 0]
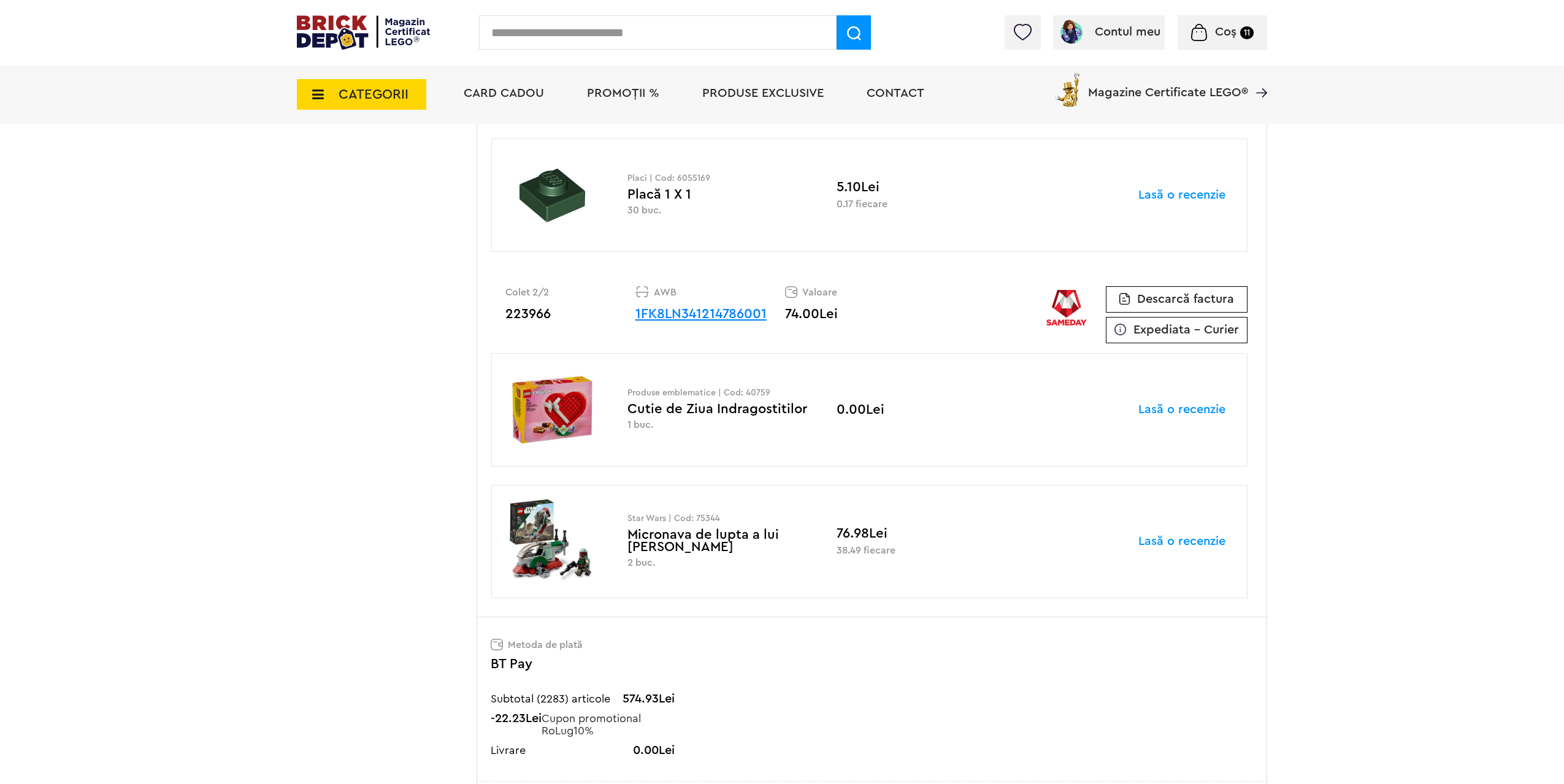
scroll to position [14040, 0]
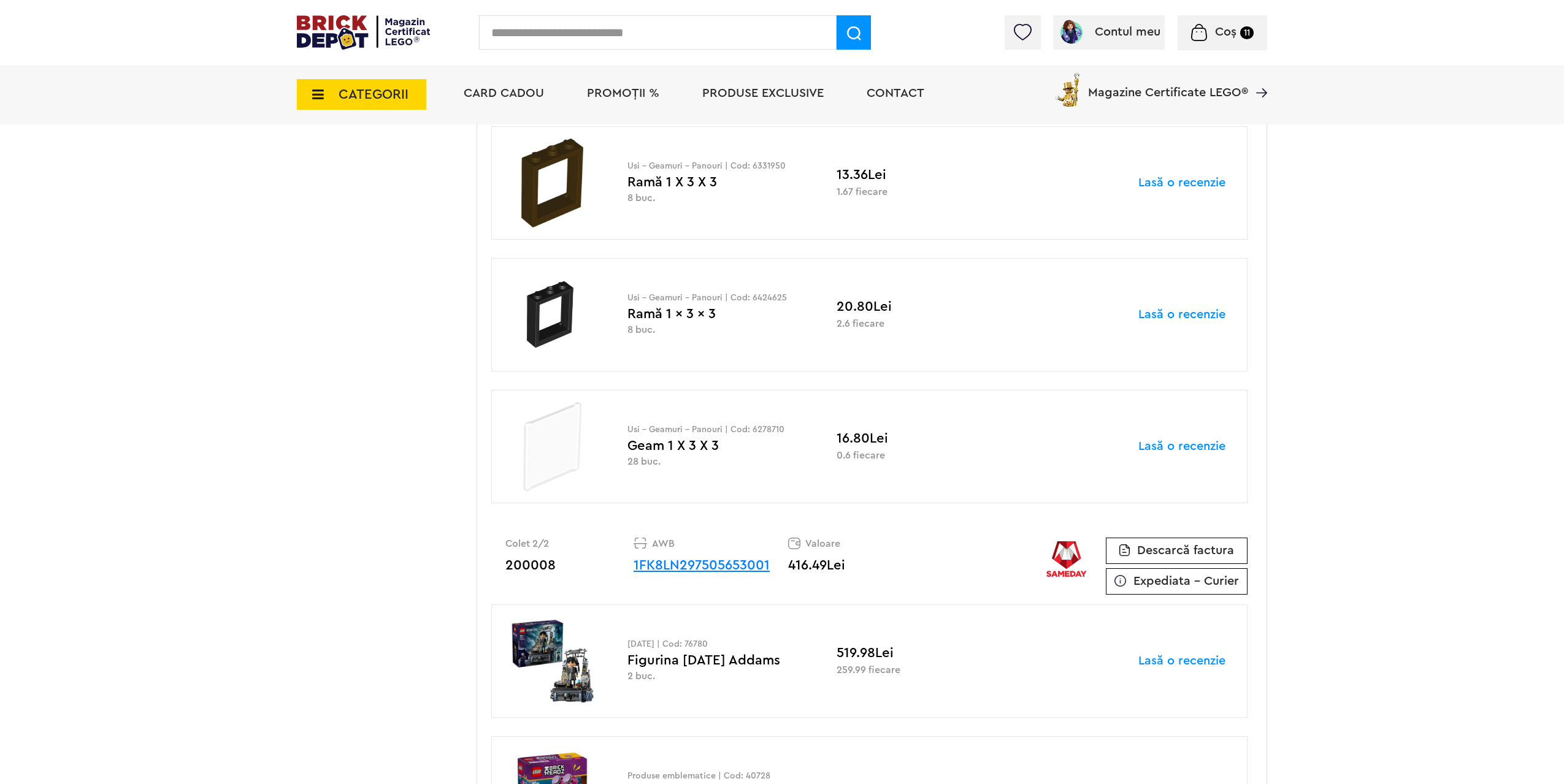
scroll to position [4844, 0]
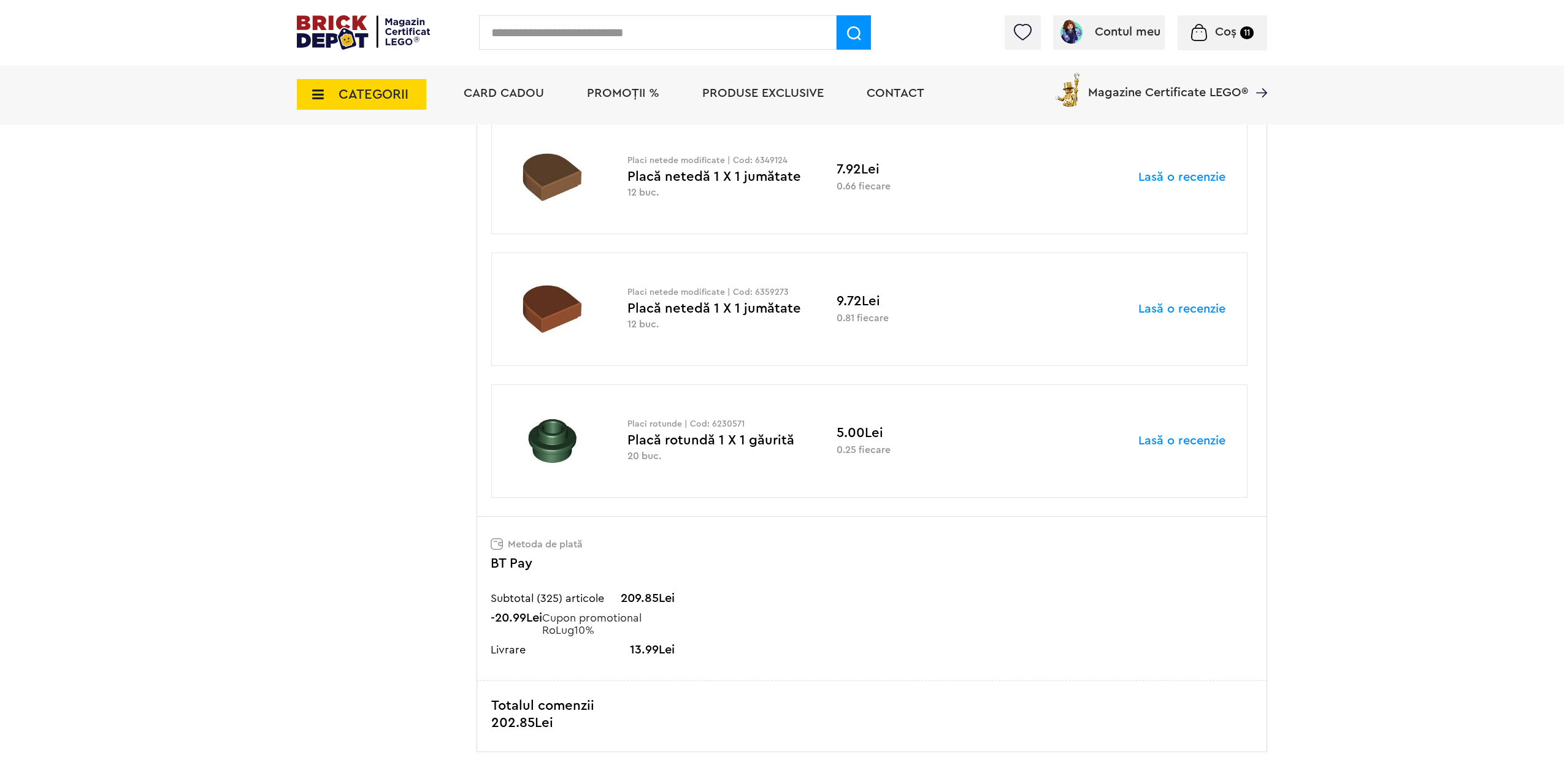
scroll to position [3740, 0]
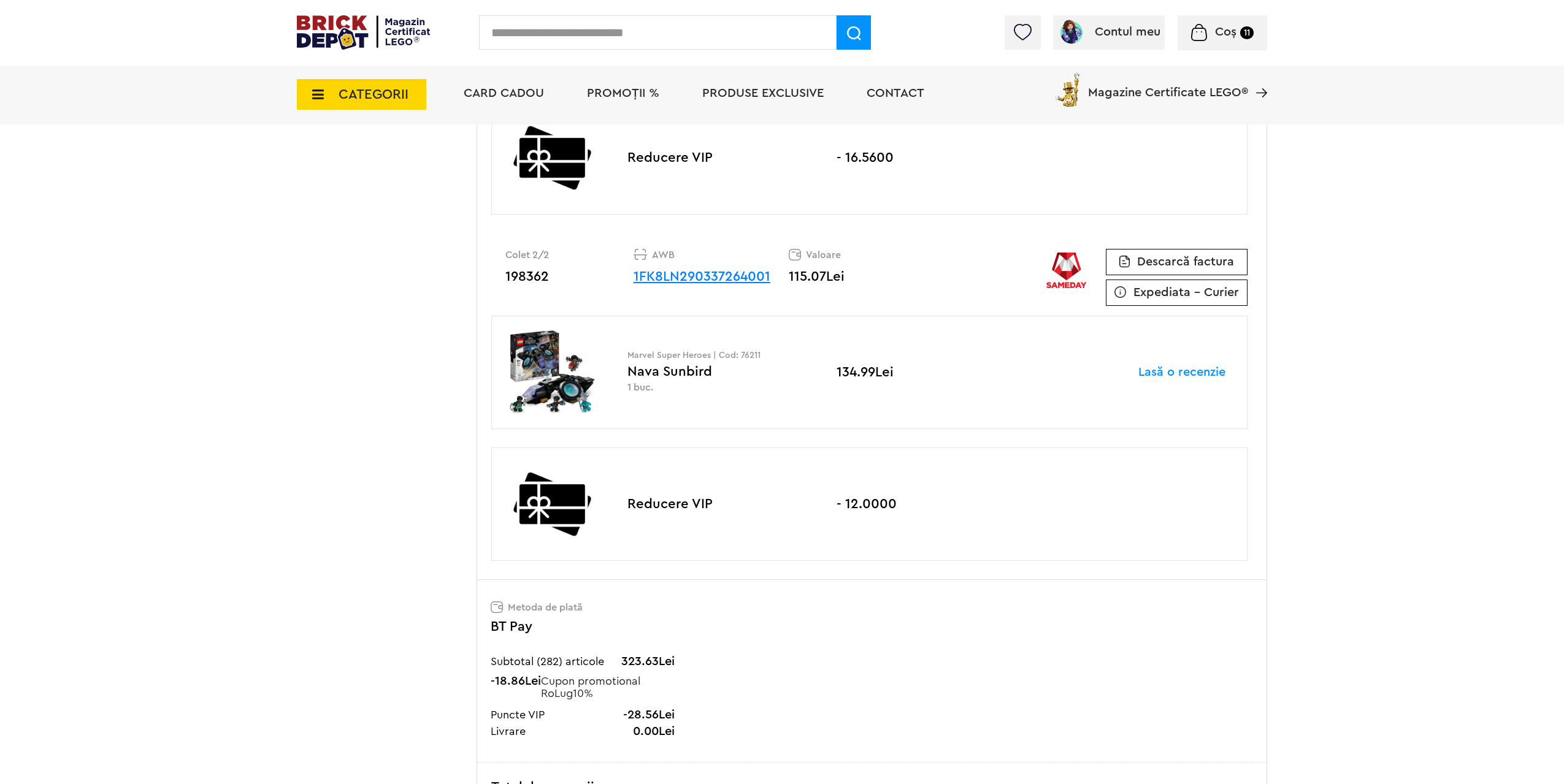
scroll to position [2698, 0]
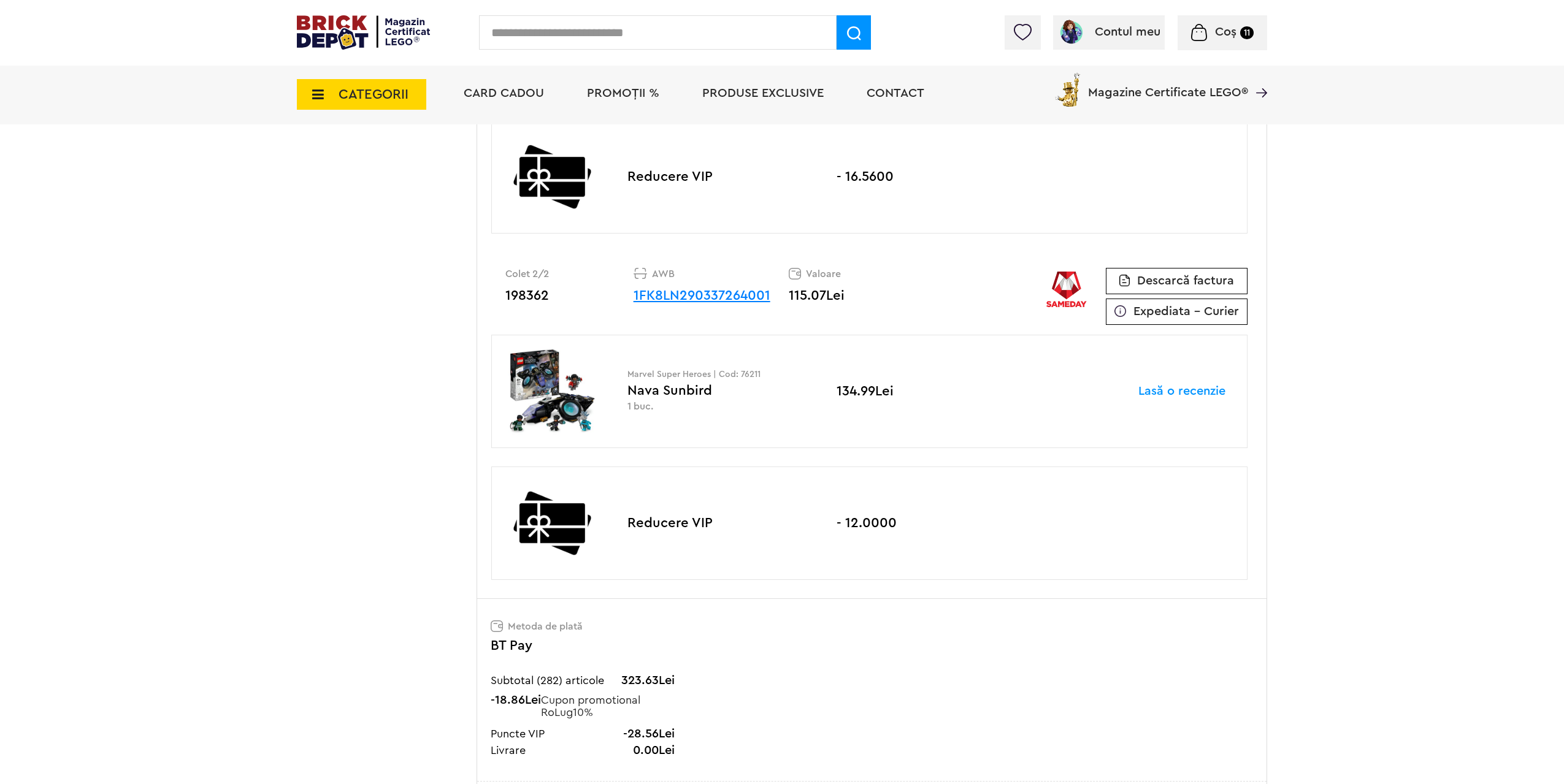
click at [748, 376] on p "Marvel Super Heroes | Cod: 76211" at bounding box center [717, 374] width 180 height 9
click at [749, 376] on p "Marvel Super Heroes | Cod: 76211" at bounding box center [717, 374] width 180 height 9
copy p "76211"
drag, startPoint x: 42, startPoint y: 420, endPoint x: 47, endPoint y: 416, distance: 6.4
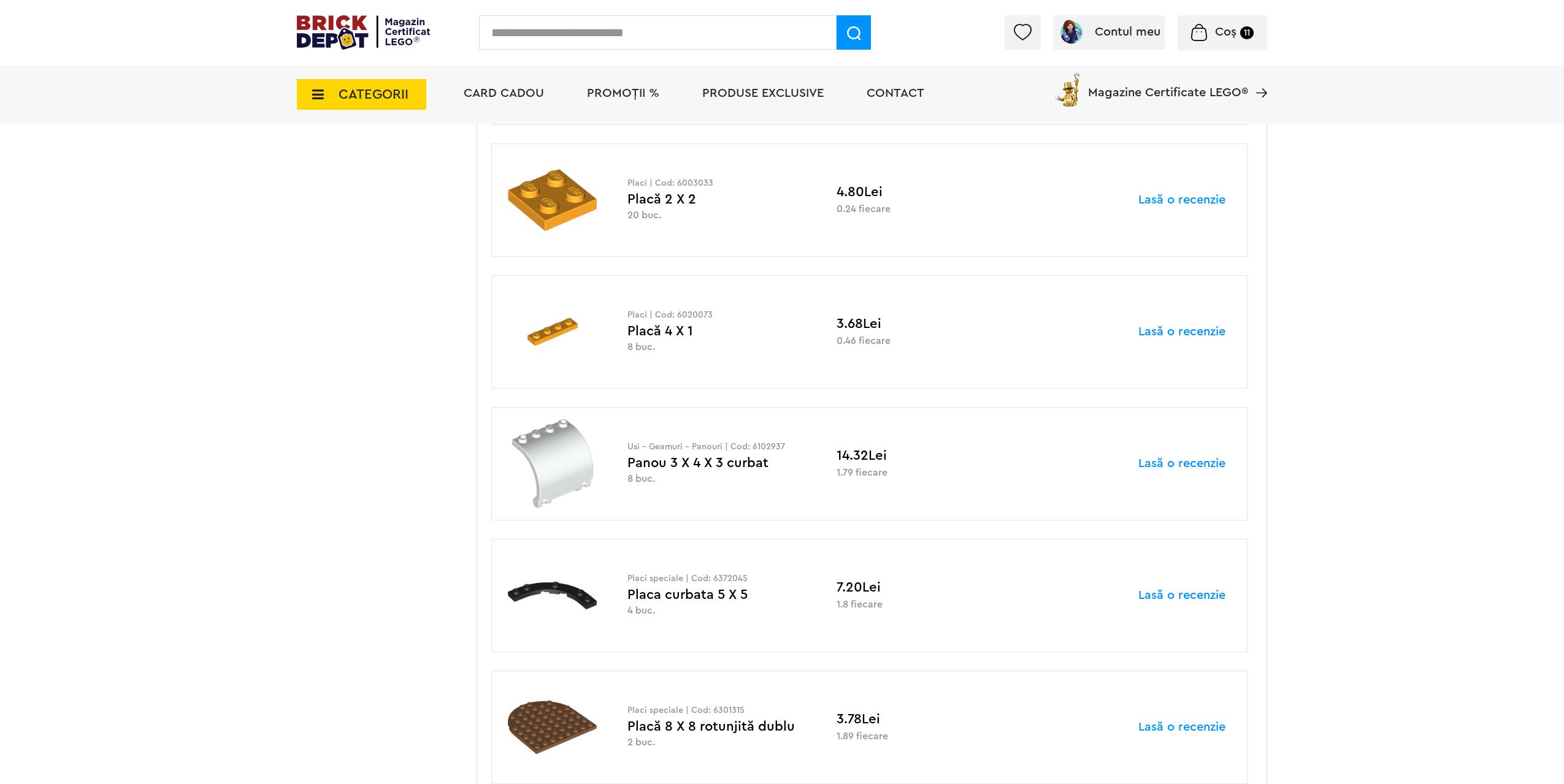
scroll to position [4782, 0]
click at [766, 446] on p "Usi - Geamuri - Panouri | Cod: 6102937" at bounding box center [717, 448] width 180 height 9
copy p "6102937"
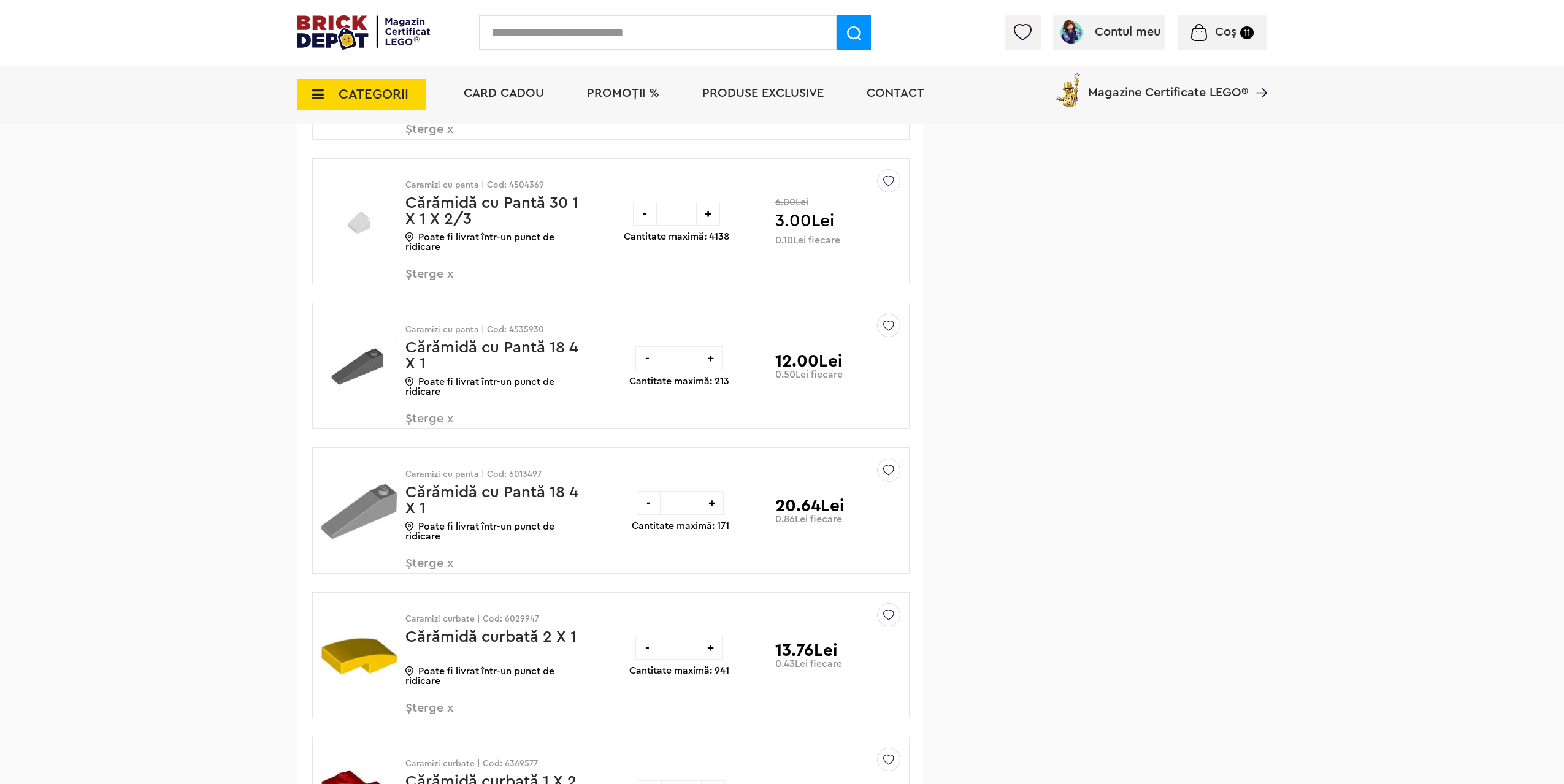
scroll to position [4705, 0]
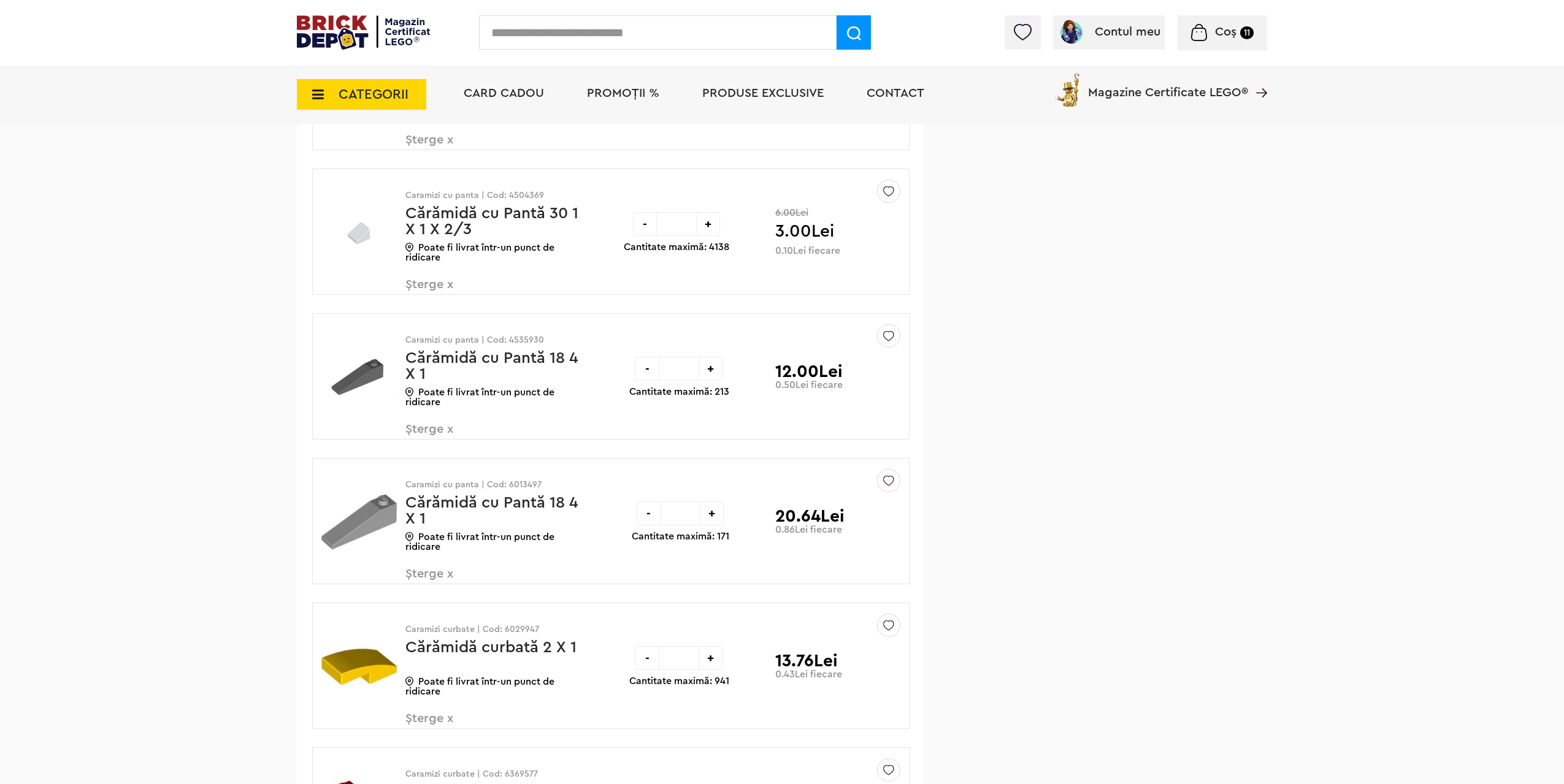
click at [530, 480] on p "Caramizi cu panta | Cod: 6013497" at bounding box center [493, 485] width 175 height 9
copy p "6013497"
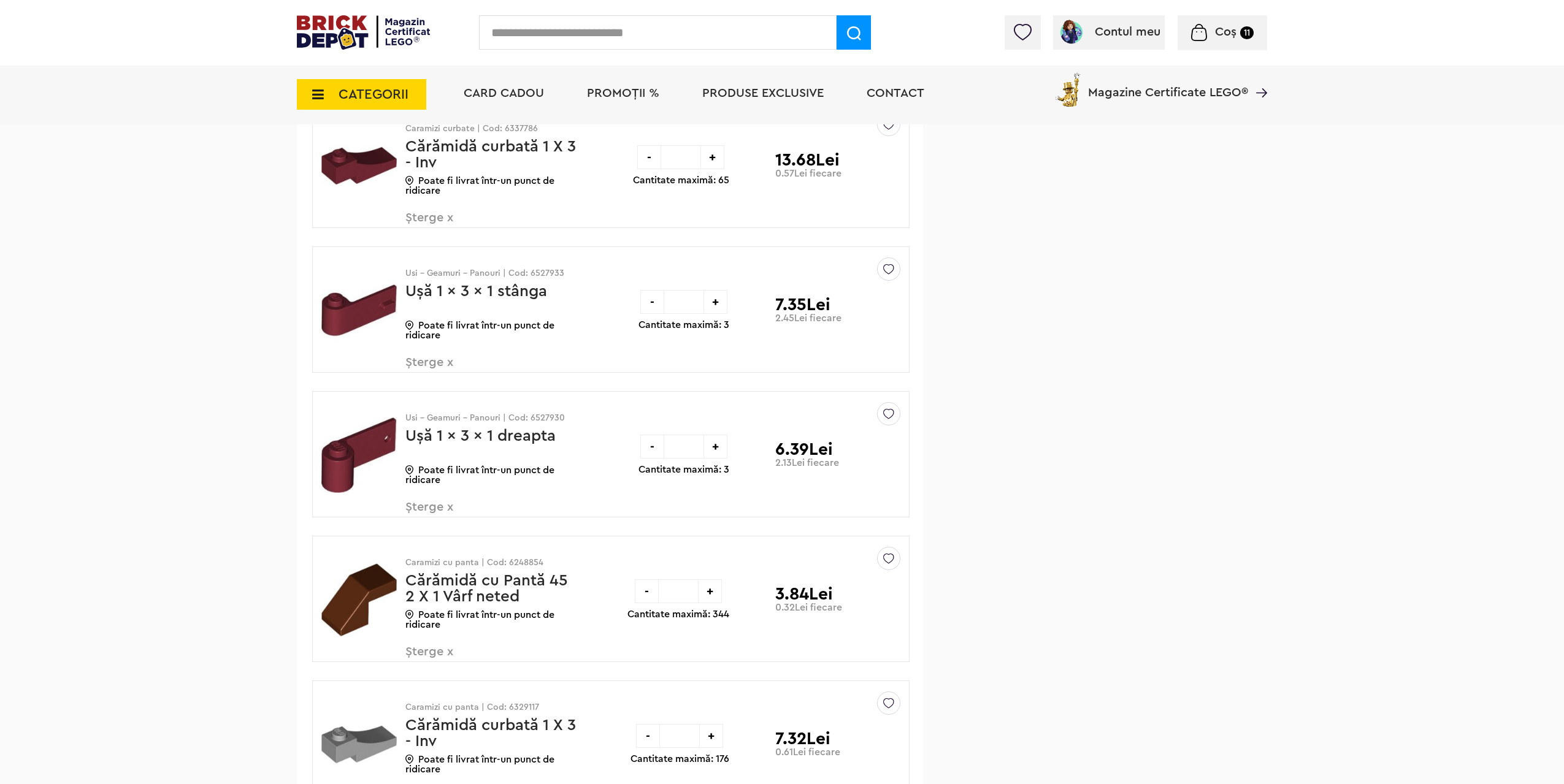
scroll to position [4337, 0]
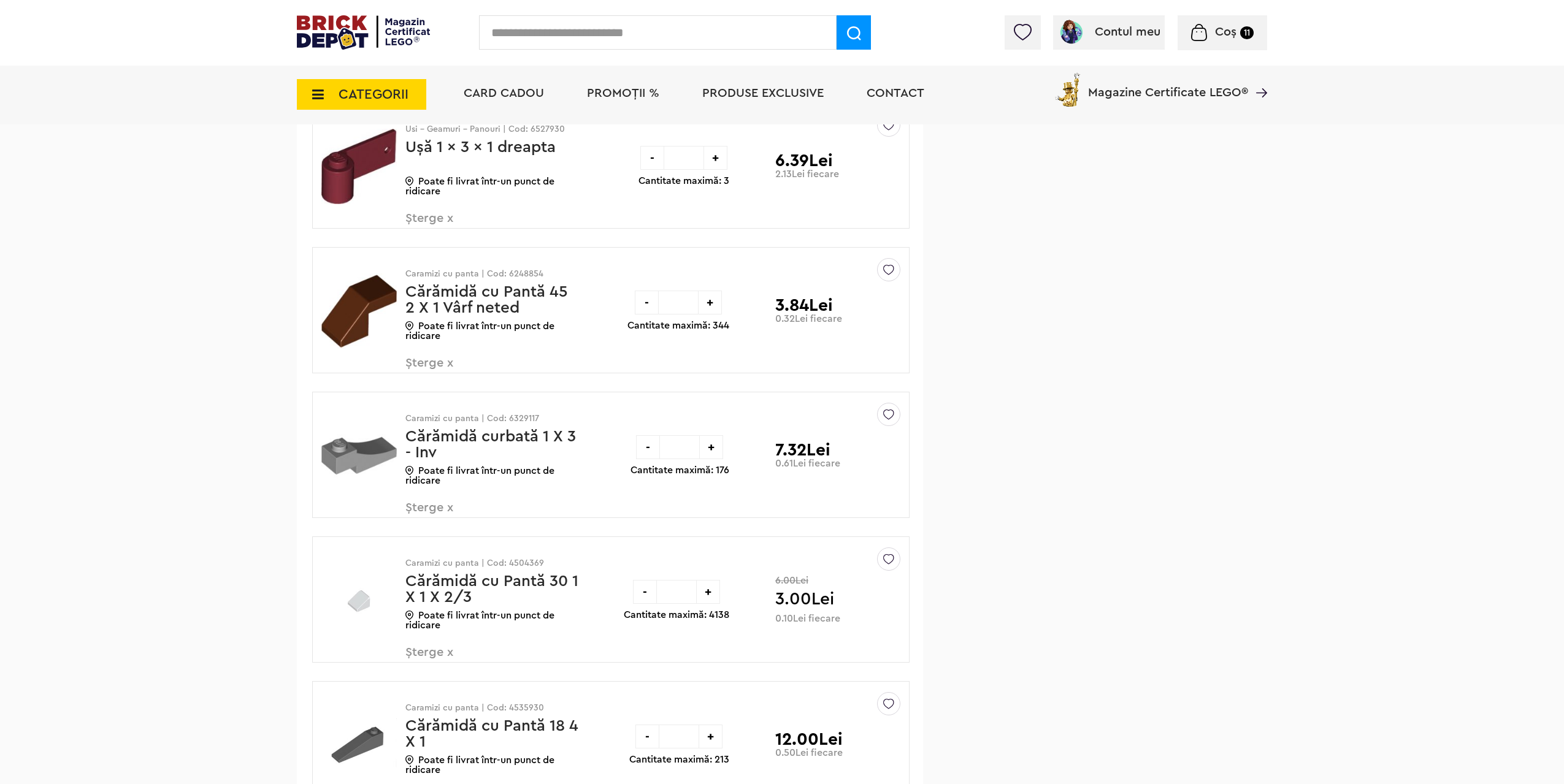
drag, startPoint x: 692, startPoint y: 446, endPoint x: 637, endPoint y: 444, distance: 55.0
click at [649, 444] on div "- ** +" at bounding box center [680, 447] width 87 height 24
type input "*"
click at [622, 494] on div "- * + Cantitate maximă: 176 7.32Lei 0.61Lei fiecare Default ( 7 ) Creează o lis…" at bounding box center [760, 455] width 298 height 125
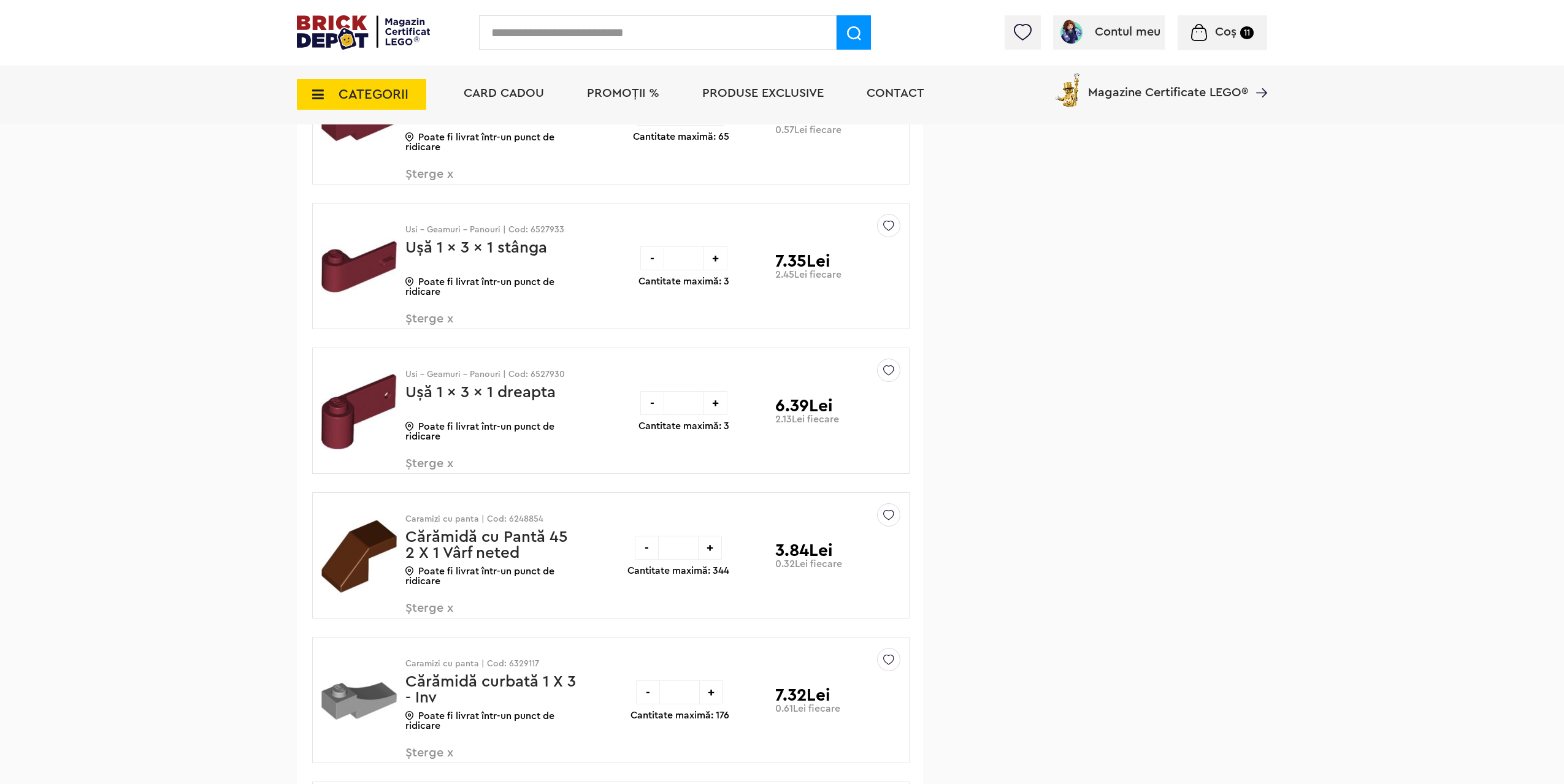
scroll to position [3847, 0]
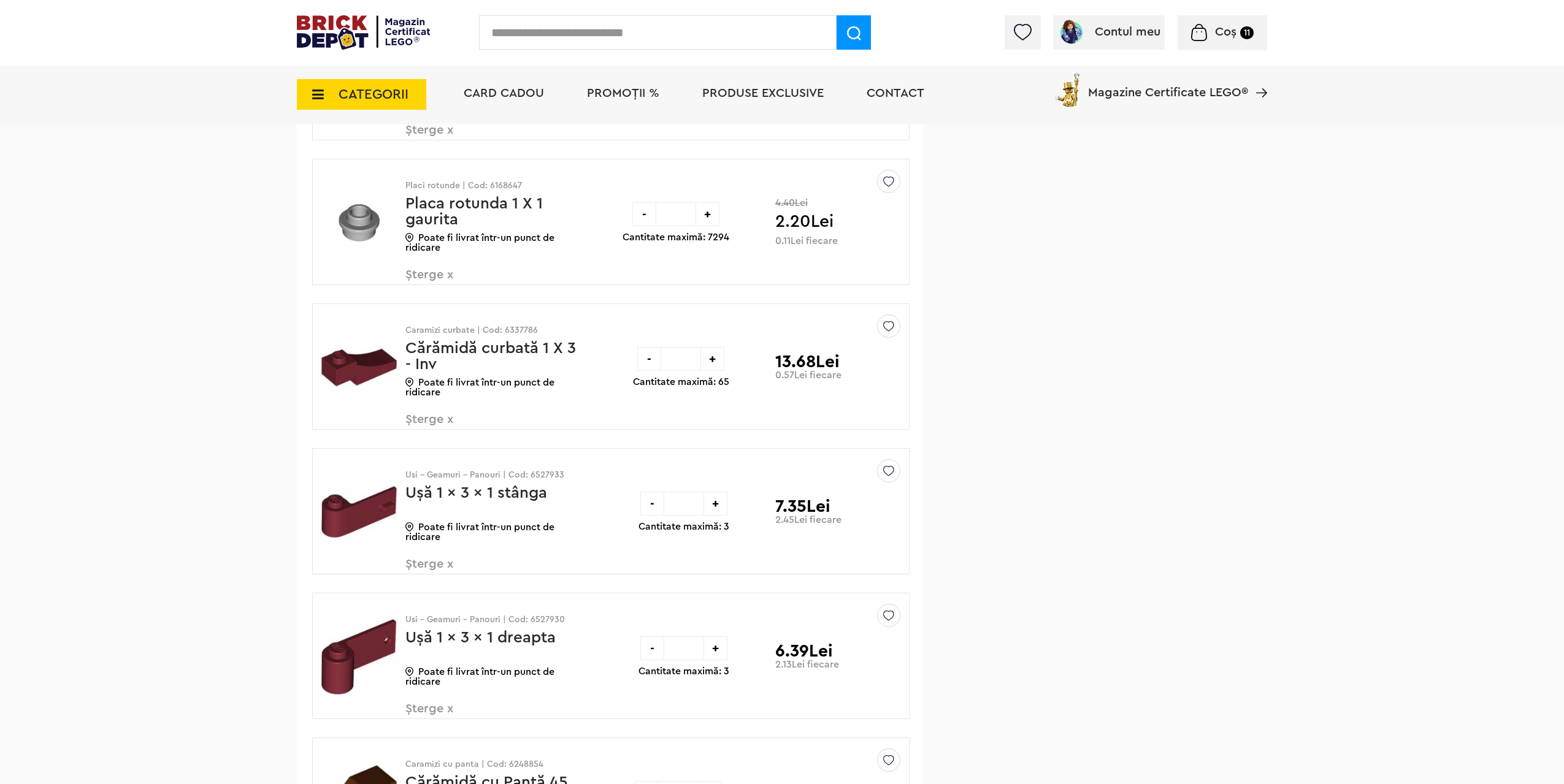
click at [517, 327] on p "Caramizi curbate | Cod: 6337786" at bounding box center [493, 331] width 175 height 9
copy p "6337786"
drag, startPoint x: 657, startPoint y: 360, endPoint x: 632, endPoint y: 360, distance: 25.0
click at [633, 360] on div "- ** + Cantitate maximă: 65" at bounding box center [681, 367] width 96 height 125
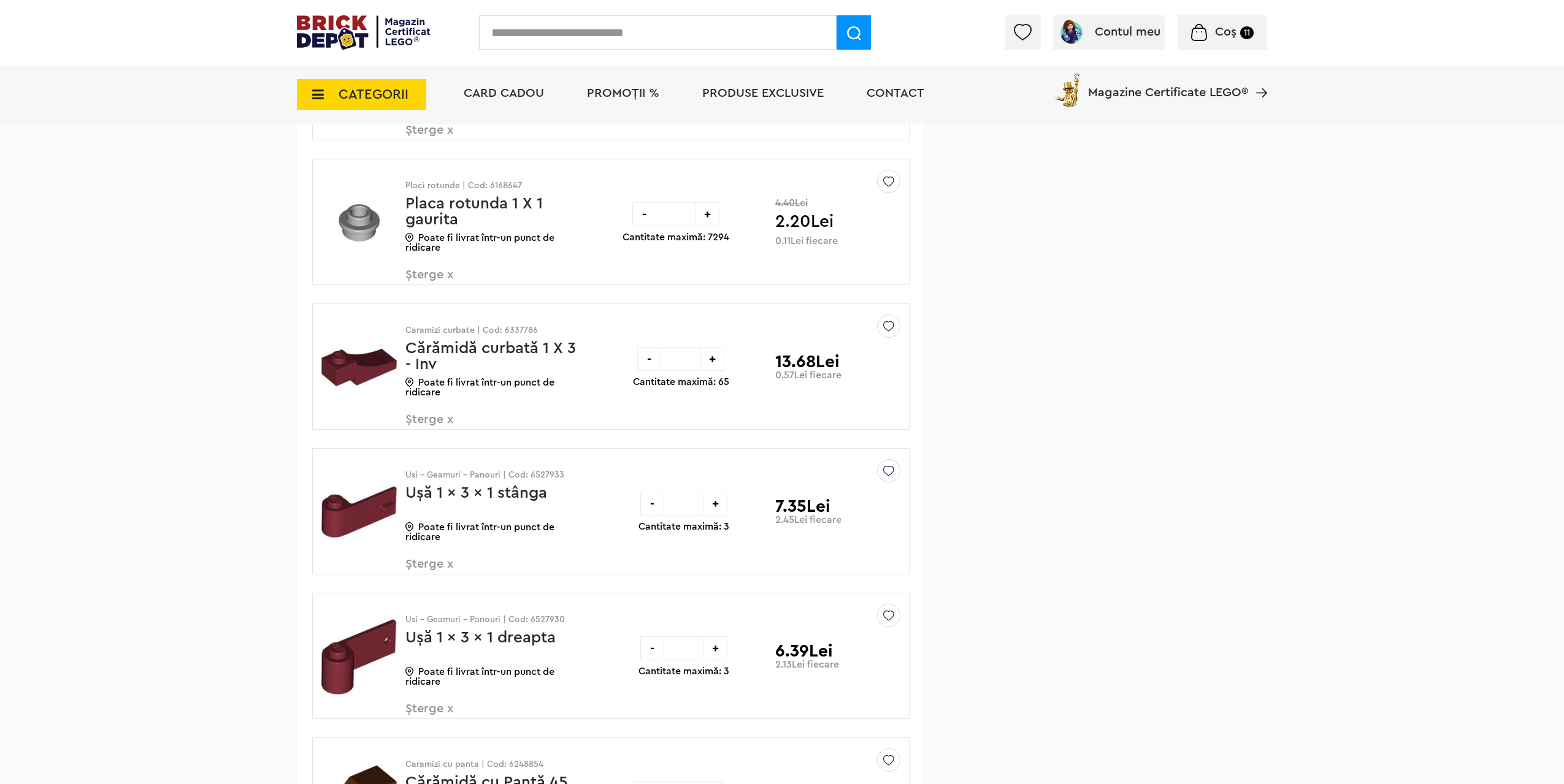
type input "**"
click at [651, 411] on div "- ** + Cantitate maximă: 65" at bounding box center [681, 367] width 96 height 125
drag, startPoint x: 152, startPoint y: 112, endPoint x: 120, endPoint y: 32, distance: 86.2
click at [152, 107] on div "CATEGORII Jucării LEGO Card Cadou LEGO Animal Crossing Nou Architecture Nou Art…" at bounding box center [782, 95] width 1564 height 59
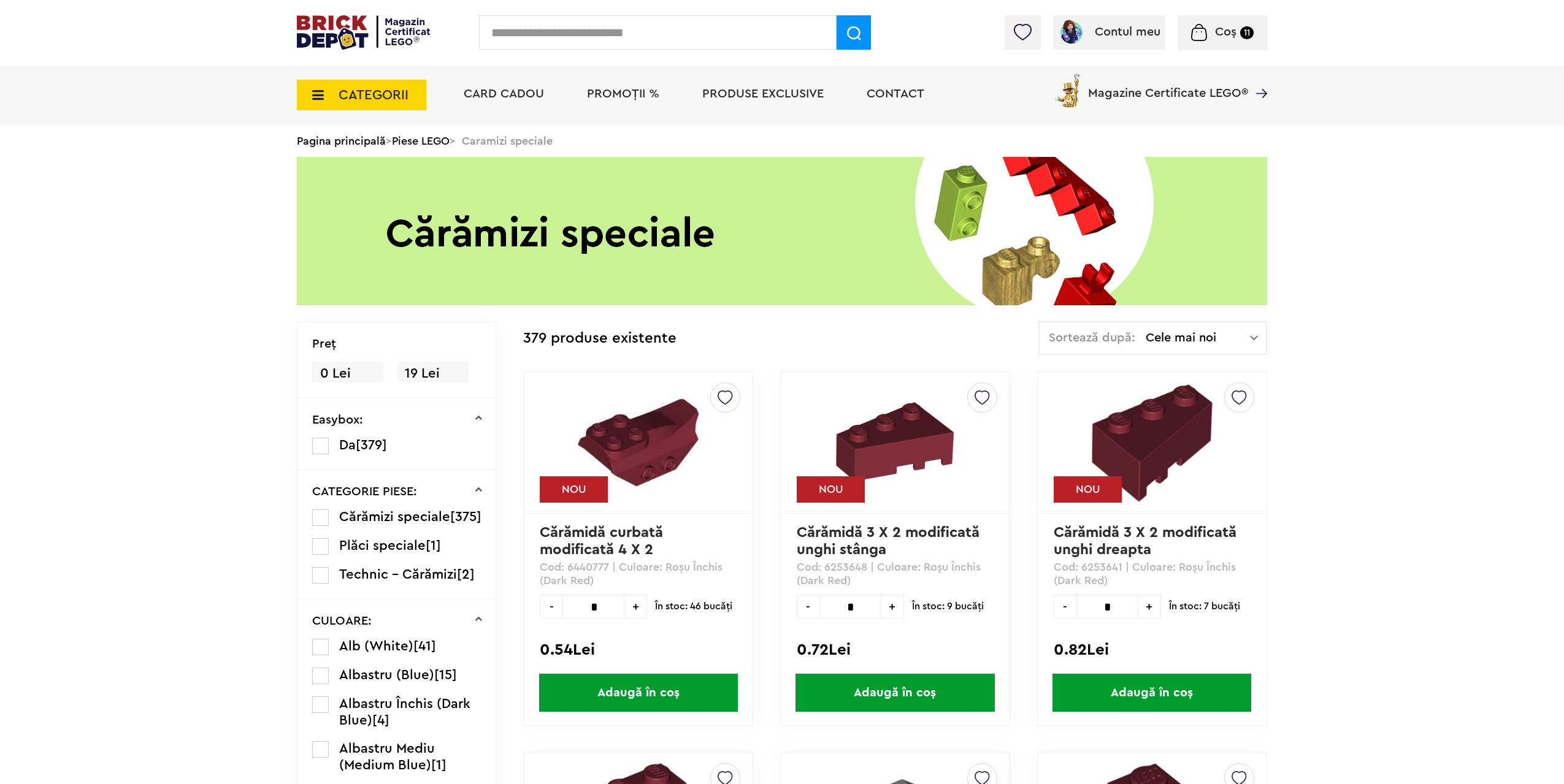
click at [622, 35] on input "text" at bounding box center [657, 32] width 357 height 34
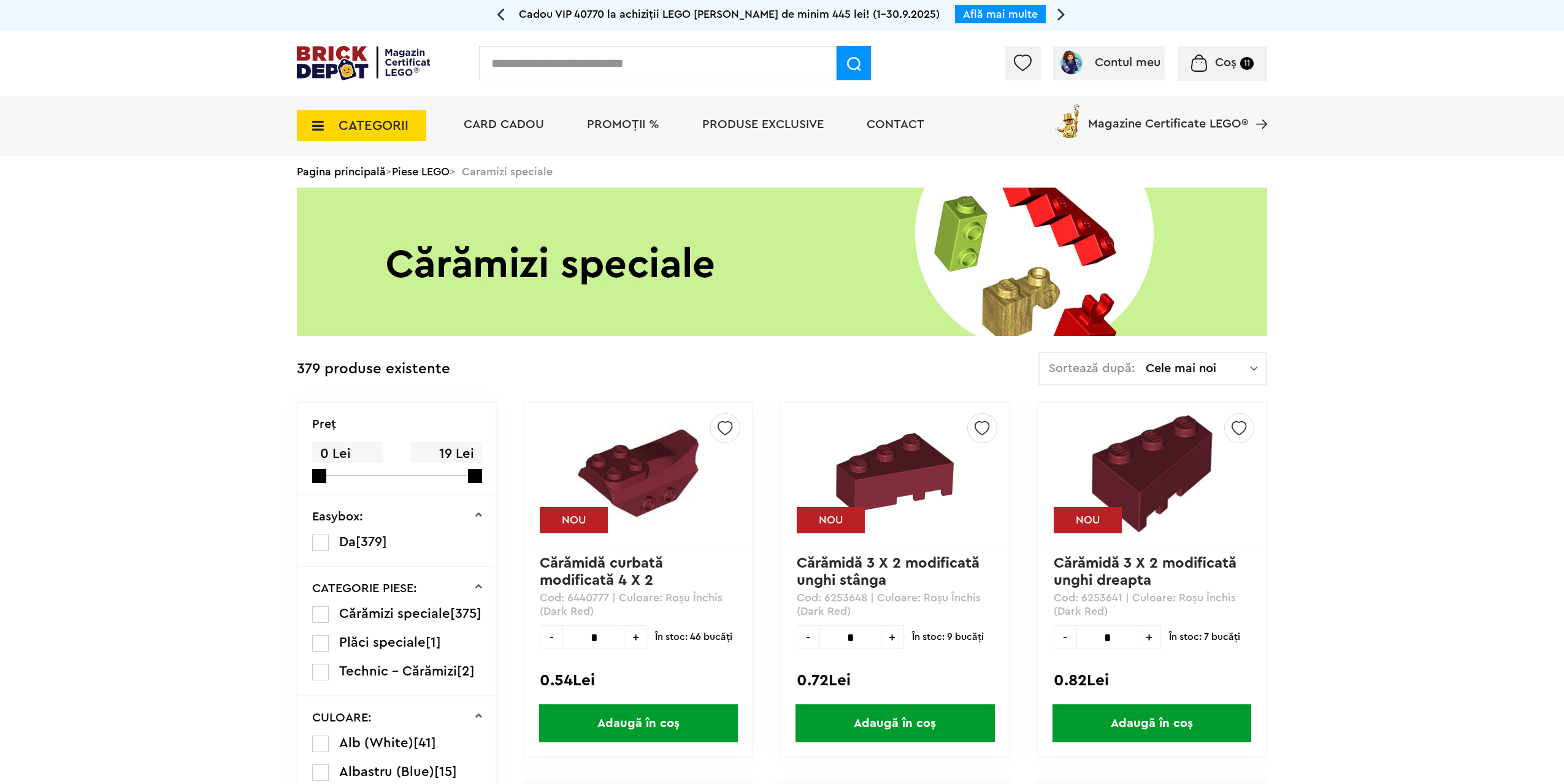
paste input "*******"
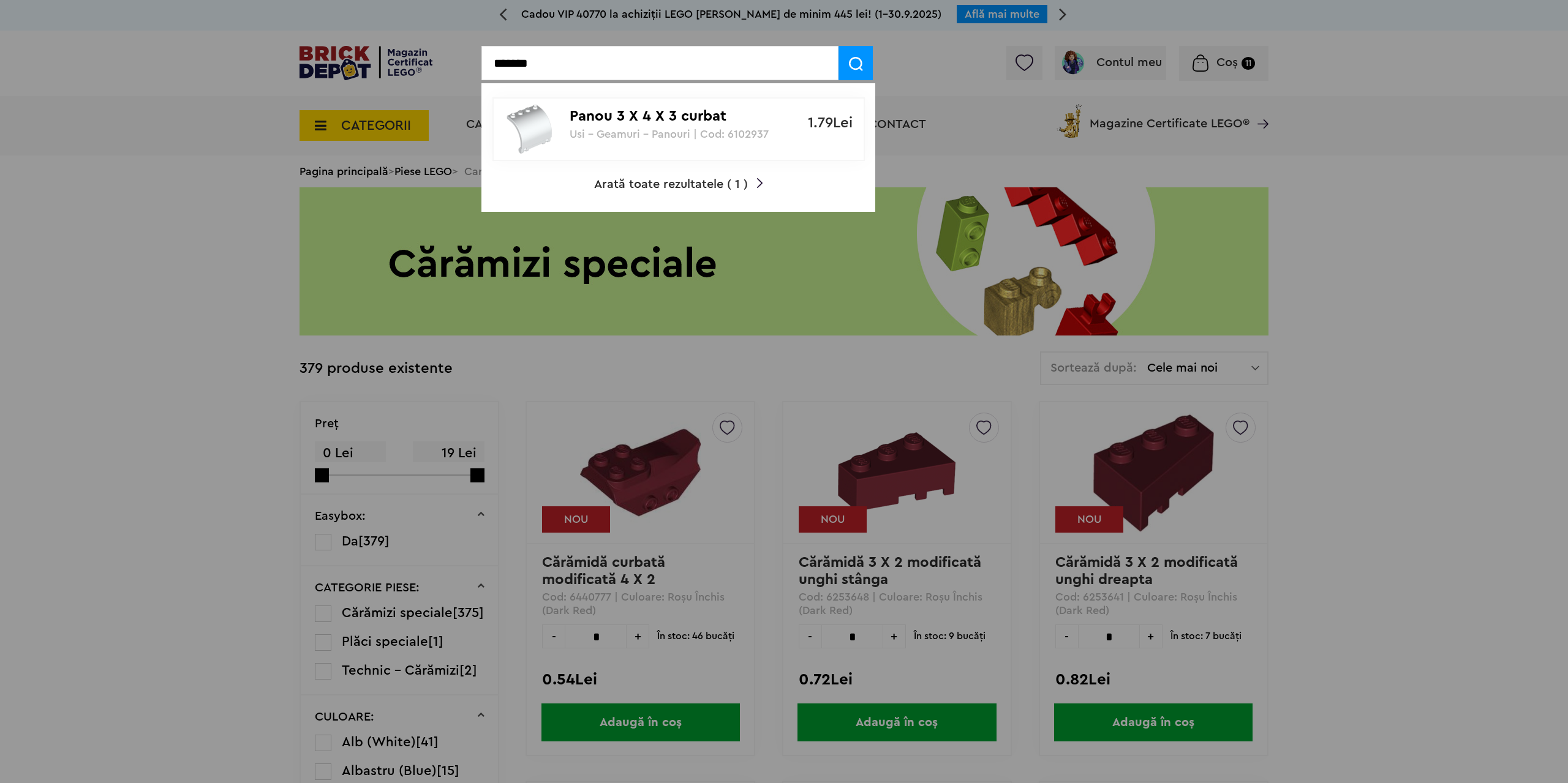
type input "*******"
click at [614, 116] on p "Panou 3 X 4 X 3 curbat" at bounding box center [672, 117] width 205 height 18
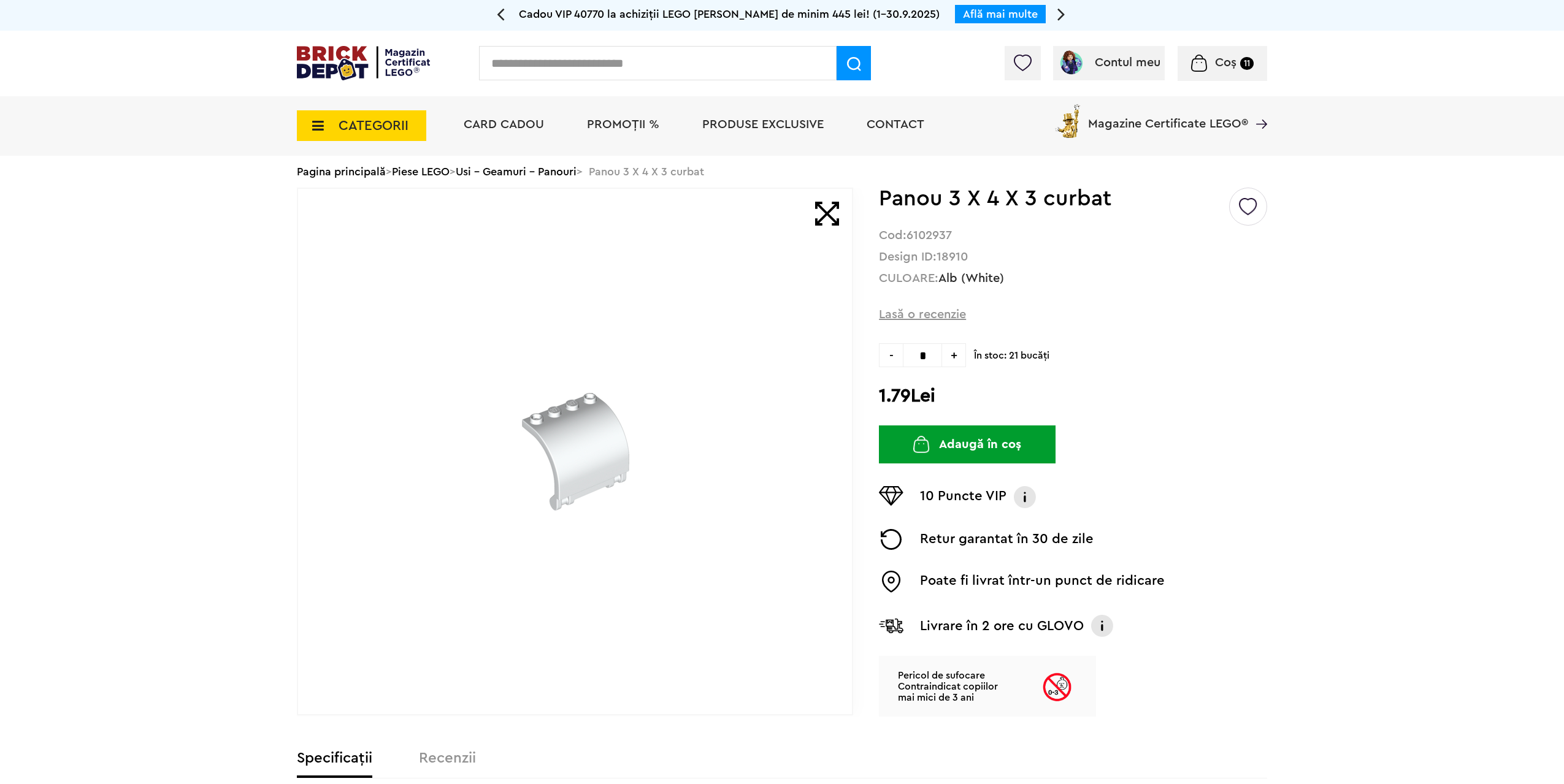
drag, startPoint x: 932, startPoint y: 356, endPoint x: 806, endPoint y: 342, distance: 126.8
click at [869, 349] on div "Default ( 7 ) Creează o listă nouă Panou 3 X 4 X 3 curbat Cod: 6102937 Design I…" at bounding box center [781, 452] width 970 height 529
type input "*"
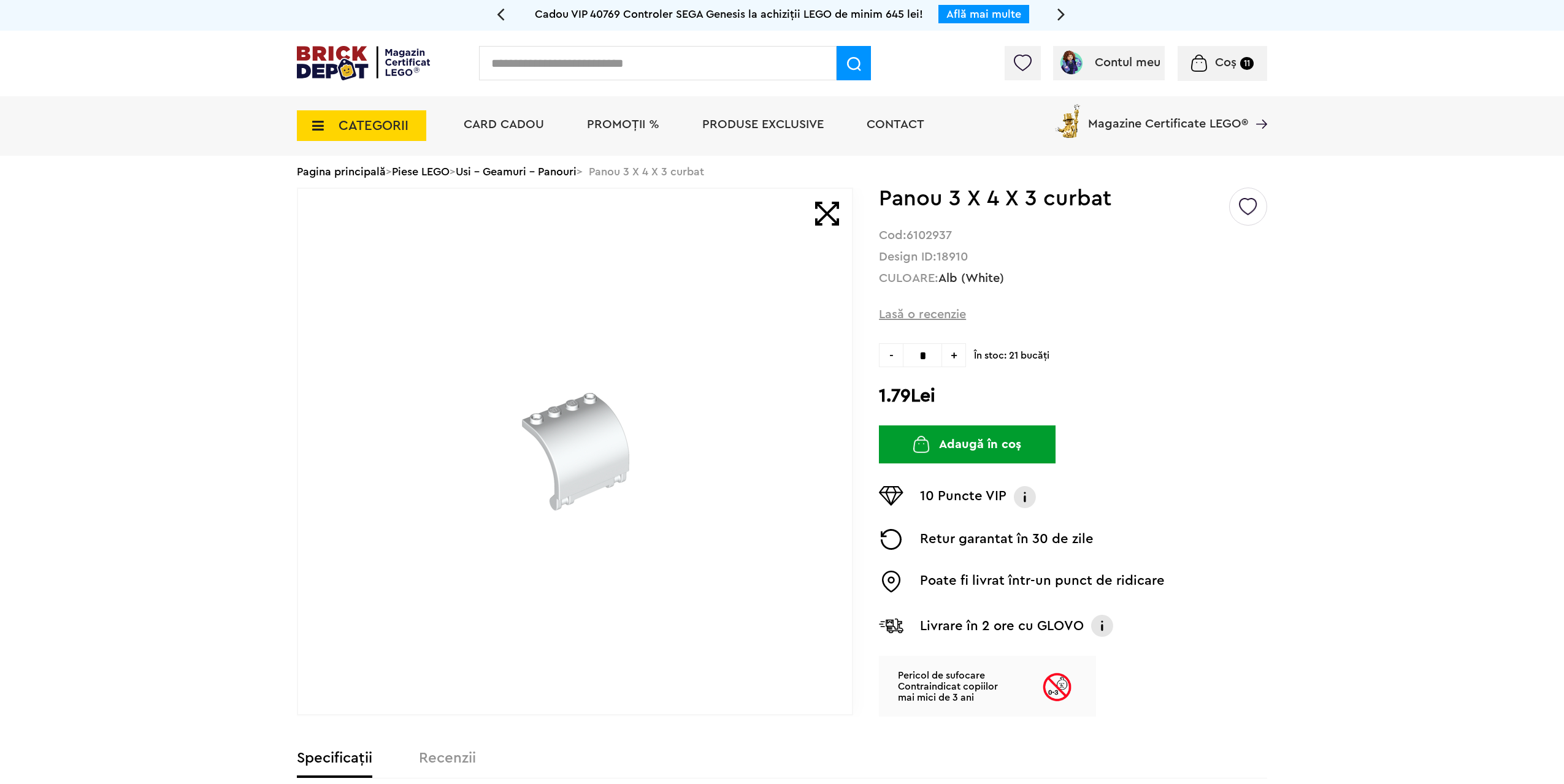
type input "*"
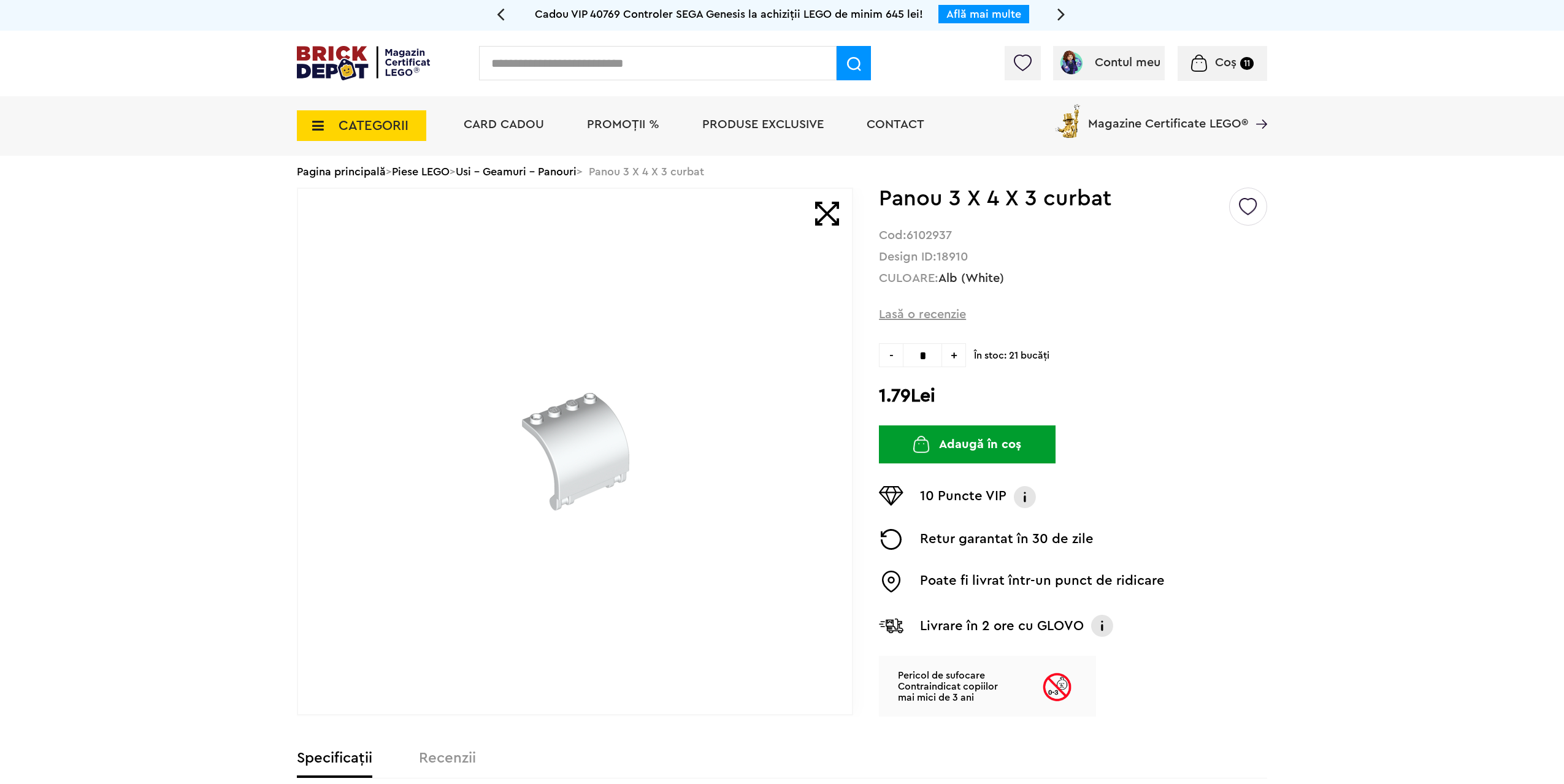
click at [988, 446] on button "Adaugă în coș" at bounding box center [967, 444] width 177 height 38
click at [964, 444] on button "Adaugă în coș" at bounding box center [967, 444] width 177 height 38
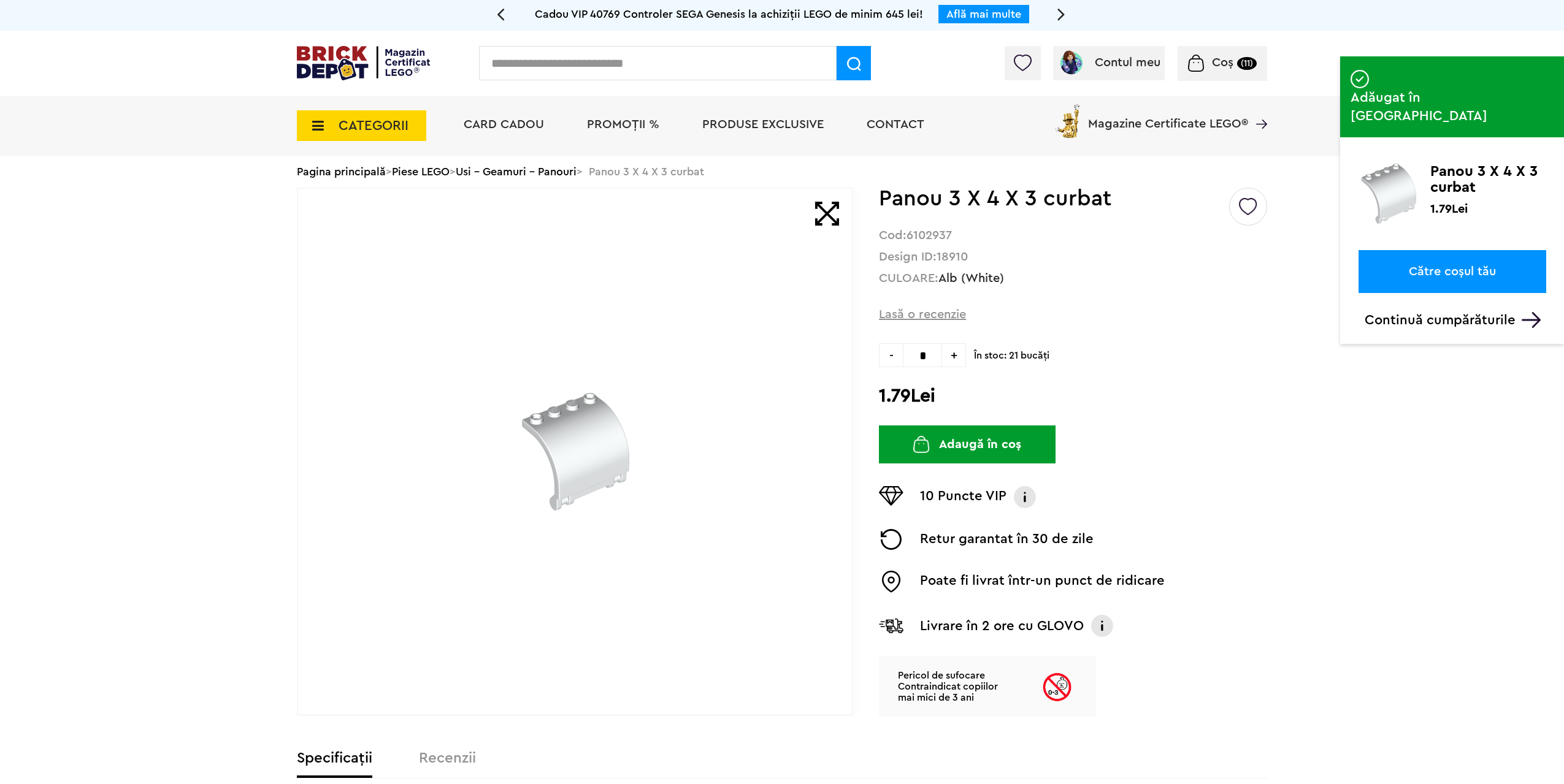
click at [1452, 250] on link "Către coșul tău" at bounding box center [1452, 271] width 188 height 43
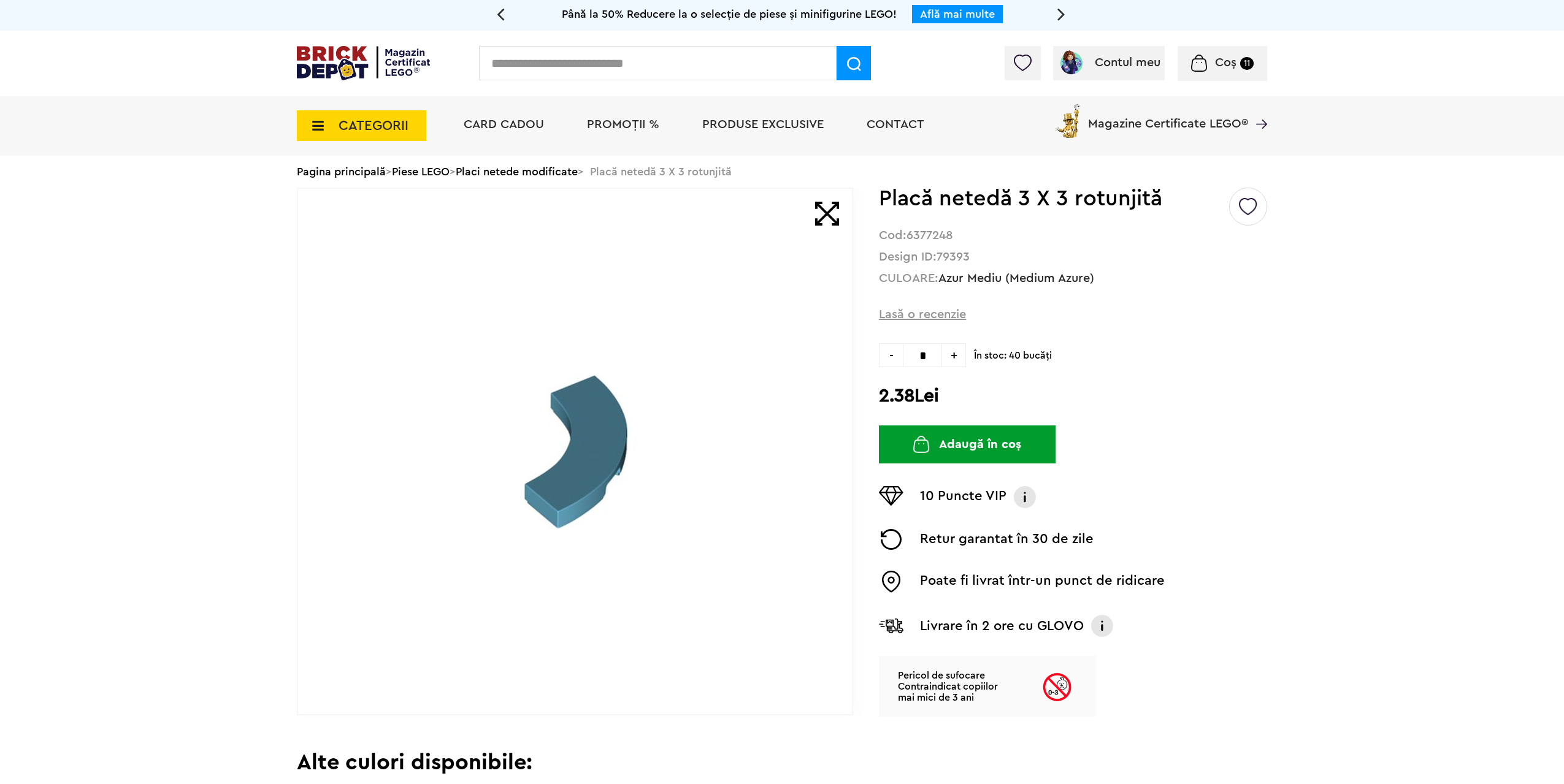
click at [959, 257] on strong "79393" at bounding box center [953, 256] width 33 height 12
copy strong "79393"
click at [758, 66] on input "text" at bounding box center [657, 63] width 357 height 34
paste input "*****"
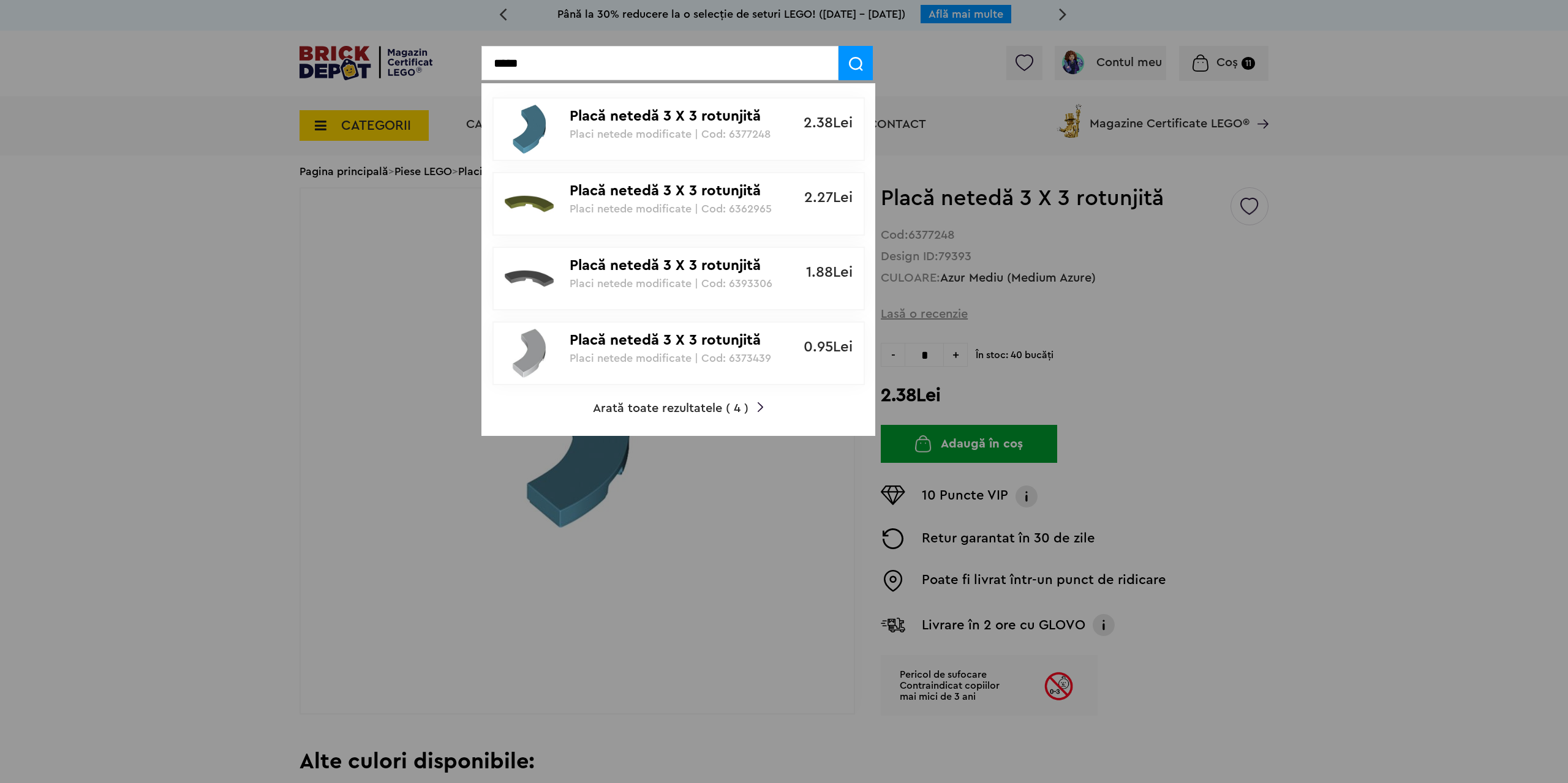
type input "*****"
click at [691, 408] on span "Arată toate rezultatele ( 4 )" at bounding box center [671, 408] width 156 height 12
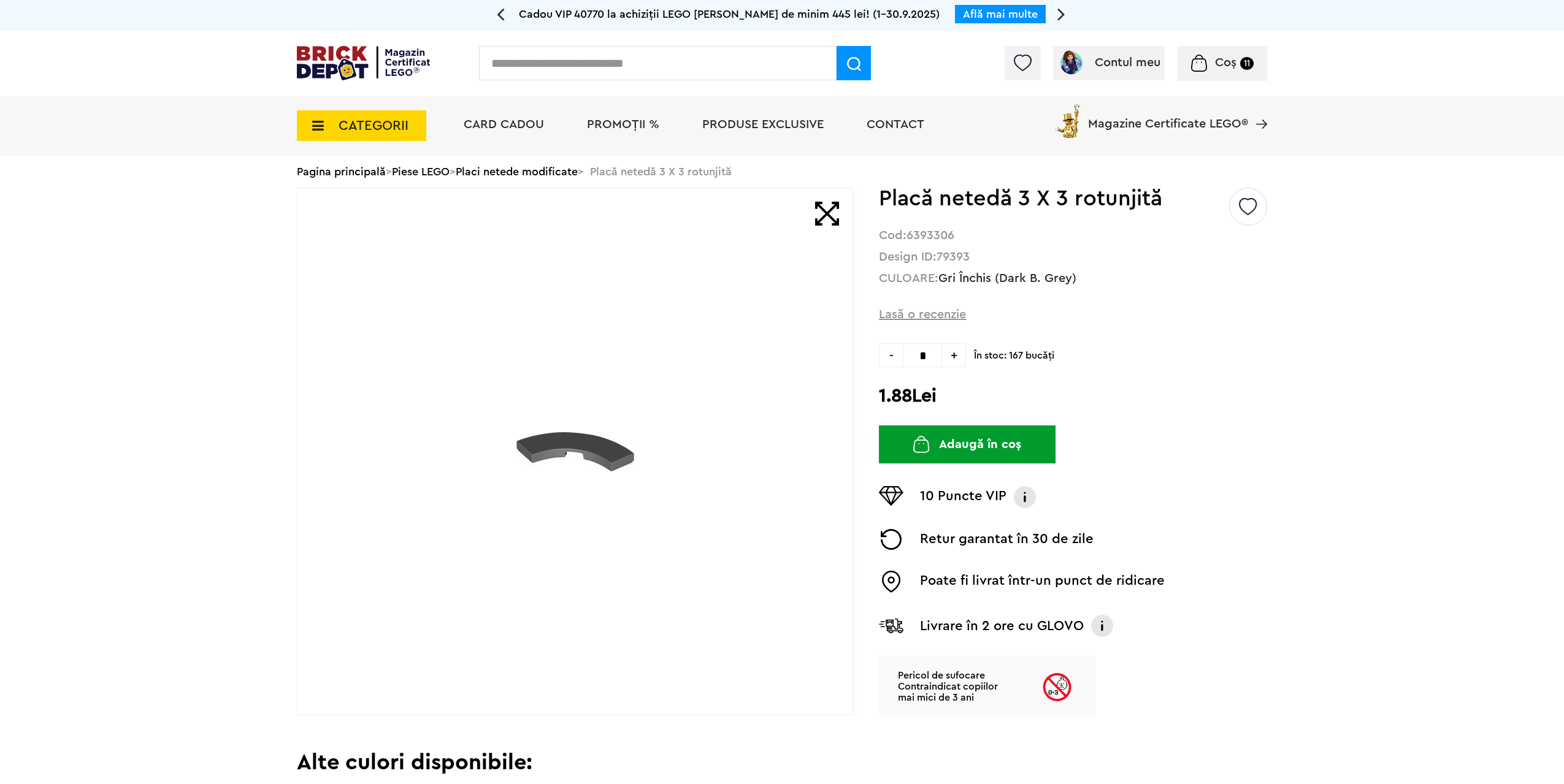
drag, startPoint x: 928, startPoint y: 357, endPoint x: 728, endPoint y: 346, distance: 200.3
click at [897, 357] on div "- * +" at bounding box center [922, 355] width 87 height 24
drag, startPoint x: 904, startPoint y: 353, endPoint x: 877, endPoint y: 352, distance: 27.0
click at [877, 352] on div "Default ( 7 ) Creează o listă nouă Placă netedă 3 X 3 rotunjită Cod: 6393306 De…" at bounding box center [781, 452] width 970 height 529
type input "**"
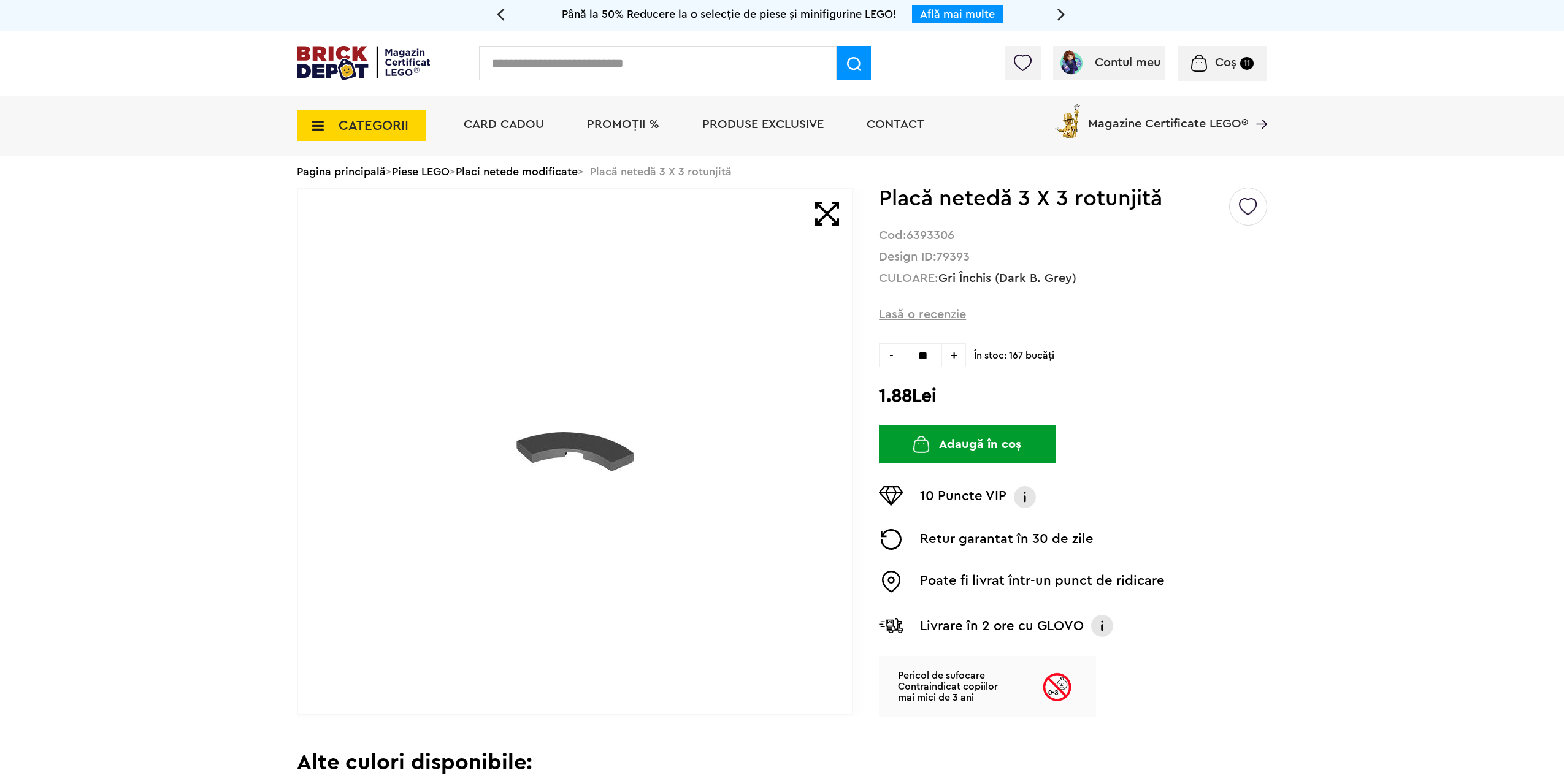
type input "**"
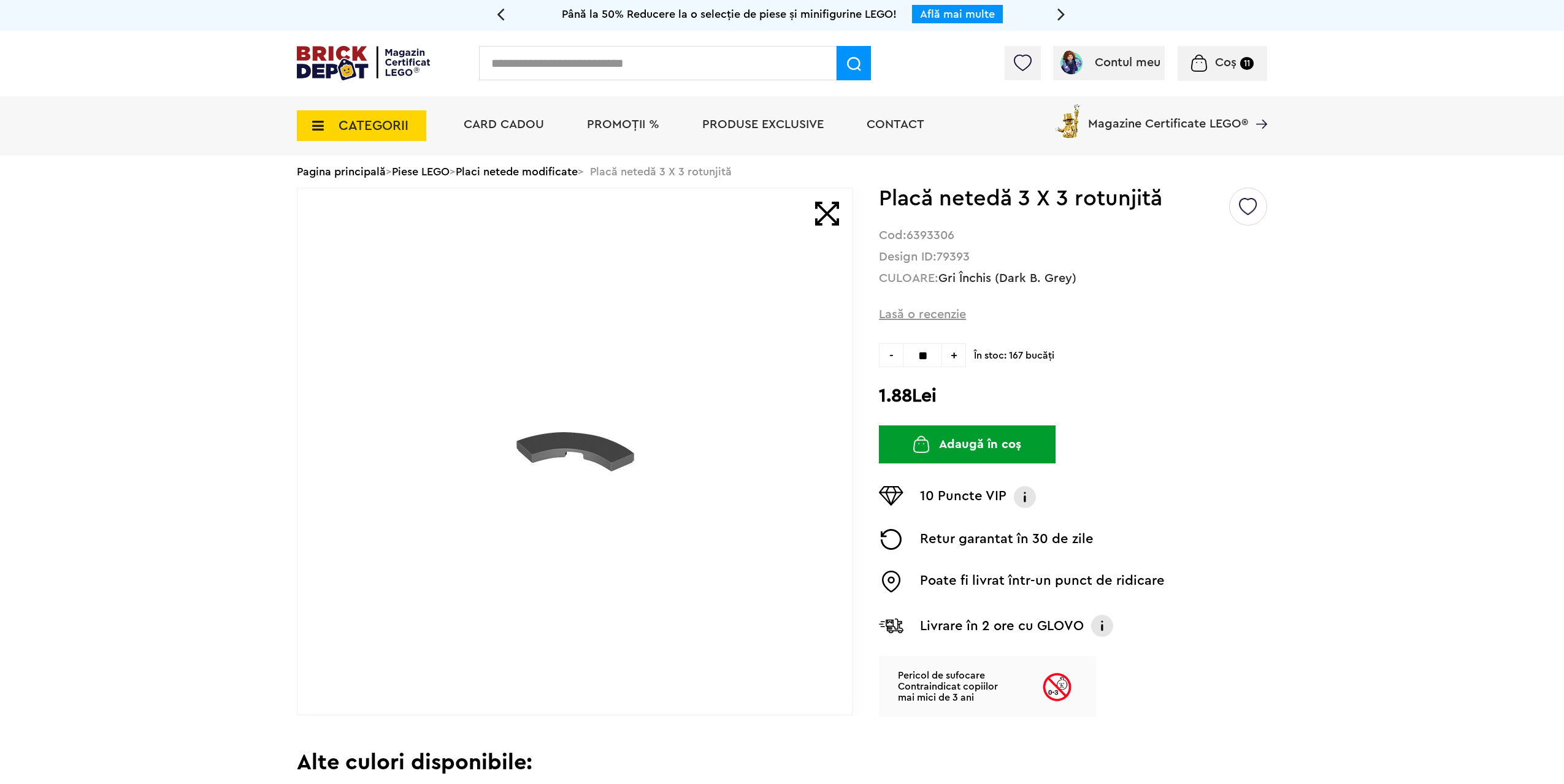
type input "**"
click at [967, 447] on button "Adaugă în coș" at bounding box center [967, 444] width 177 height 38
click at [965, 253] on strong "79393" at bounding box center [953, 256] width 33 height 12
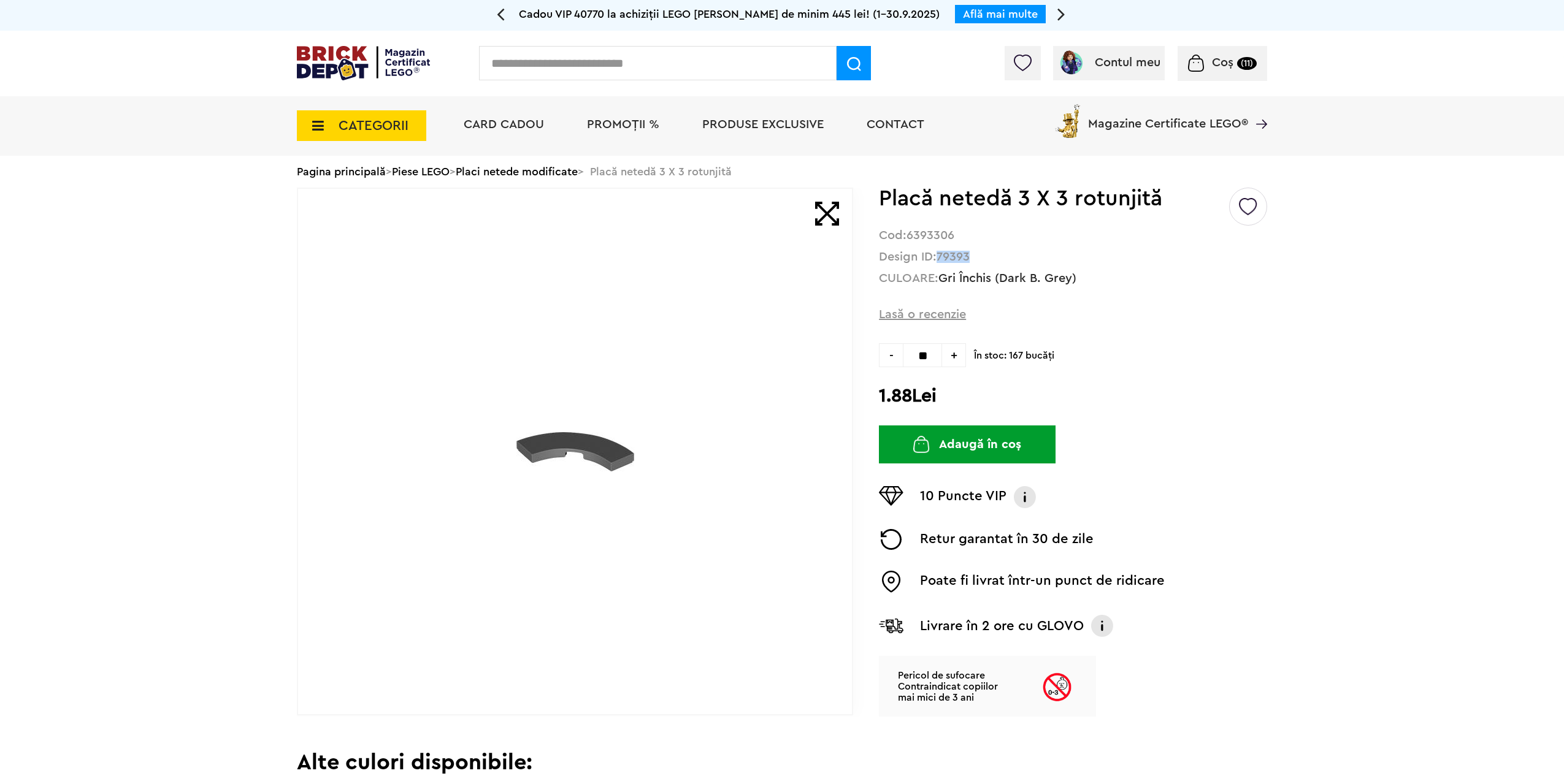
copy strong "79393"
click at [932, 236] on strong "6393306" at bounding box center [930, 235] width 48 height 12
copy strong "6393306"
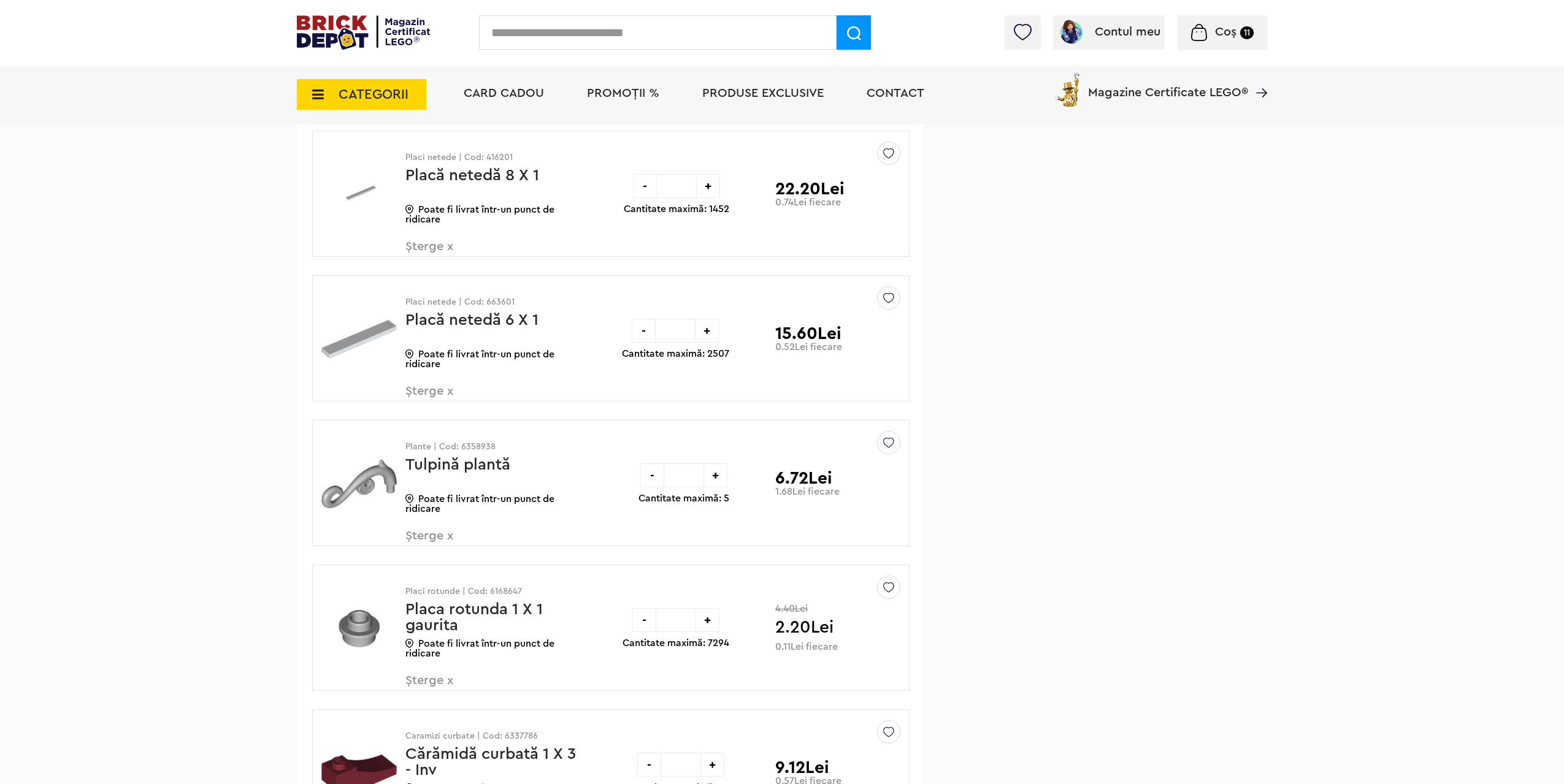
scroll to position [3617, 0]
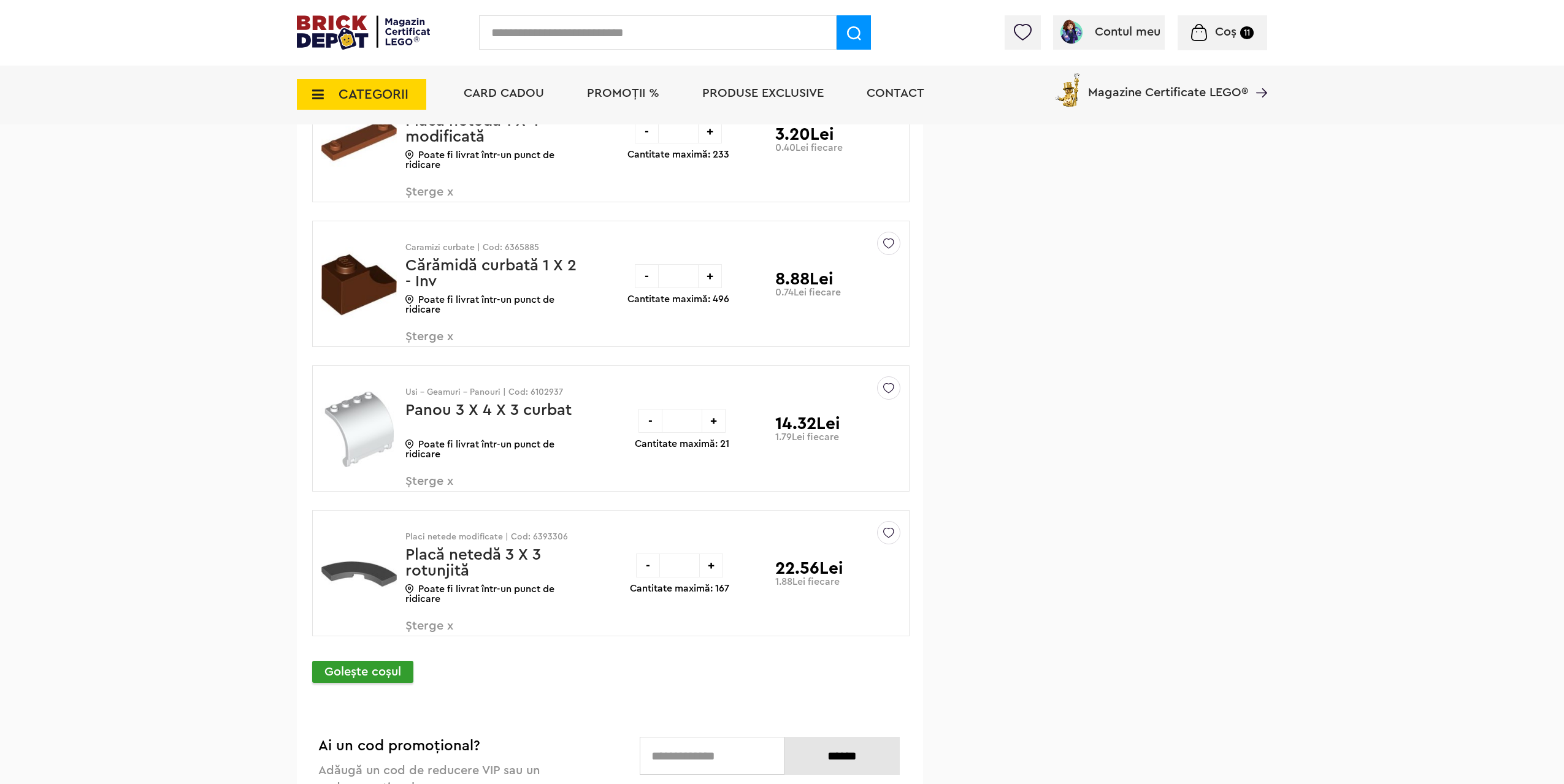
scroll to position [5961, 0]
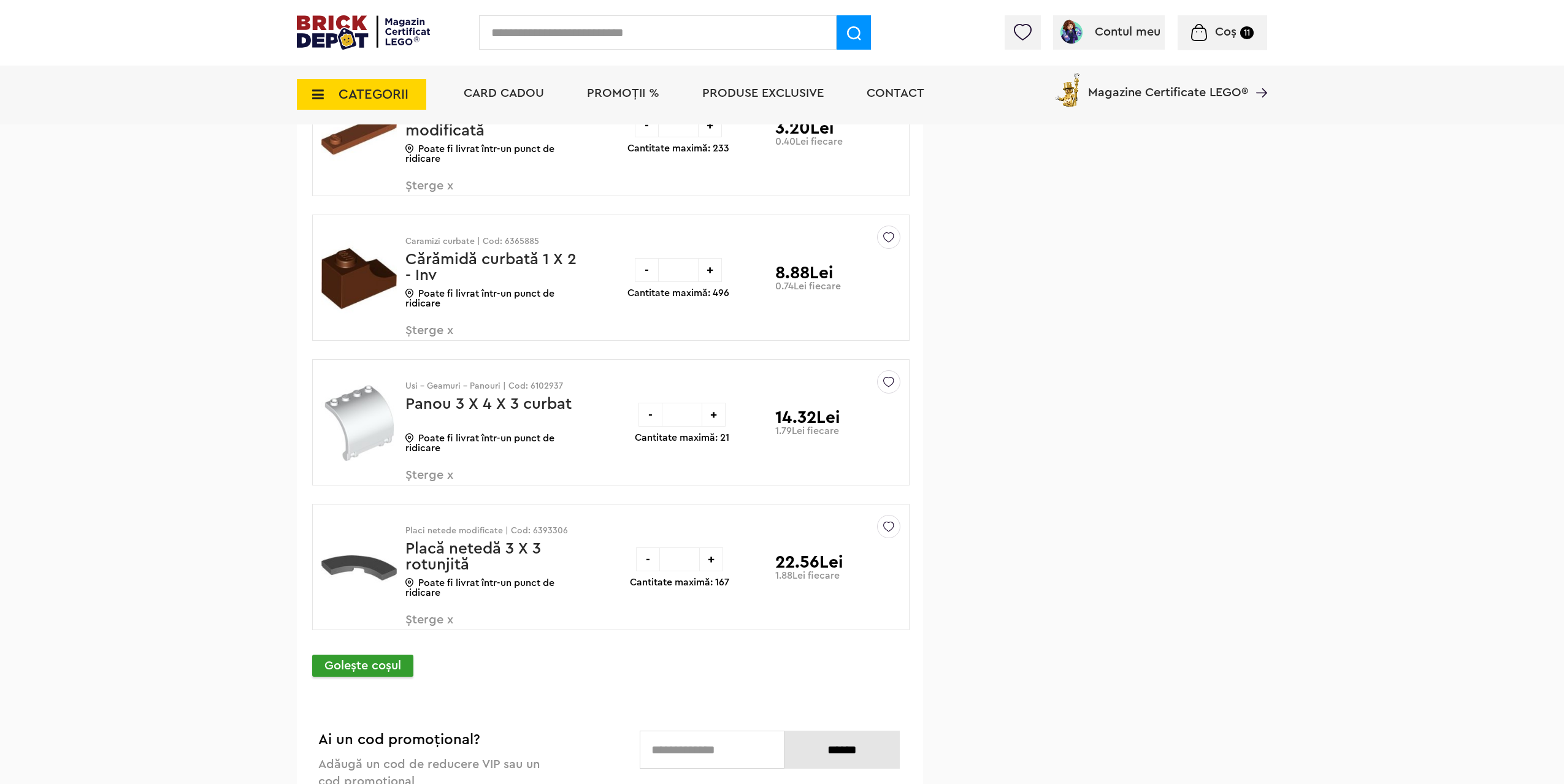
drag, startPoint x: 682, startPoint y: 416, endPoint x: 648, endPoint y: 412, distance: 34.2
click at [646, 412] on div "- * +" at bounding box center [682, 415] width 87 height 24
type input "*"
click at [771, 463] on div "- * + Cantitate maximă: 21 14.32Lei 1.79Lei fiecare" at bounding box center [753, 422] width 237 height 125
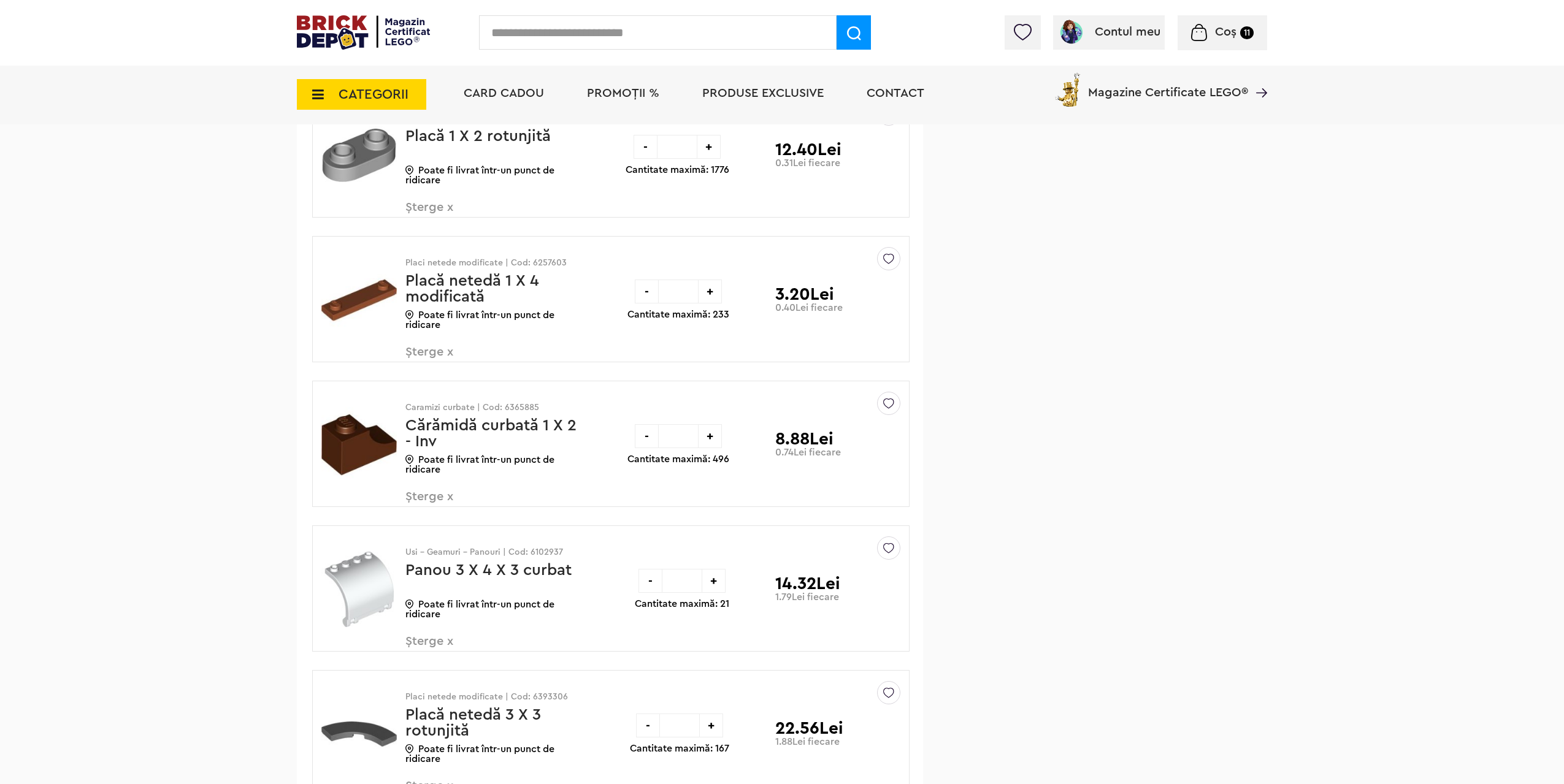
scroll to position [5777, 0]
